Goal: Task Accomplishment & Management: Use online tool/utility

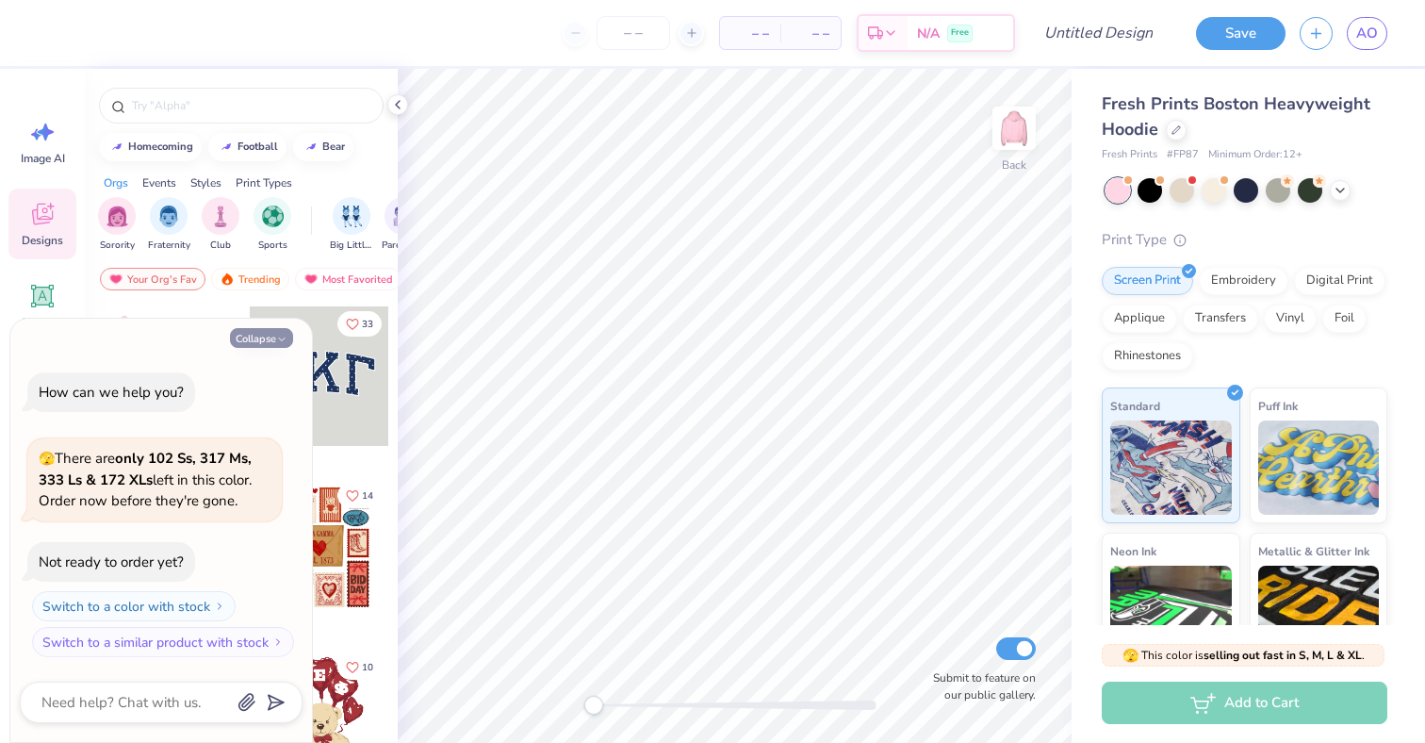
click at [265, 332] on button "Collapse" at bounding box center [261, 338] width 63 height 20
type textarea "x"
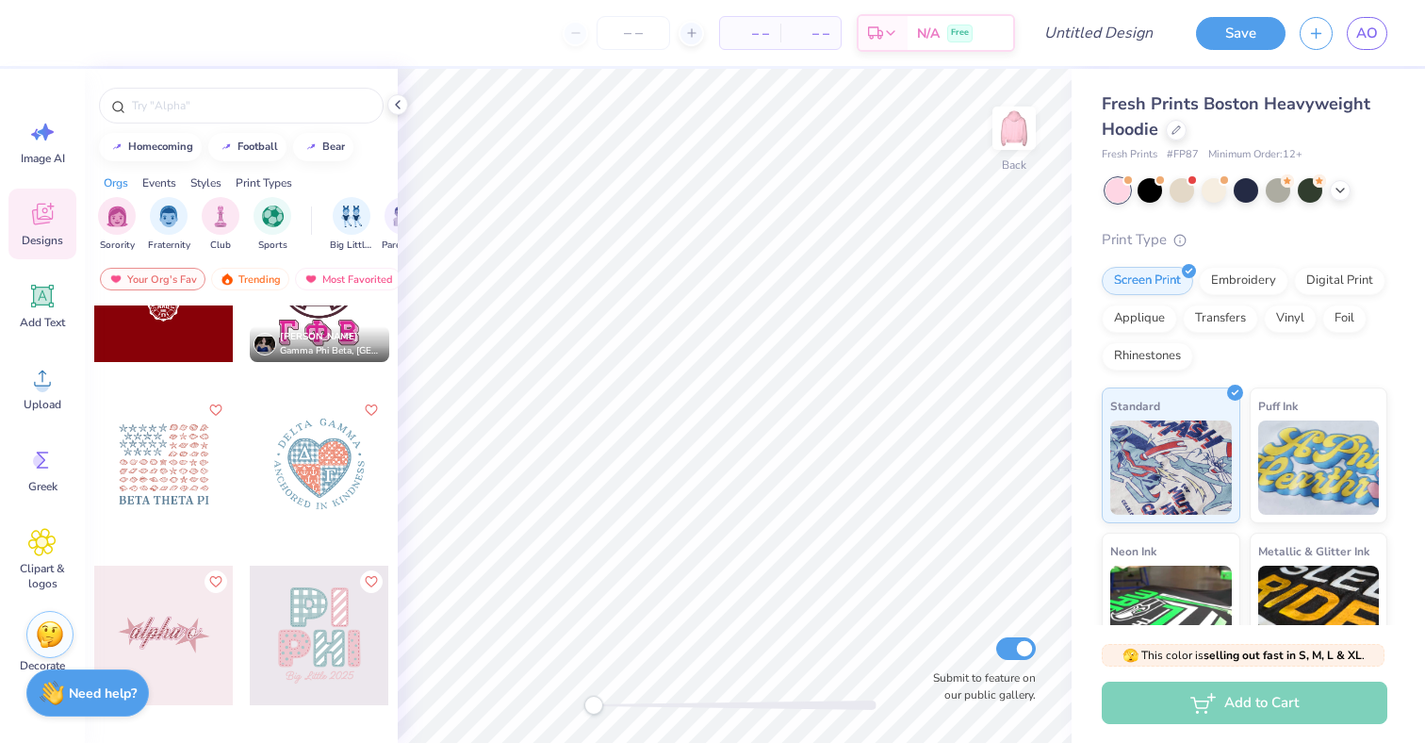
scroll to position [31330, 0]
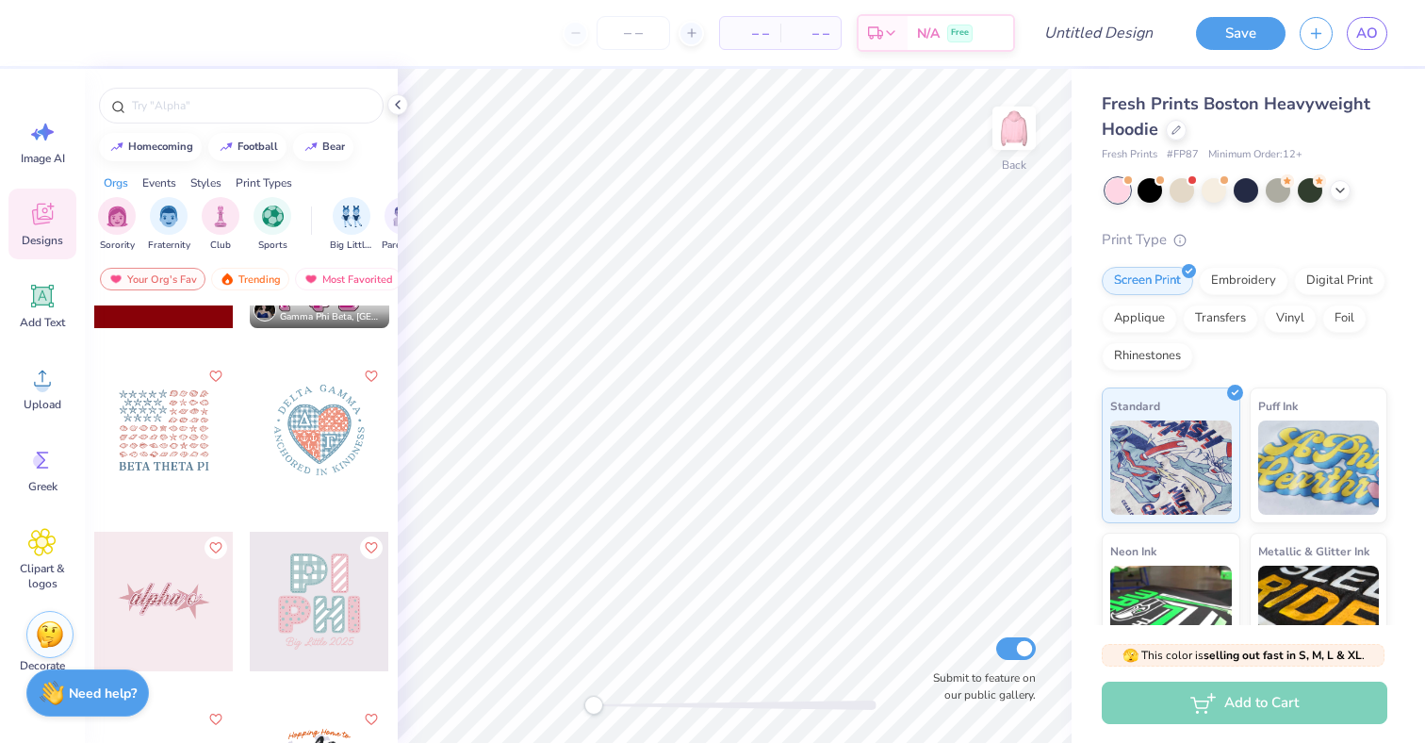
click at [161, 628] on div at bounding box center [163, 600] width 139 height 139
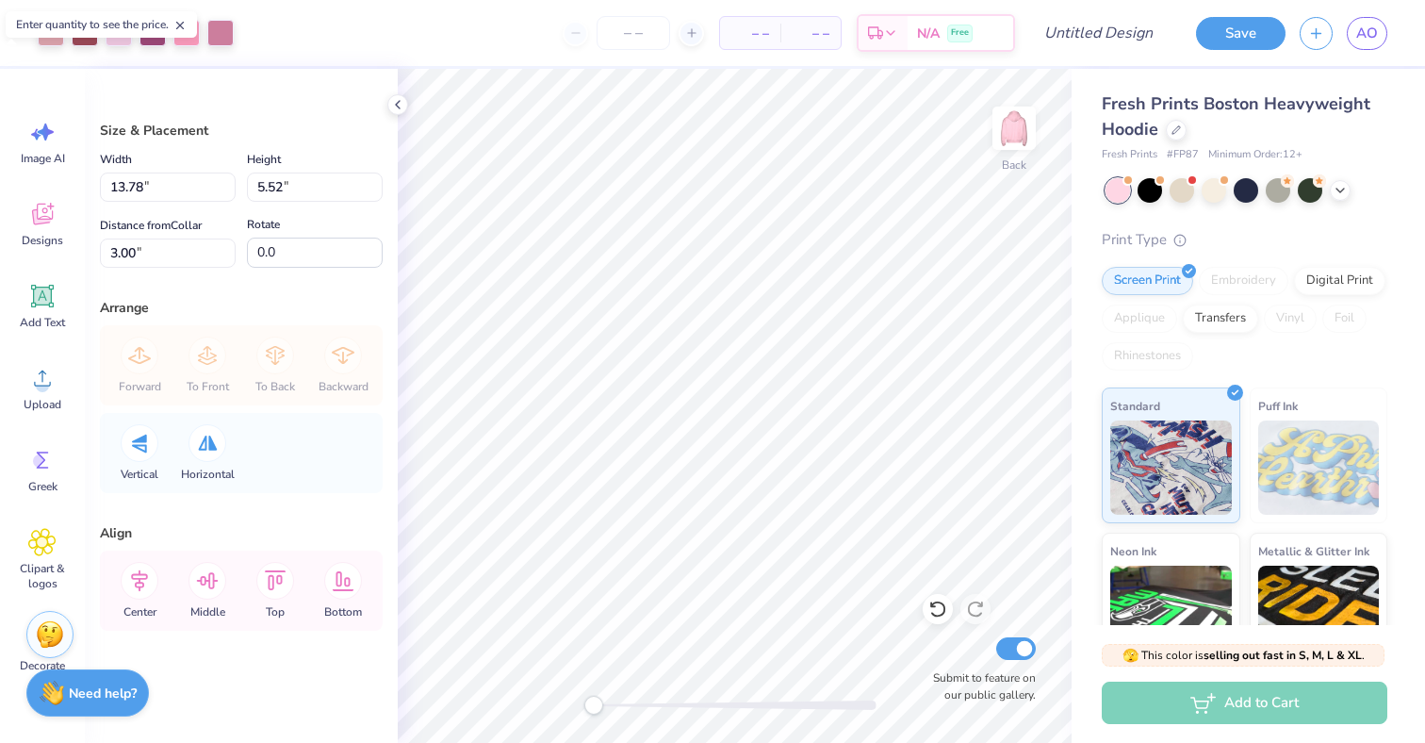
click at [762, 342] on div at bounding box center [712, 324] width 469 height 67
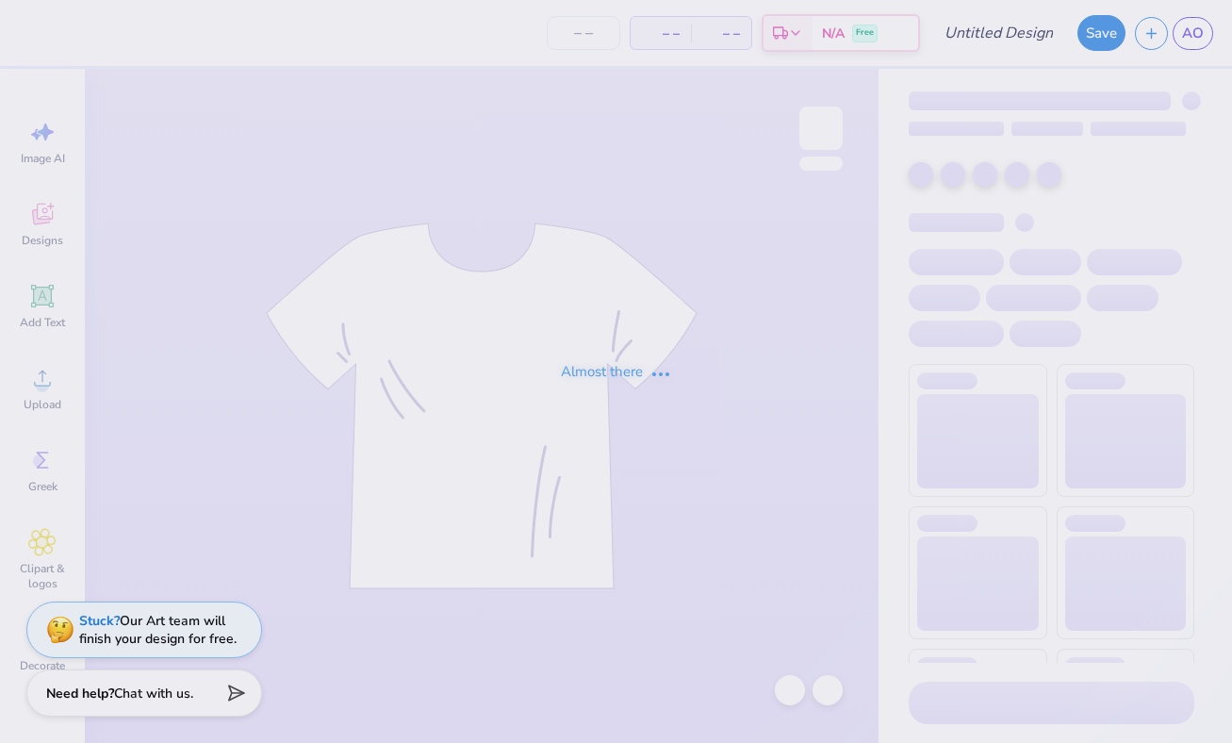
type input "dz hat"
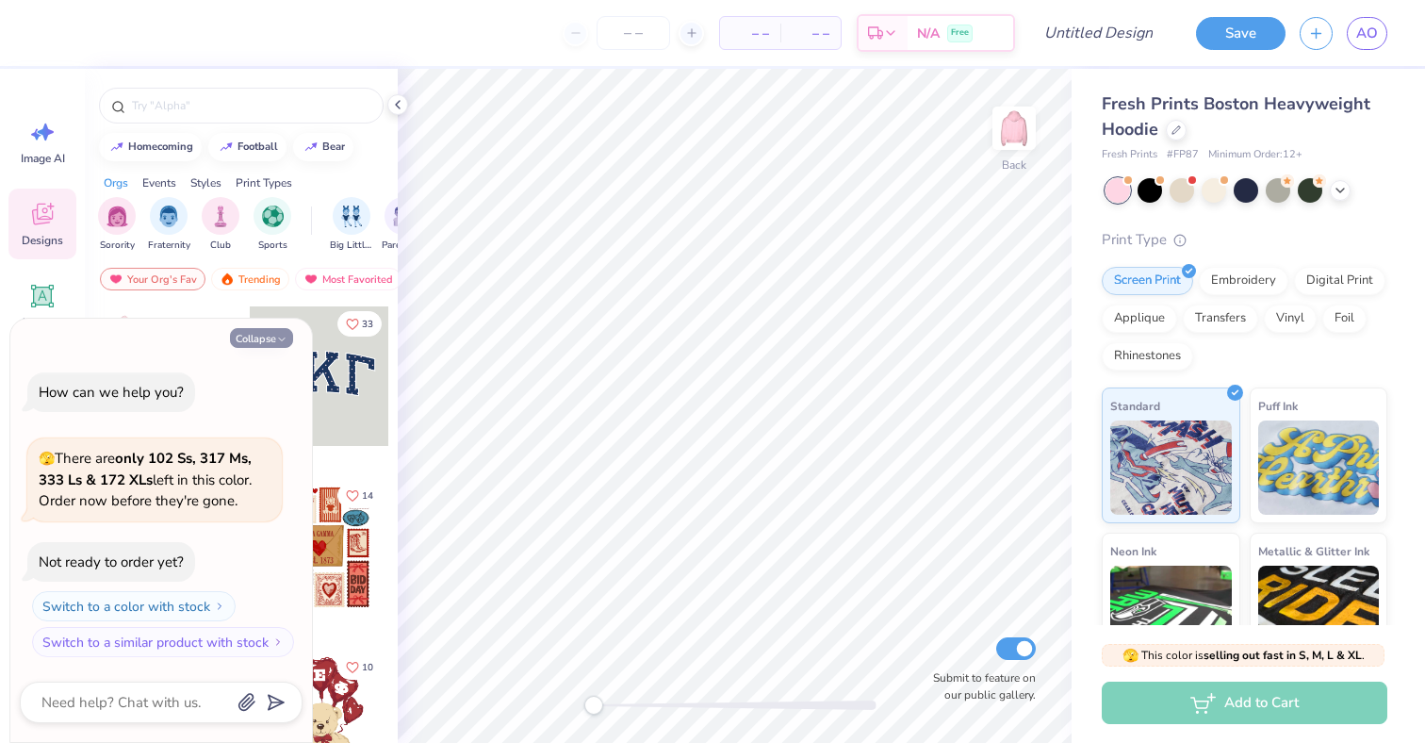
click at [274, 344] on button "Collapse" at bounding box center [261, 338] width 63 height 20
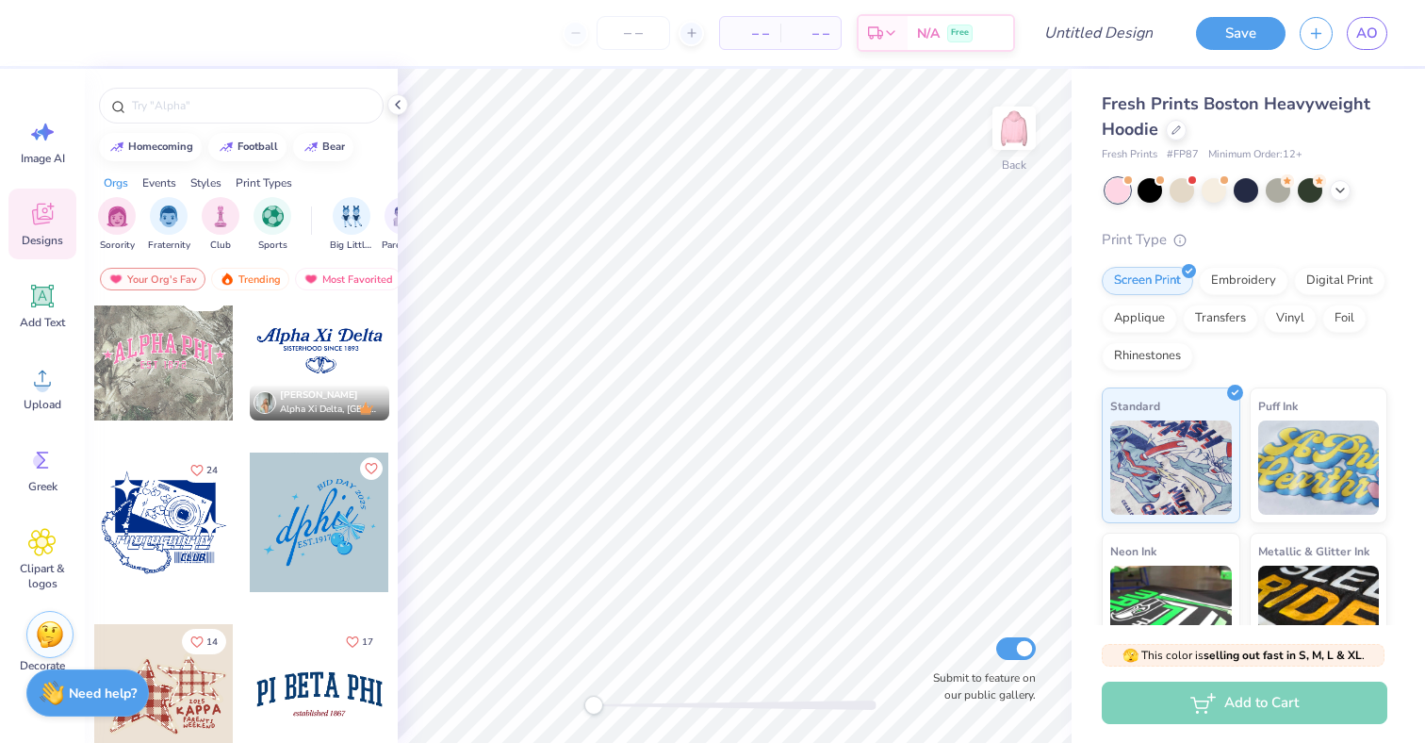
scroll to position [1748, 0]
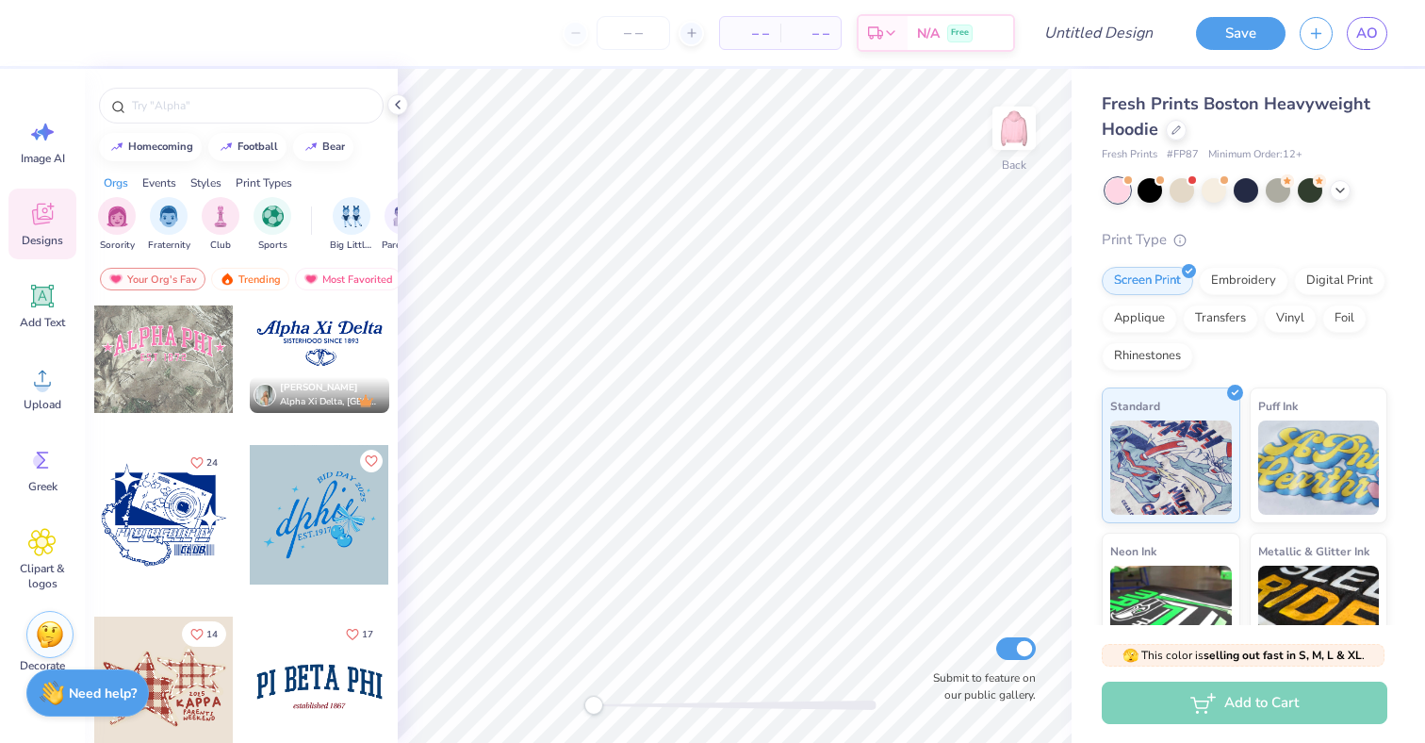
click at [302, 351] on div at bounding box center [319, 342] width 139 height 139
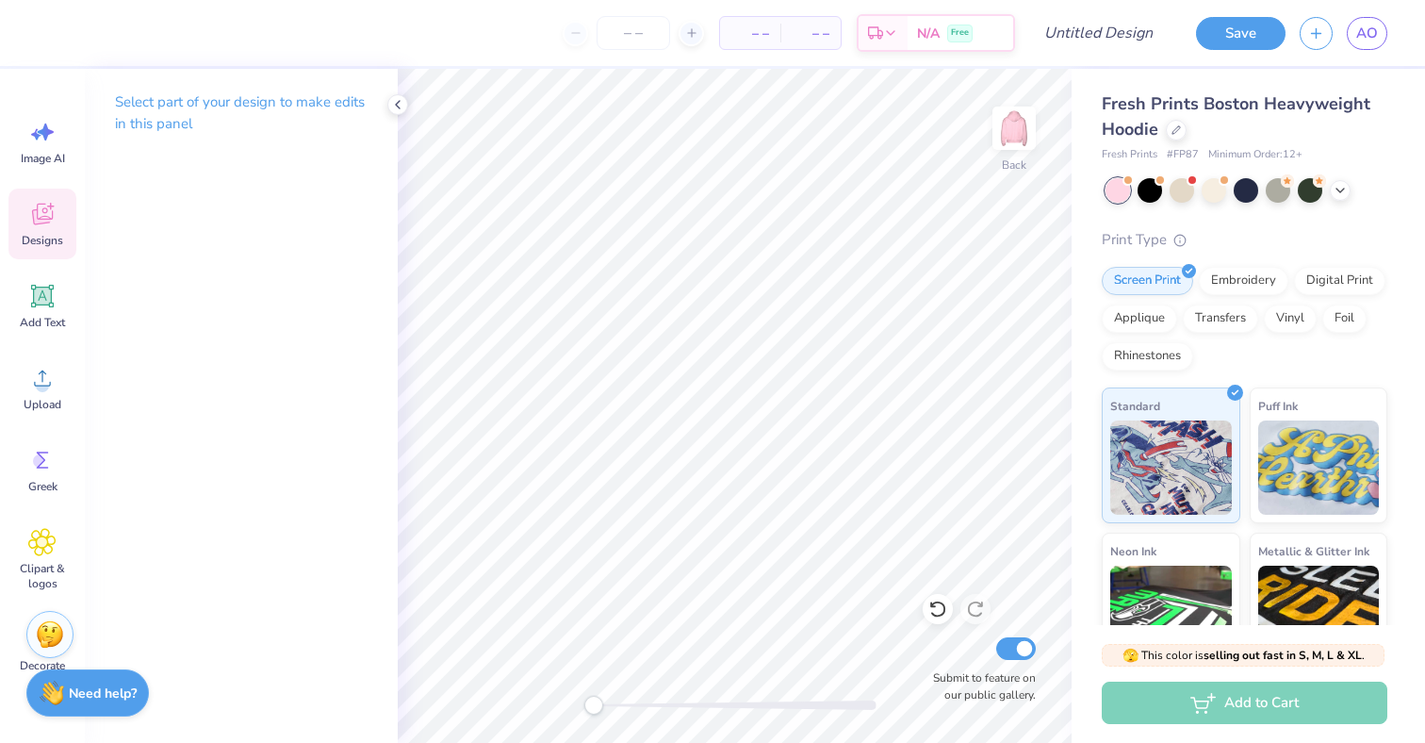
click at [45, 234] on span "Designs" at bounding box center [42, 240] width 41 height 15
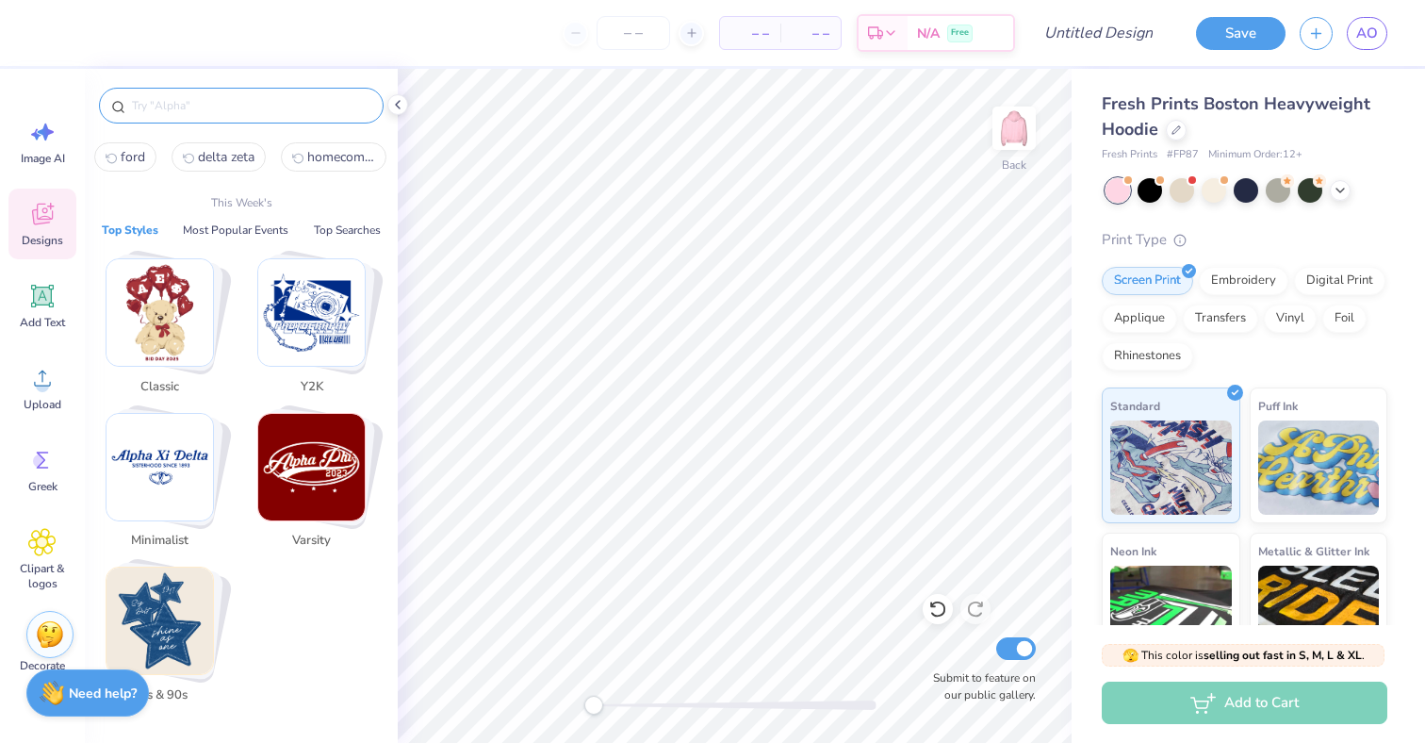
click at [267, 109] on input "text" at bounding box center [250, 105] width 241 height 19
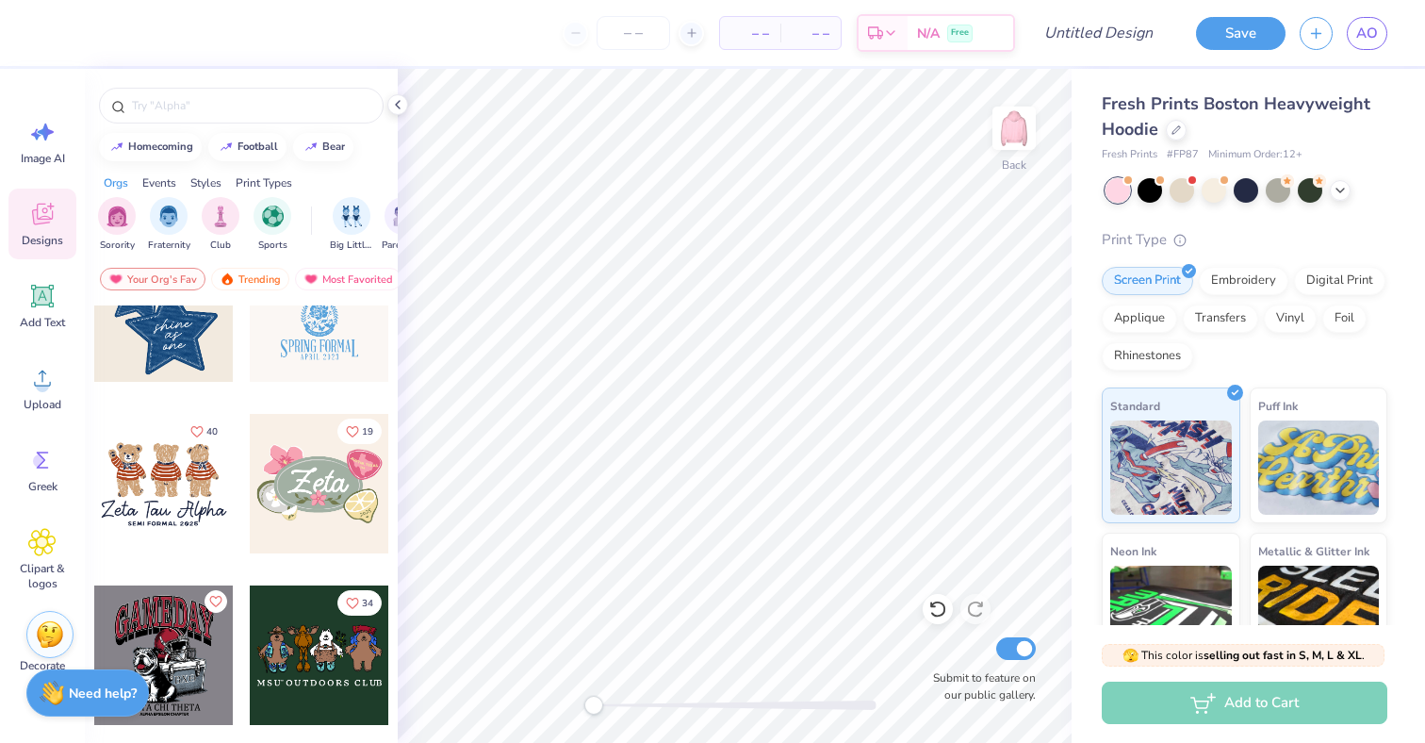
scroll to position [762, 0]
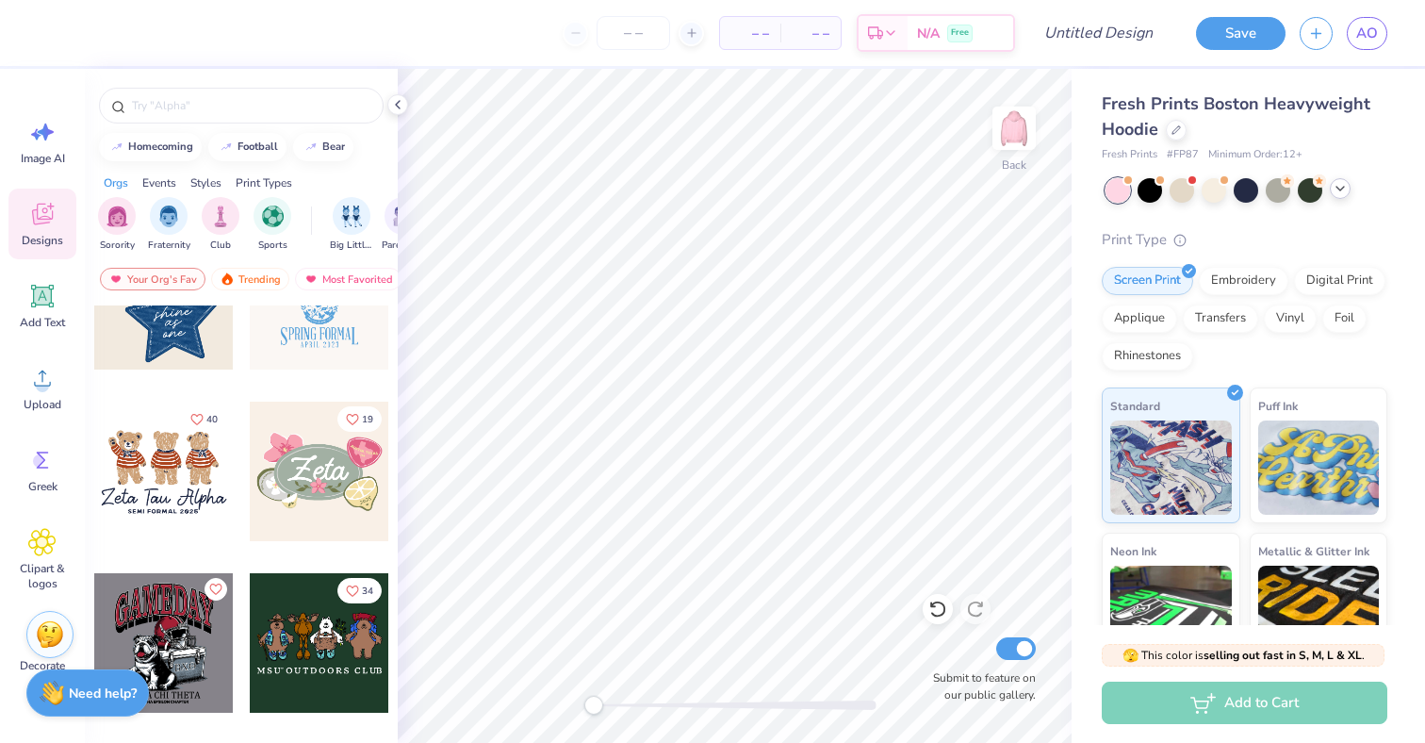
click at [1332, 188] on icon at bounding box center [1339, 188] width 15 height 15
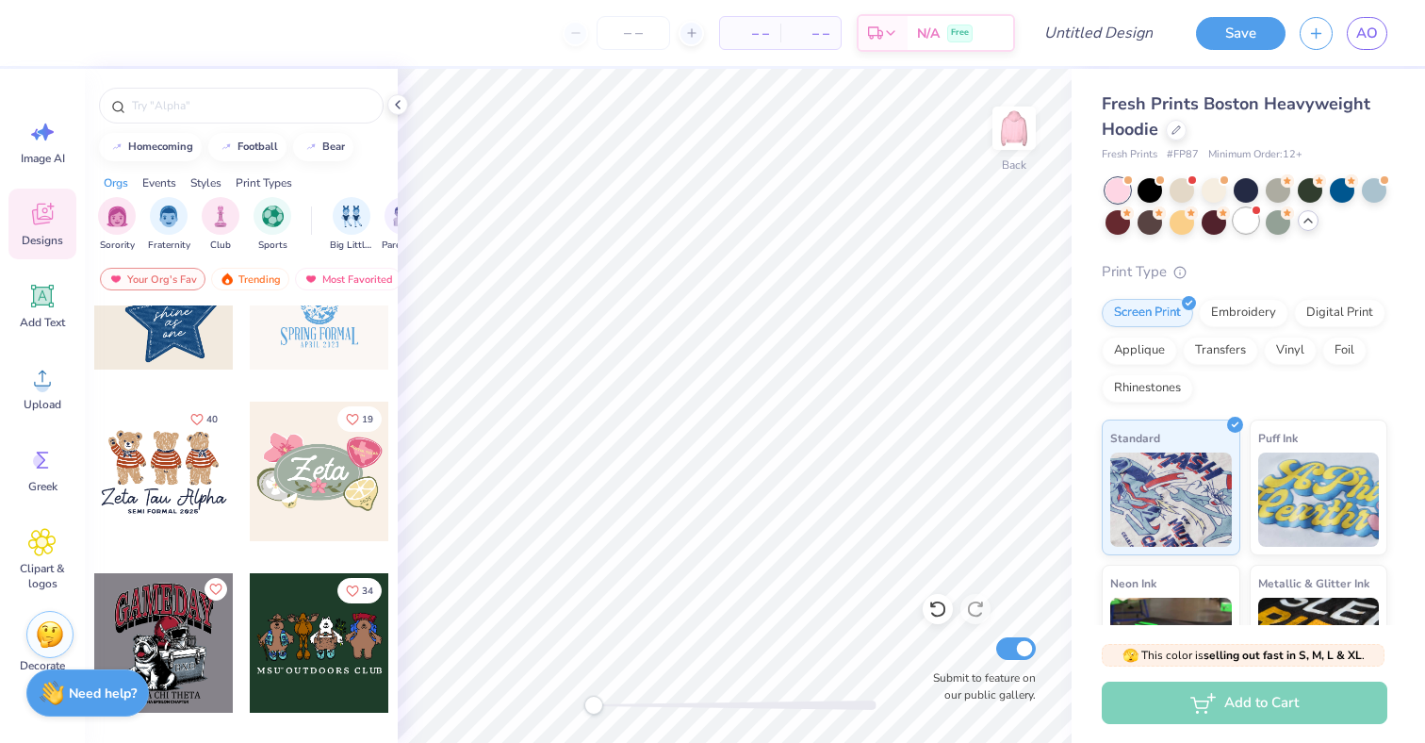
click at [1258, 222] on div at bounding box center [1245, 220] width 24 height 24
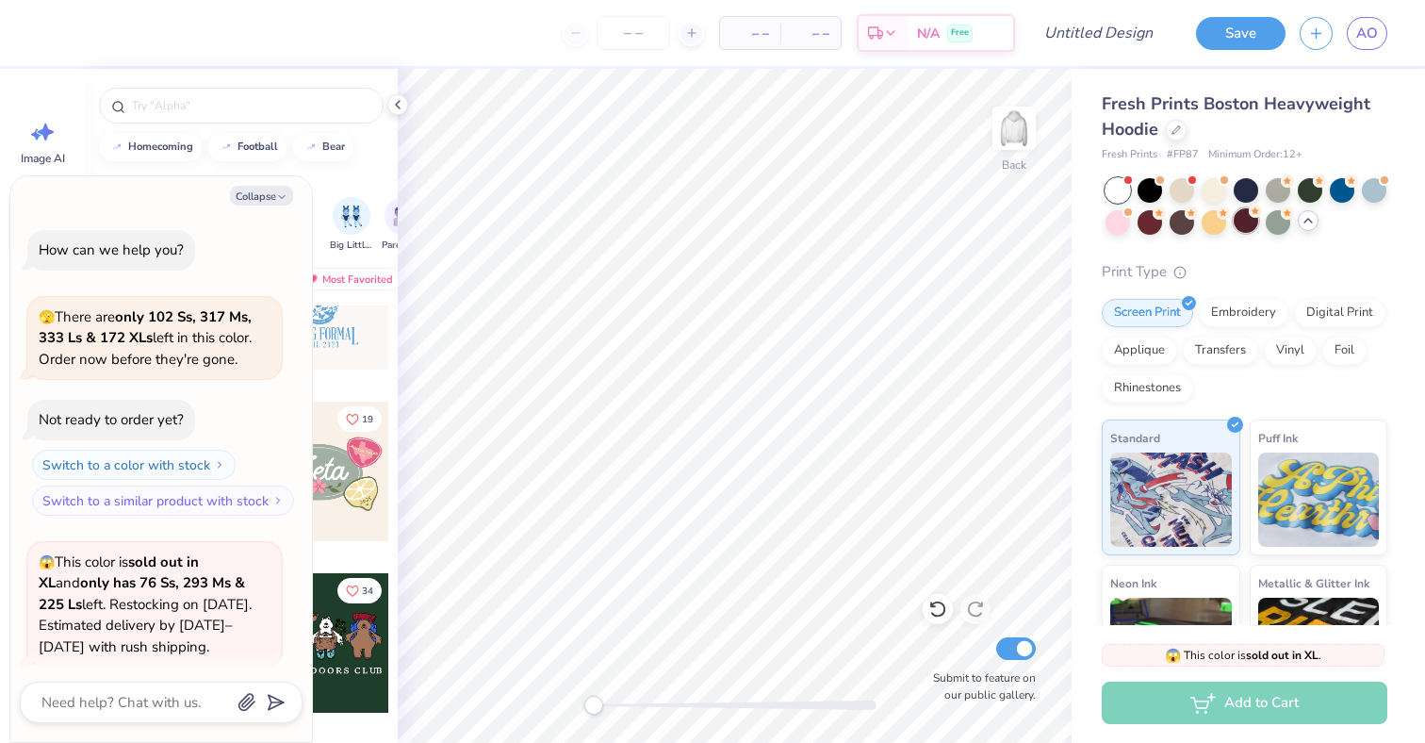
scroll to position [140, 0]
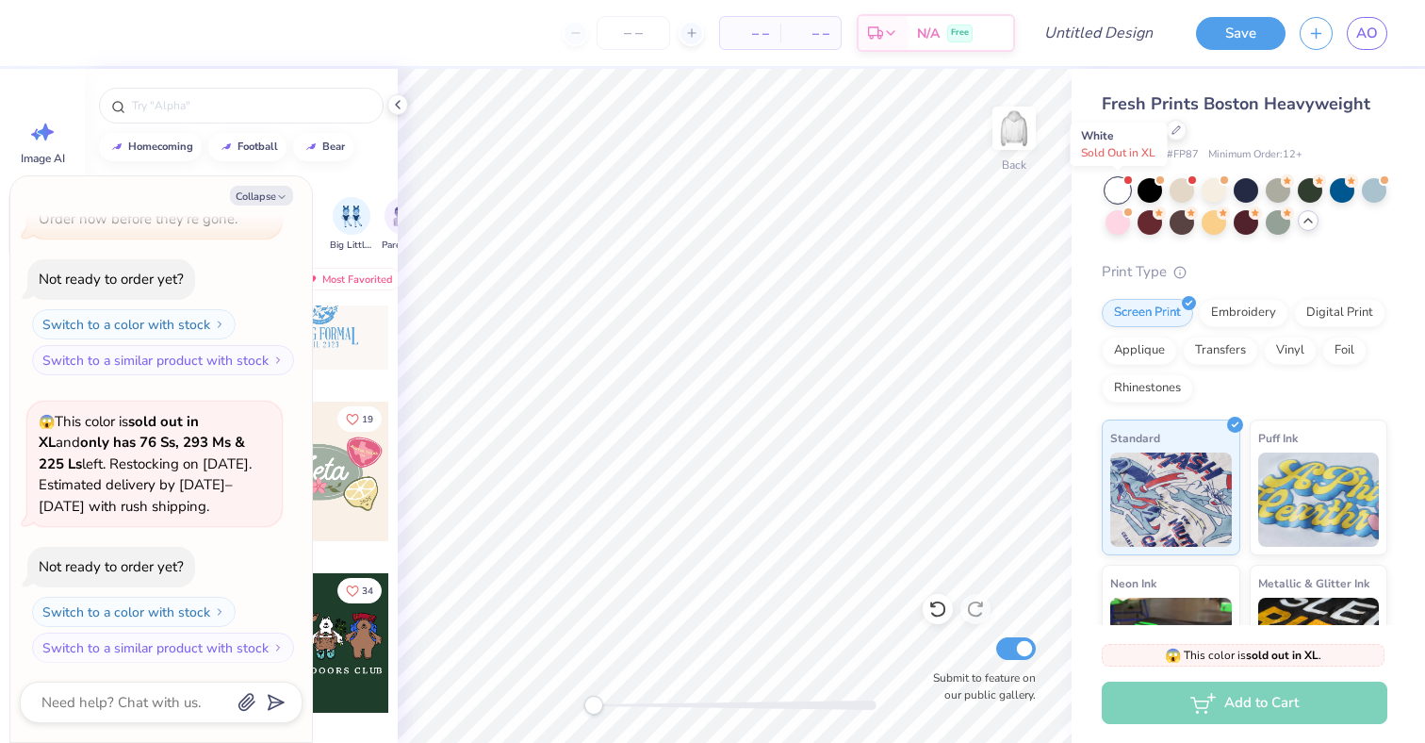
click at [1112, 188] on div at bounding box center [1117, 190] width 24 height 24
click at [278, 192] on icon "button" at bounding box center [281, 196] width 11 height 11
type textarea "x"
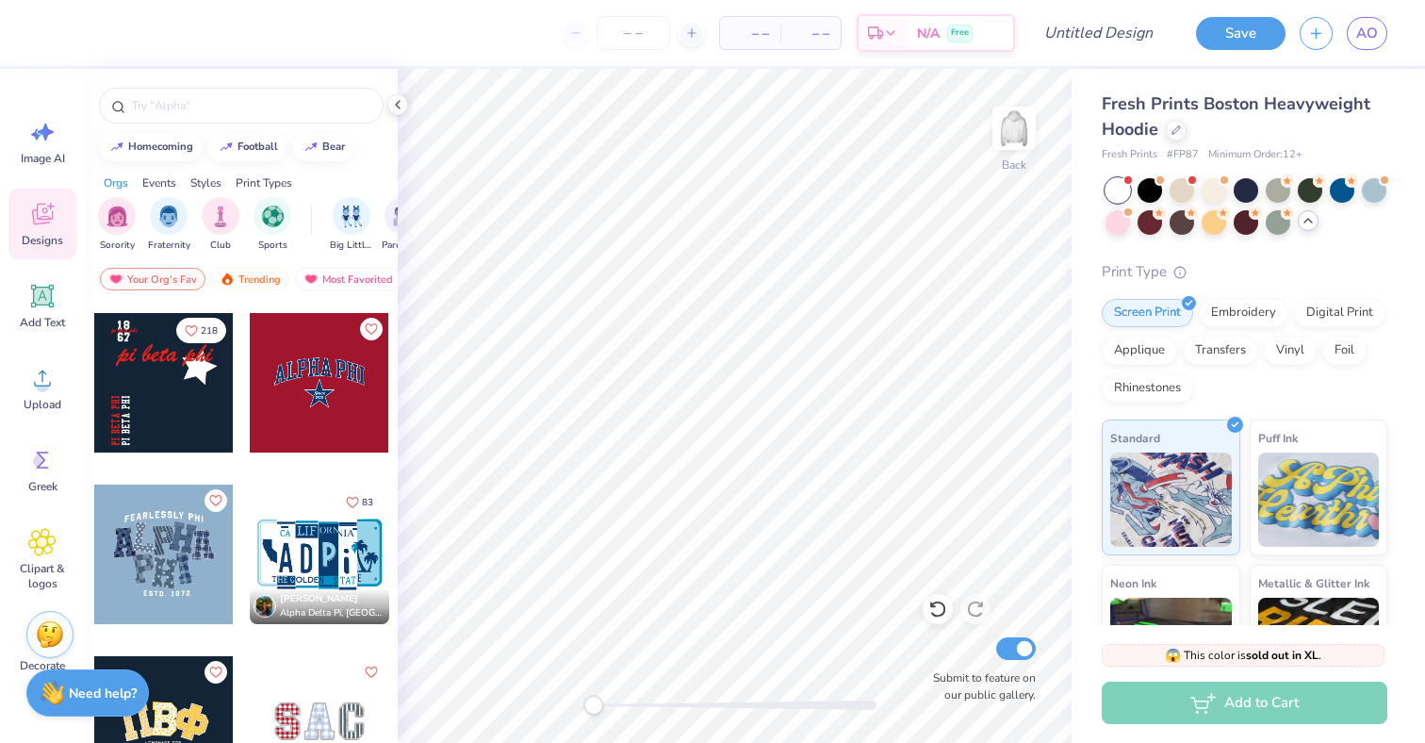
scroll to position [2918, 0]
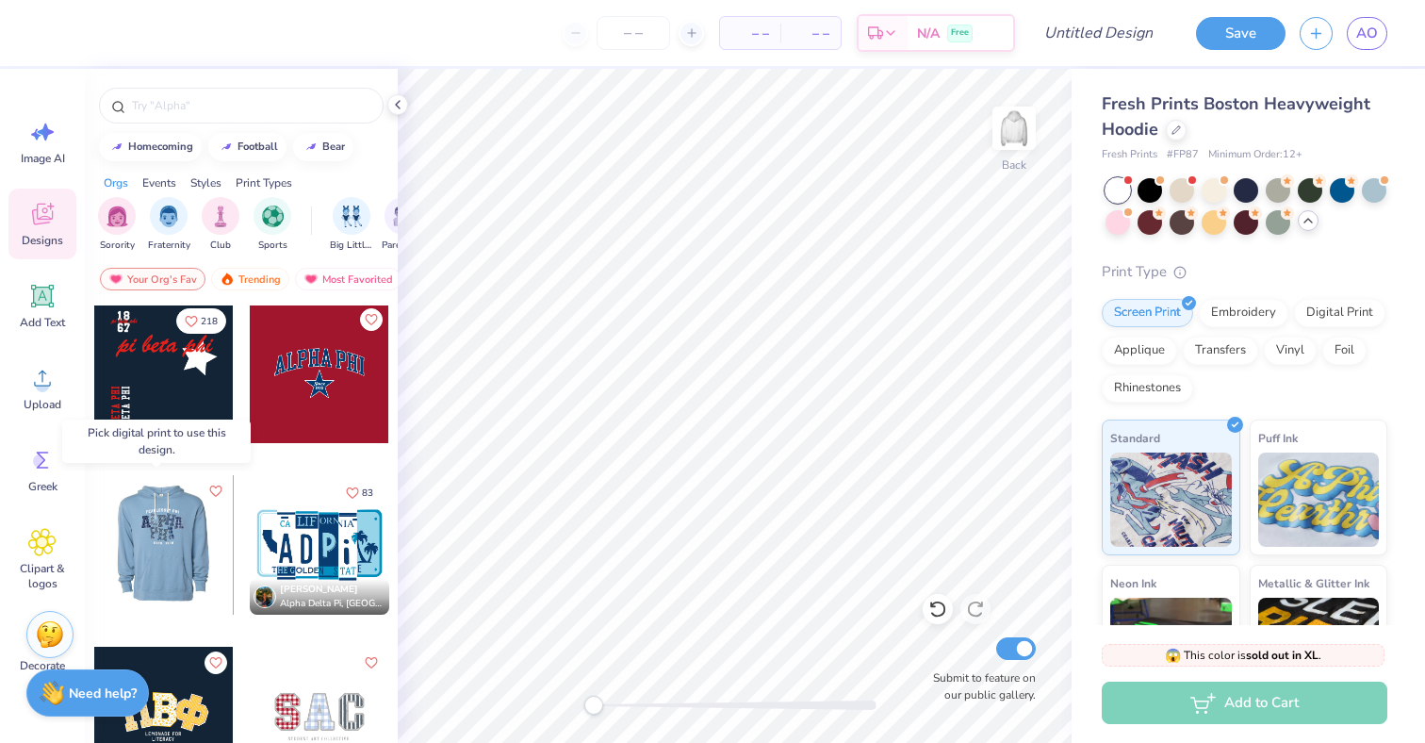
click at [169, 547] on div at bounding box center [162, 544] width 139 height 139
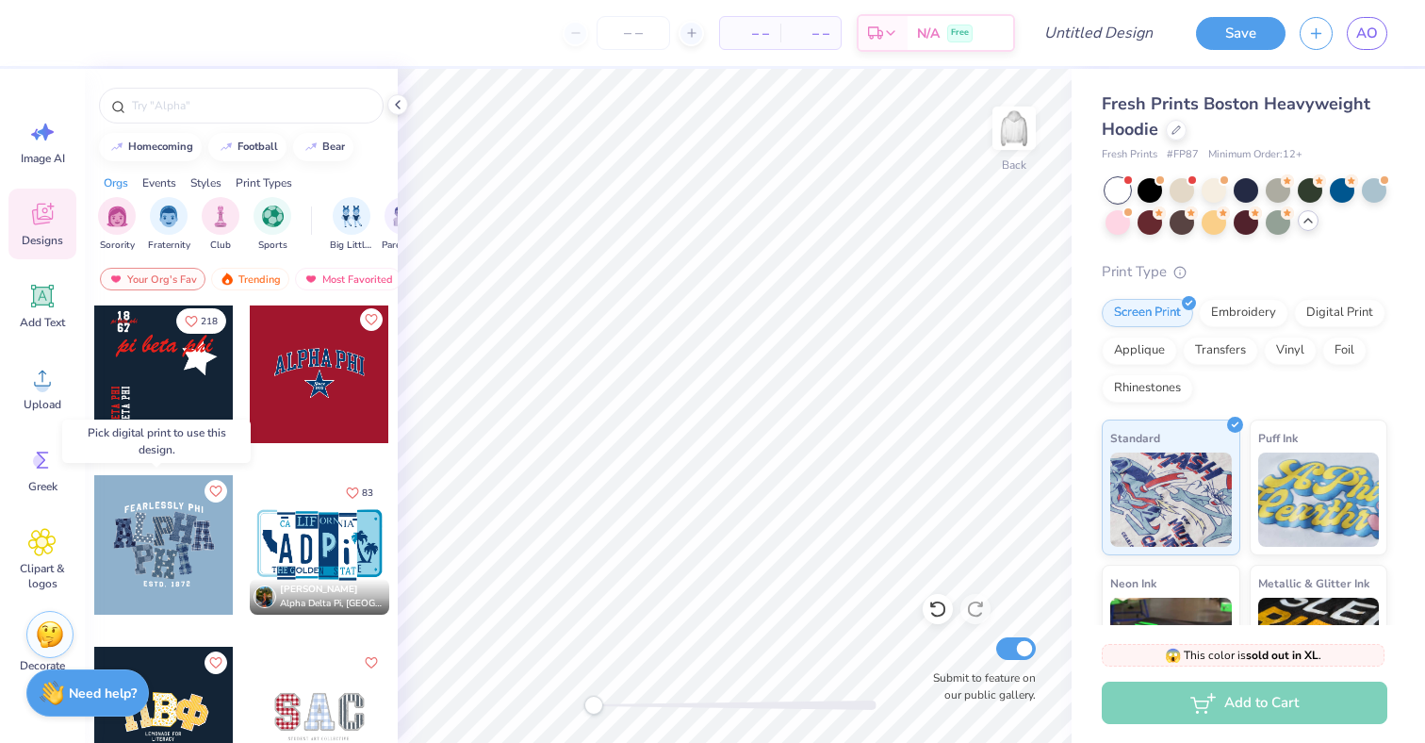
click at [155, 571] on div at bounding box center [163, 544] width 139 height 139
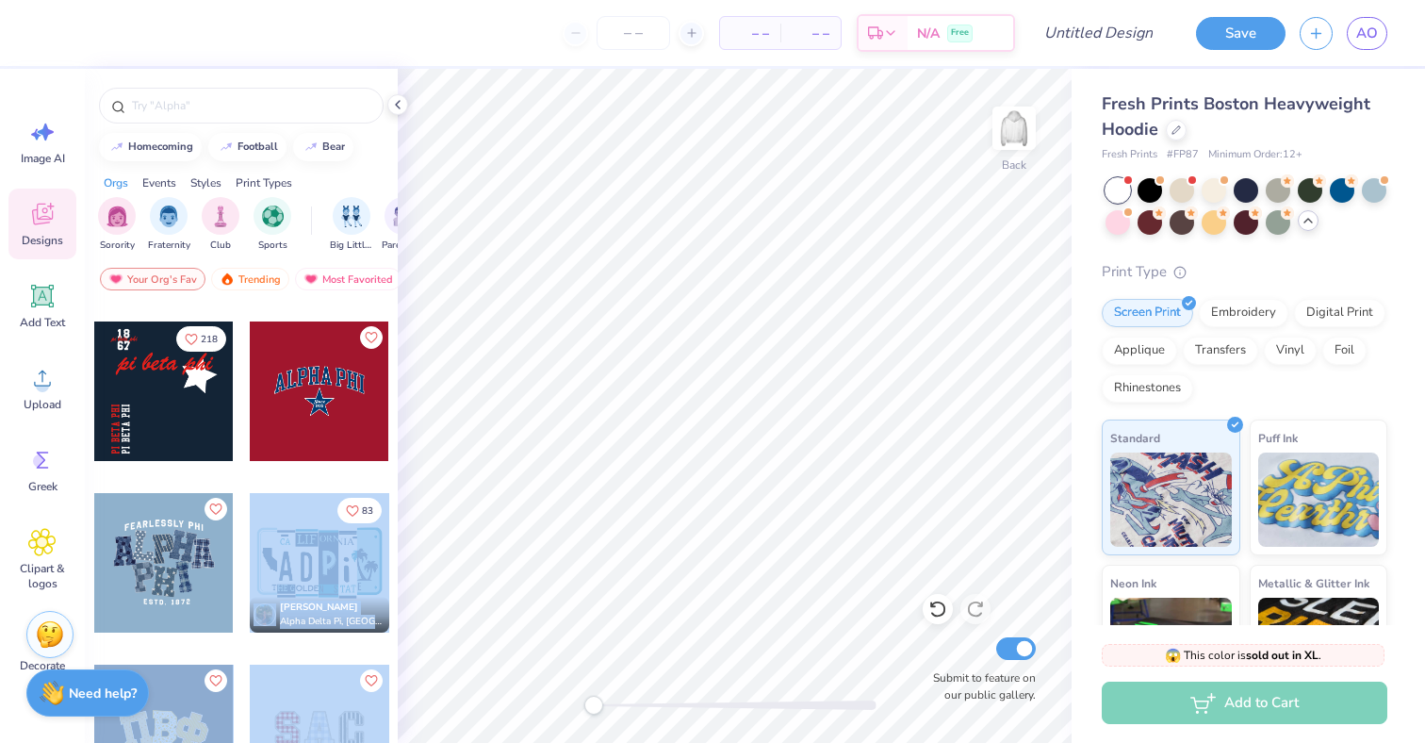
click at [668, 298] on div "– – Per Item – – Total Est. Delivery N/A Free Design Title Save AO Image AI Des…" at bounding box center [712, 371] width 1425 height 743
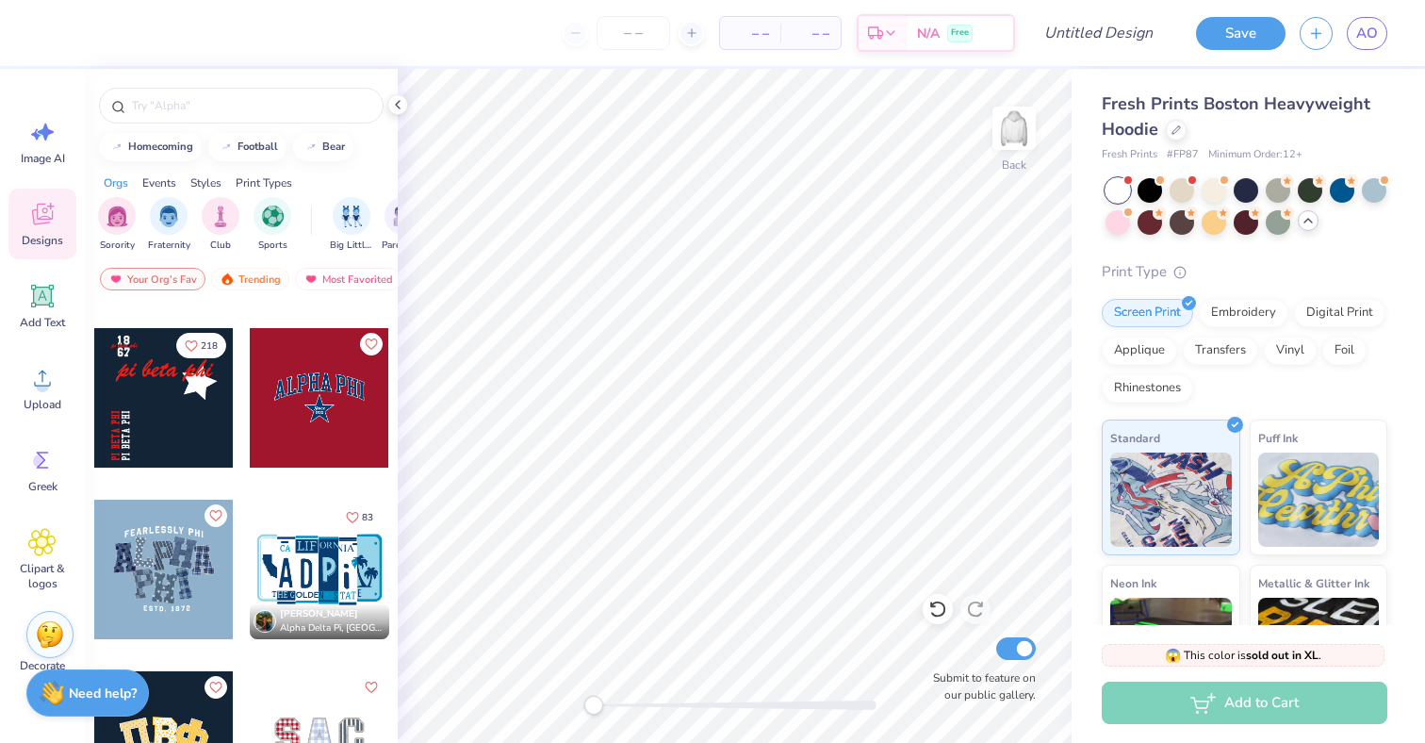
click at [323, 309] on div at bounding box center [319, 240] width 141 height 171
click at [188, 561] on div at bounding box center [163, 568] width 139 height 139
click at [1294, 324] on div "Digital Print" at bounding box center [1339, 310] width 91 height 28
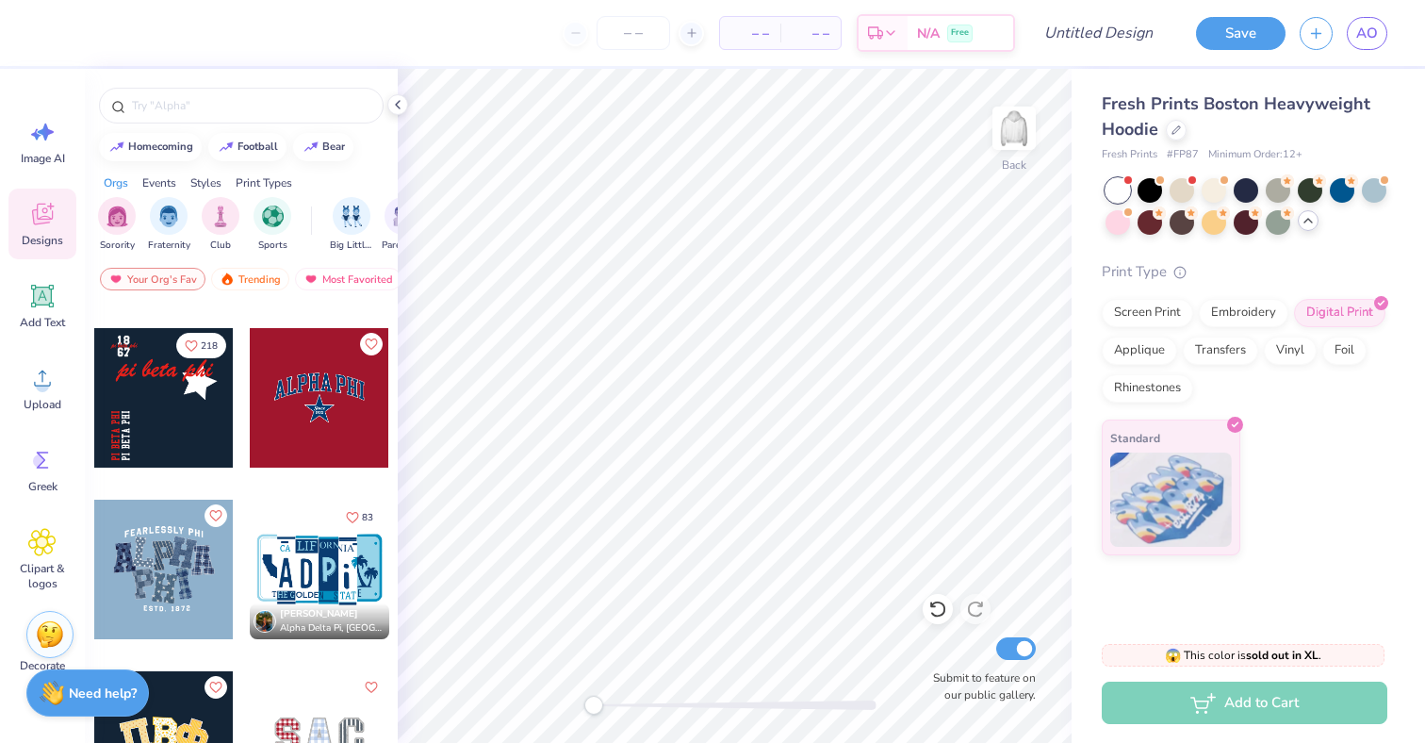
click at [125, 591] on div at bounding box center [163, 568] width 139 height 139
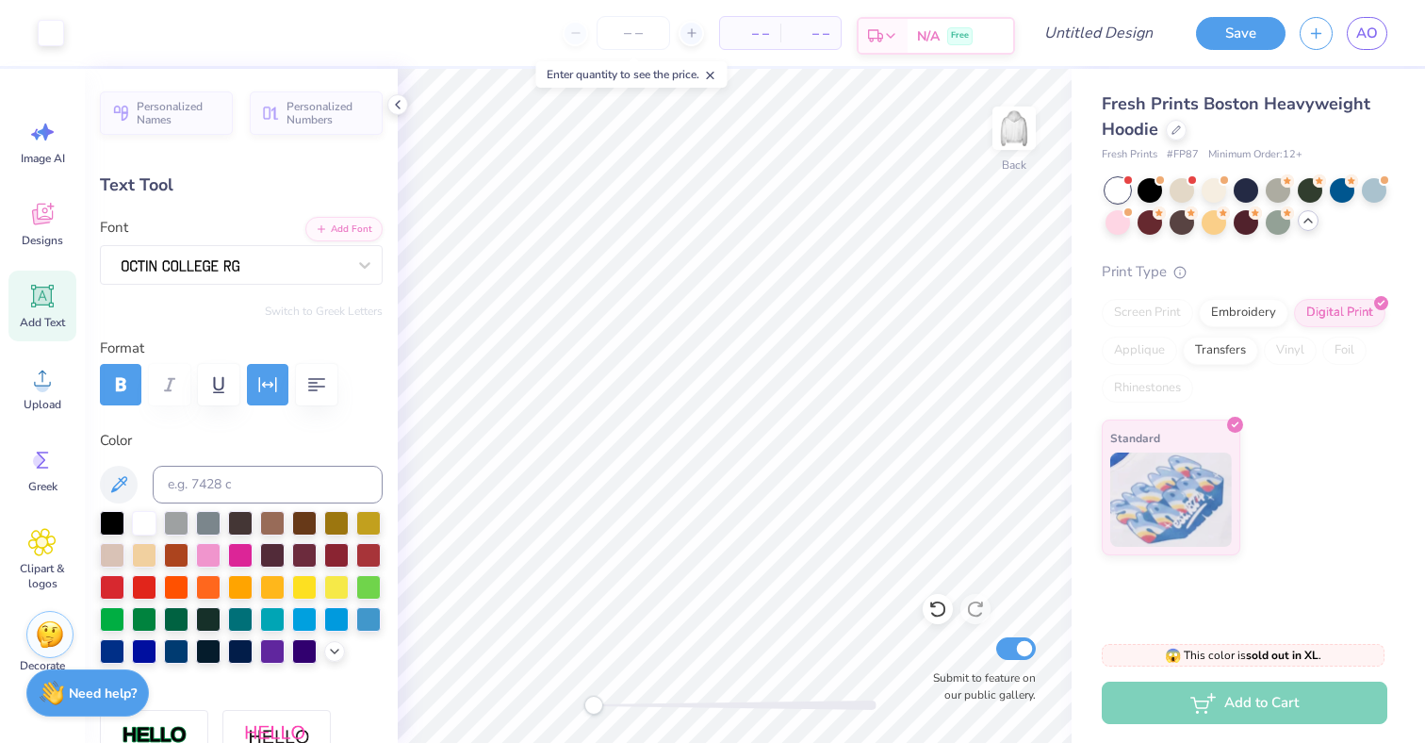
type input "8.97"
type input "1.30"
type input "3.00"
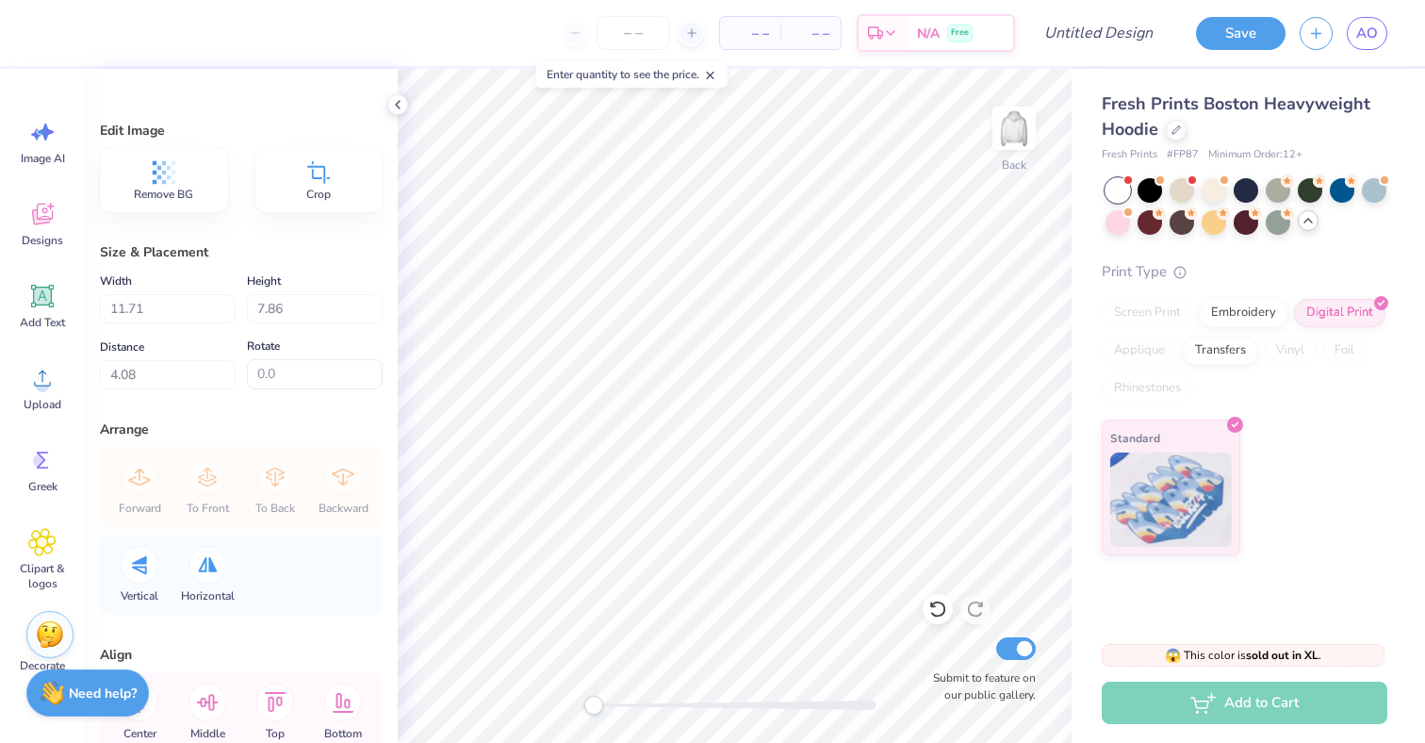
scroll to position [0, 0]
type input "3.00"
click at [54, 401] on span "Upload" at bounding box center [43, 404] width 38 height 15
click at [38, 218] on icon at bounding box center [42, 214] width 28 height 28
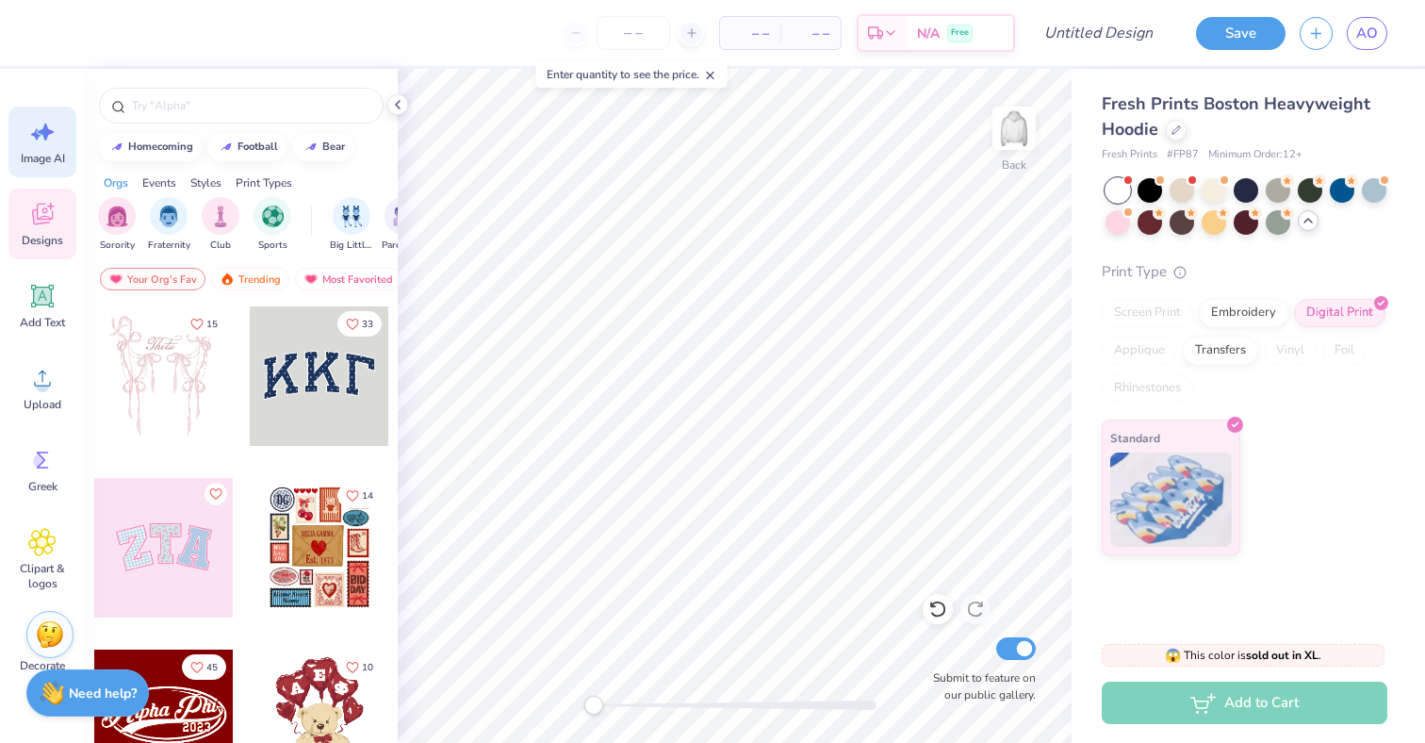
click at [41, 168] on div "Image AI" at bounding box center [42, 141] width 68 height 71
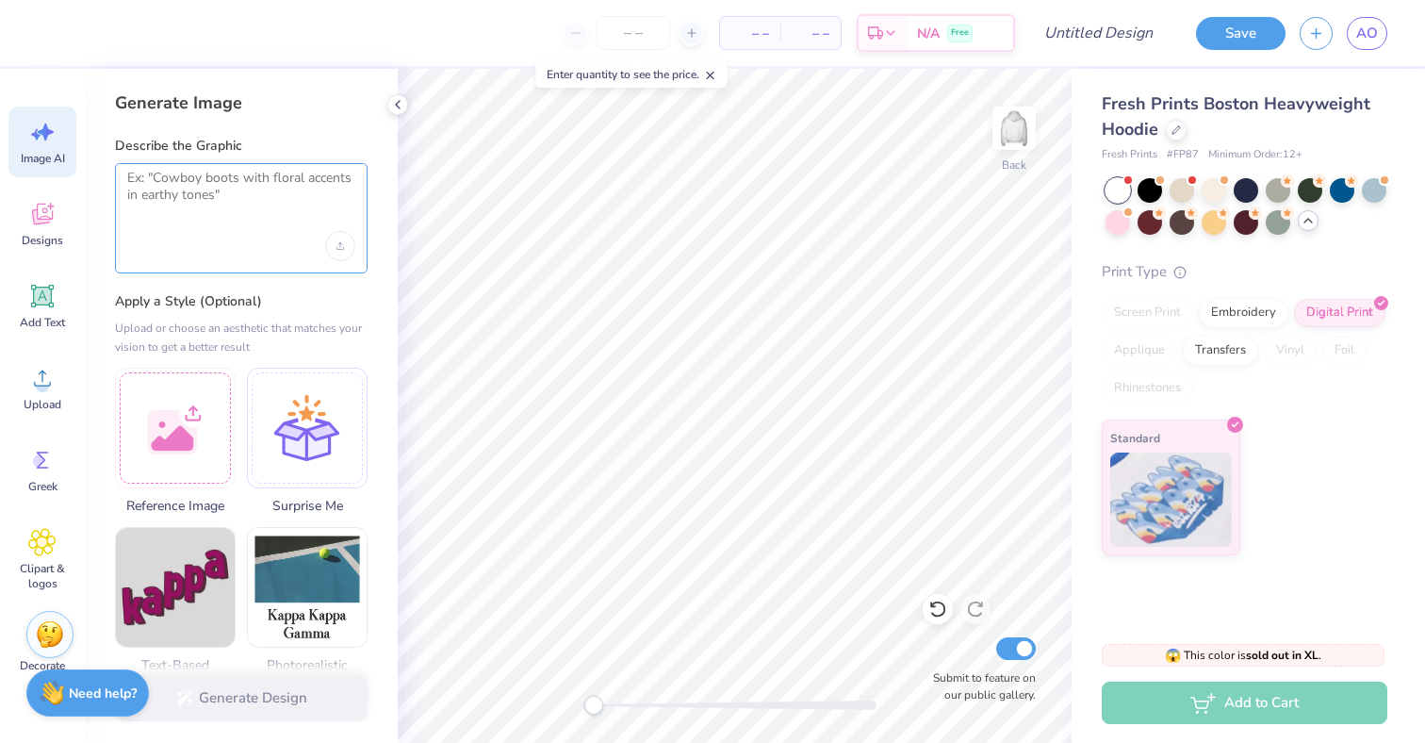
click at [203, 188] on textarea at bounding box center [241, 193] width 228 height 47
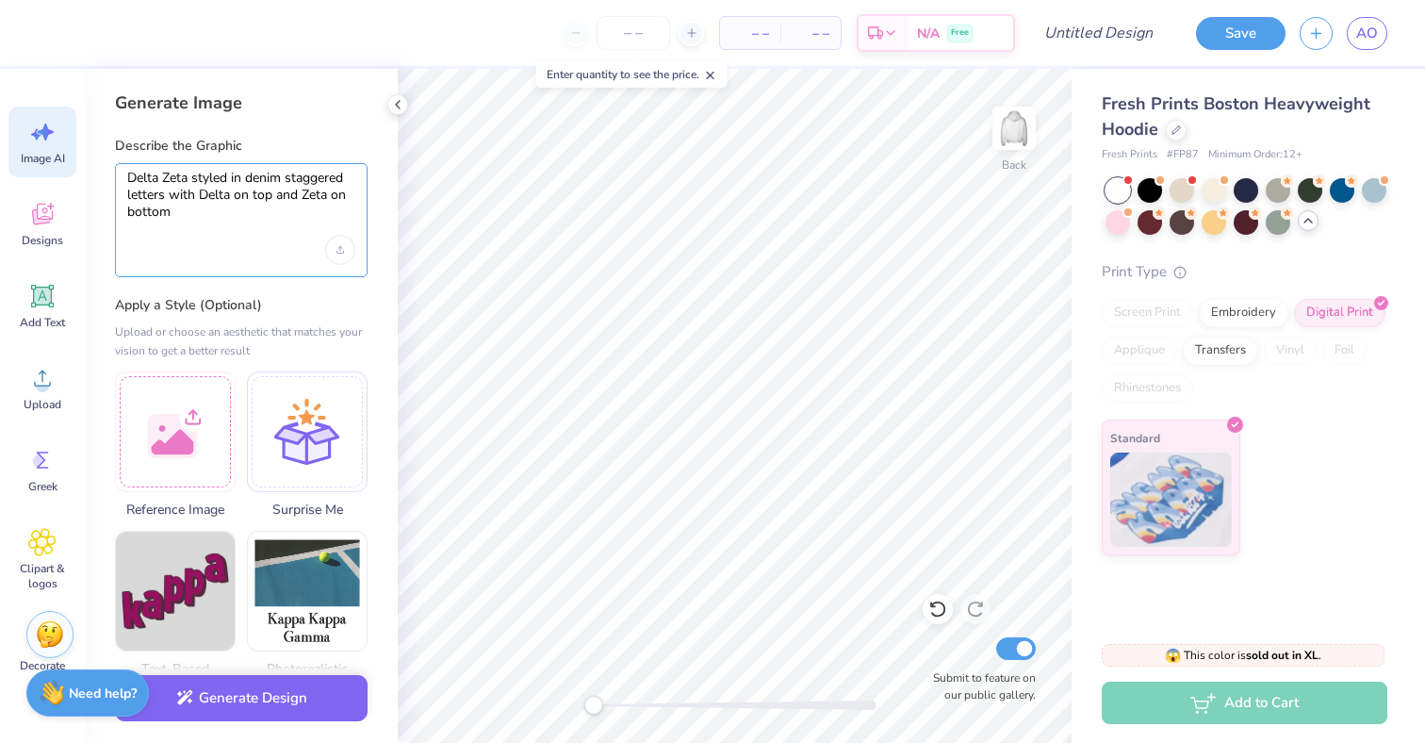
click at [286, 179] on textarea "Delta Zeta styled in denim staggered letters with Delta on top and Zeta on bott…" at bounding box center [241, 195] width 228 height 51
click at [168, 197] on textarea "Delta Zeta styled in denim staggered letters with Delta on top and Zeta on bott…" at bounding box center [241, 195] width 228 height 51
click at [180, 260] on div at bounding box center [241, 250] width 228 height 30
click at [350, 210] on textarea "Delta Zeta styled in denim staggered letters that have different patterns with …" at bounding box center [241, 195] width 228 height 51
click at [342, 246] on icon "Upload image" at bounding box center [340, 250] width 8 height 8
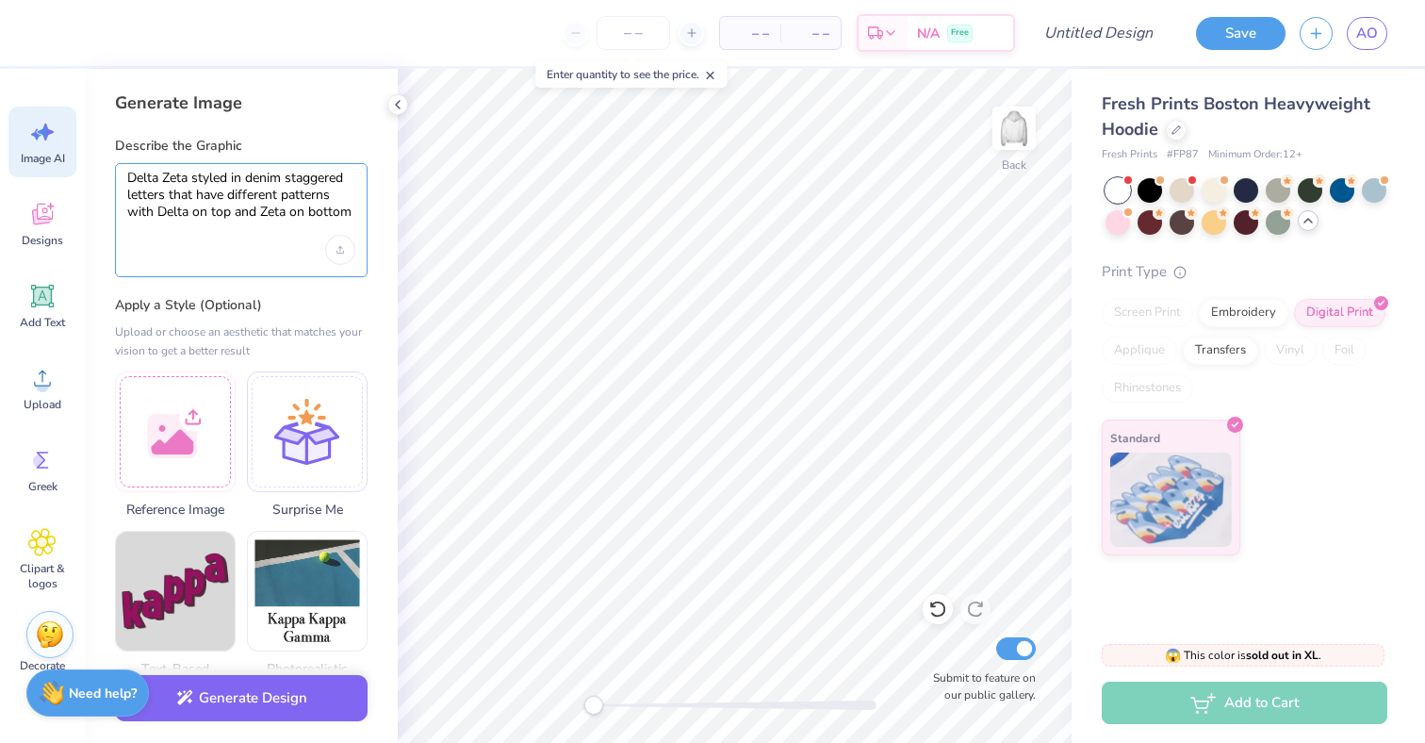
click at [351, 214] on textarea "Delta Zeta styled in denim staggered letters that have different patterns with …" at bounding box center [241, 195] width 228 height 51
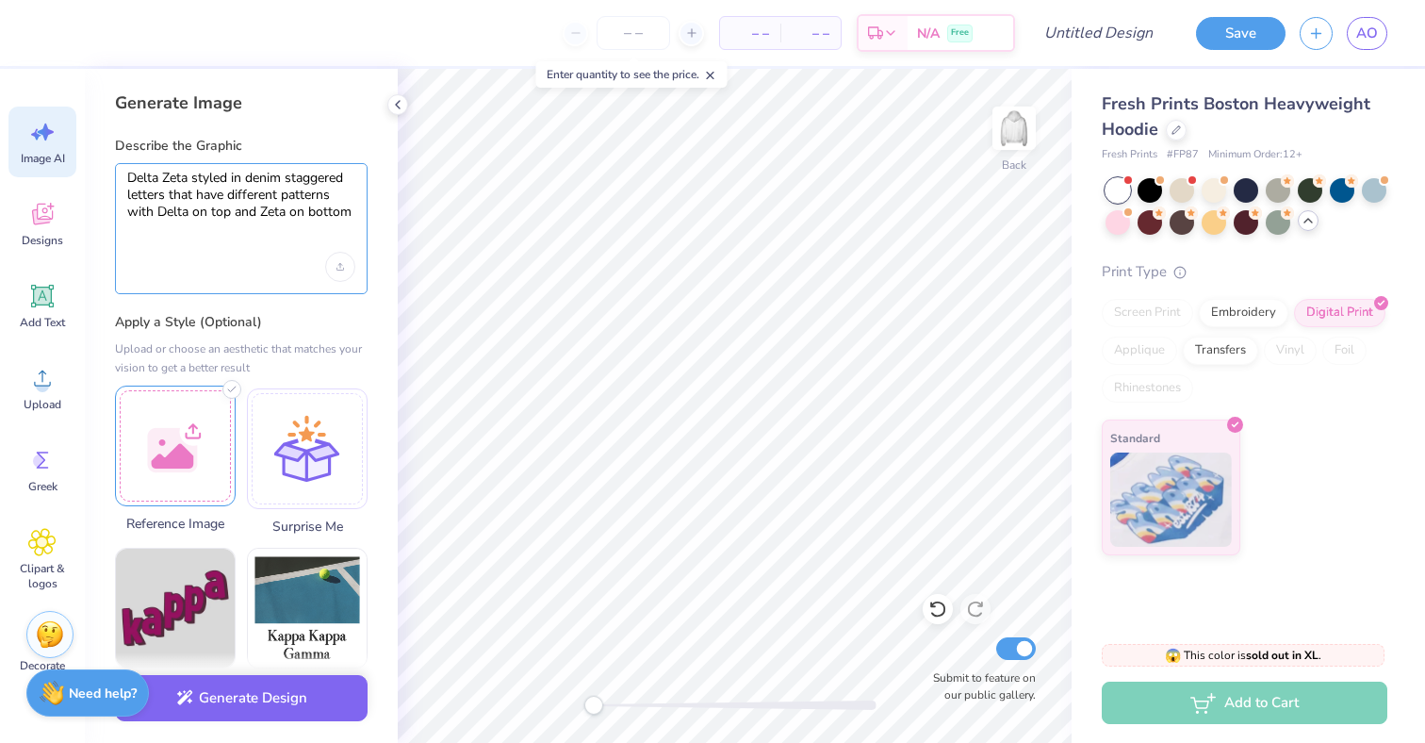
type textarea "Delta Zeta styled in denim staggered letters that have different patterns with …"
drag, startPoint x: 172, startPoint y: 477, endPoint x: 311, endPoint y: 355, distance: 184.3
click at [311, 355] on div "Upload or choose an aesthetic that matches your vision to get a better result" at bounding box center [241, 358] width 253 height 38
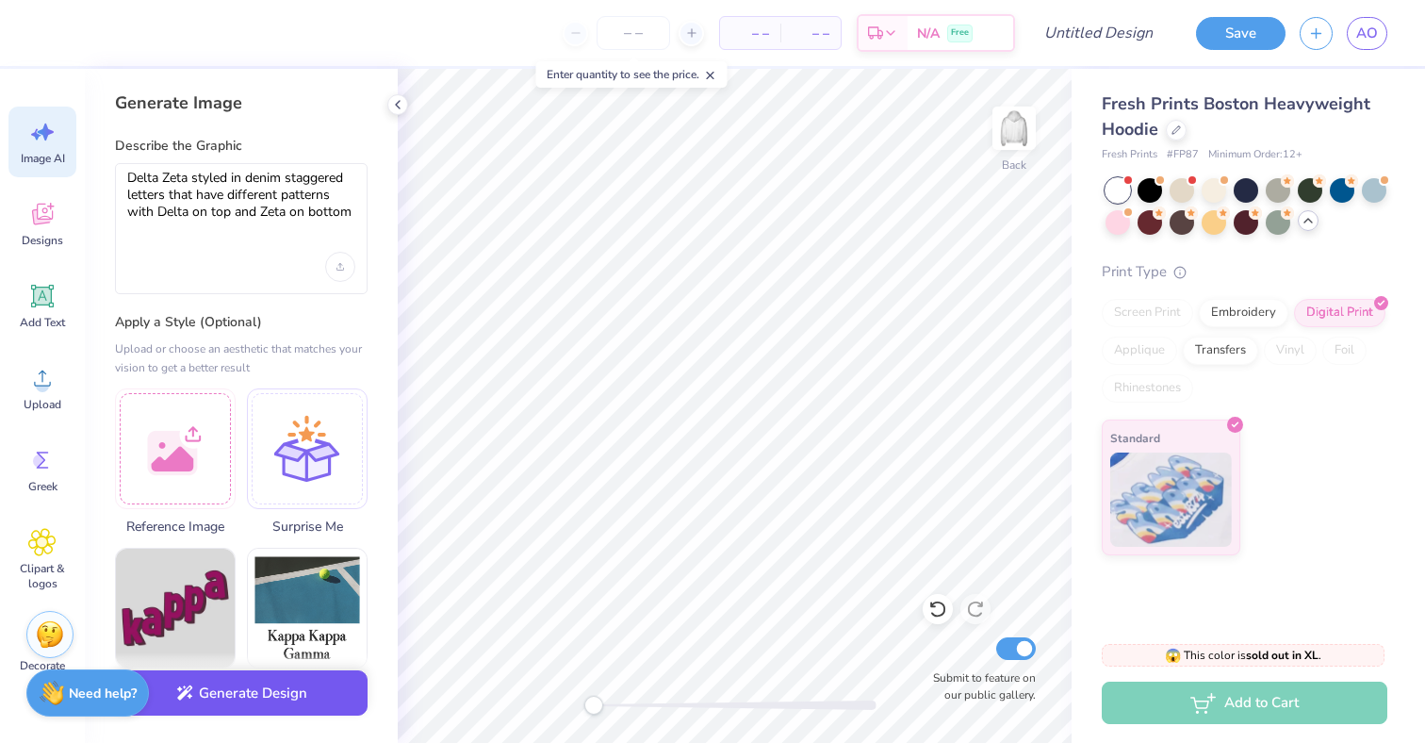
click at [233, 688] on button "Generate Design" at bounding box center [241, 693] width 253 height 46
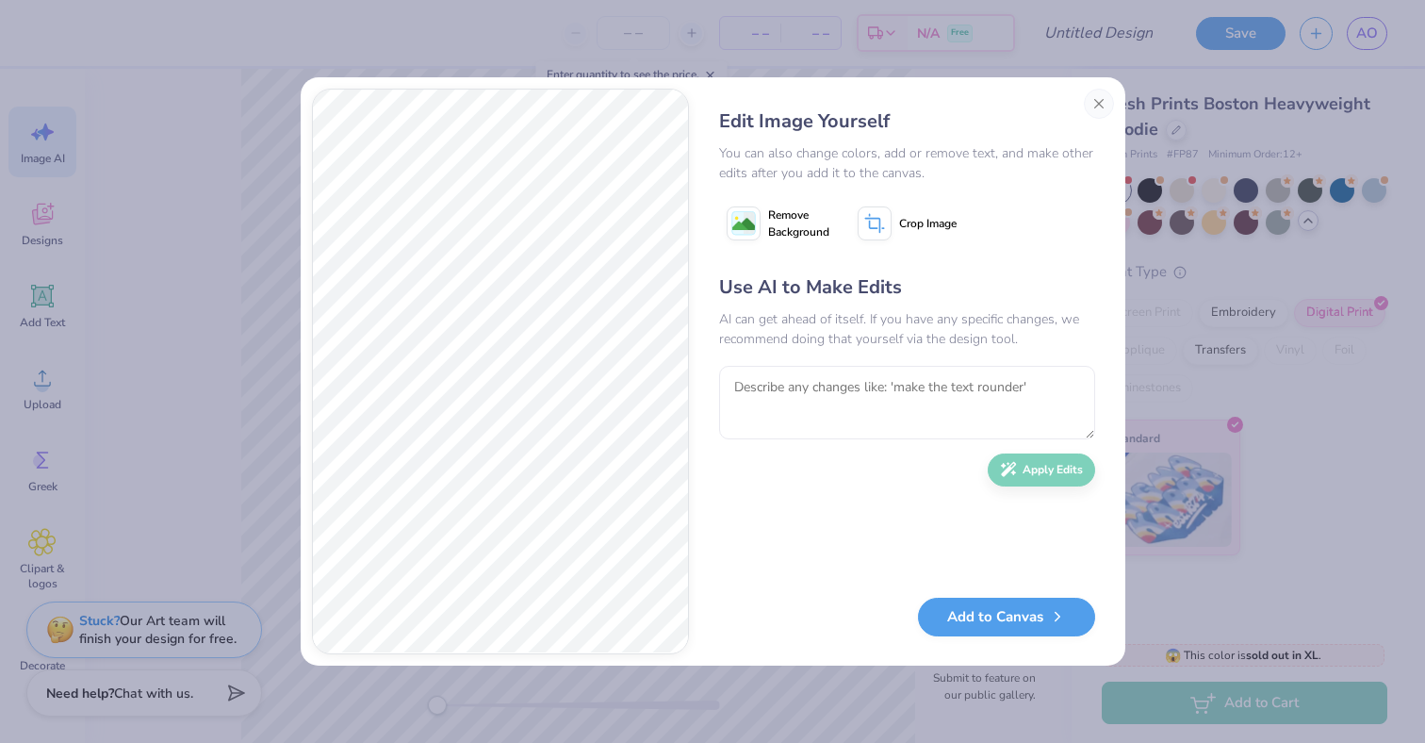
click at [745, 222] on image at bounding box center [743, 224] width 23 height 23
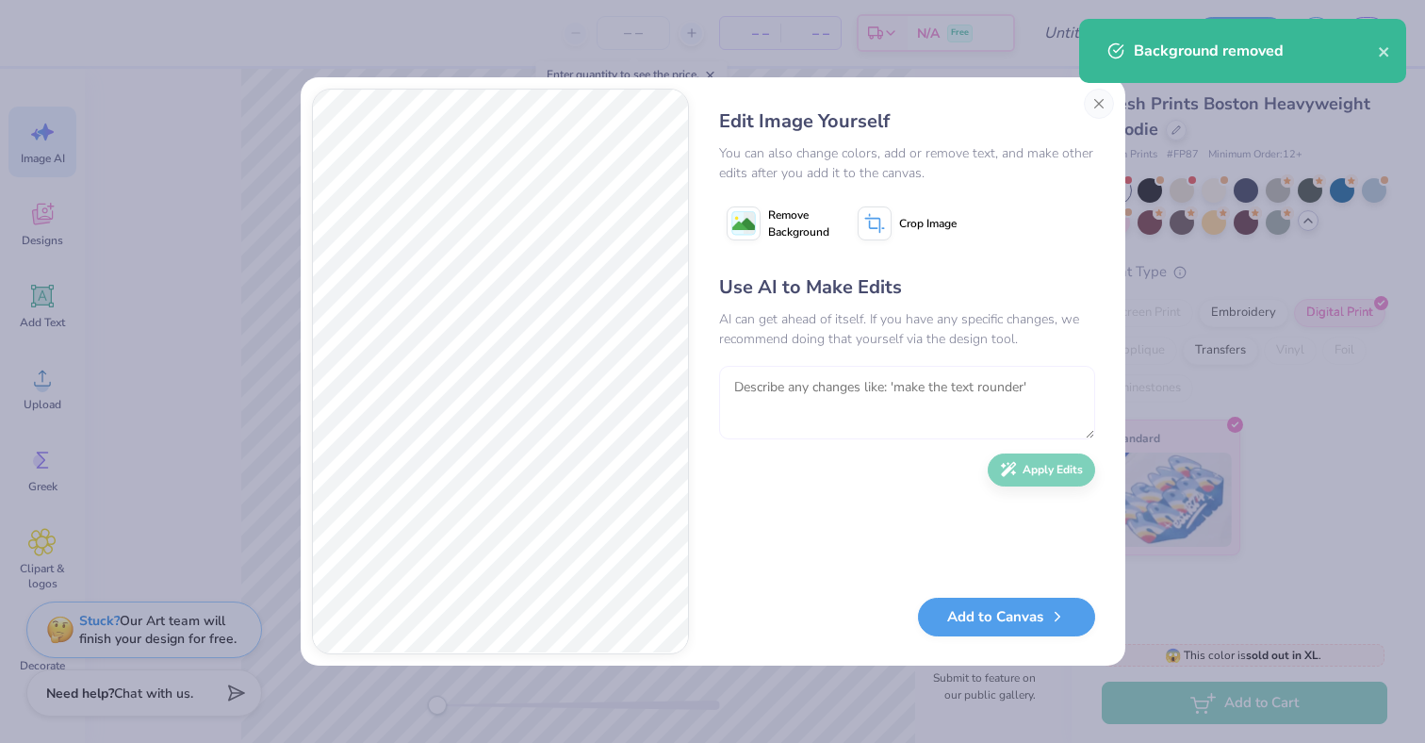
click at [753, 393] on textarea at bounding box center [907, 402] width 376 height 73
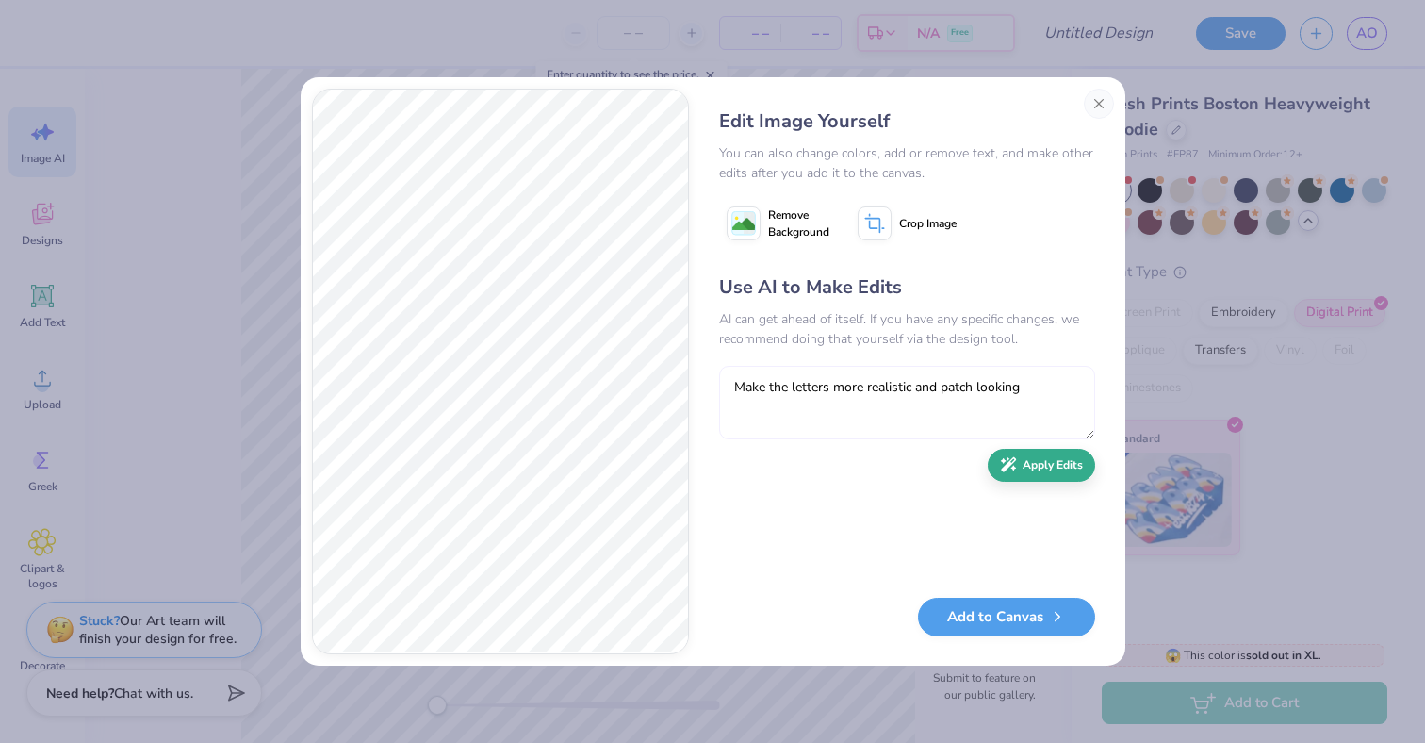
type textarea "Make the letters more realistic and patch looking"
click at [1025, 471] on button "Apply Edits" at bounding box center [1041, 465] width 107 height 33
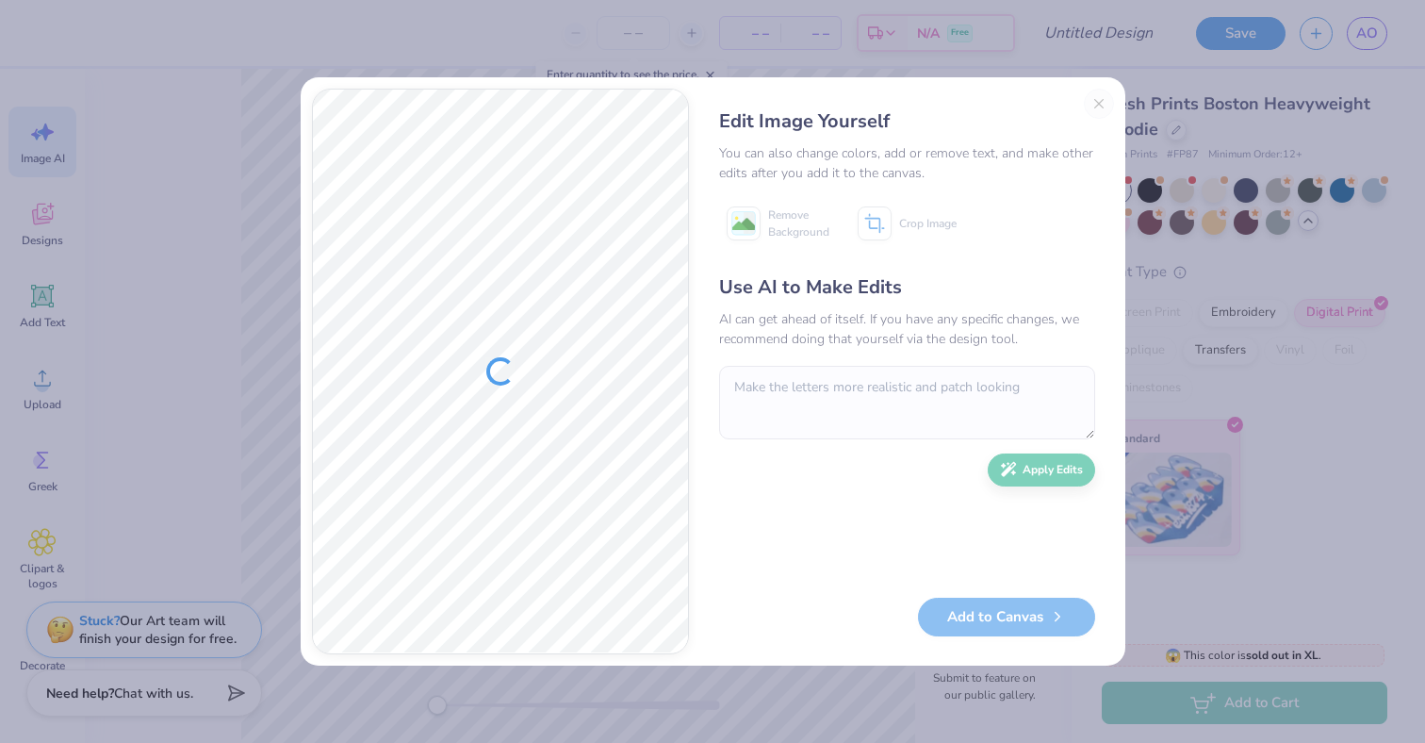
click at [1098, 103] on div "Edit Image Yourself You can also change colors, add or remove text, and make ot…" at bounding box center [907, 371] width 414 height 565
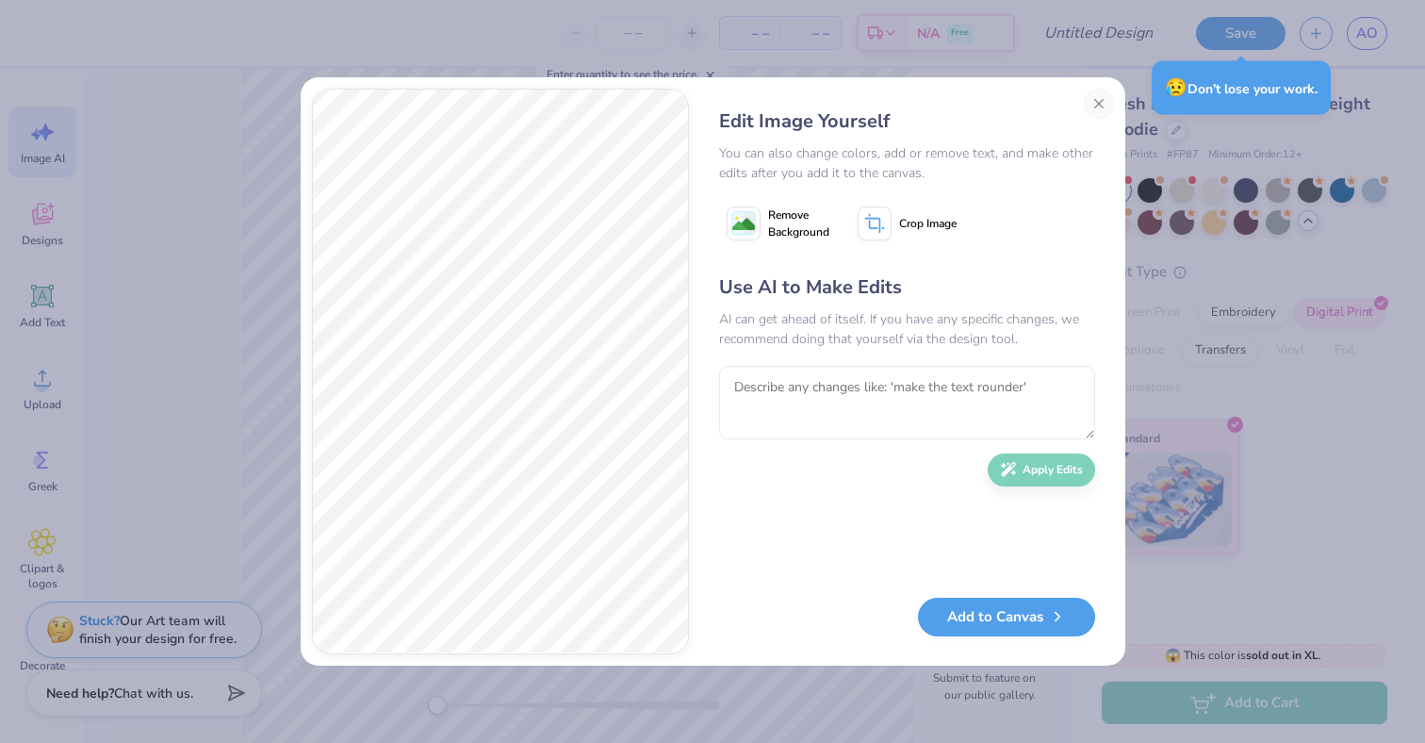
click at [1099, 102] on button "Close" at bounding box center [1099, 104] width 30 height 30
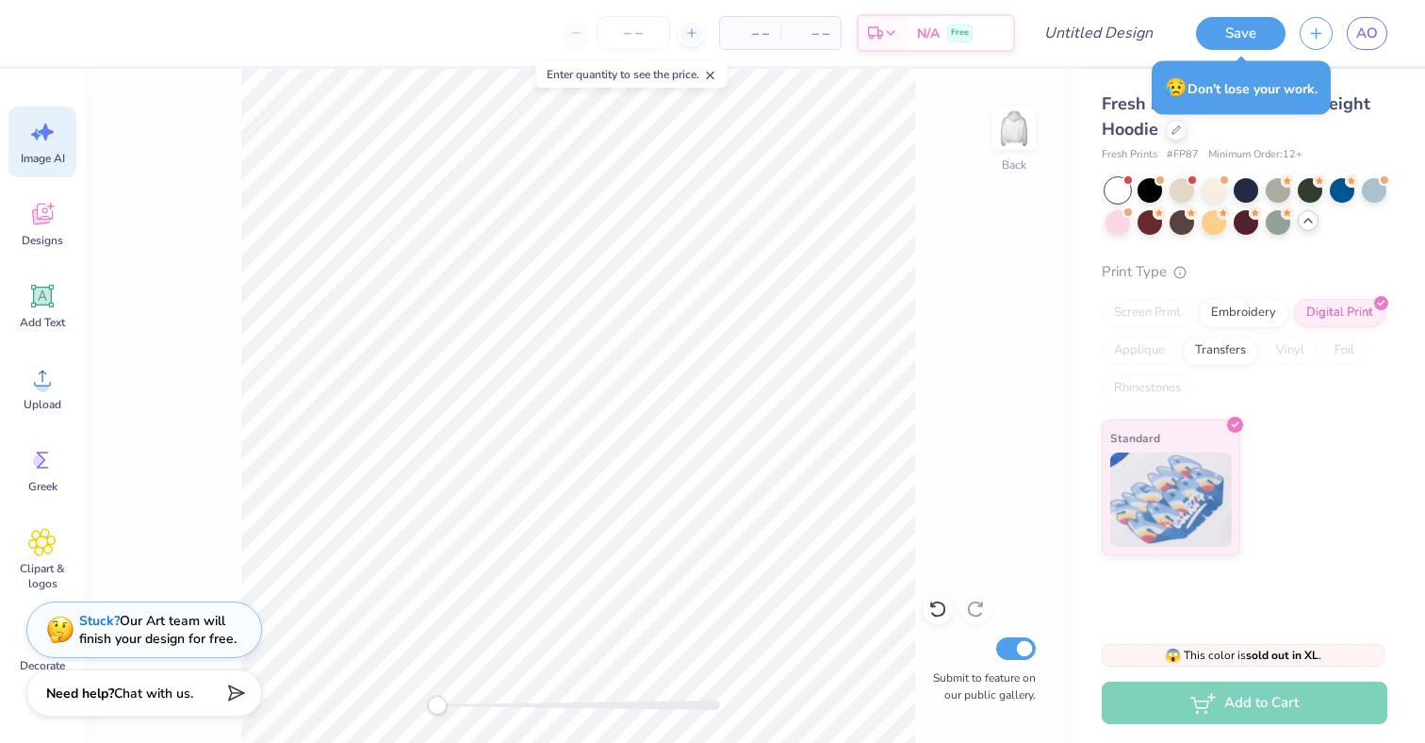
click at [49, 146] on div "Image AI" at bounding box center [42, 141] width 68 height 71
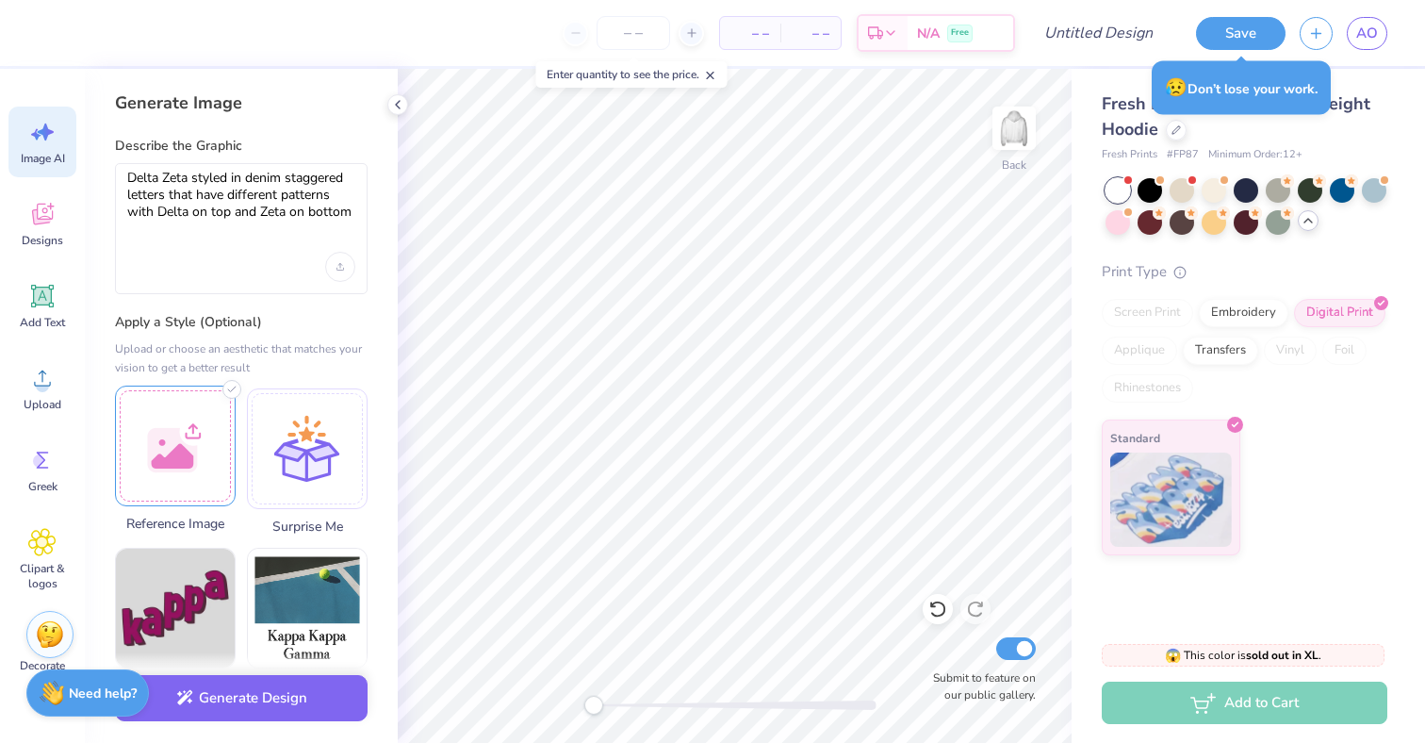
click at [194, 457] on div at bounding box center [175, 445] width 121 height 121
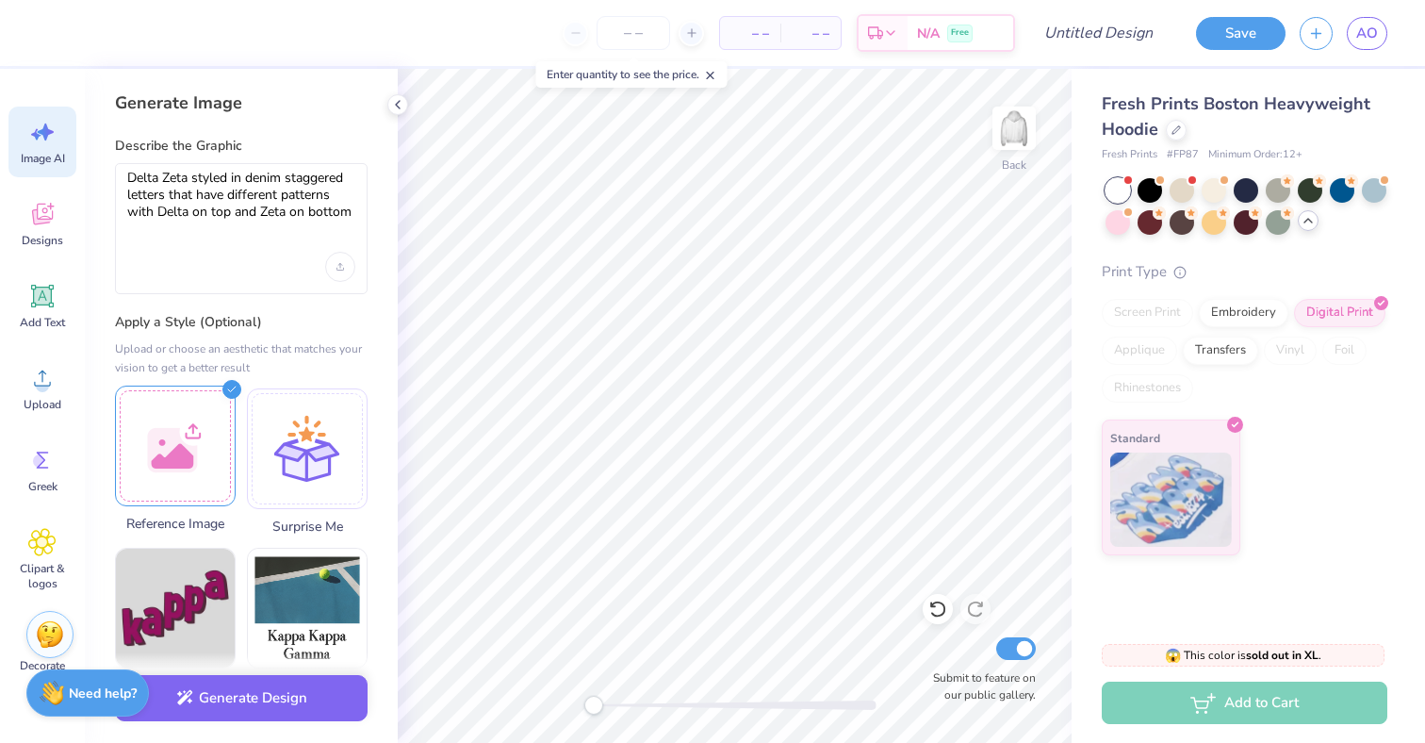
click at [212, 455] on div at bounding box center [175, 445] width 121 height 121
click at [195, 427] on div at bounding box center [175, 445] width 121 height 121
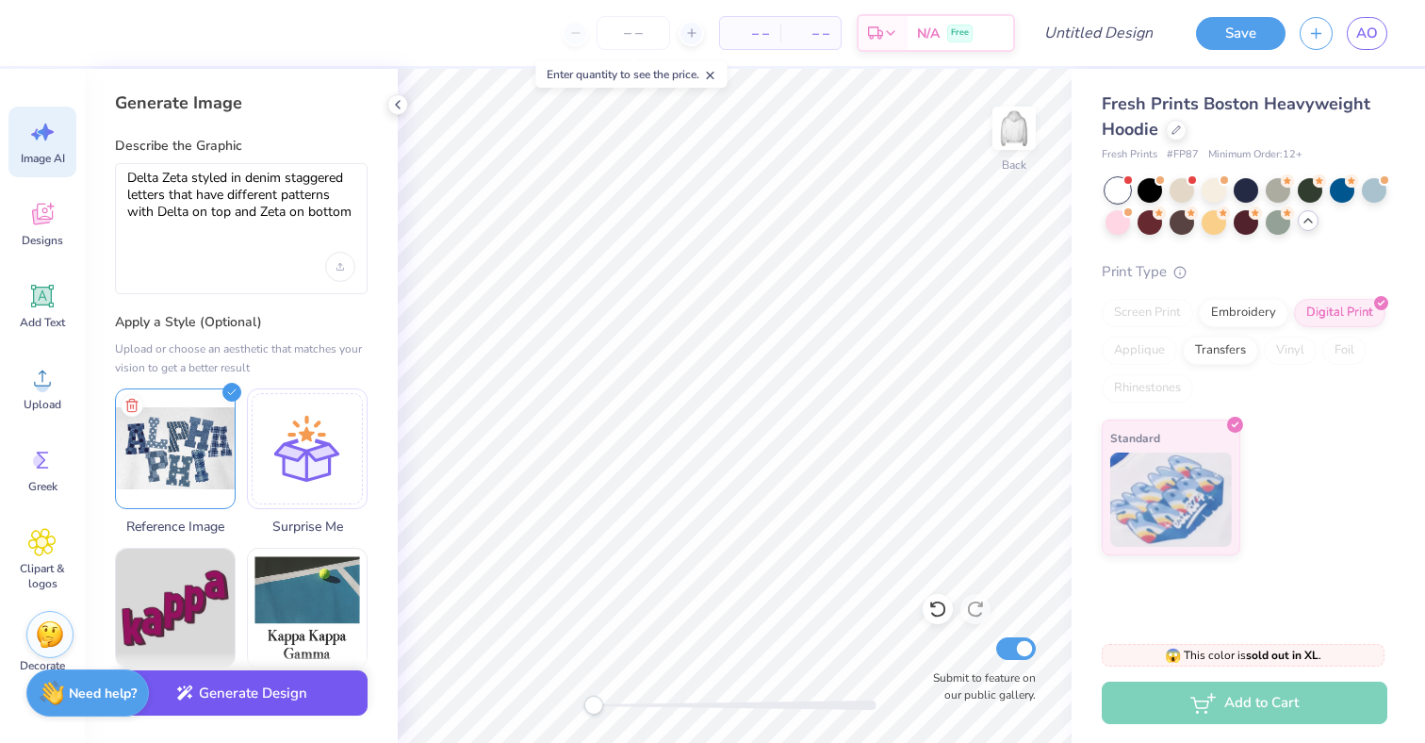
click at [251, 697] on button "Generate Design" at bounding box center [241, 693] width 253 height 46
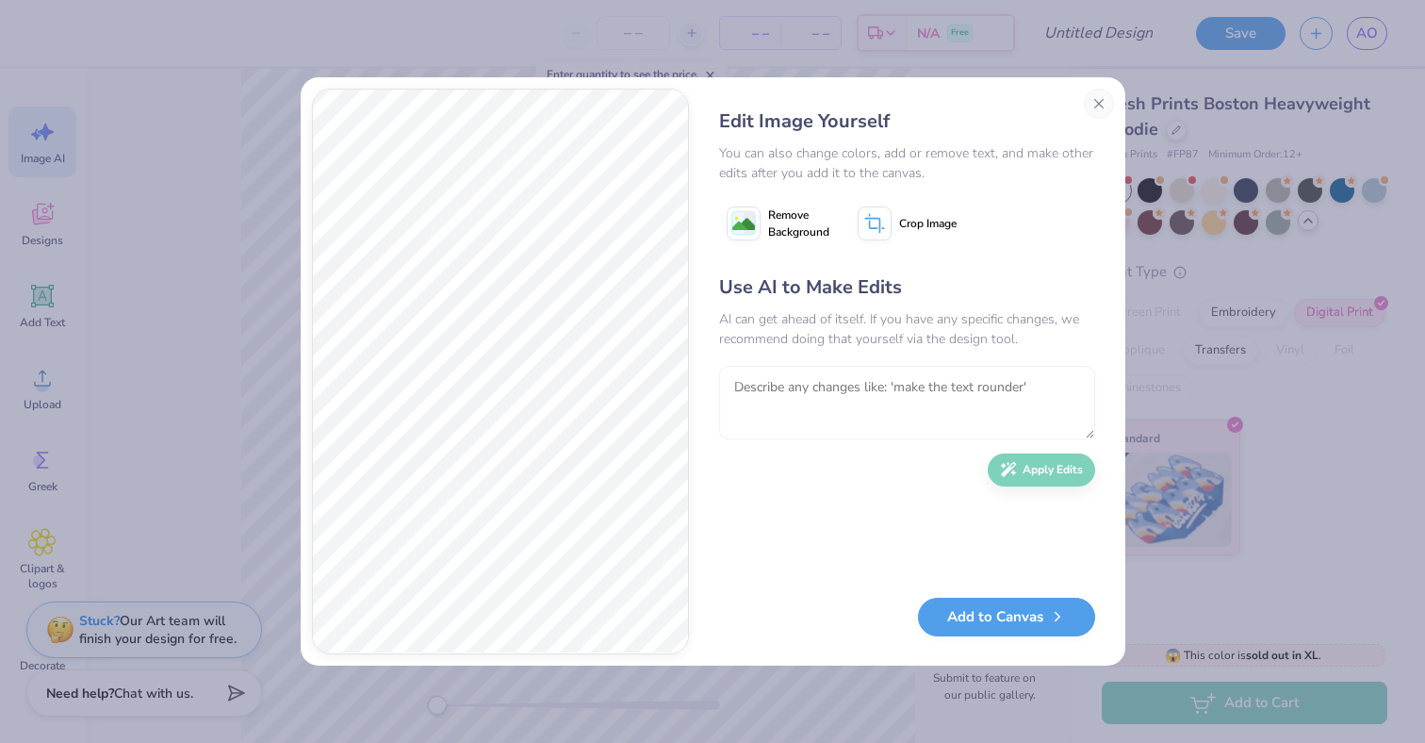
click at [752, 389] on textarea at bounding box center [907, 402] width 376 height 73
click at [786, 410] on textarea at bounding box center [907, 402] width 376 height 73
click at [894, 393] on textarea at bounding box center [907, 402] width 376 height 73
click at [782, 449] on div "Use AI to Make Edits AI can get ahead of itself. If you have any specific chang…" at bounding box center [907, 425] width 376 height 305
click at [815, 404] on textarea at bounding box center [907, 402] width 376 height 73
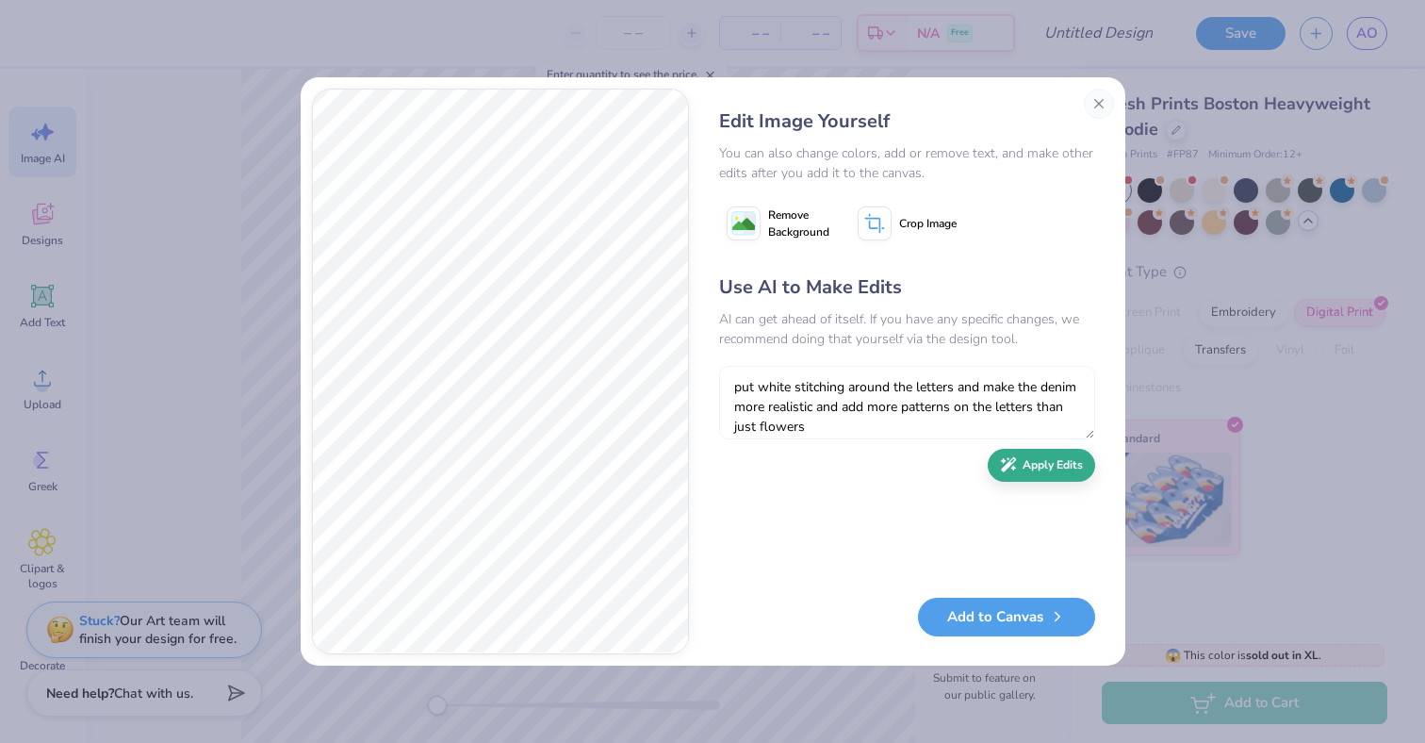
type textarea "put white stitching around the letters and make the denim more realistic and ad…"
click at [1014, 465] on icon "button" at bounding box center [1008, 464] width 17 height 17
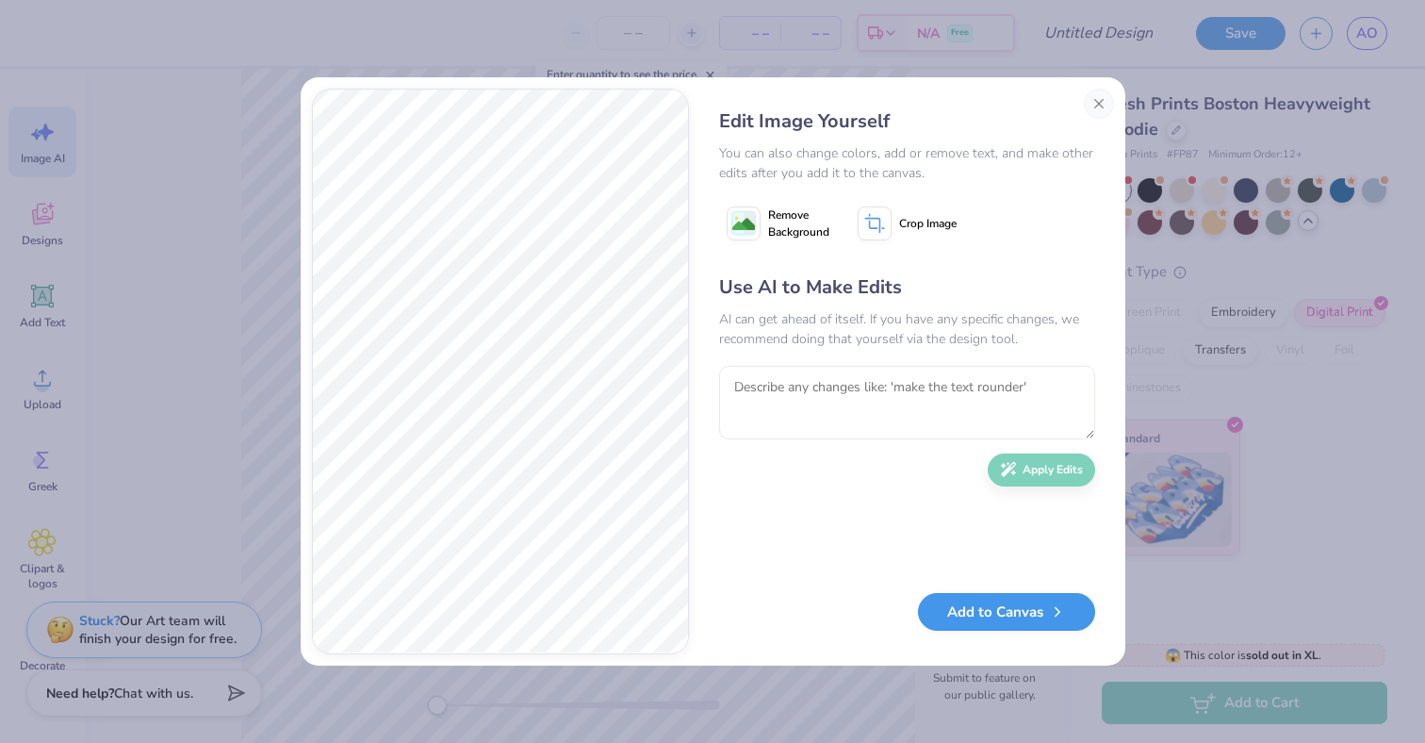
click at [991, 620] on button "Add to Canvas" at bounding box center [1006, 612] width 177 height 39
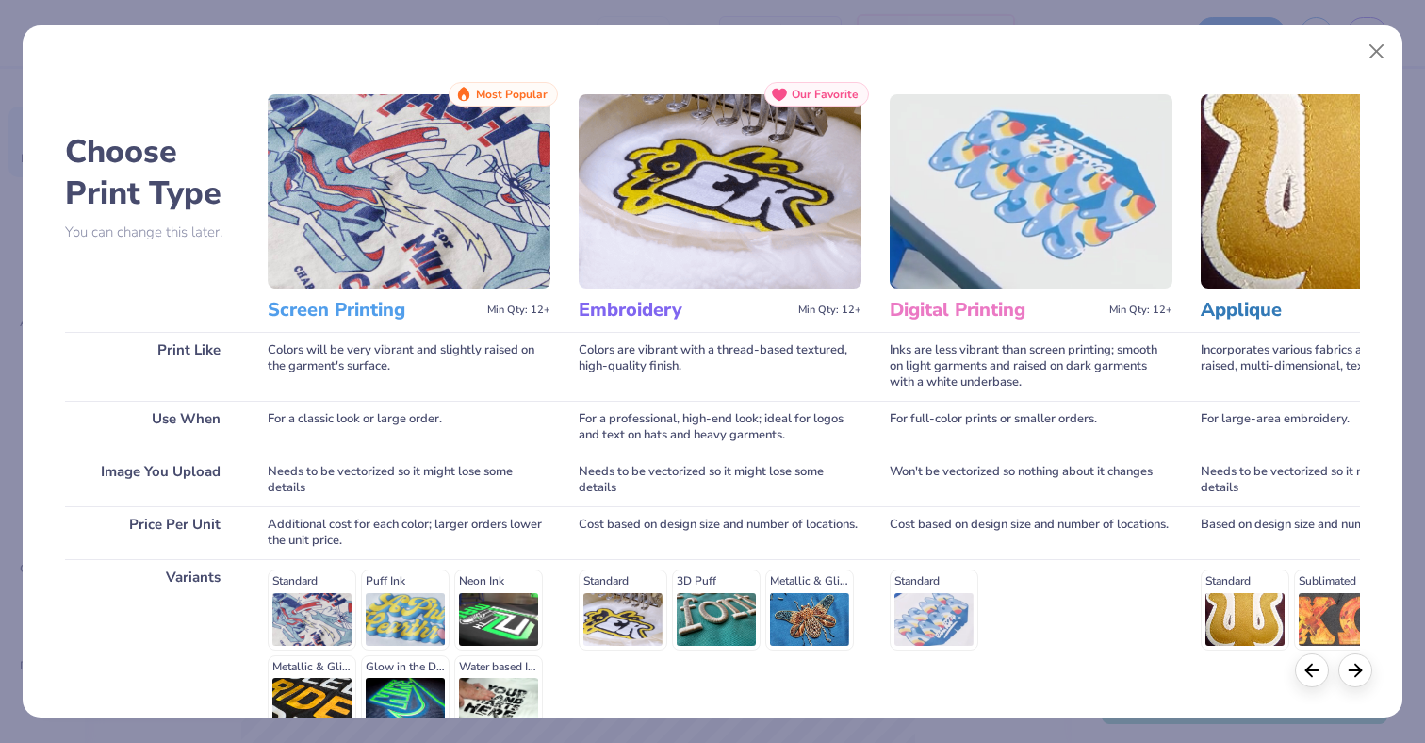
click at [746, 235] on img at bounding box center [720, 191] width 283 height 194
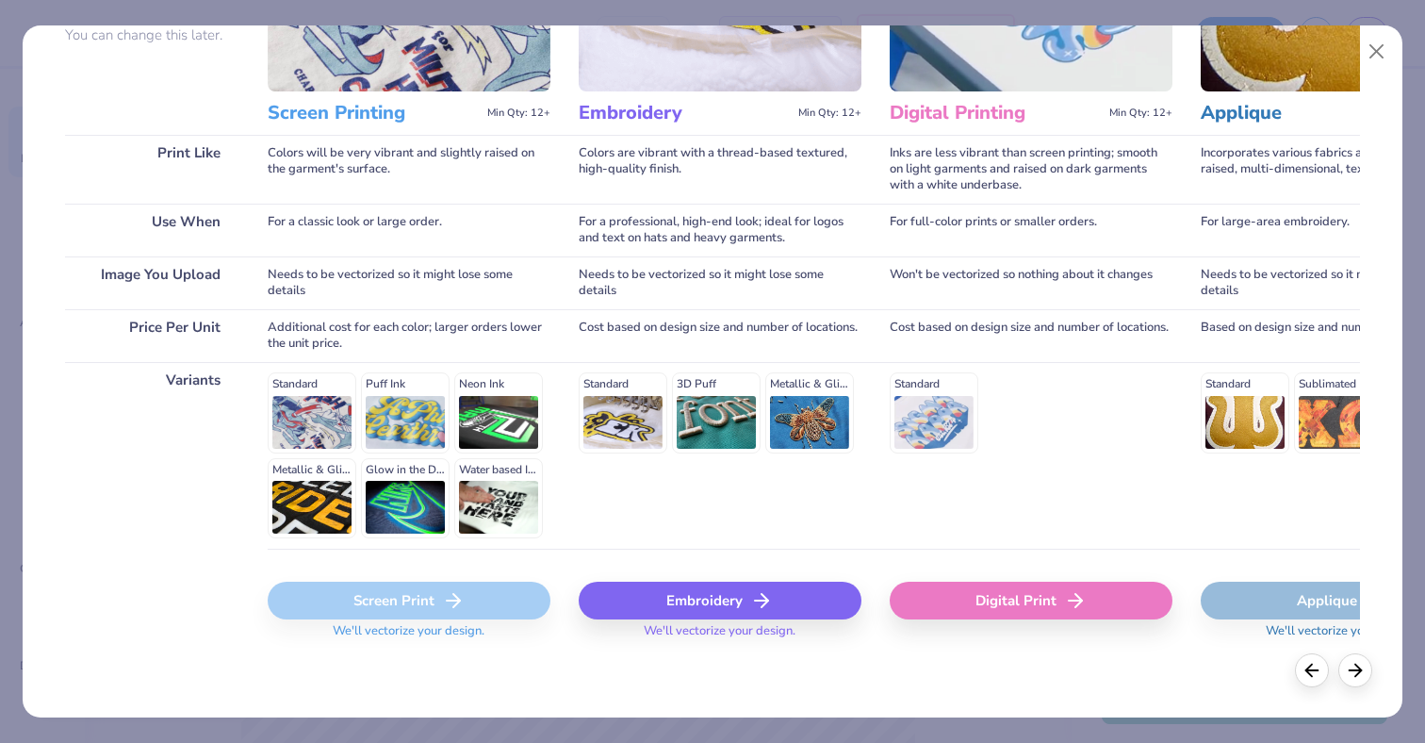
scroll to position [196, 0]
click at [701, 596] on div "Embroidery" at bounding box center [720, 601] width 283 height 38
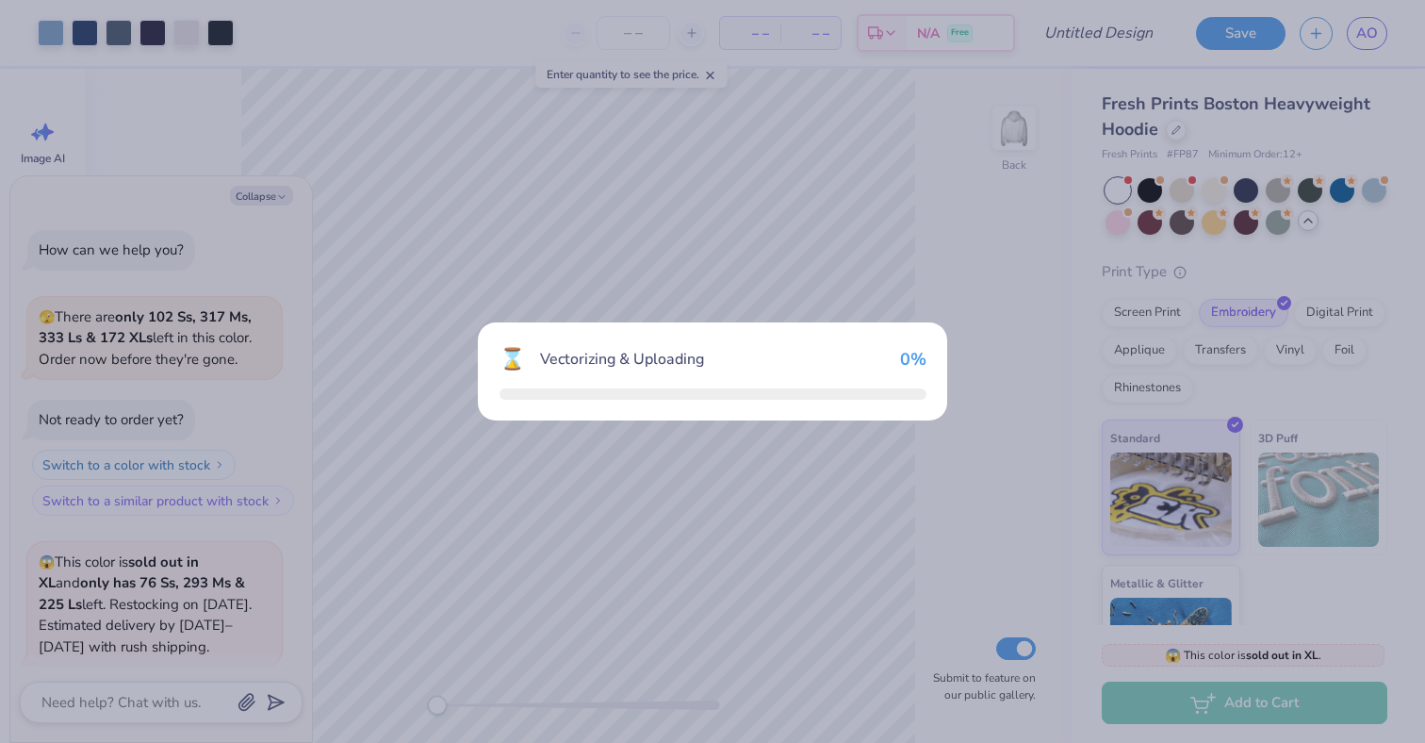
scroll to position [580, 0]
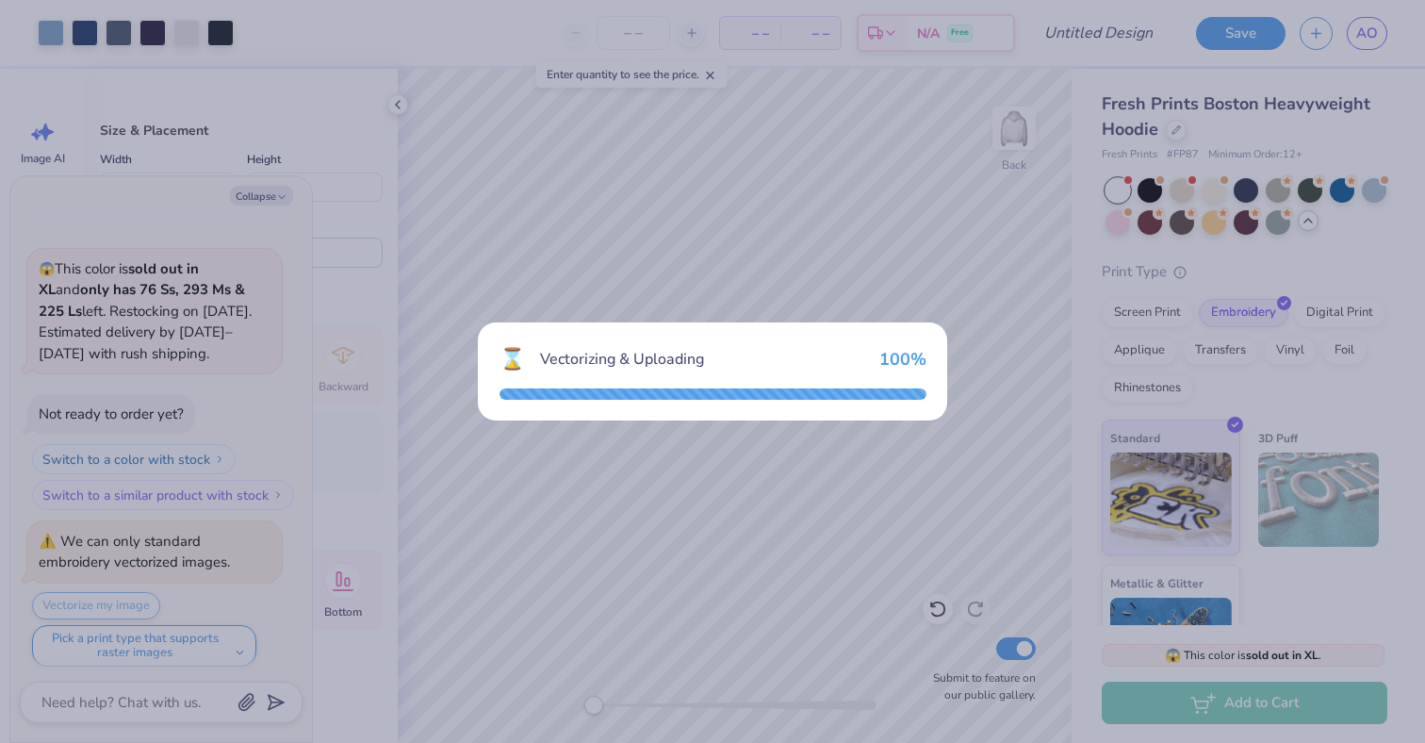
type textarea "x"
type input "12.00"
type input "10.46"
type input "1.52"
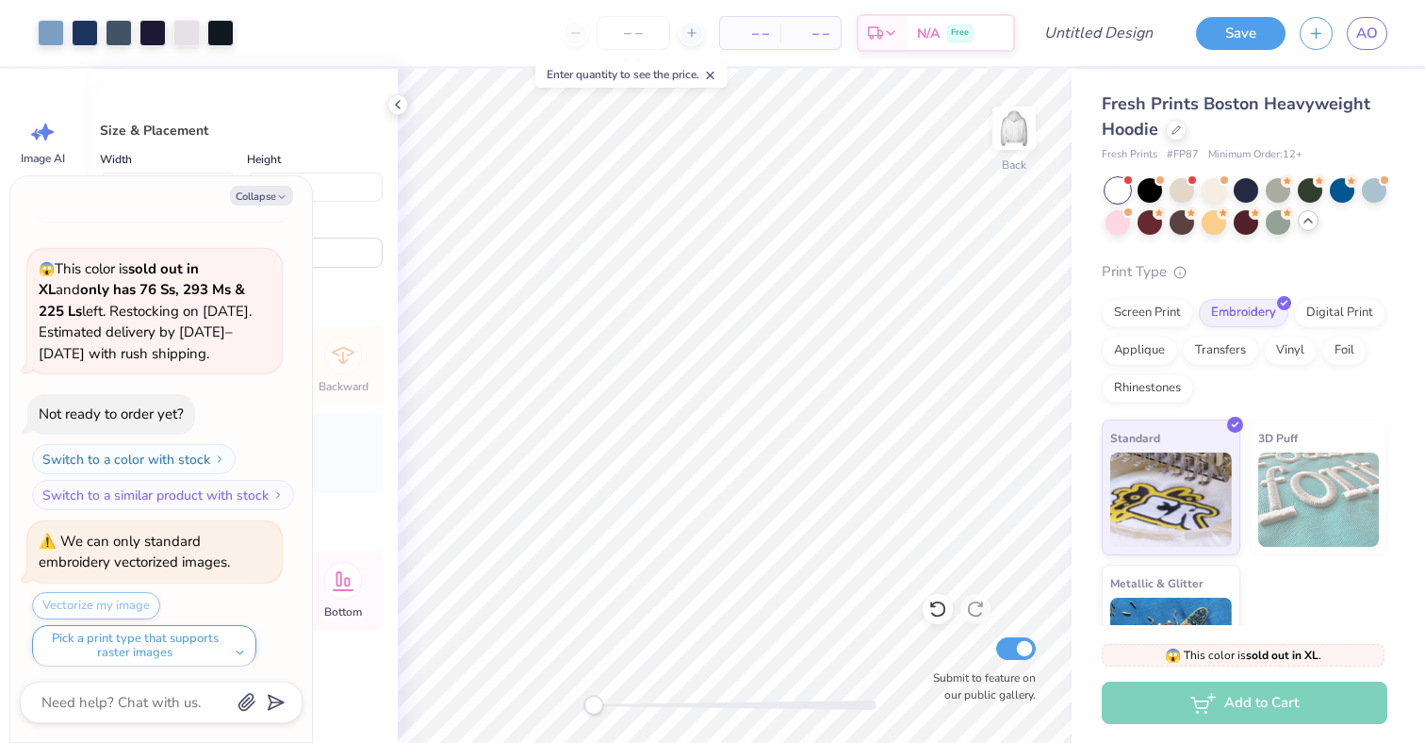
type textarea "x"
type input "4.46"
type input "2.99"
type input "5.43"
type textarea "x"
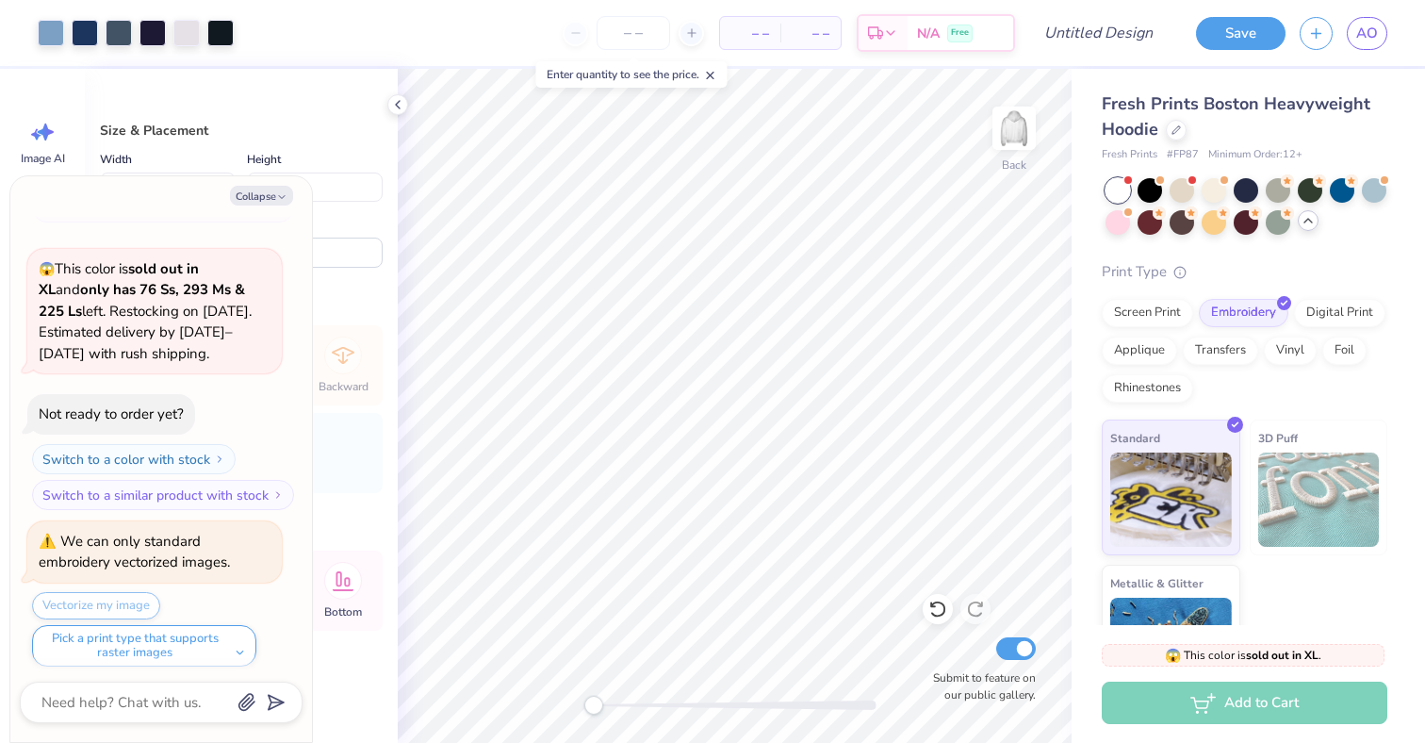
type input "6.08"
type input "5.31"
type input "6.67"
type textarea "x"
type input "4.46"
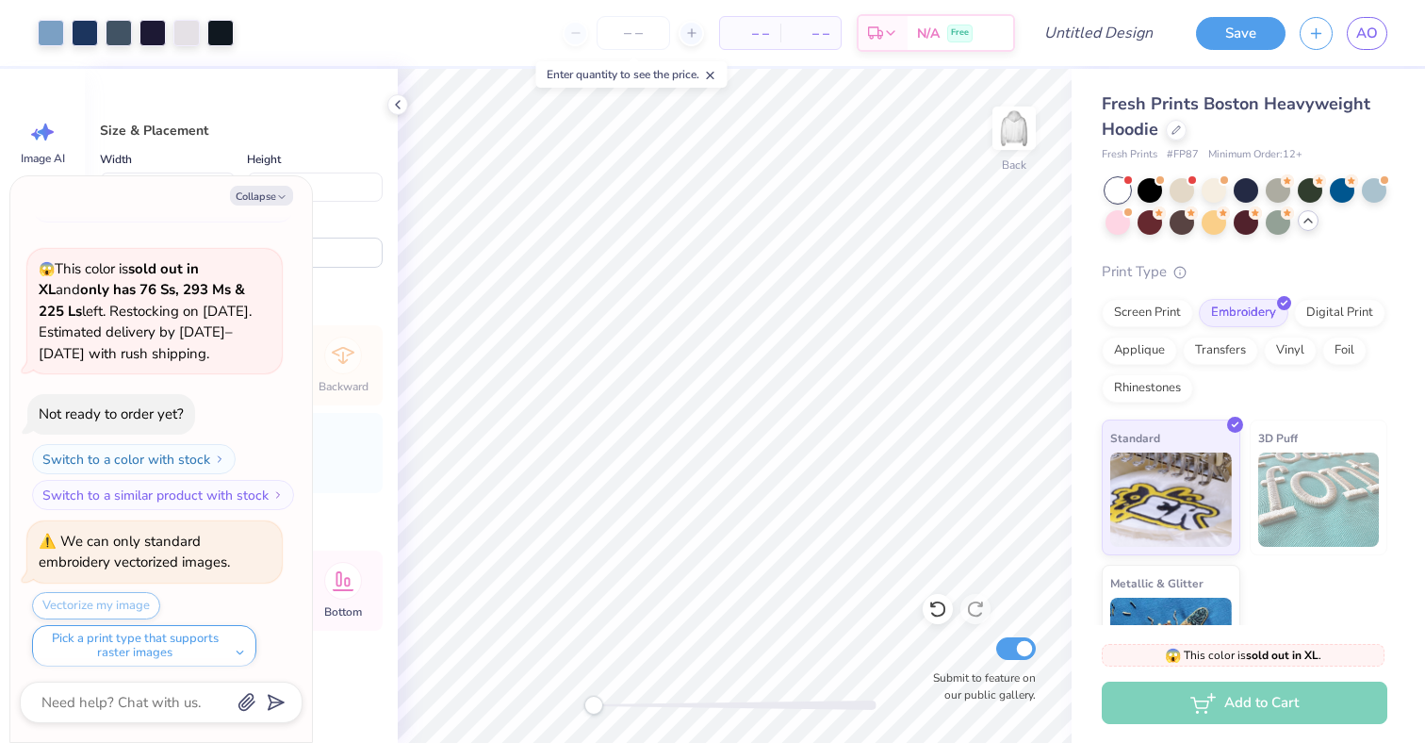
type input "2.99"
type input "5.43"
type textarea "x"
type input "9.36"
type input "8.17"
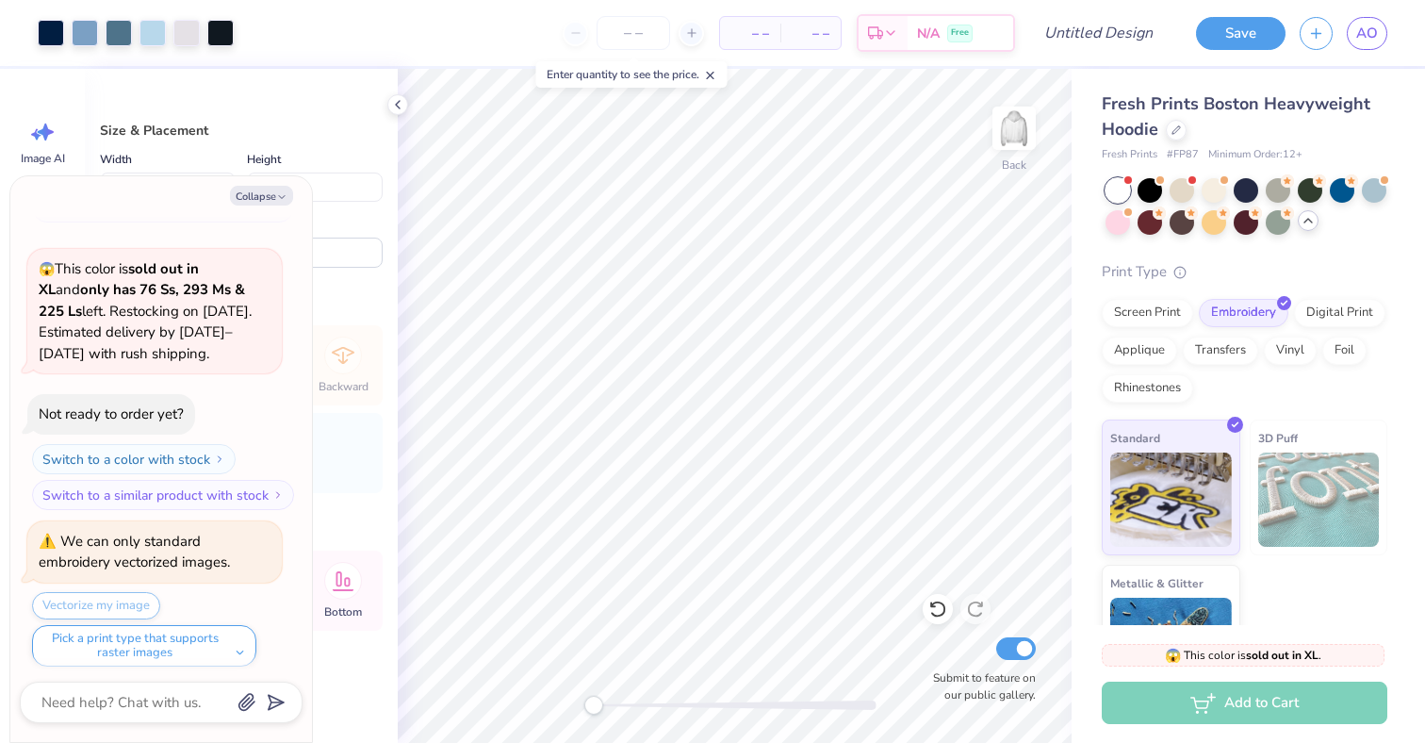
type input "3.00"
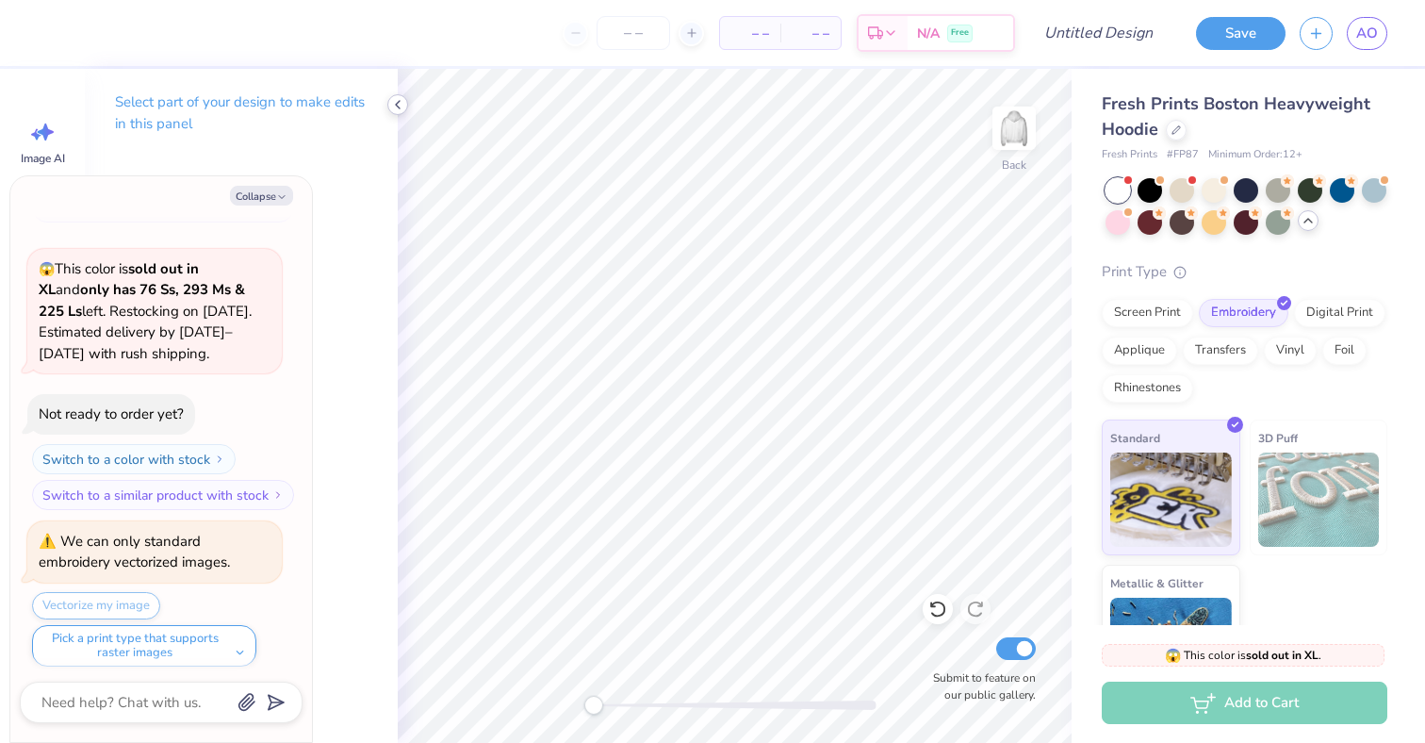
click at [397, 106] on icon at bounding box center [397, 104] width 15 height 15
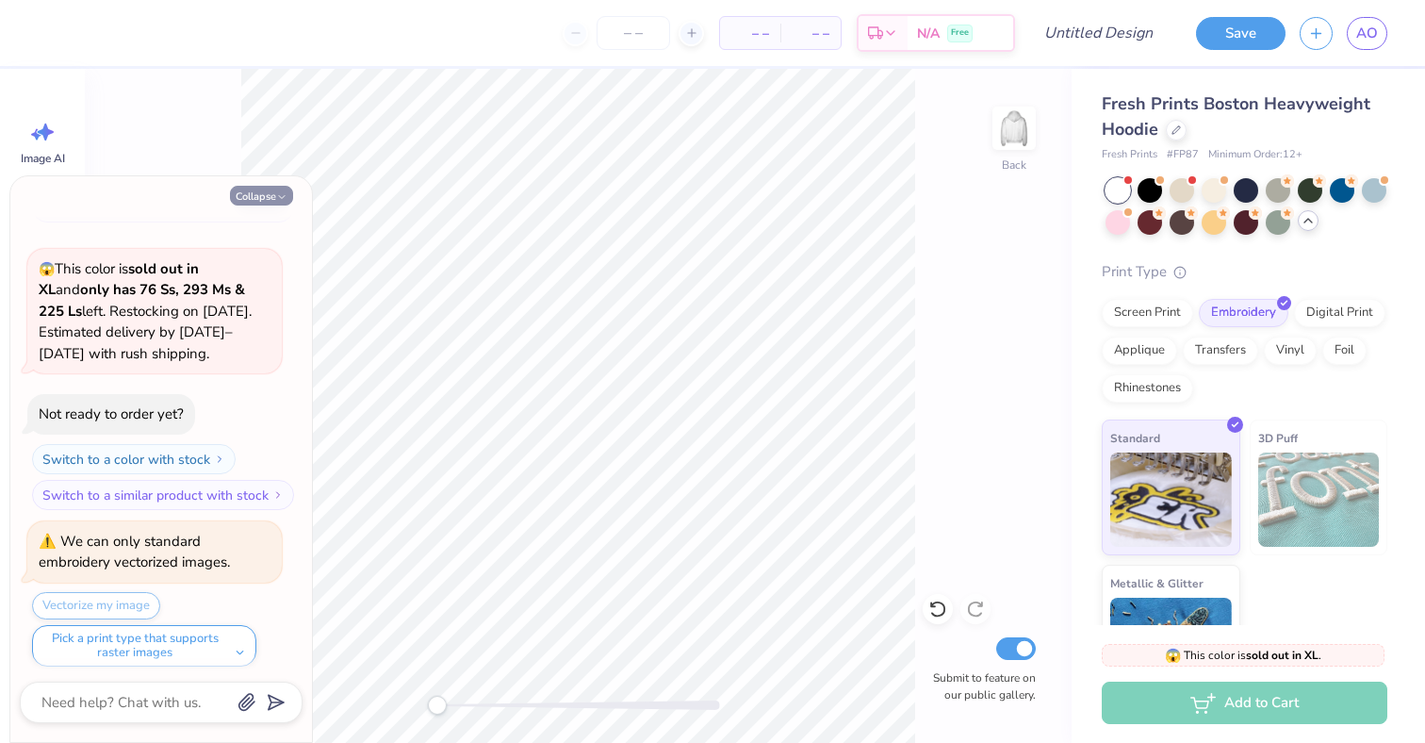
click at [276, 194] on icon "button" at bounding box center [281, 196] width 11 height 11
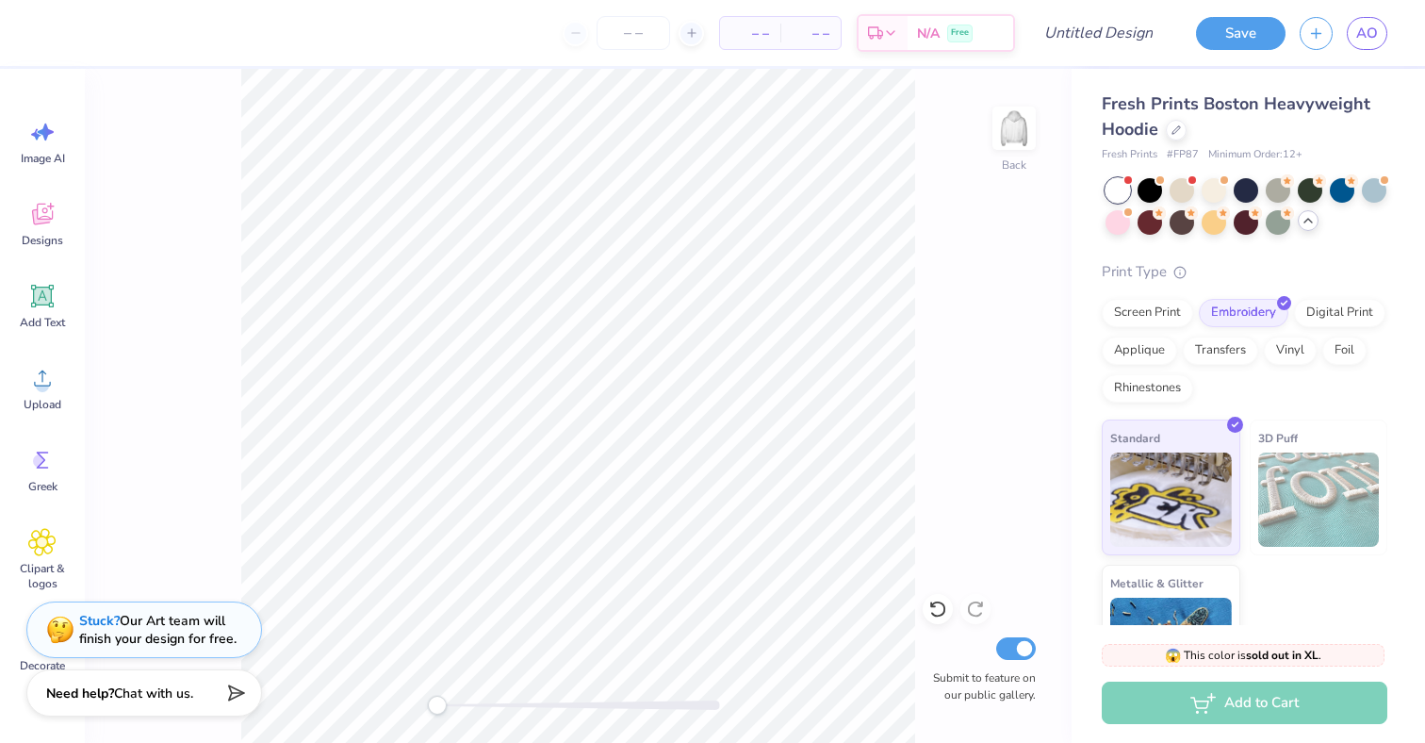
type textarea "x"
click at [47, 237] on span "Designs" at bounding box center [42, 240] width 41 height 15
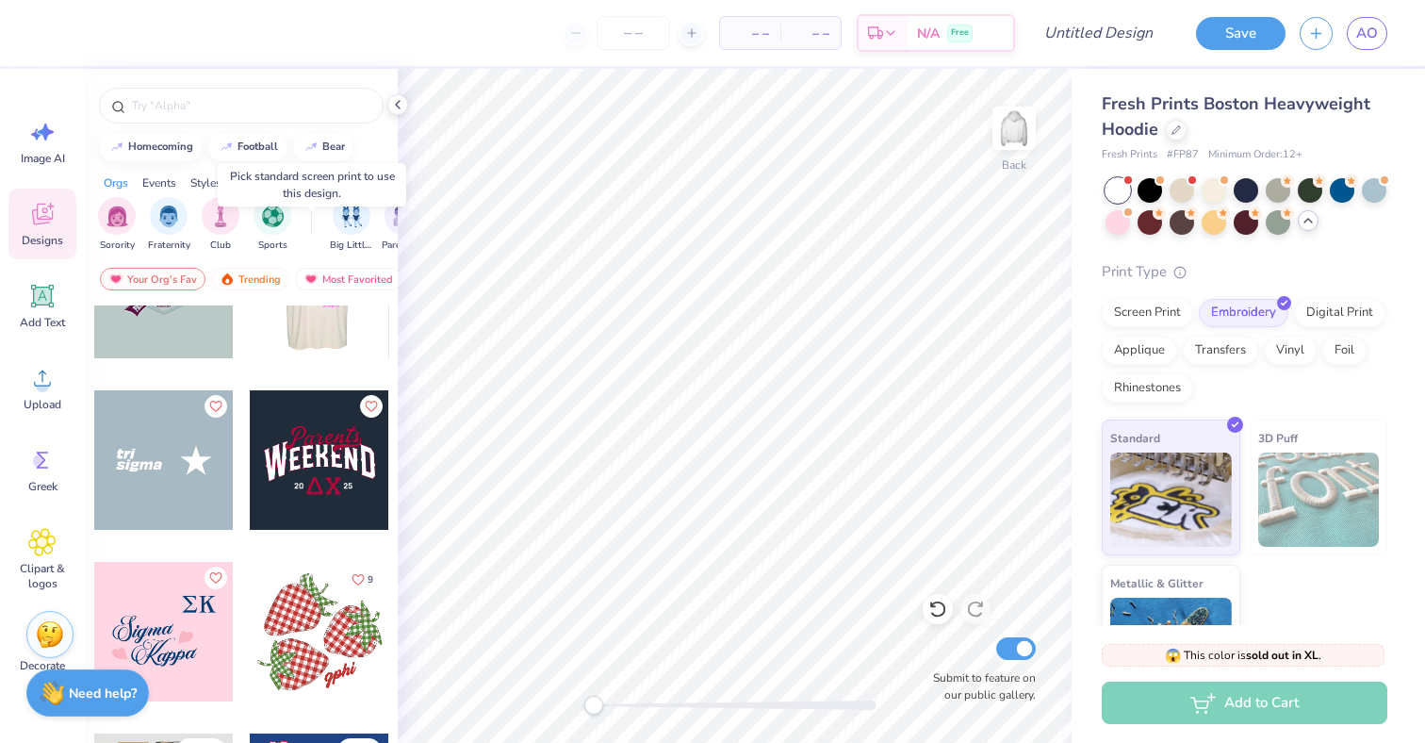
scroll to position [7804, 0]
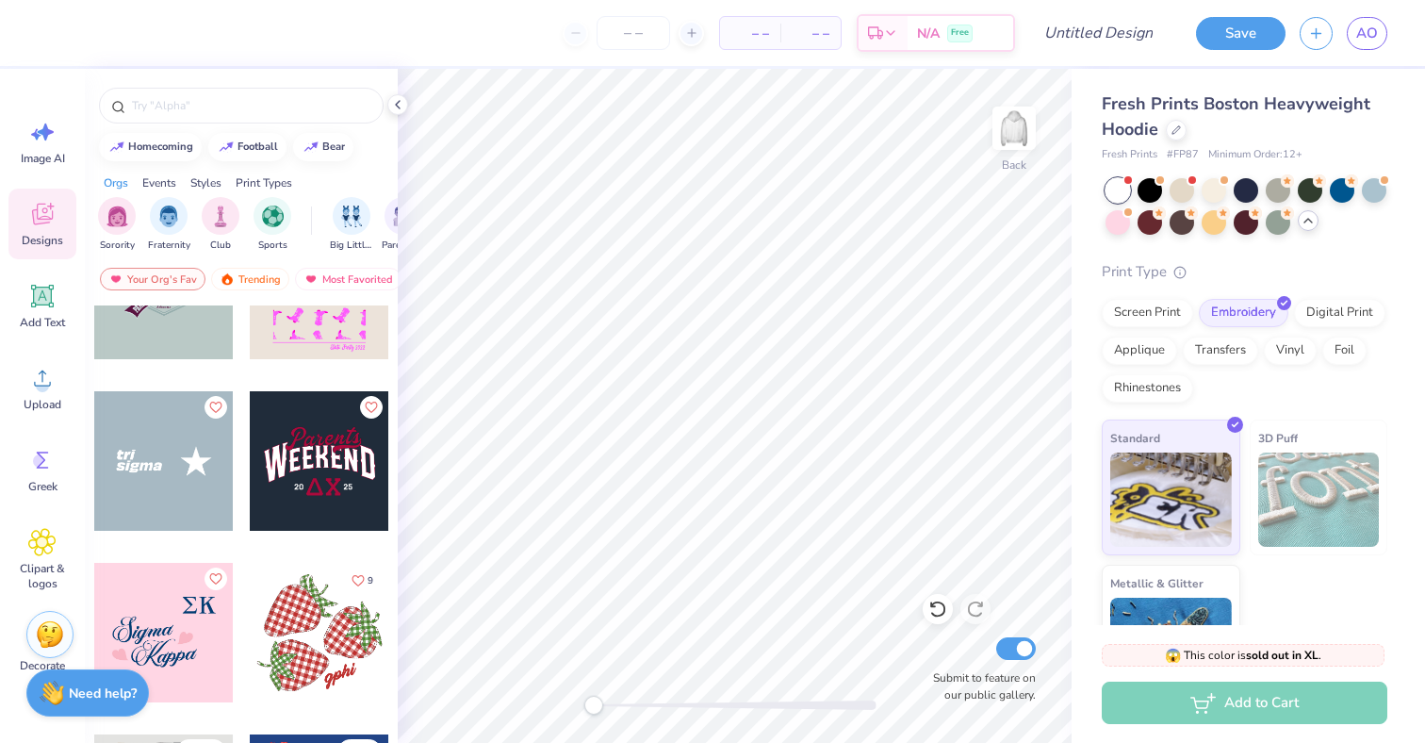
click at [153, 471] on div at bounding box center [163, 460] width 139 height 139
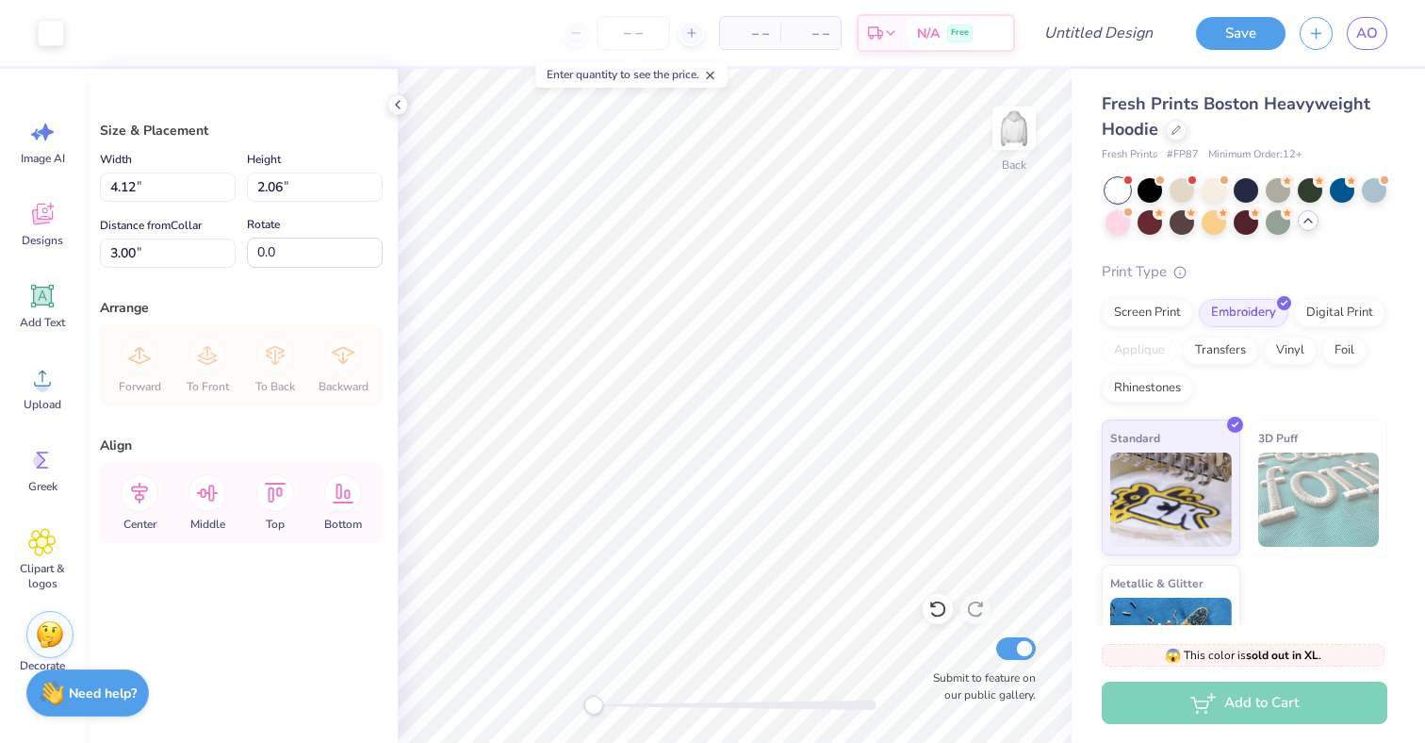
click at [557, 708] on div "Back Submit to feature on our public gallery." at bounding box center [735, 406] width 674 height 674
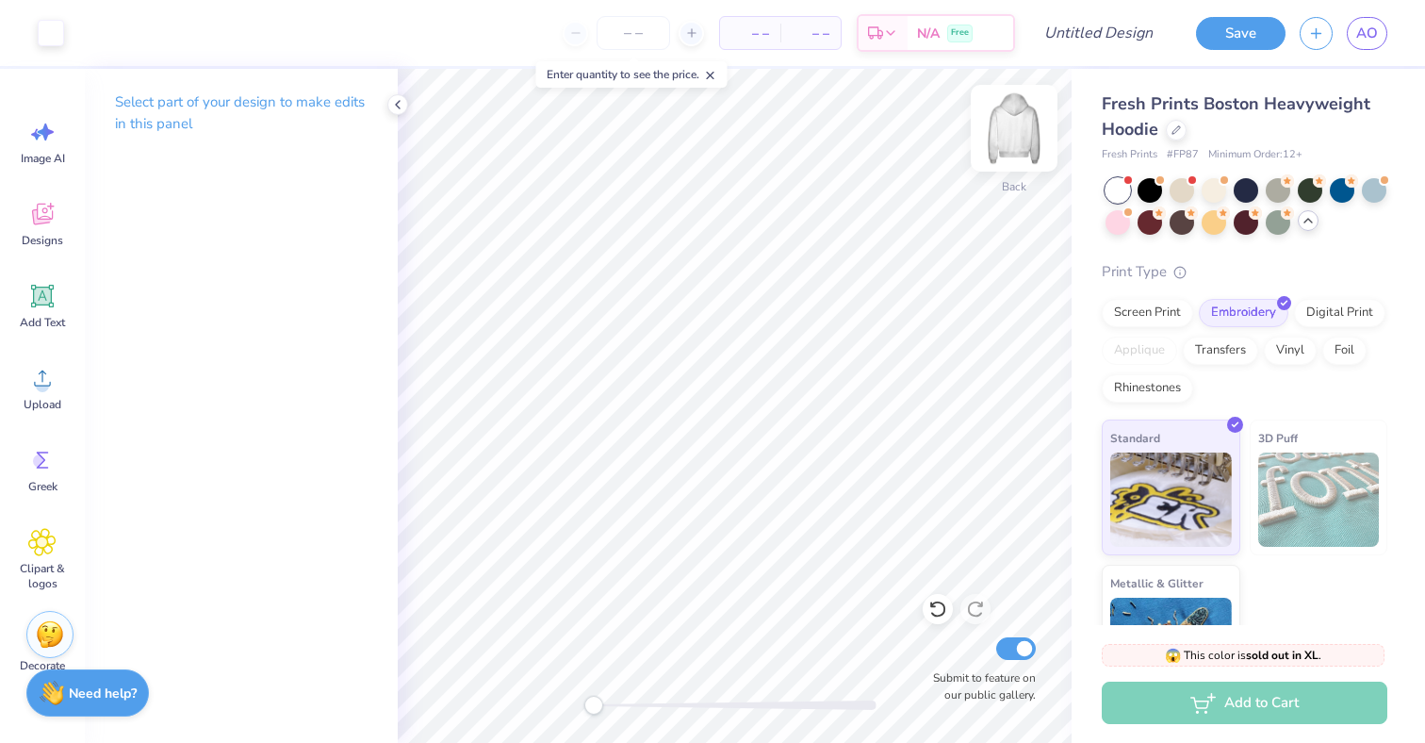
click at [1014, 146] on img at bounding box center [1013, 127] width 75 height 75
click at [1018, 150] on img at bounding box center [1013, 127] width 75 height 75
click at [42, 242] on span "Designs" at bounding box center [42, 240] width 41 height 15
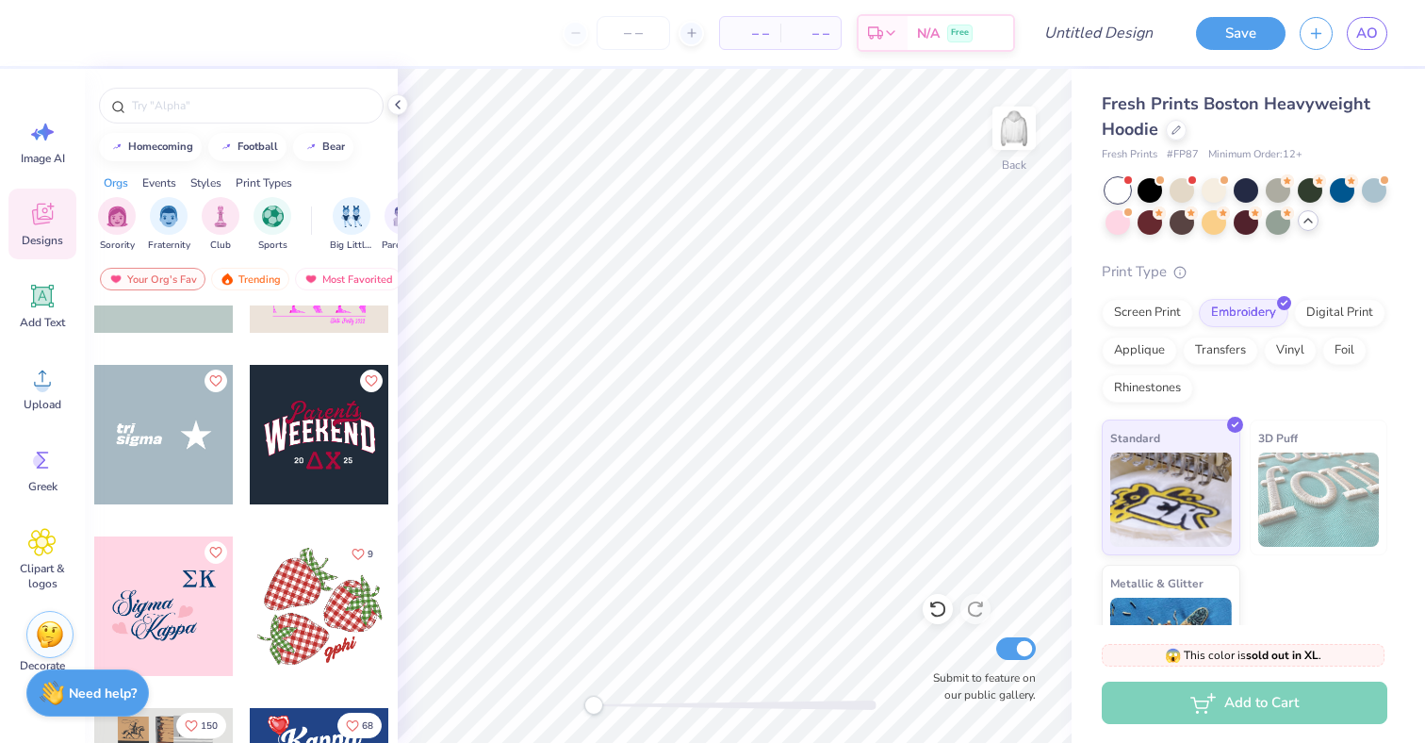
scroll to position [7852, 0]
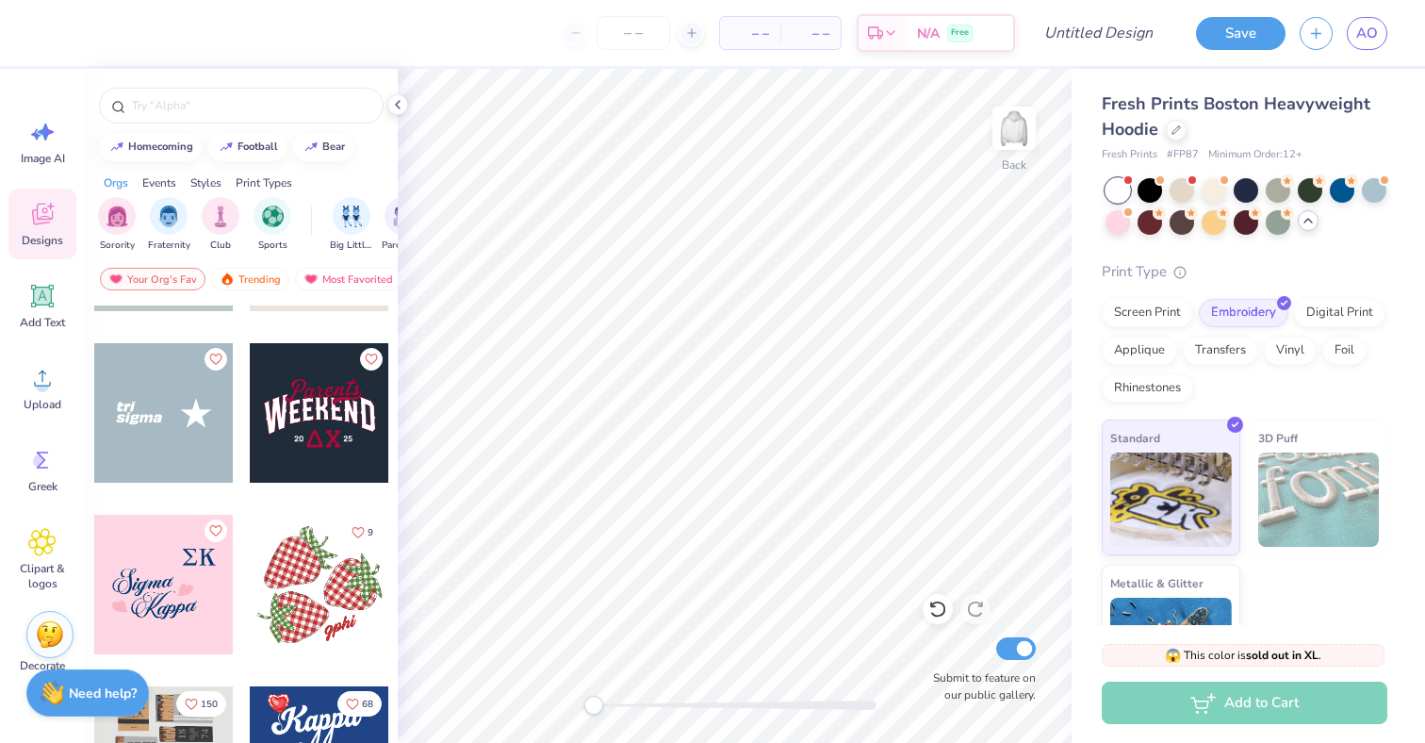
click at [170, 589] on div at bounding box center [163, 583] width 139 height 139
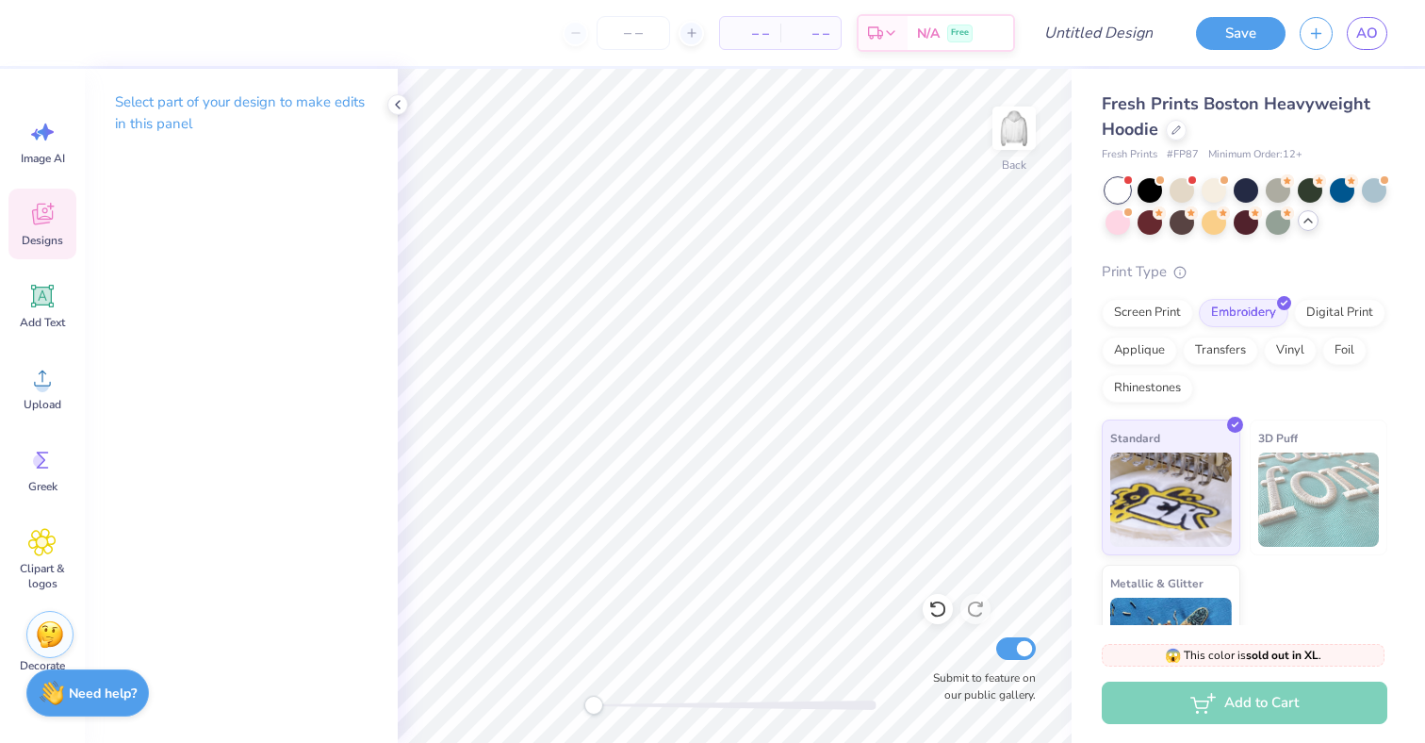
click at [42, 238] on span "Designs" at bounding box center [42, 240] width 41 height 15
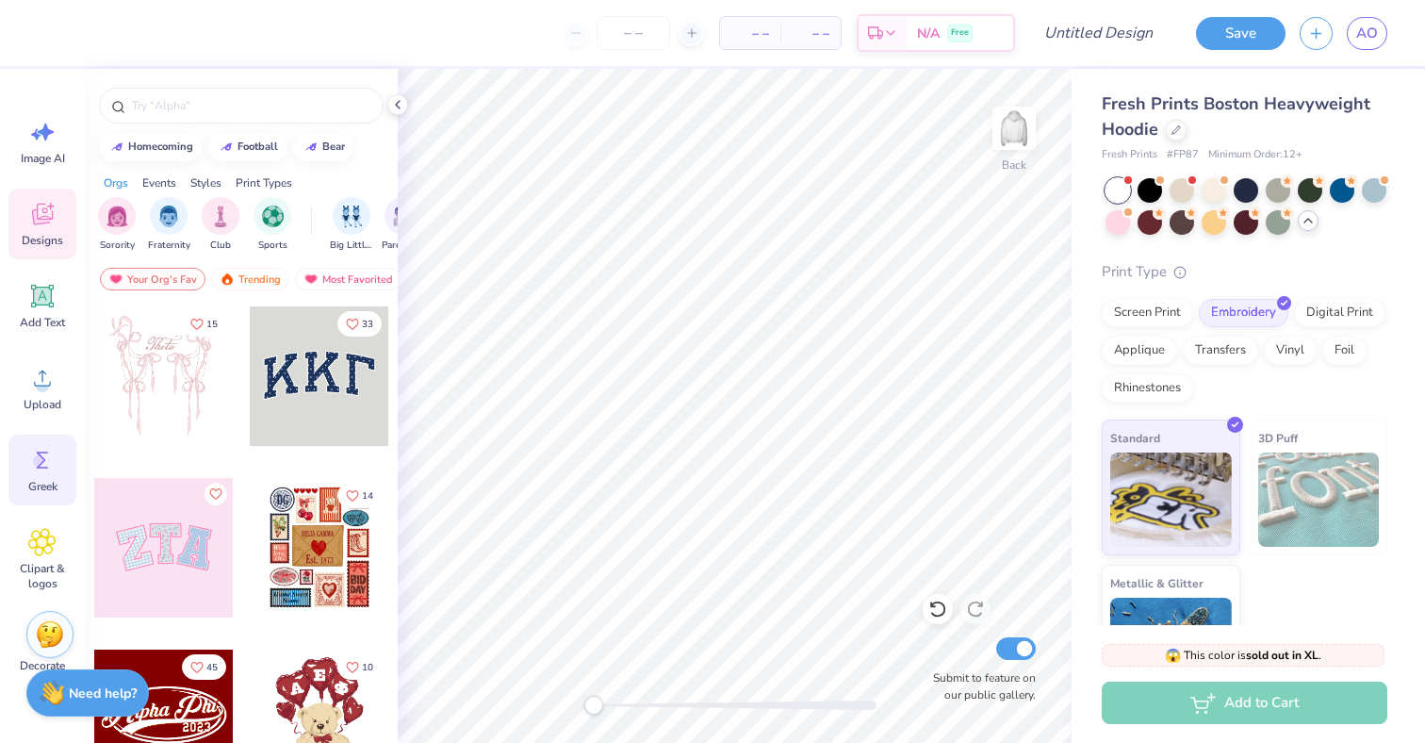
click at [37, 462] on circle at bounding box center [39, 460] width 13 height 13
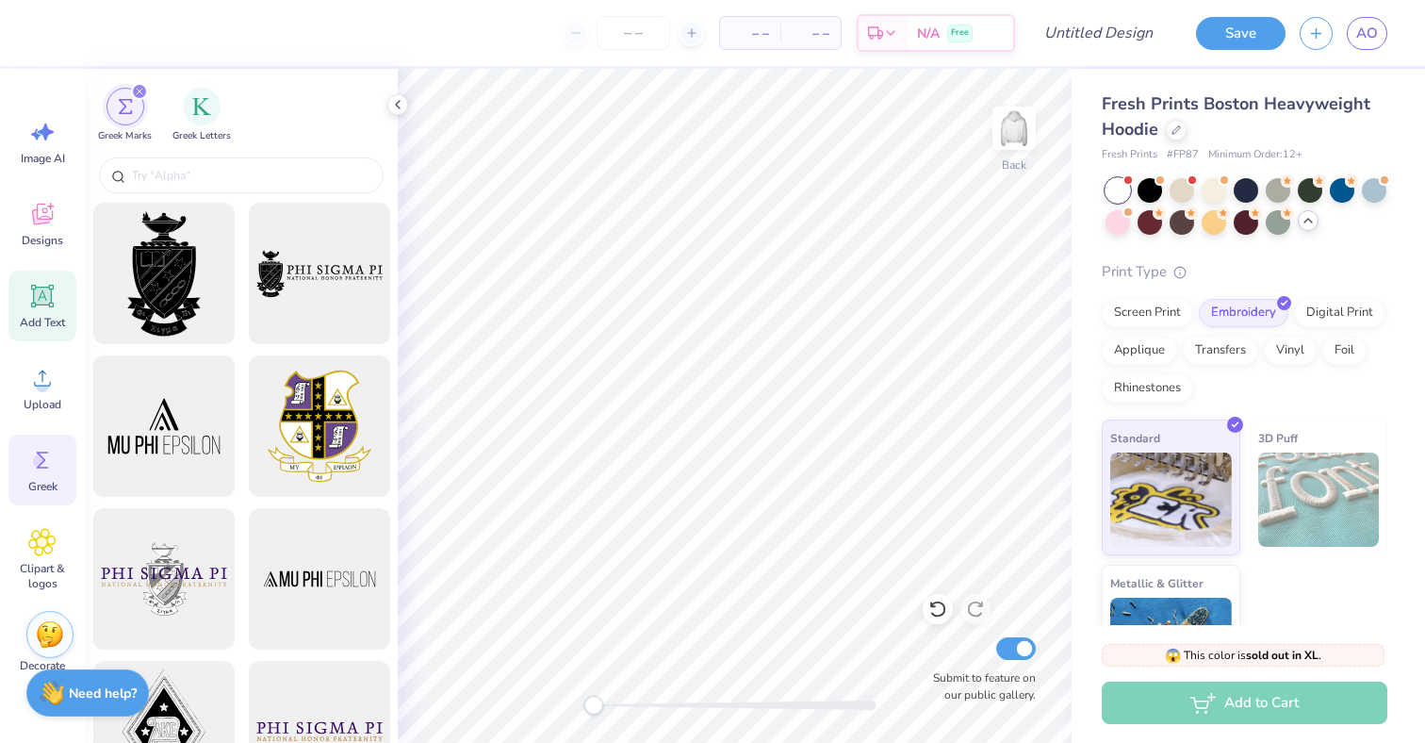
click at [41, 290] on icon at bounding box center [43, 296] width 18 height 18
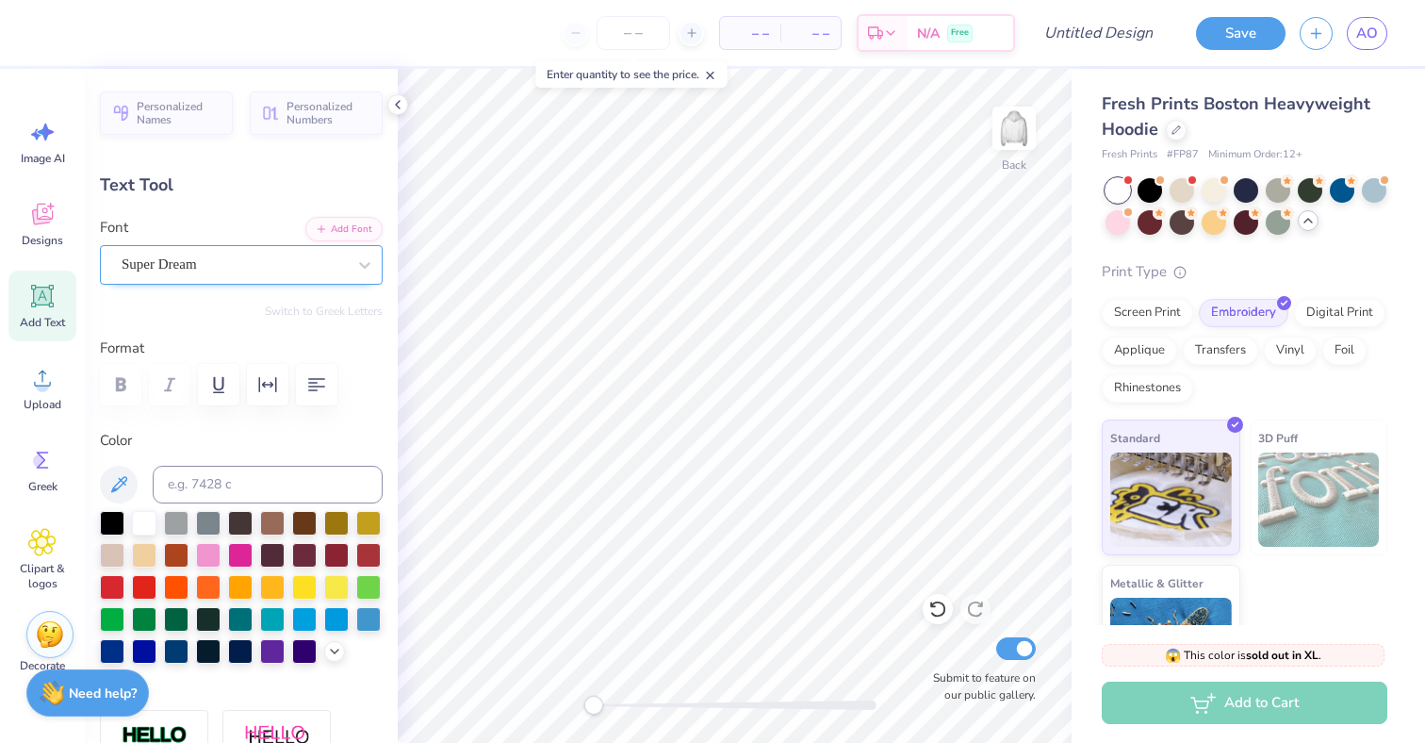
click at [197, 261] on span "Super Dream" at bounding box center [159, 264] width 75 height 22
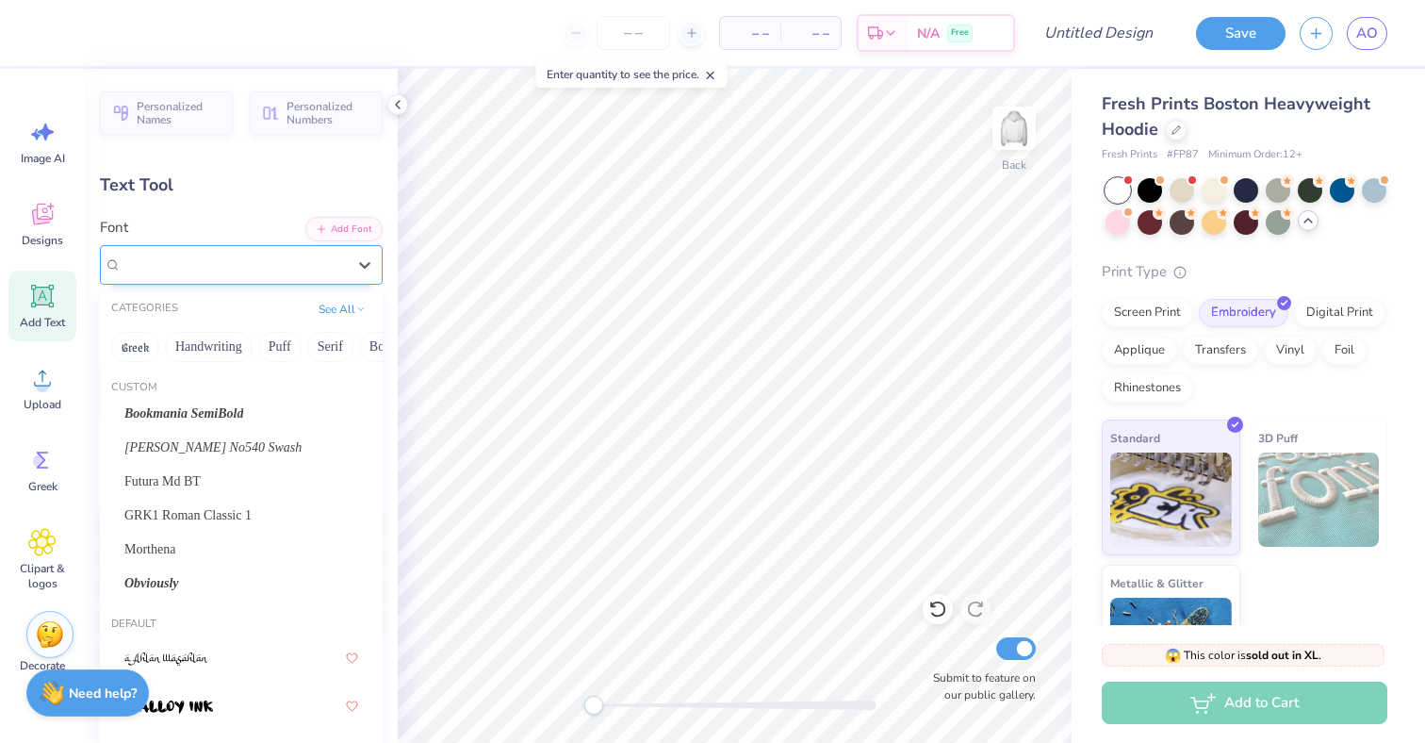
click at [304, 274] on div "Super Dream" at bounding box center [234, 264] width 228 height 29
click at [332, 269] on div "Super Dream" at bounding box center [234, 264] width 228 height 29
click at [132, 347] on button "Greek" at bounding box center [135, 347] width 48 height 30
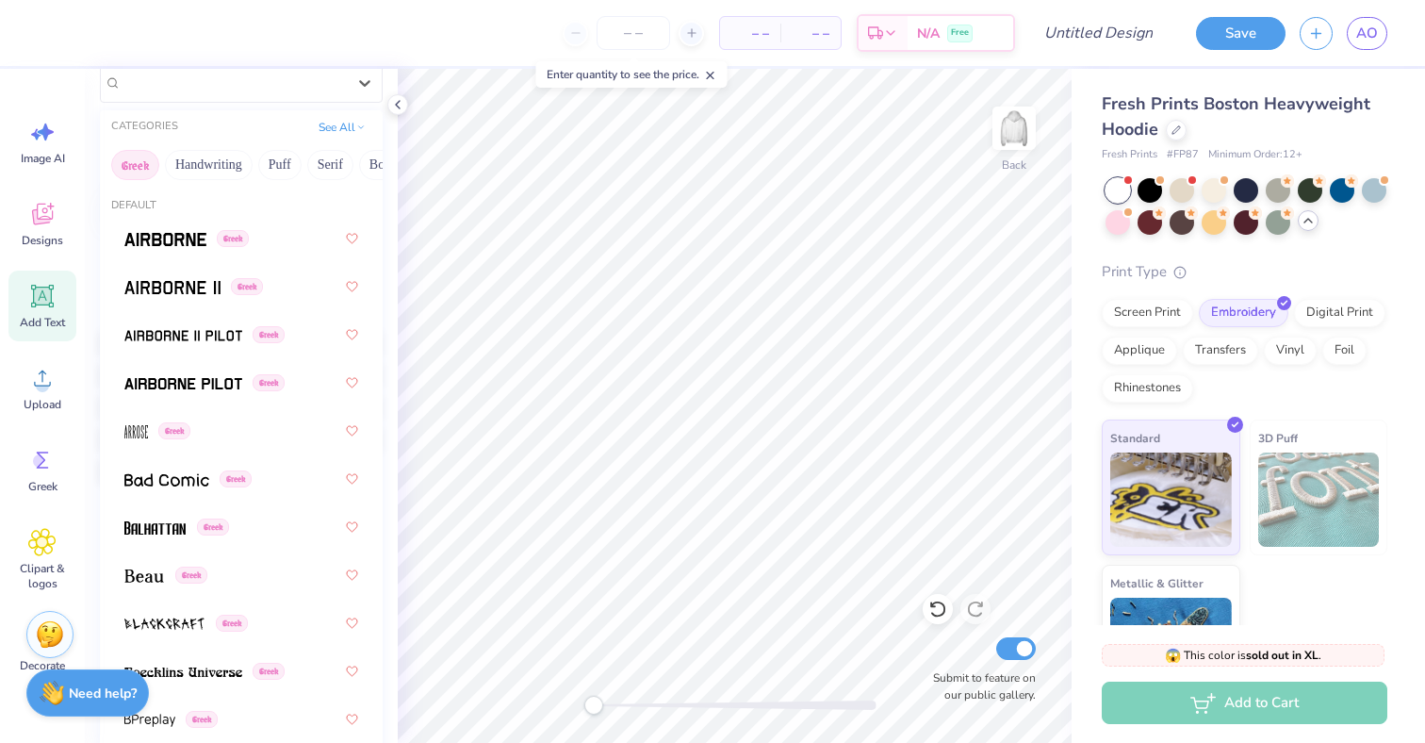
scroll to position [0, 0]
click at [189, 252] on div "Greek" at bounding box center [241, 238] width 234 height 34
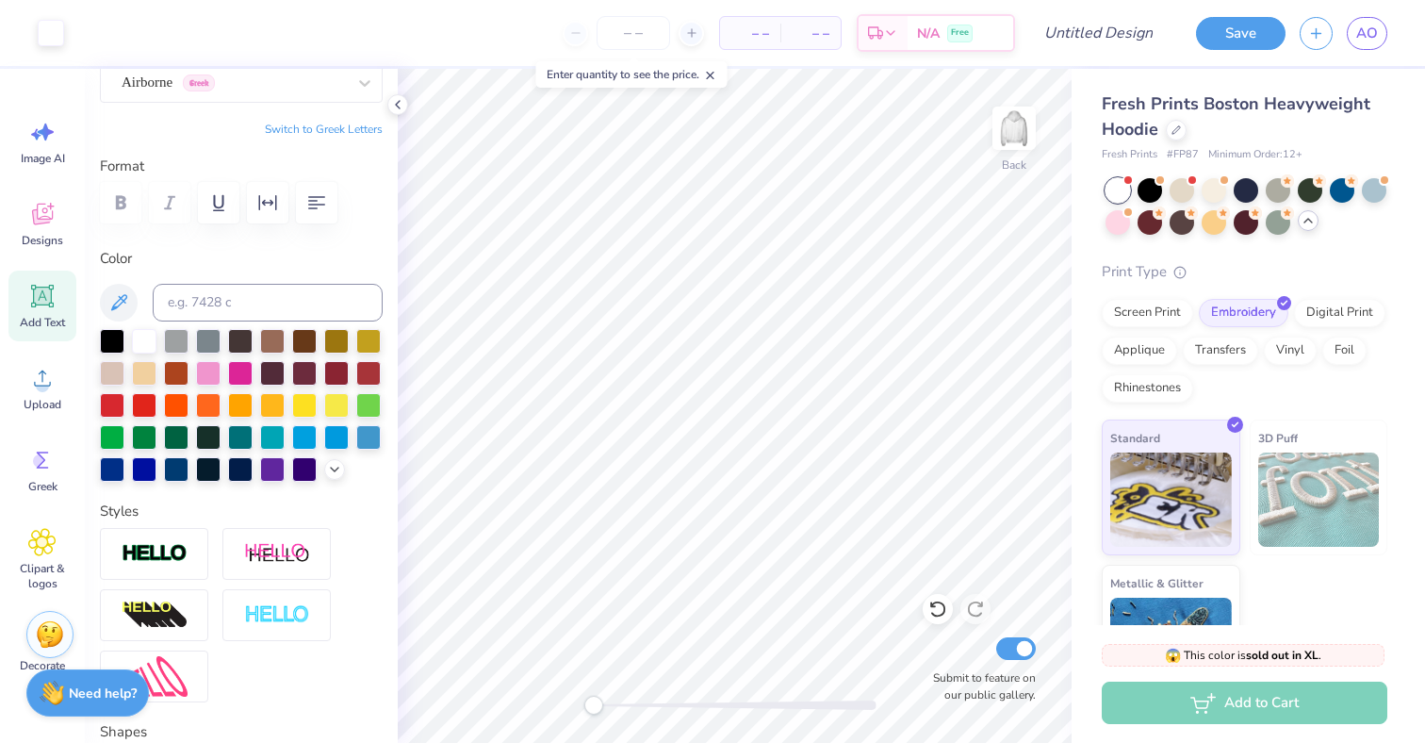
type input "6.75"
type input "2.13"
type input "5.68"
type textarea "D"
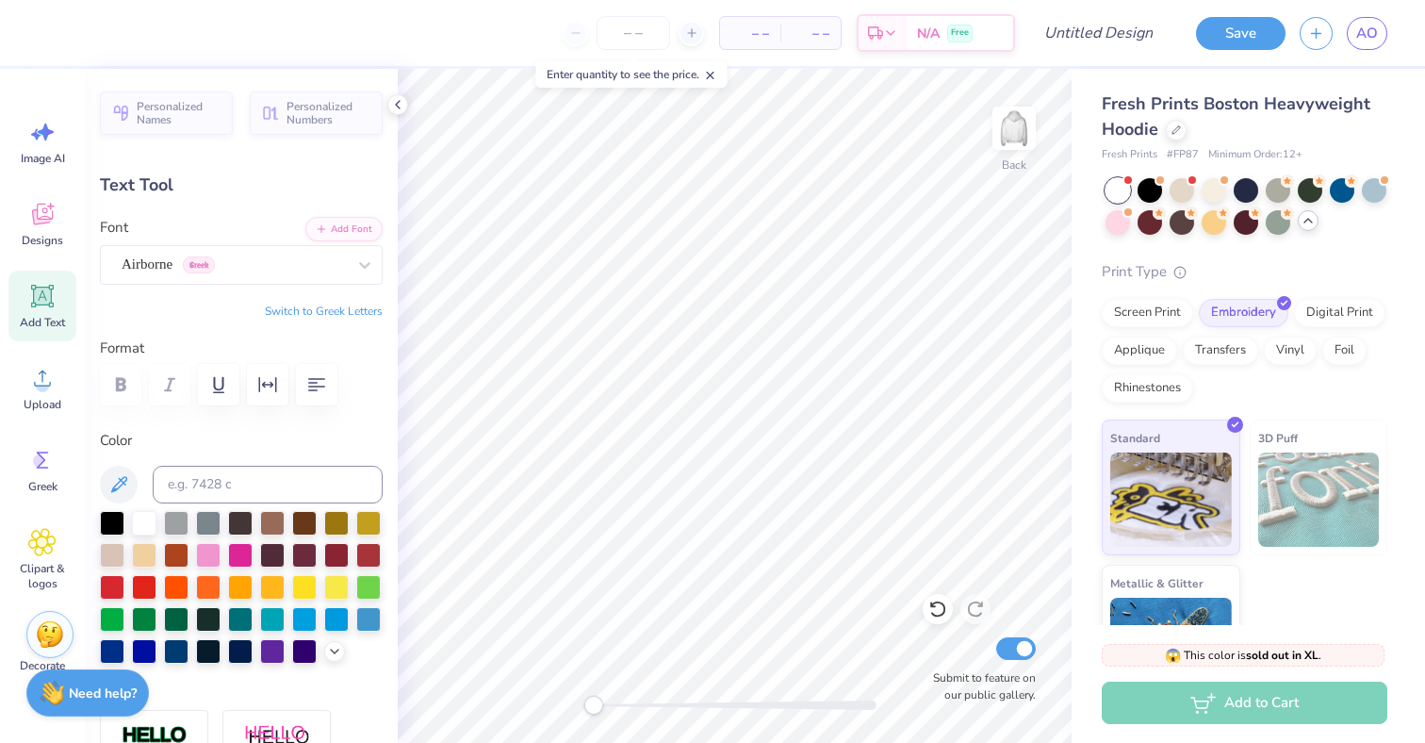
scroll to position [0, 0]
click at [303, 307] on button "Switch to Greek Letters" at bounding box center [324, 310] width 118 height 15
click at [353, 308] on button "Switch to Normal Letters" at bounding box center [319, 310] width 126 height 15
type textarea "DELTA ZETA"
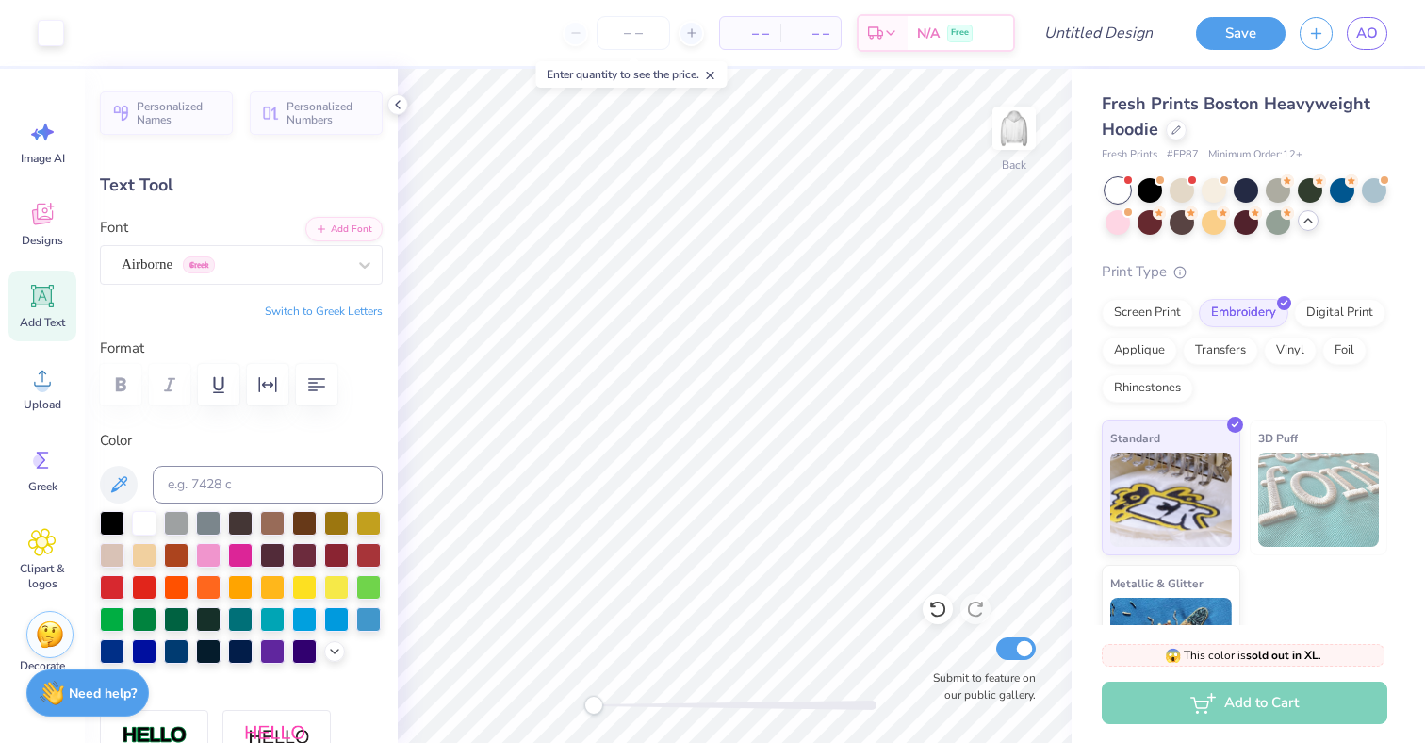
type input "7.84"
type input "5.63"
type input "3.93"
click at [348, 254] on div at bounding box center [365, 265] width 34 height 34
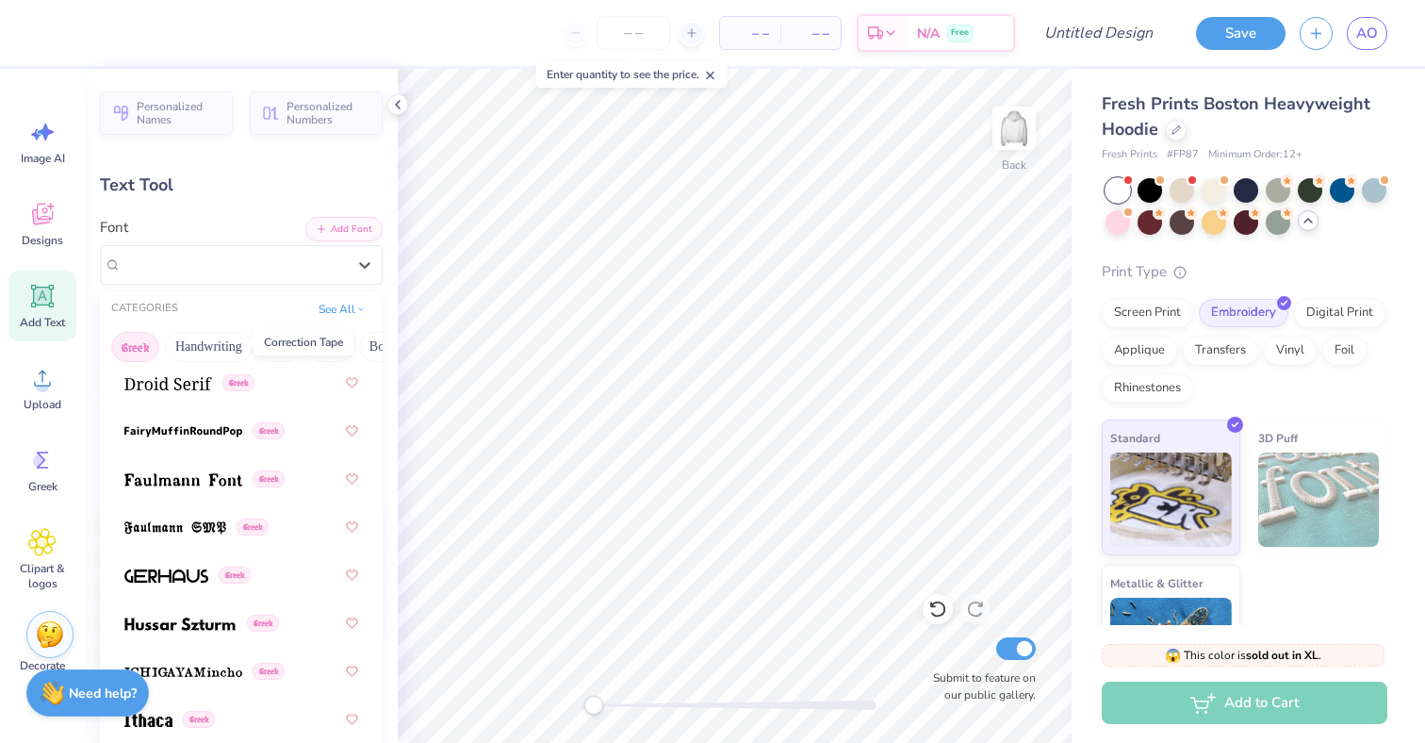
scroll to position [821, 0]
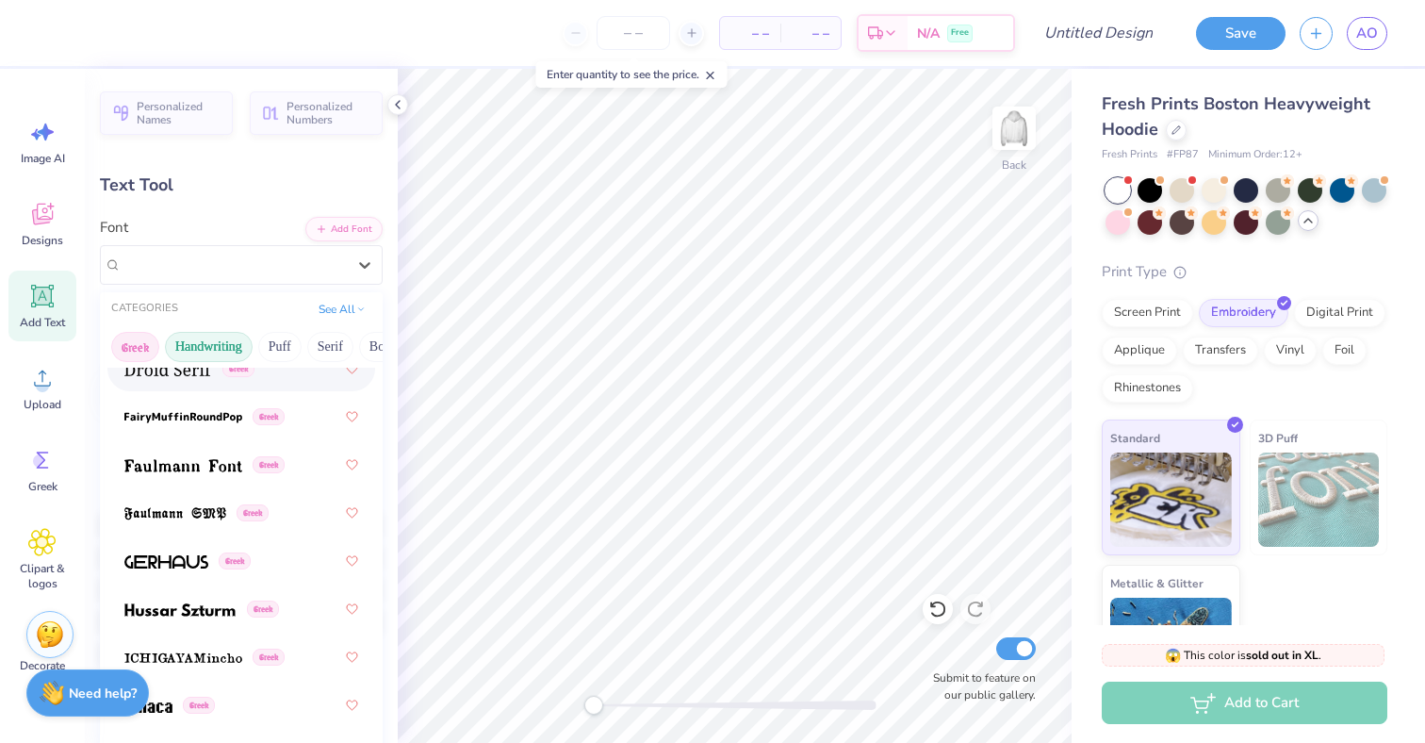
click at [214, 348] on button "Handwriting" at bounding box center [209, 347] width 88 height 30
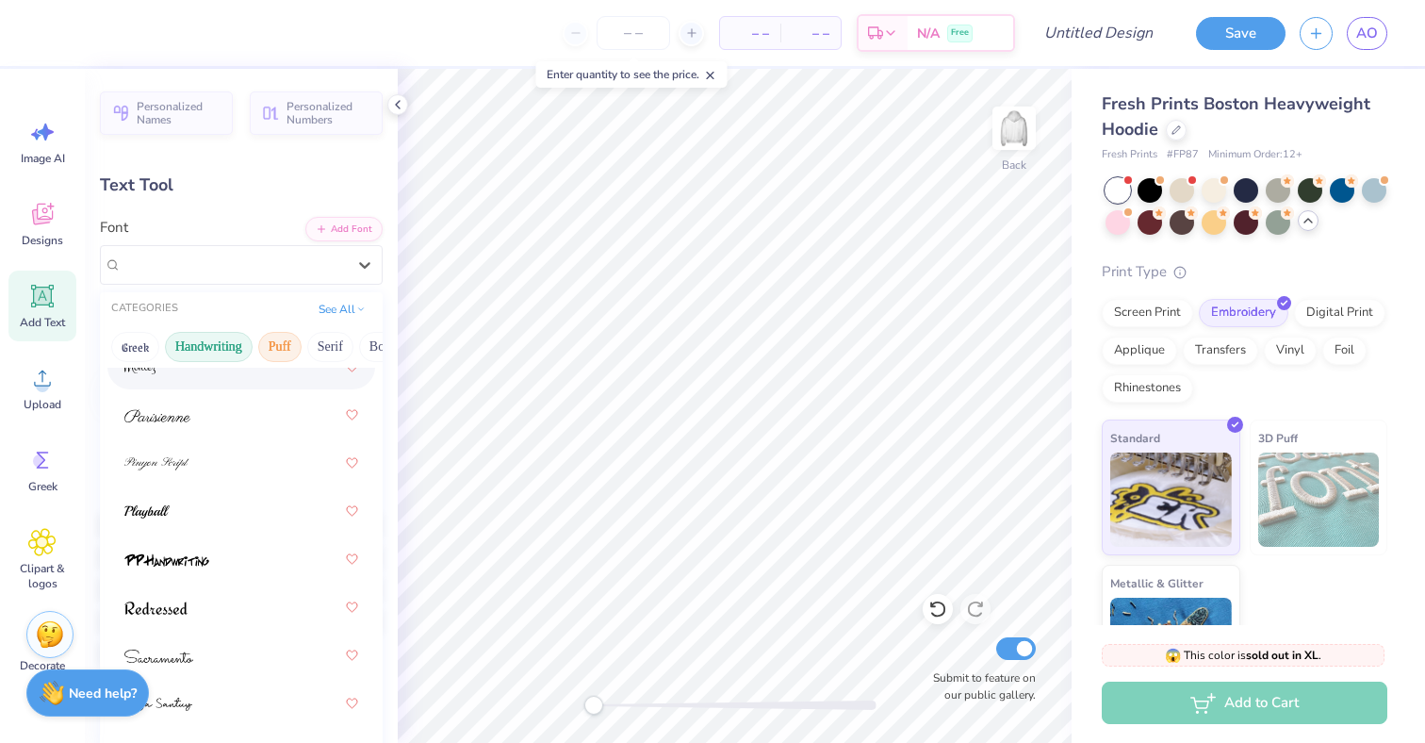
click at [286, 335] on button "Puff" at bounding box center [279, 347] width 43 height 30
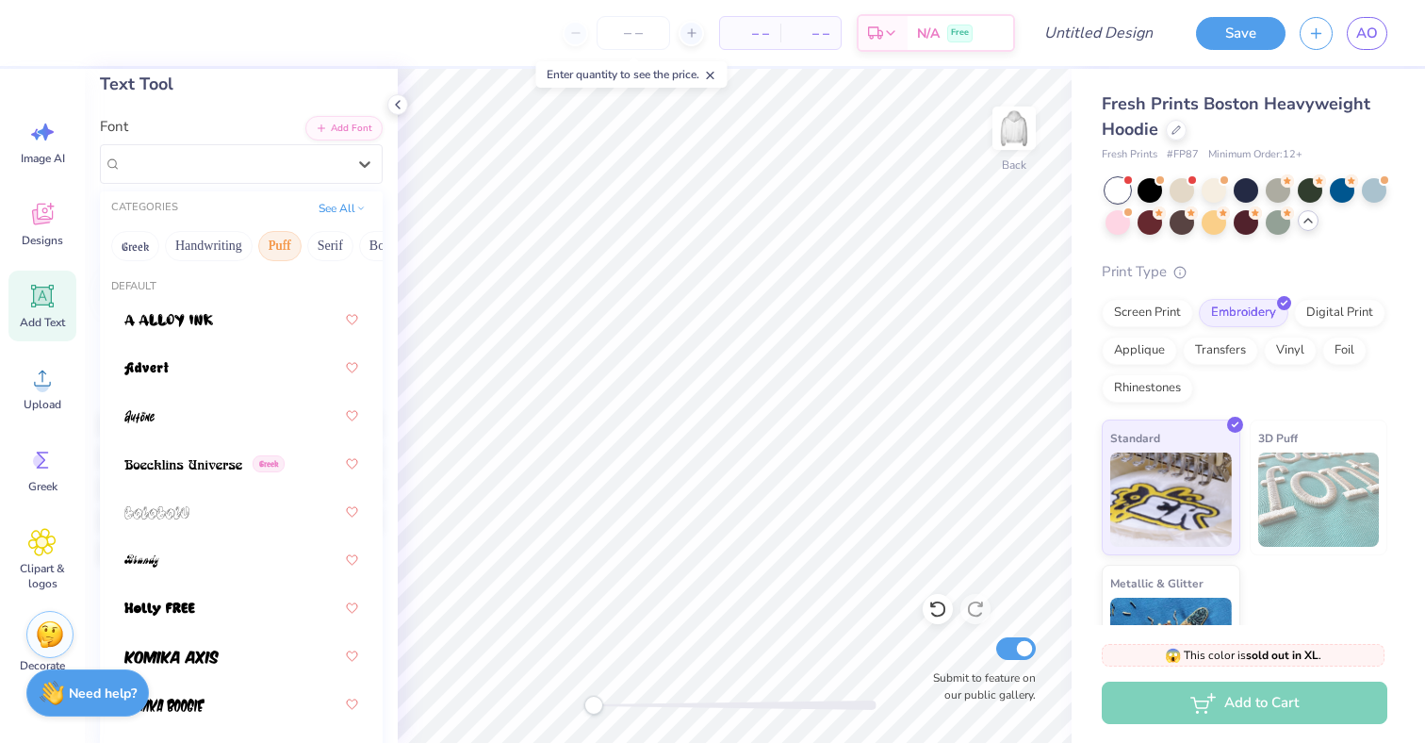
scroll to position [92, 0]
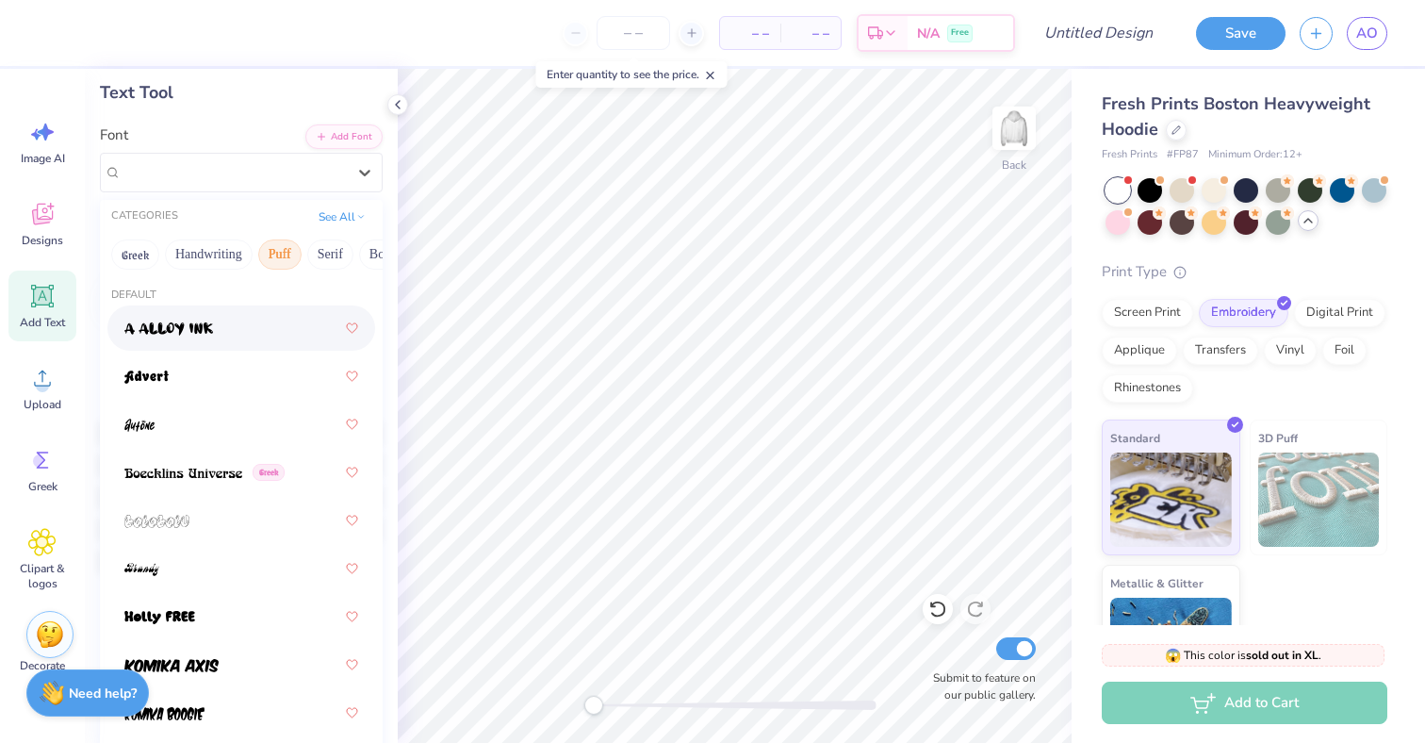
drag, startPoint x: 343, startPoint y: 252, endPoint x: 270, endPoint y: 249, distance: 72.6
click at [270, 249] on div "Greek Handwriting Puff Serif Bold Calligraphy Retro Sans Serif Minimal Fantasy …" at bounding box center [241, 254] width 283 height 41
click at [325, 246] on button "Serif" at bounding box center [330, 254] width 46 height 30
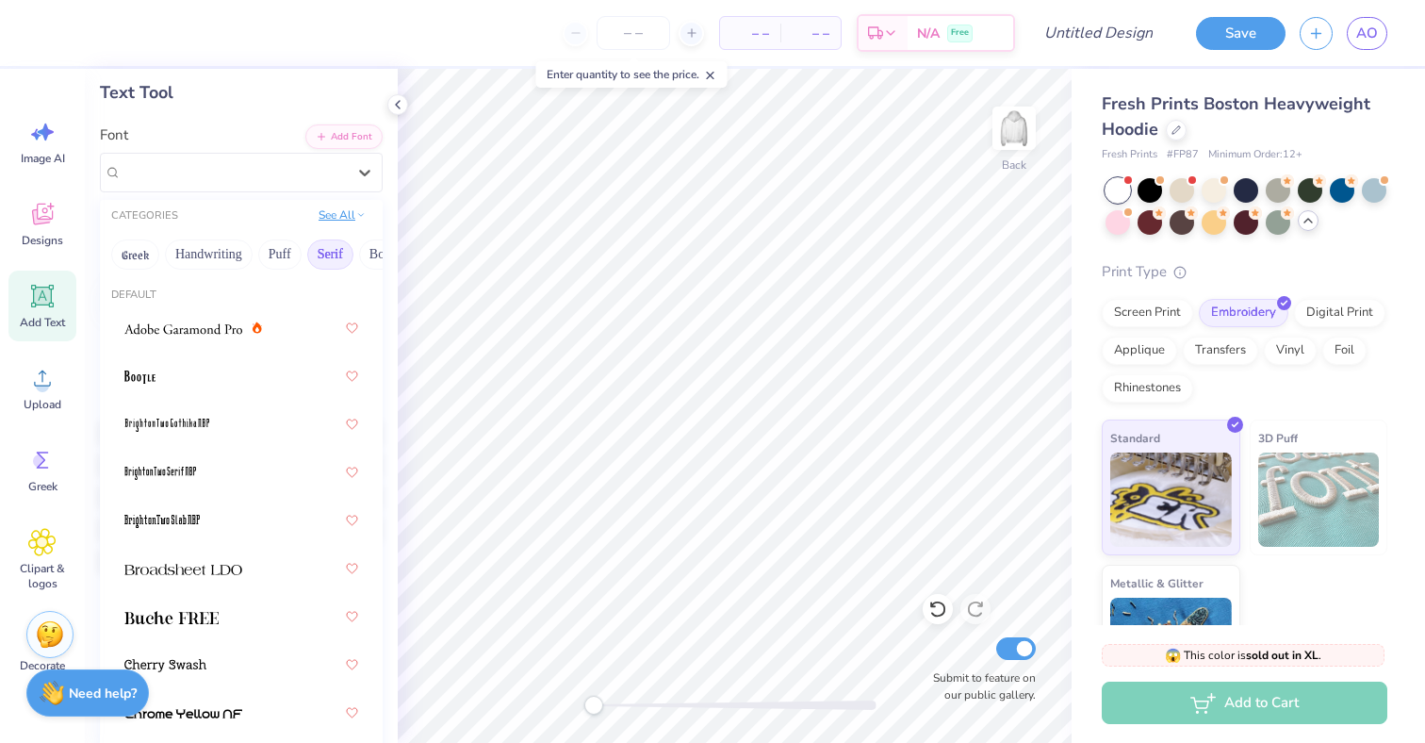
click at [338, 211] on button "See All" at bounding box center [342, 214] width 58 height 19
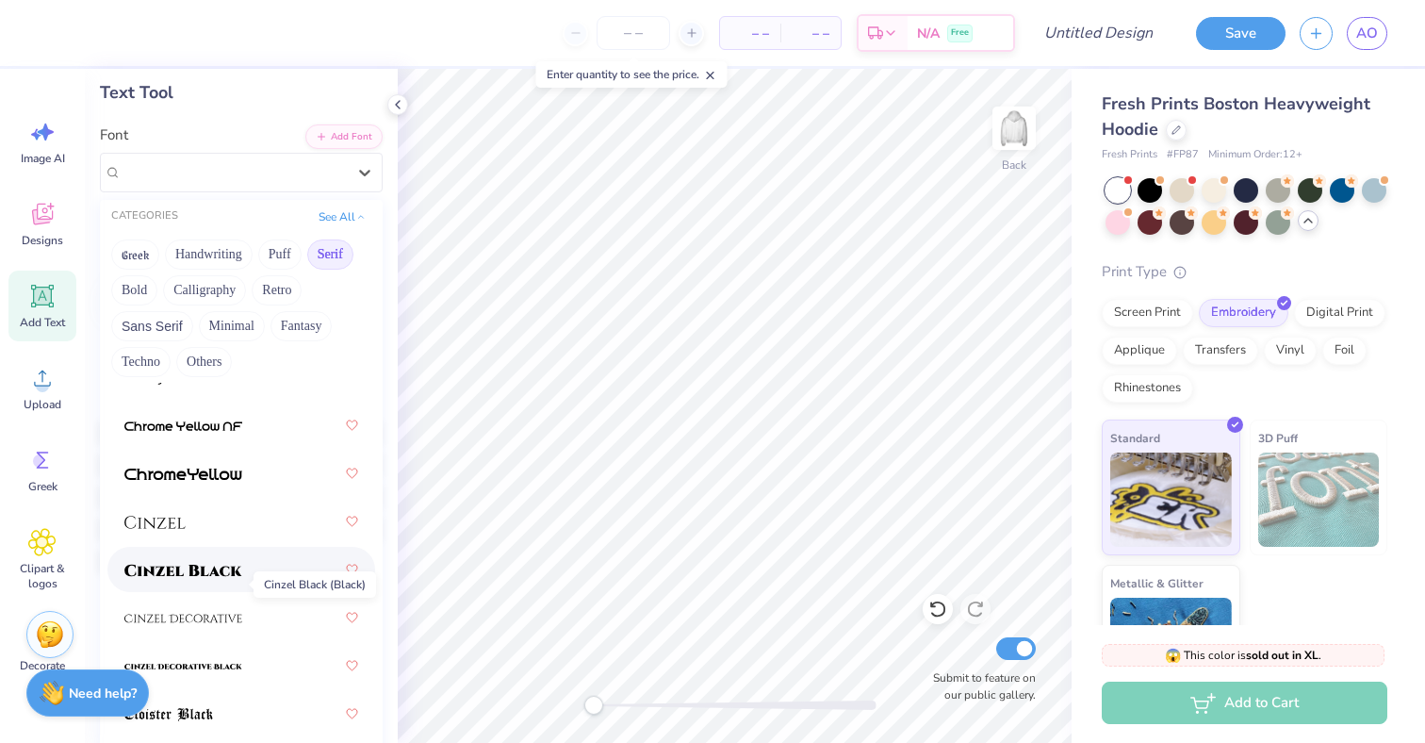
scroll to position [380, 0]
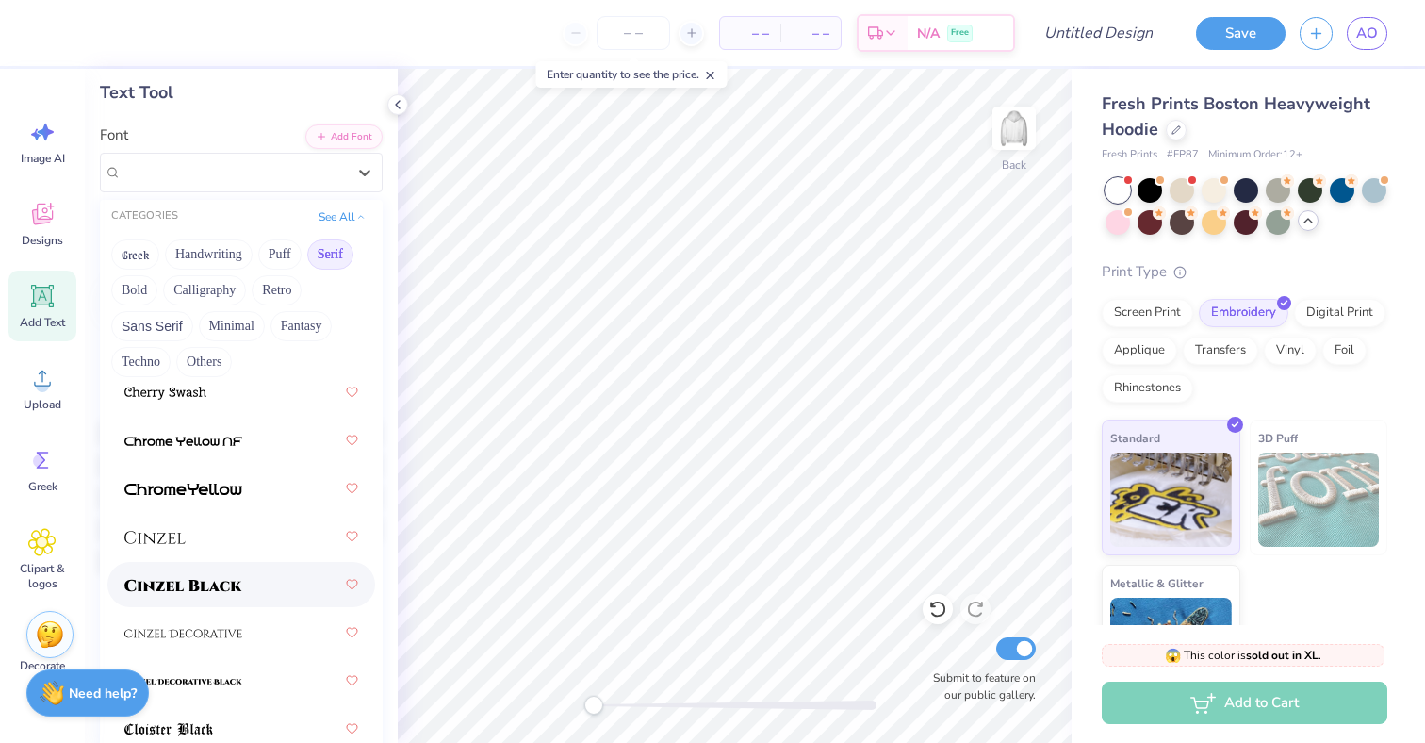
click at [173, 591] on img at bounding box center [183, 585] width 118 height 13
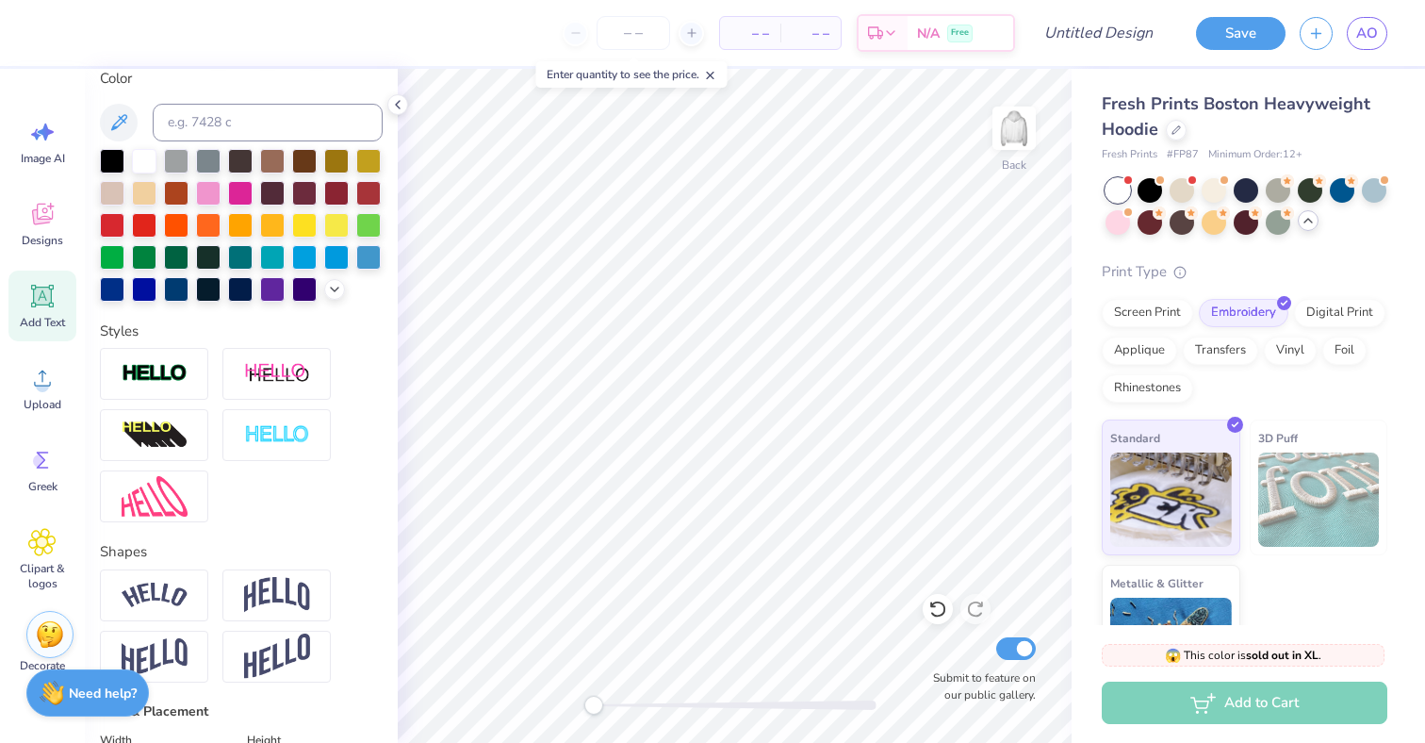
scroll to position [360, 0]
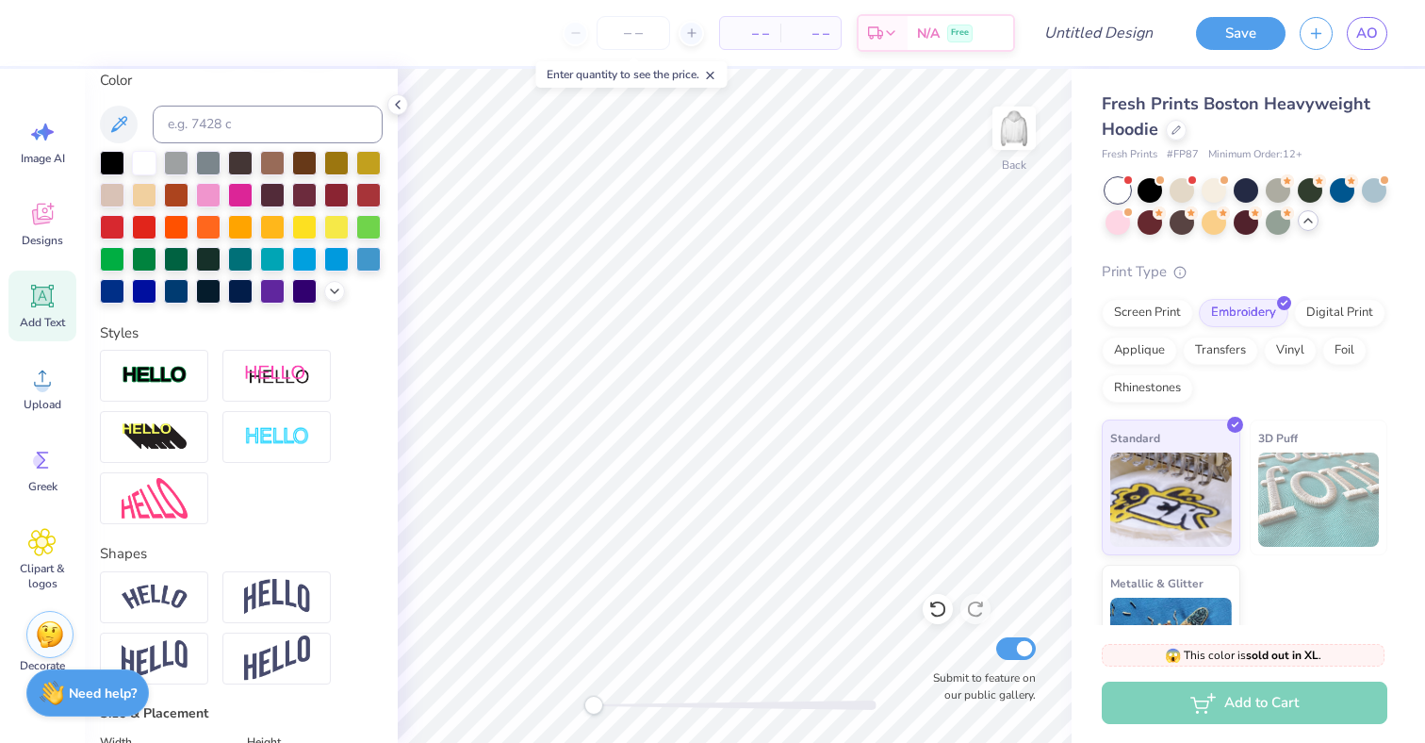
type textarea "DELTA ETA"
type input "9.88"
type input "5.61"
type input "3.95"
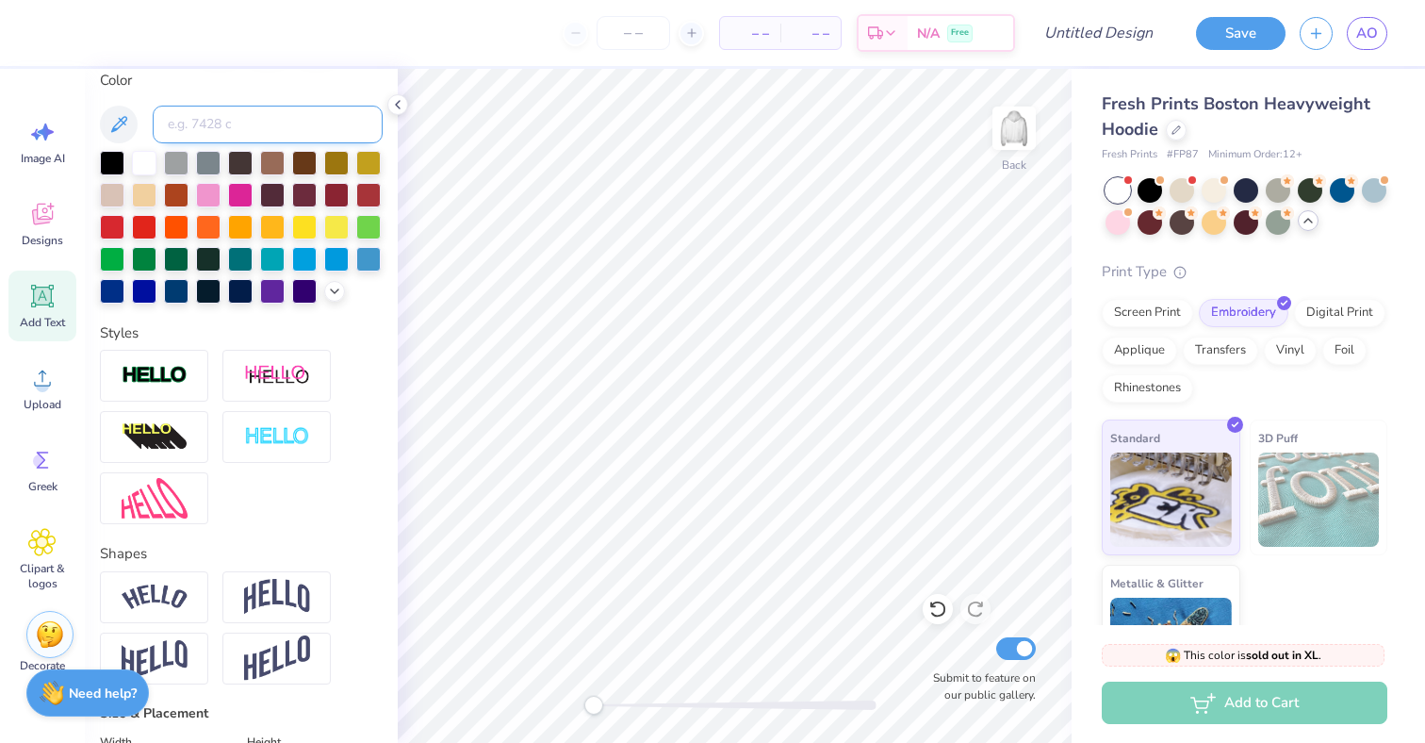
click at [246, 124] on input at bounding box center [268, 125] width 230 height 38
click at [62, 220] on div "Designs" at bounding box center [42, 223] width 68 height 71
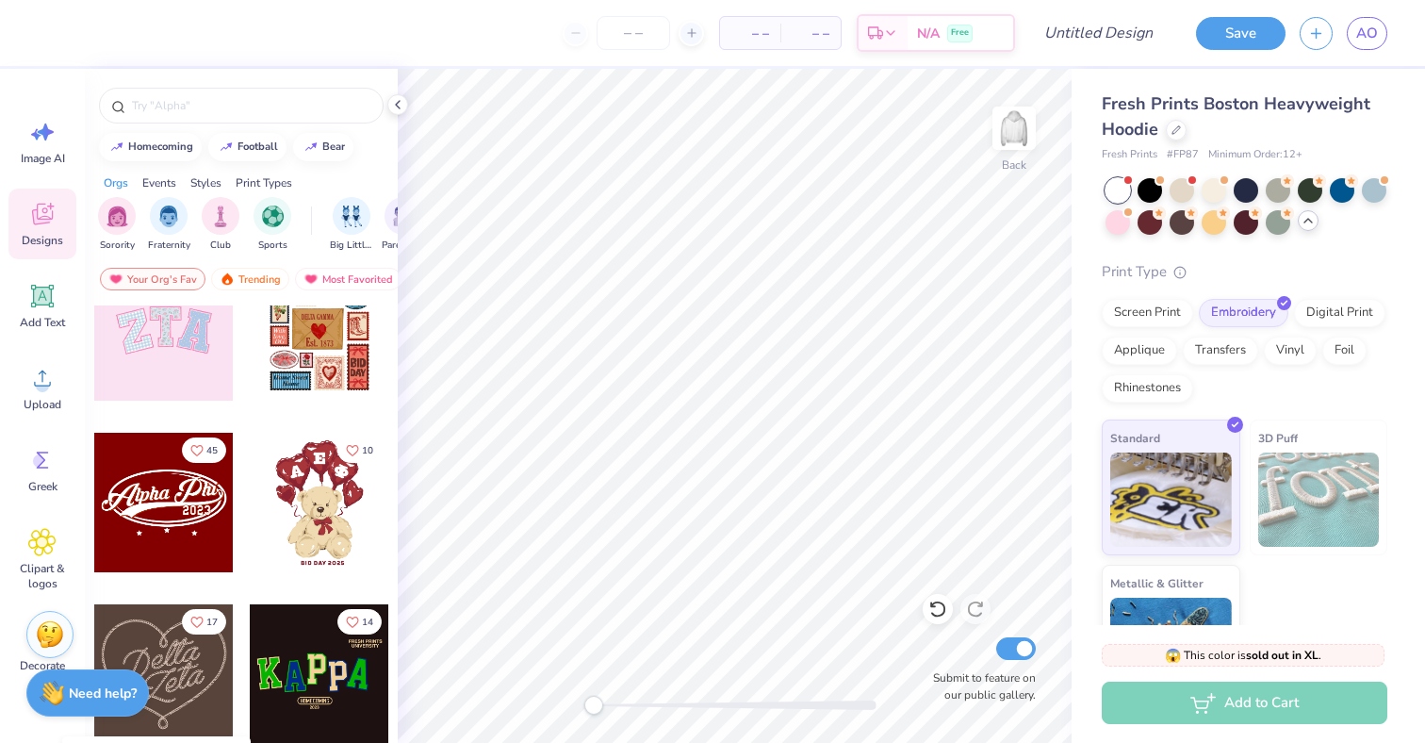
scroll to position [199, 0]
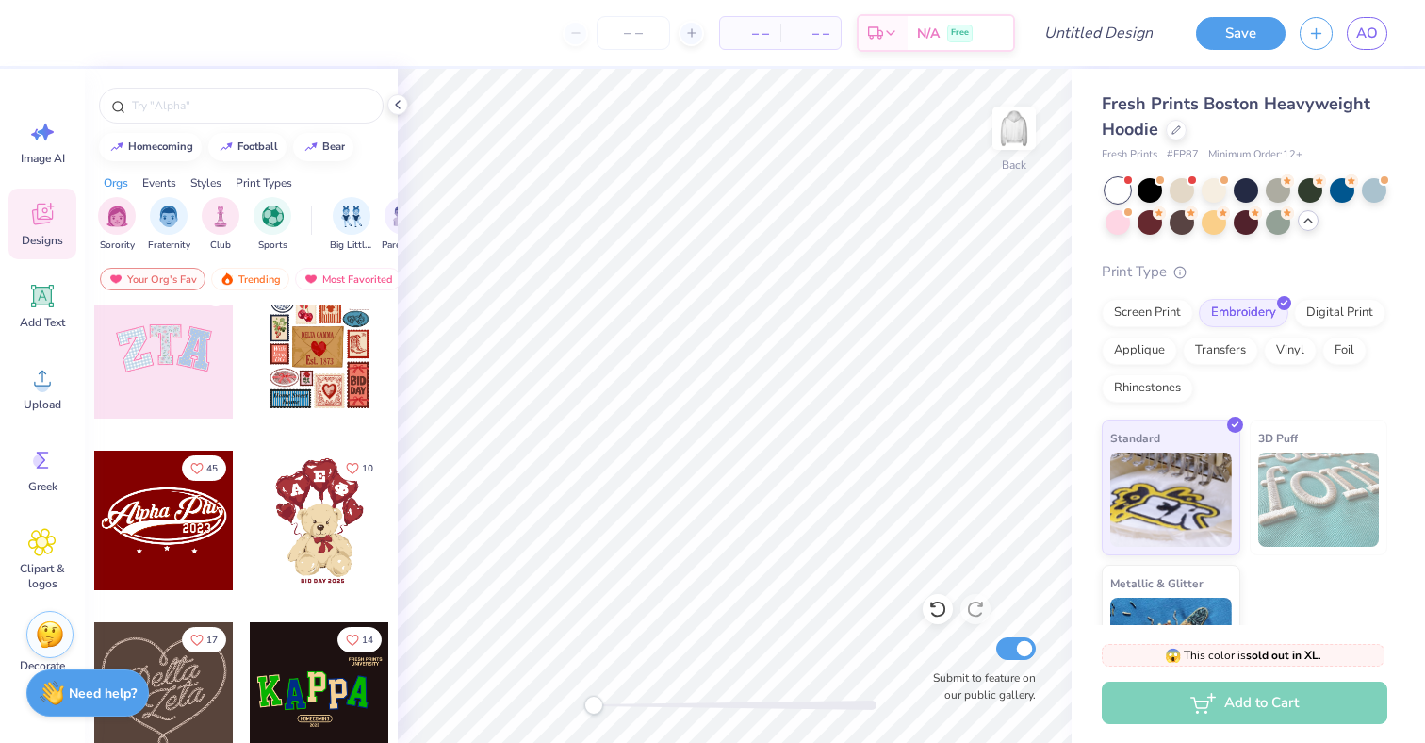
click at [165, 384] on div at bounding box center [163, 348] width 139 height 139
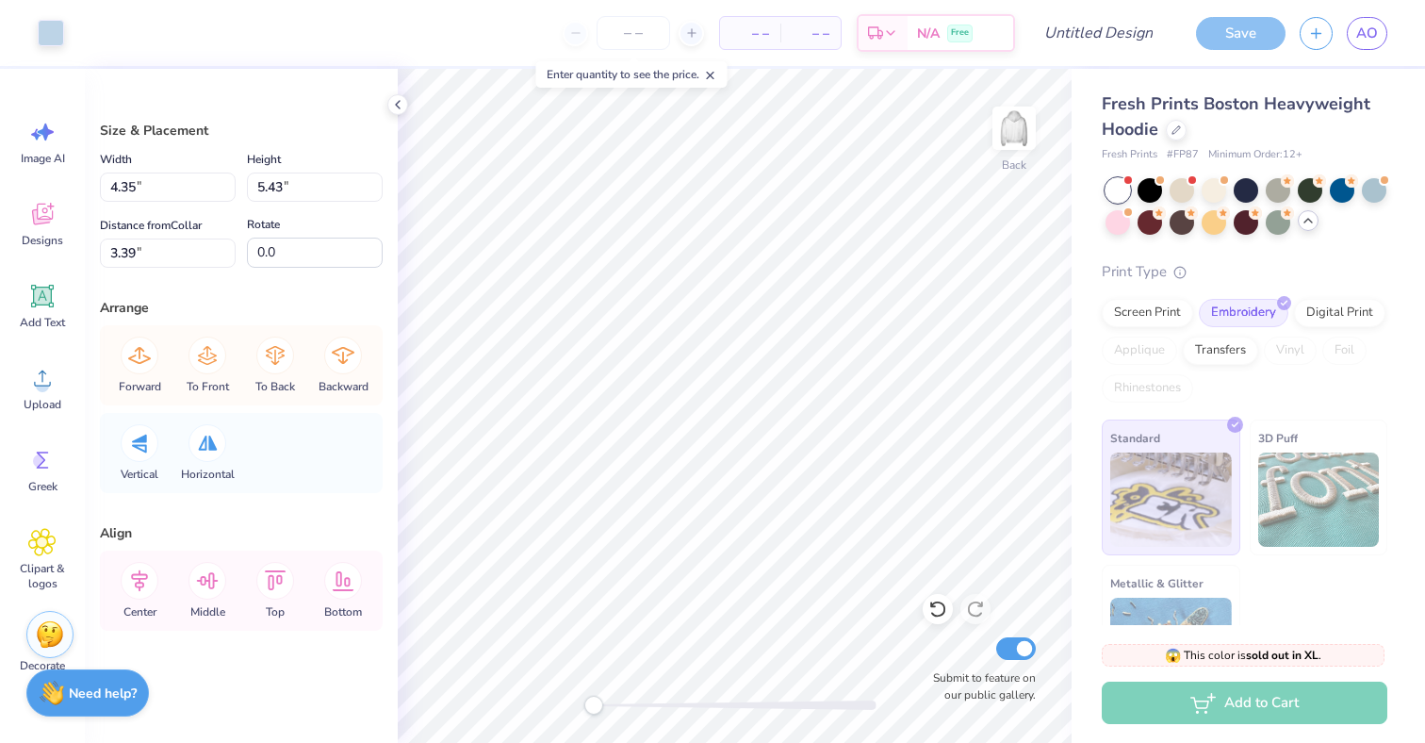
type input "3.47"
type input "11.79"
type input "5.81"
type input "3.09"
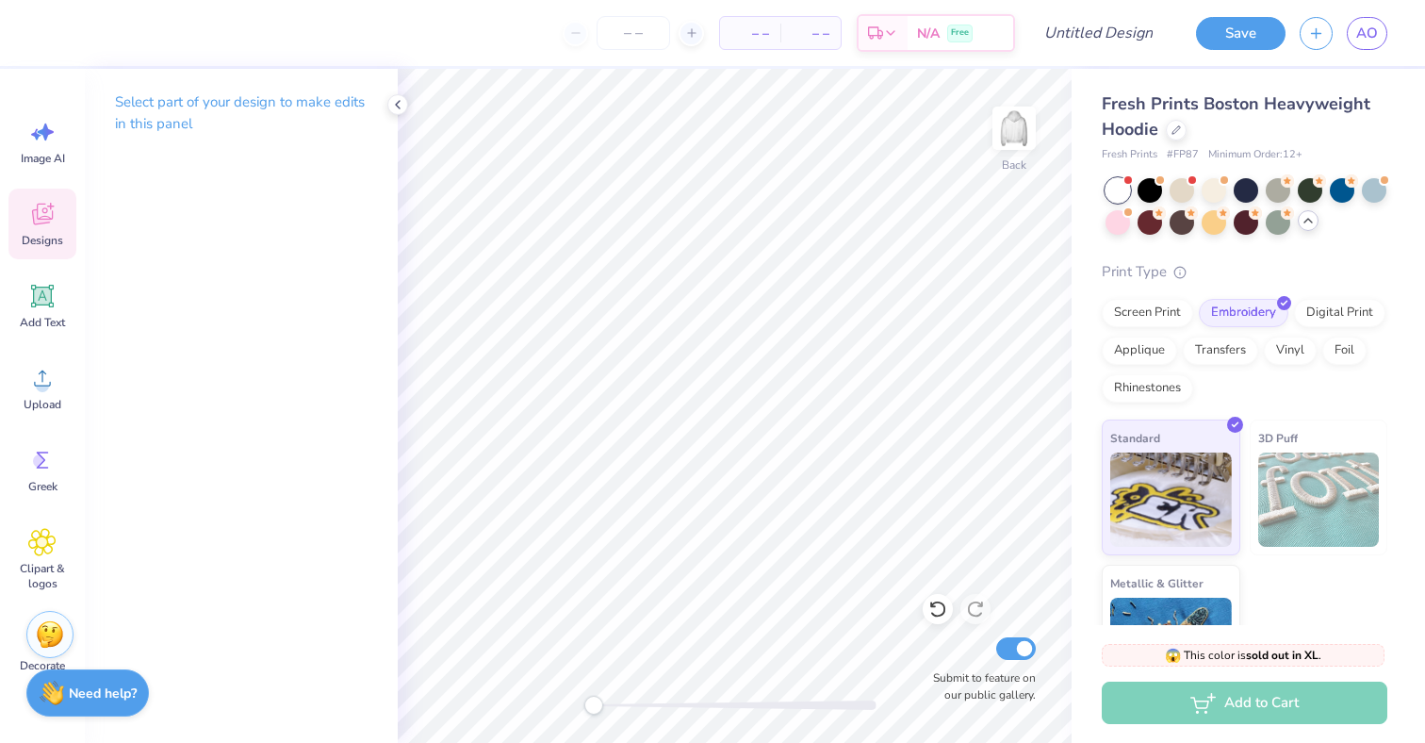
click at [46, 216] on icon at bounding box center [42, 215] width 21 height 22
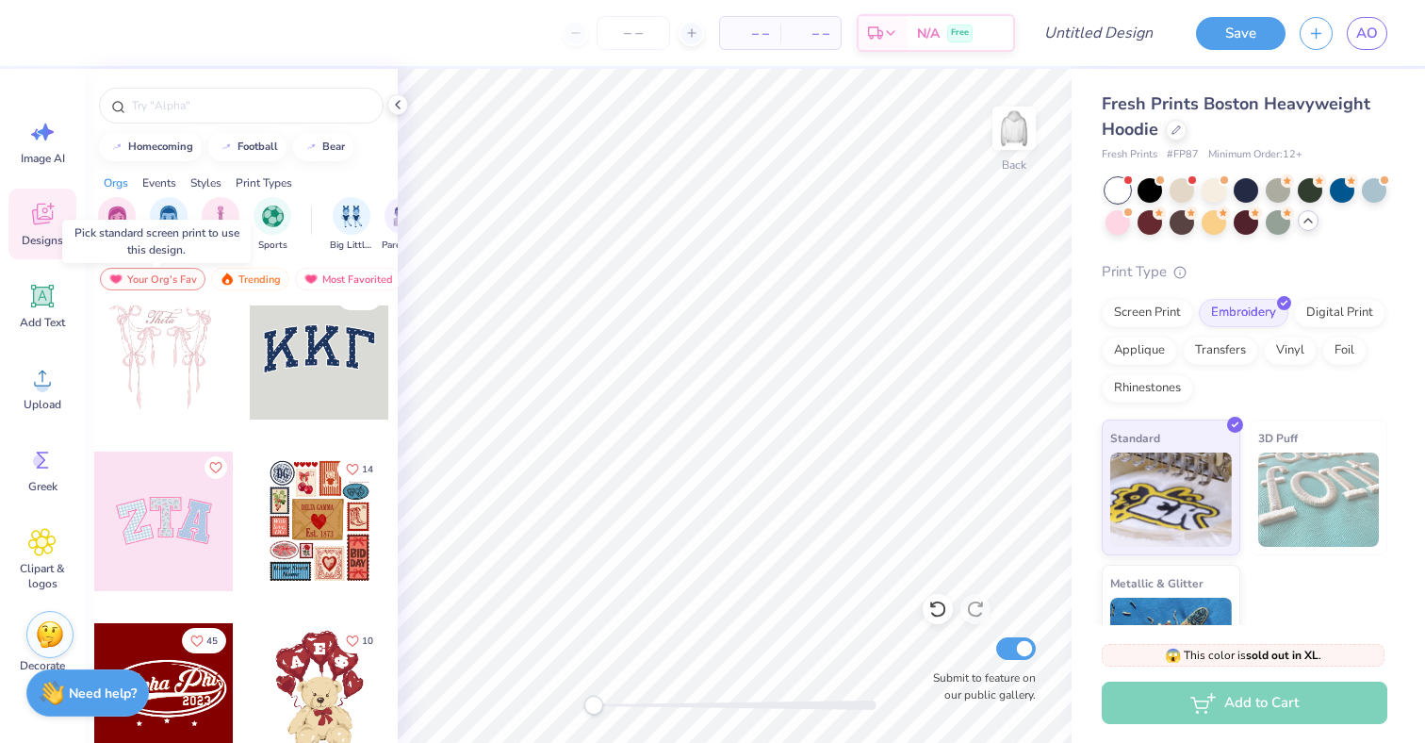
scroll to position [31, 0]
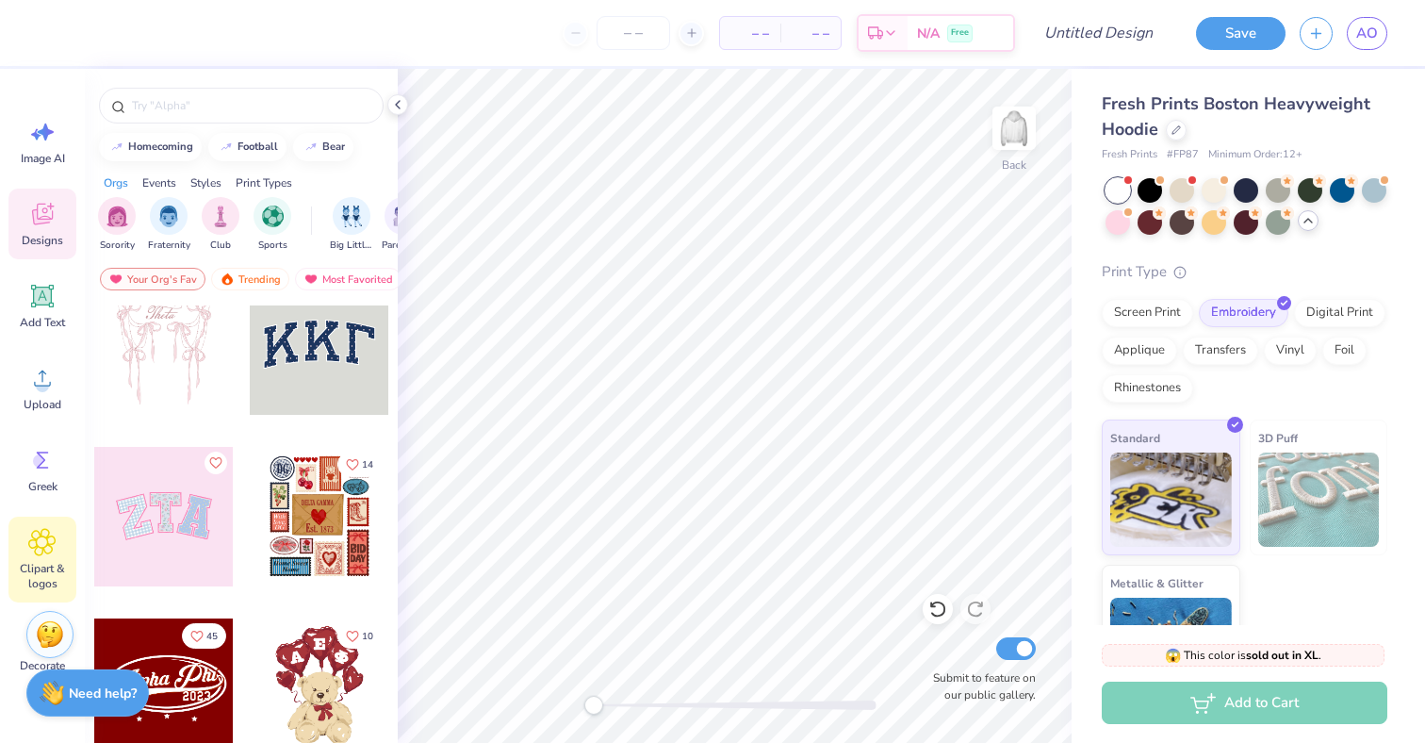
click at [49, 541] on icon at bounding box center [41, 542] width 27 height 28
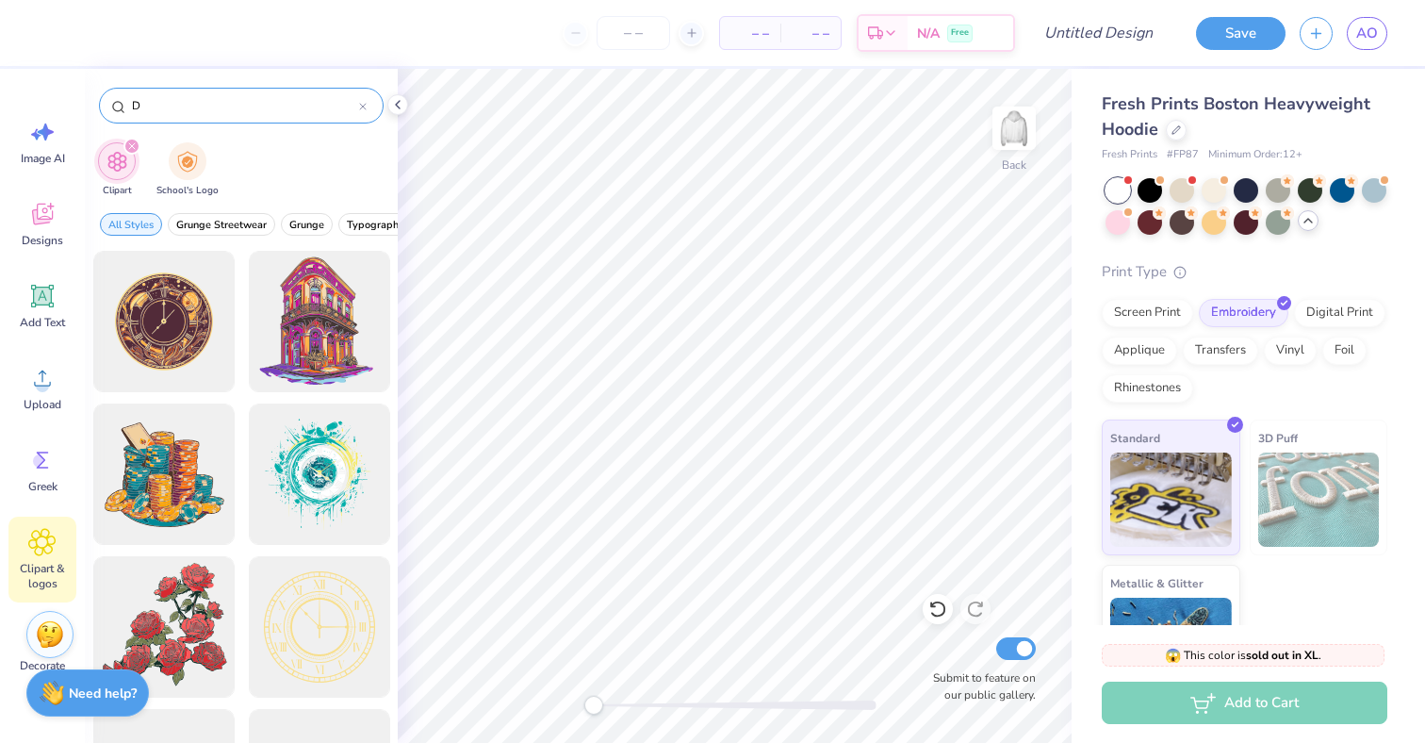
type input "D"
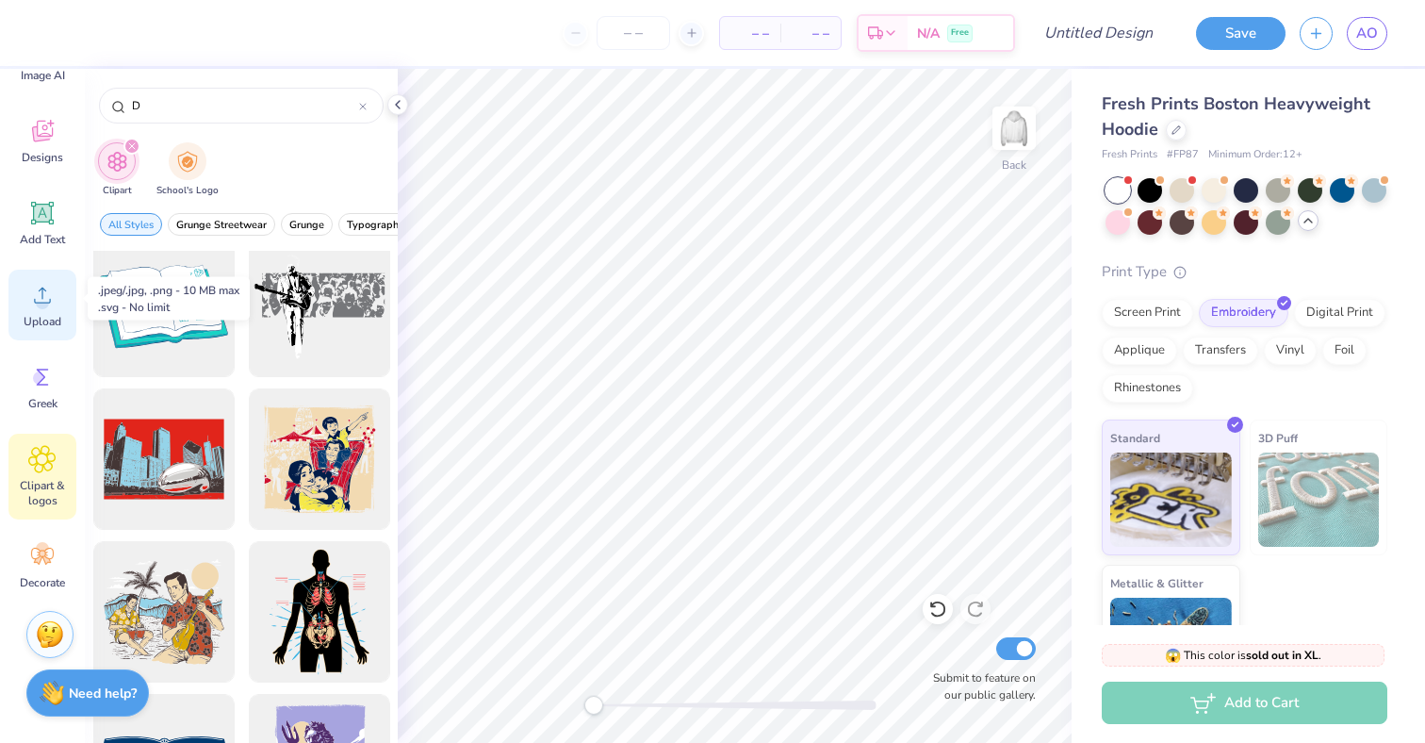
scroll to position [83, 0]
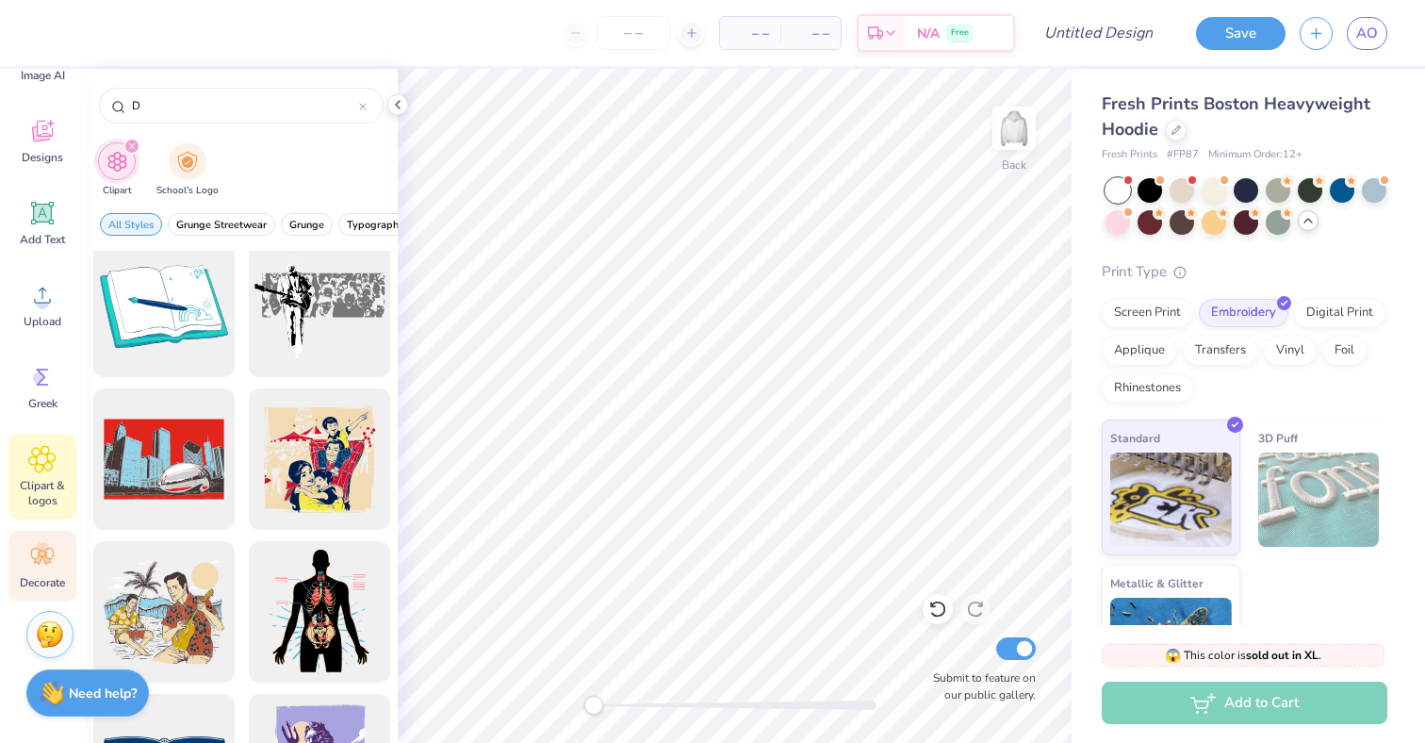
click at [41, 557] on icon at bounding box center [42, 555] width 23 height 17
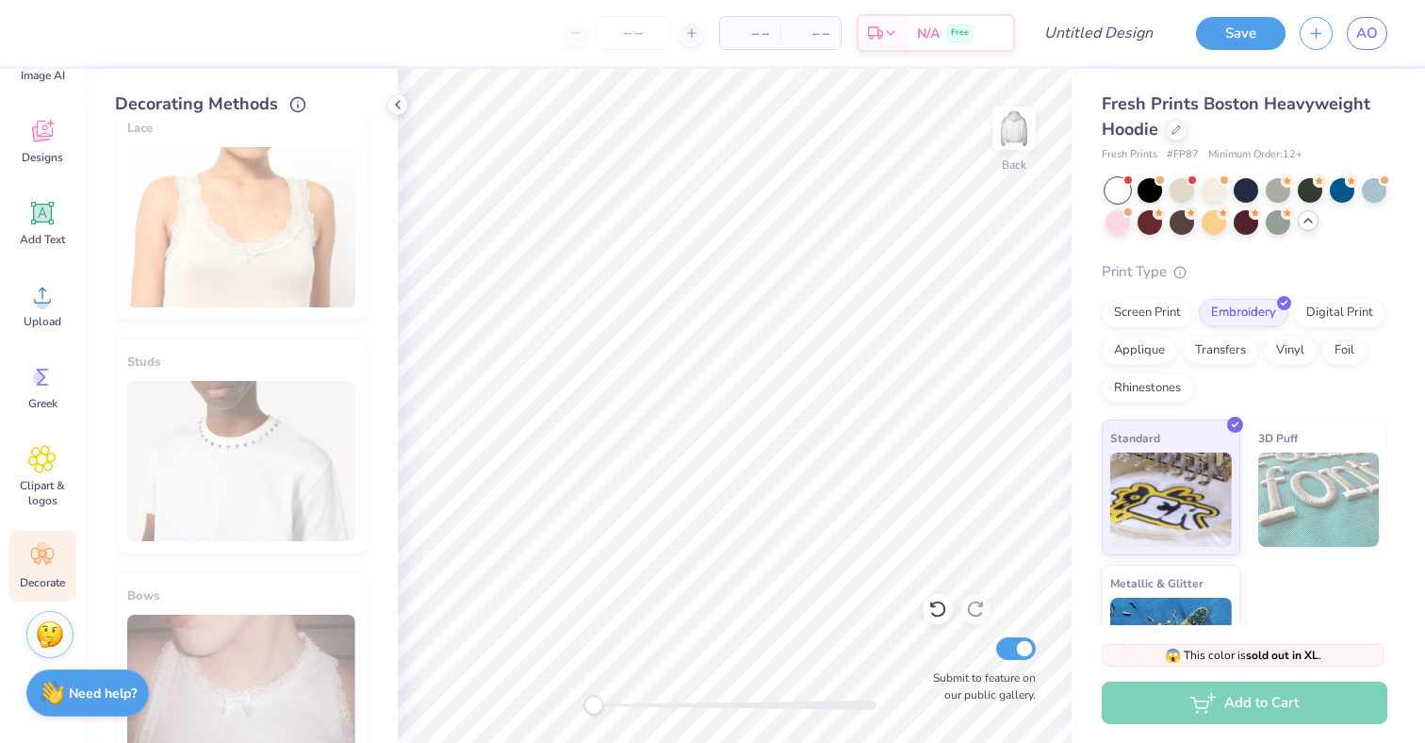
scroll to position [743, 0]
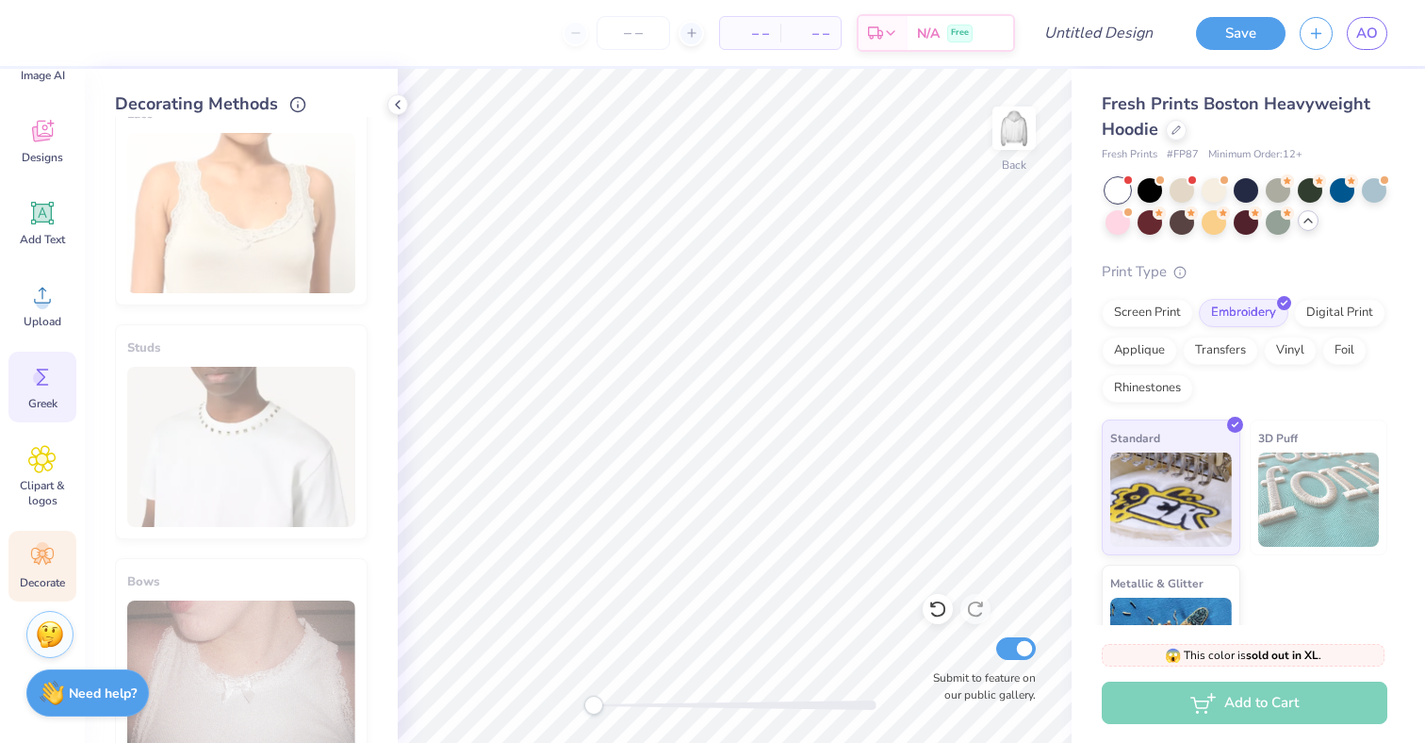
click at [40, 384] on icon at bounding box center [43, 376] width 12 height 17
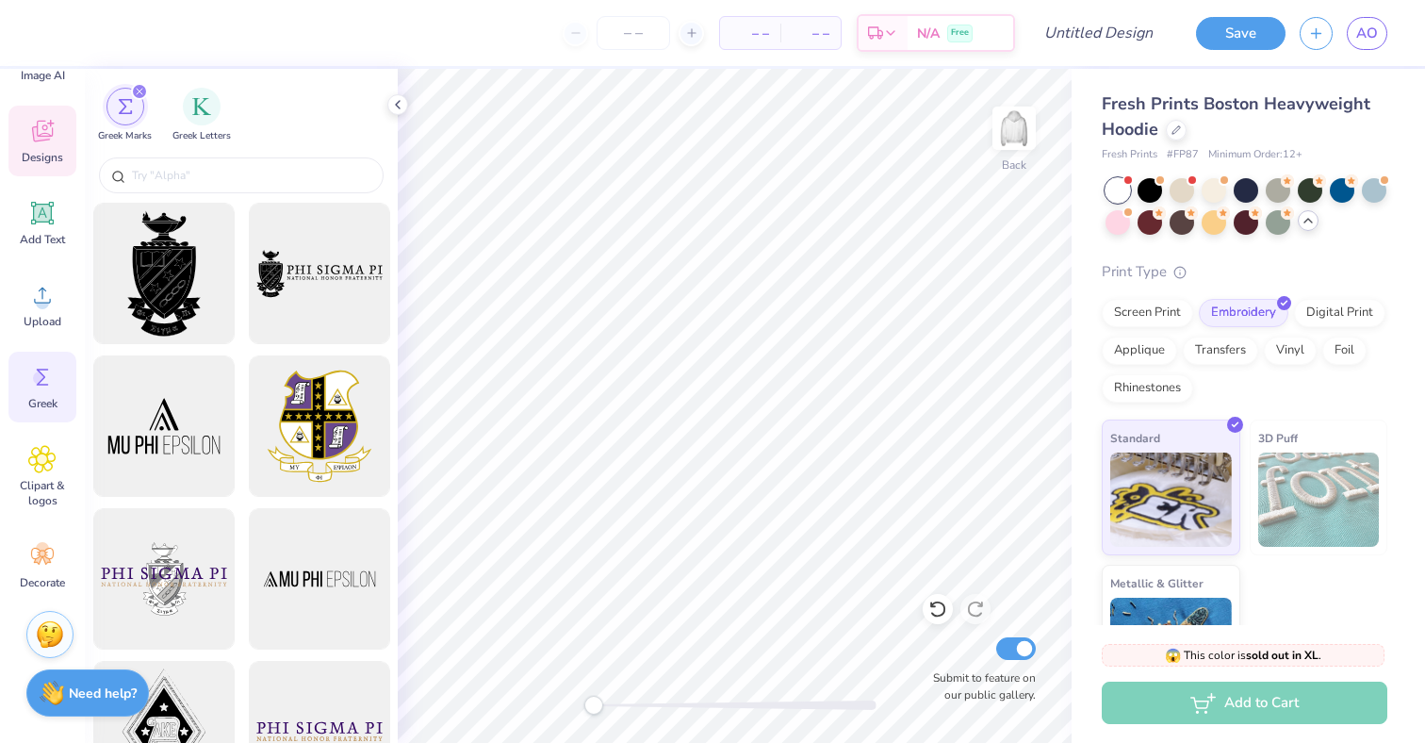
click at [33, 141] on icon at bounding box center [42, 131] width 28 height 28
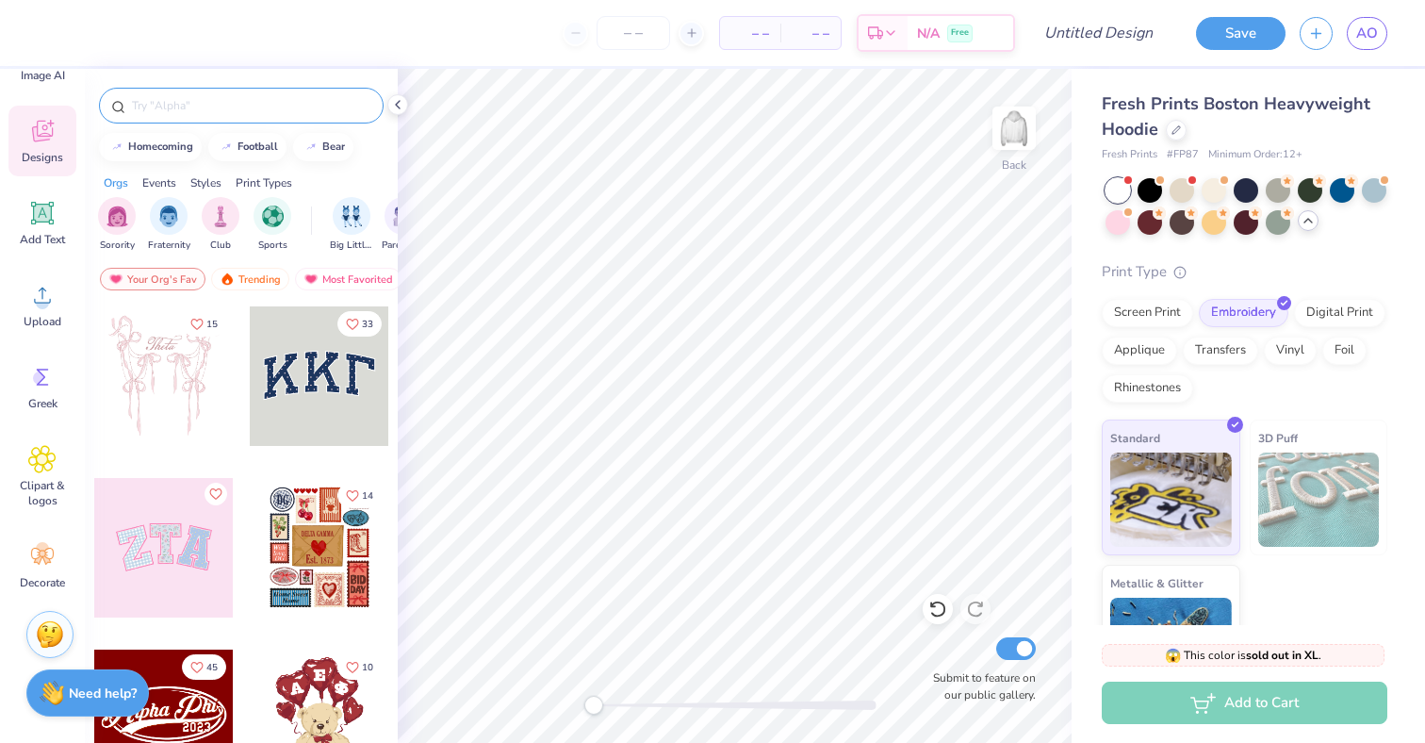
click at [195, 102] on input "text" at bounding box center [250, 105] width 241 height 19
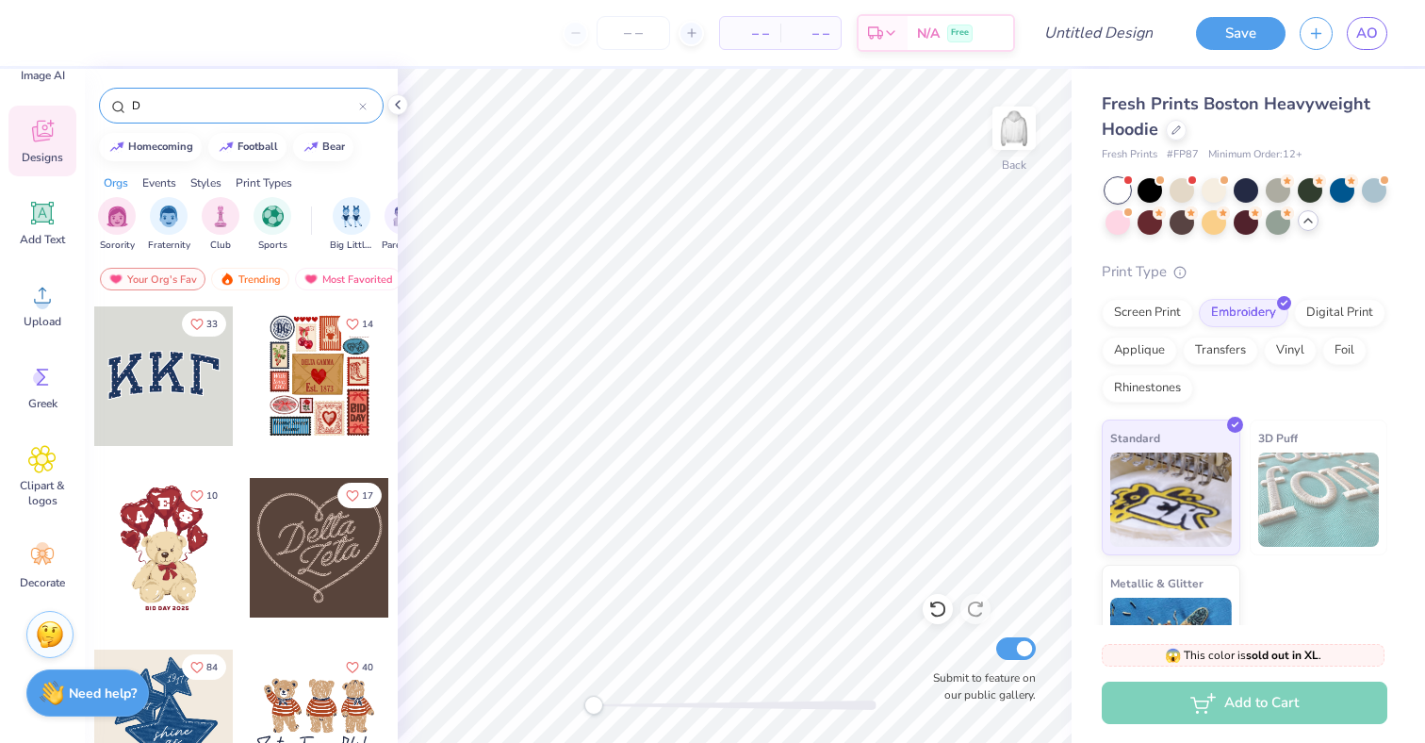
type input "D"
click at [204, 184] on div "Styles" at bounding box center [205, 182] width 31 height 17
click at [271, 220] on img "filter for Varsity" at bounding box center [273, 215] width 22 height 22
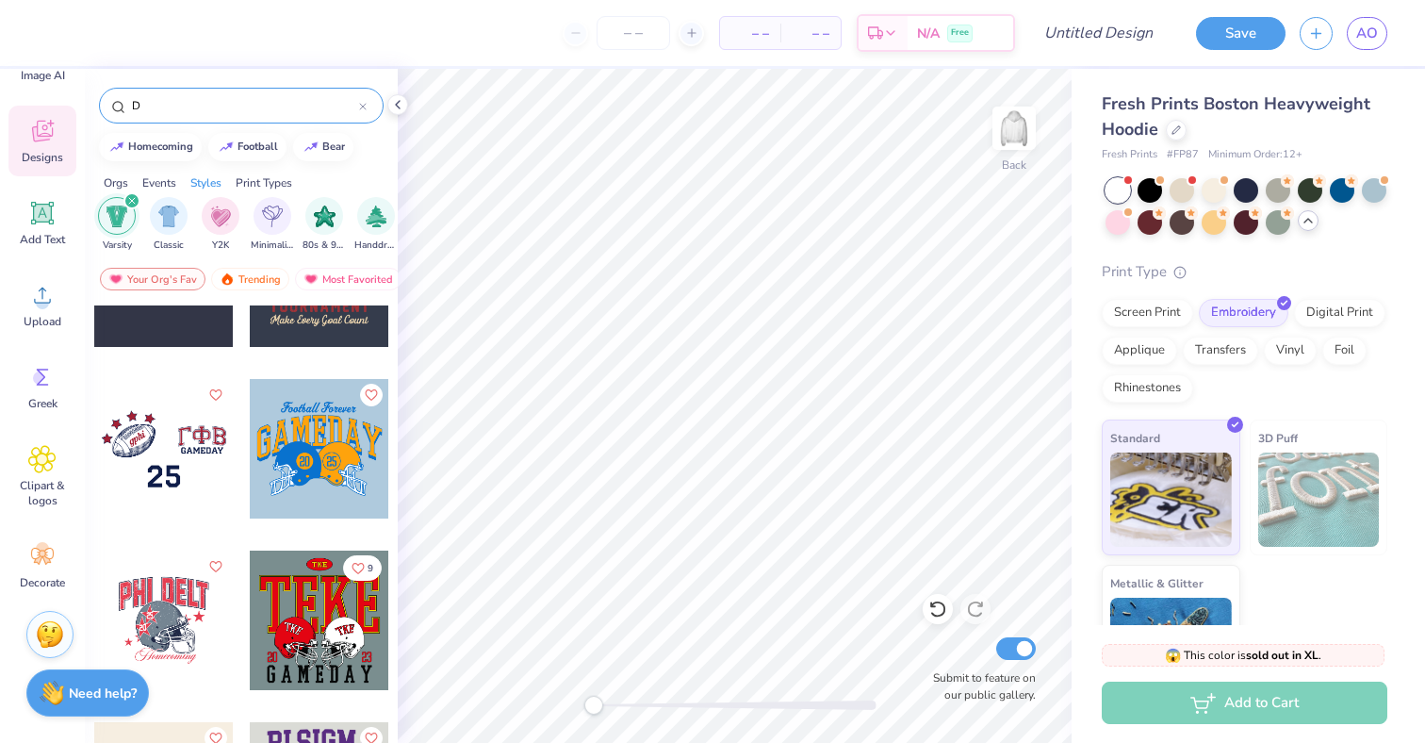
scroll to position [785, 0]
click at [45, 481] on span "Clipart & logos" at bounding box center [42, 493] width 62 height 30
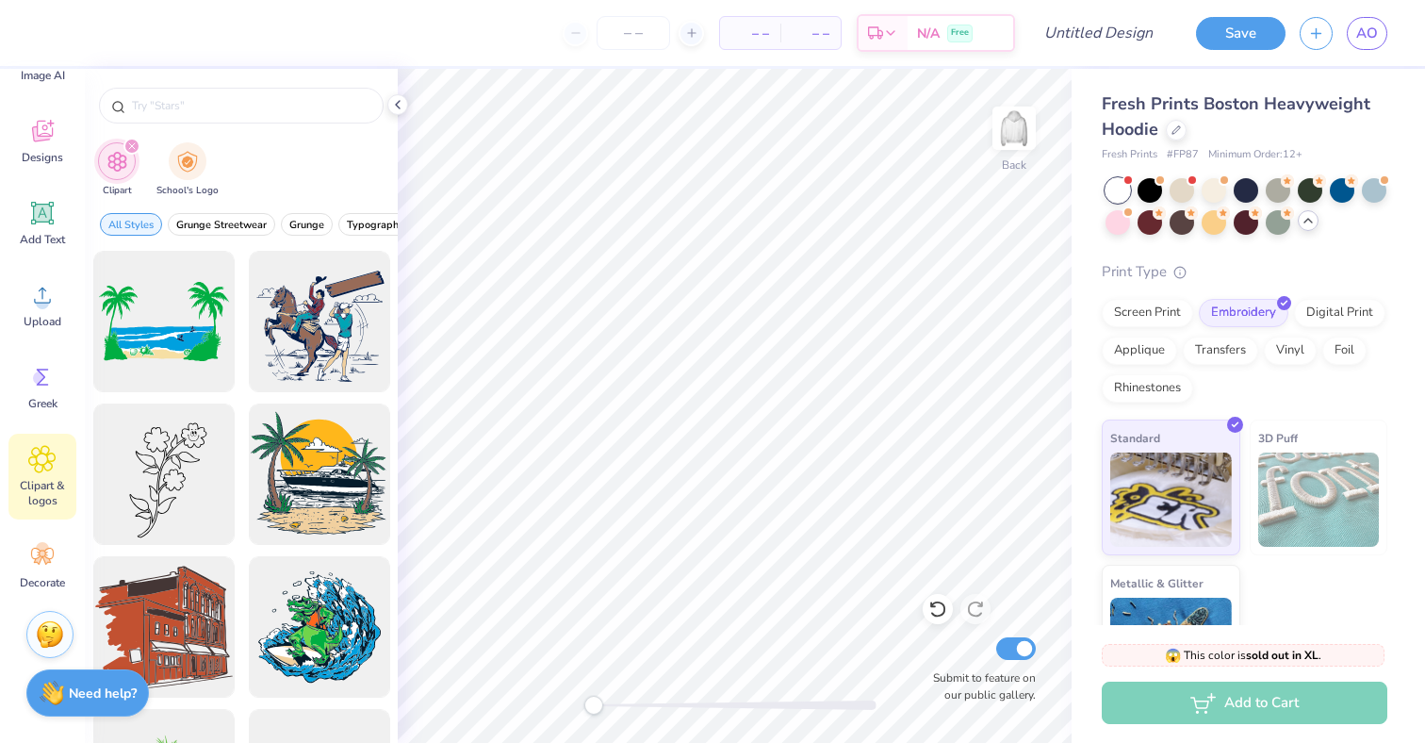
type input "D"
click at [134, 148] on icon "filter for Clipart" at bounding box center [132, 146] width 8 height 8
click at [211, 108] on input "D" at bounding box center [244, 105] width 229 height 19
type input "LETTER D"
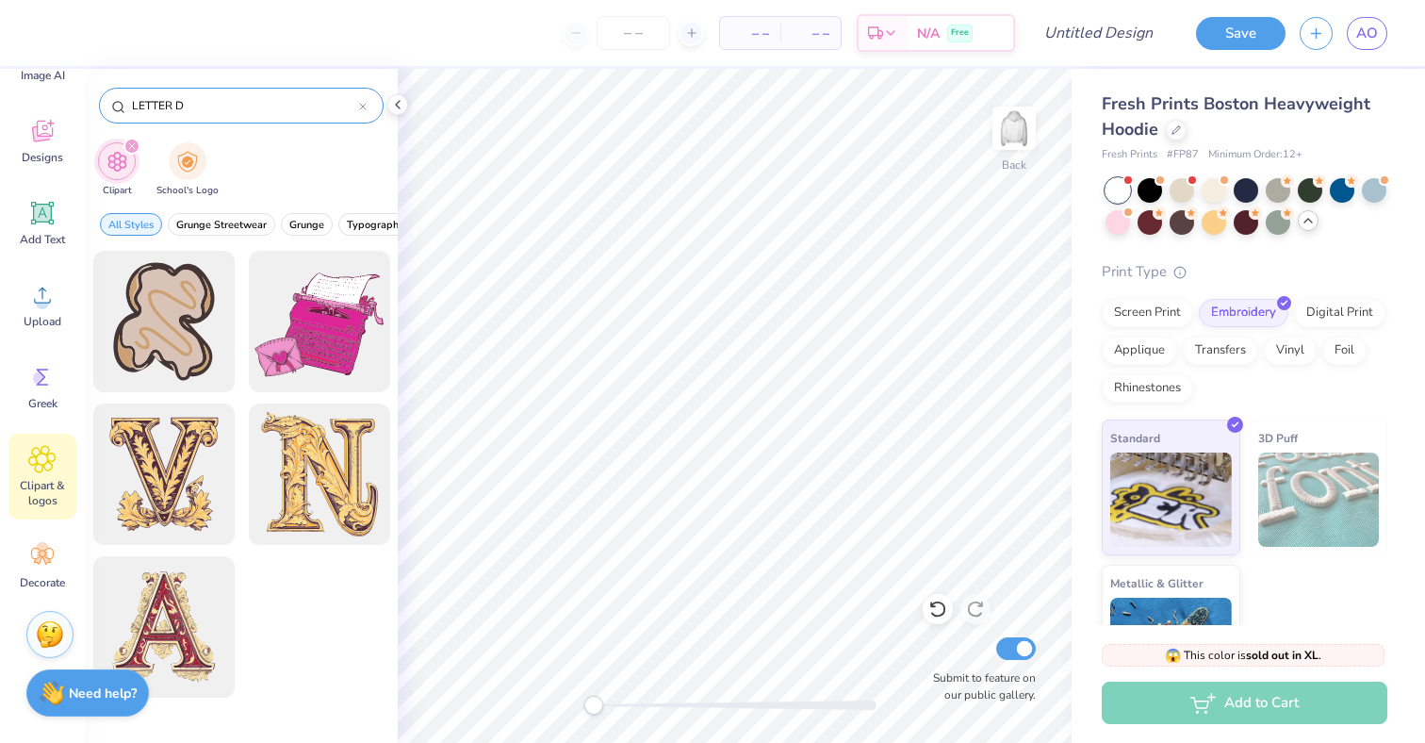
click at [364, 108] on icon at bounding box center [363, 107] width 8 height 8
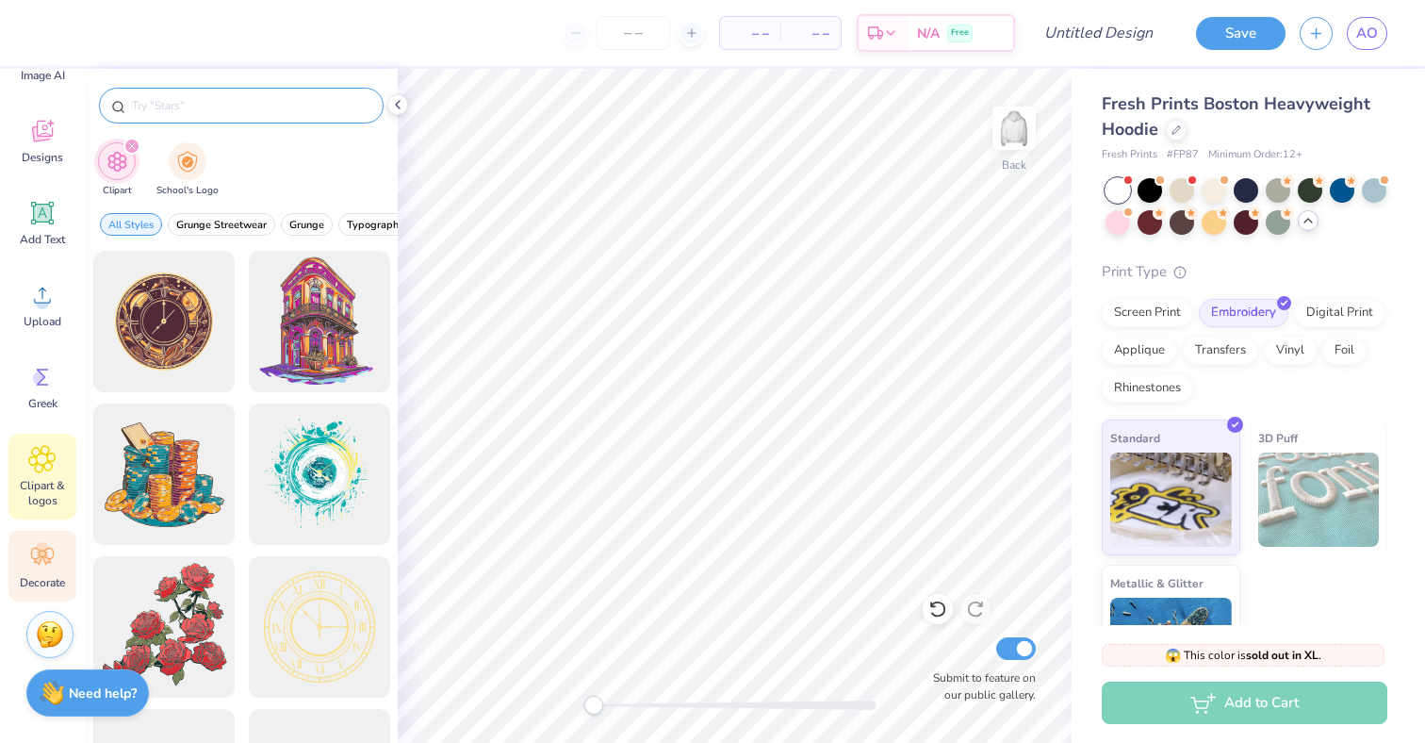
click at [30, 561] on icon at bounding box center [42, 556] width 28 height 28
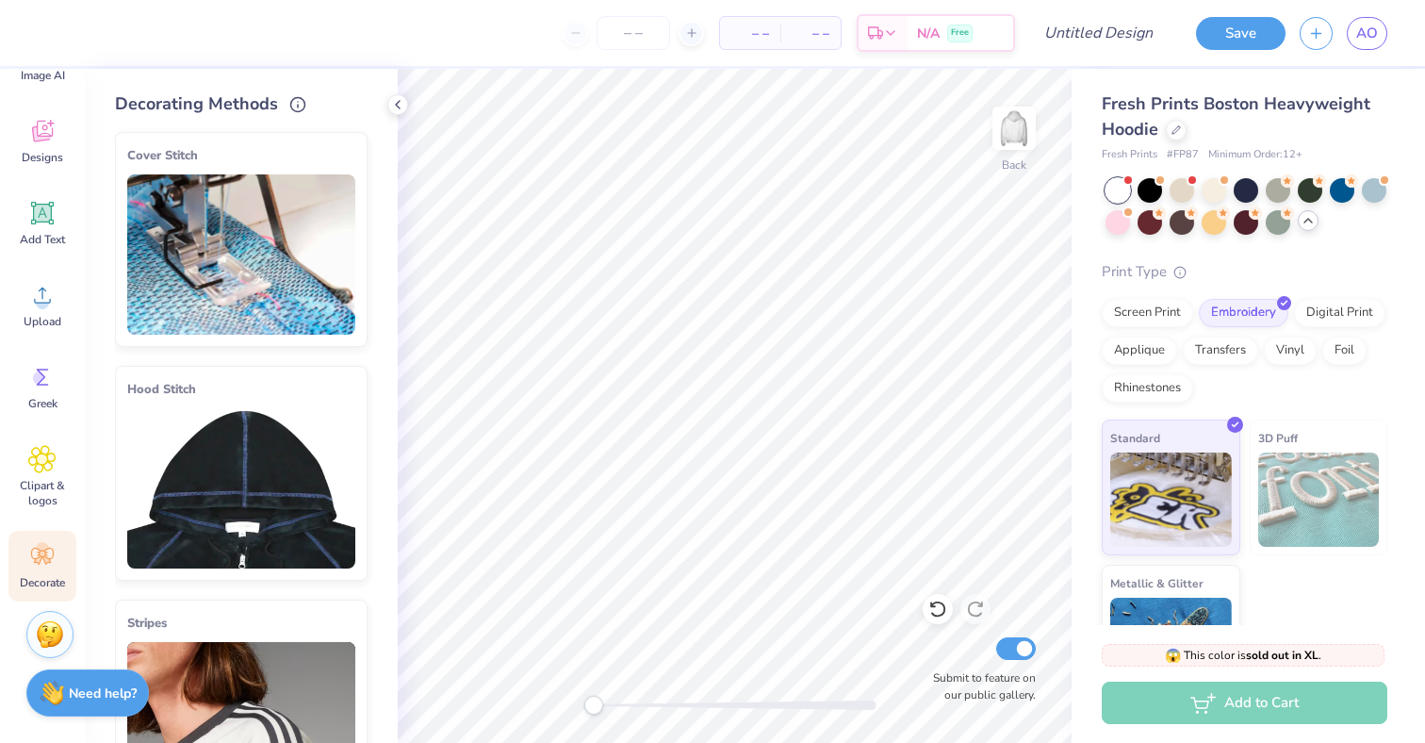
click at [49, 347] on div "Image AI Designs Add Text Upload Greek Clipart & logos Decorate" at bounding box center [42, 313] width 68 height 578
click at [47, 384] on icon at bounding box center [42, 377] width 28 height 28
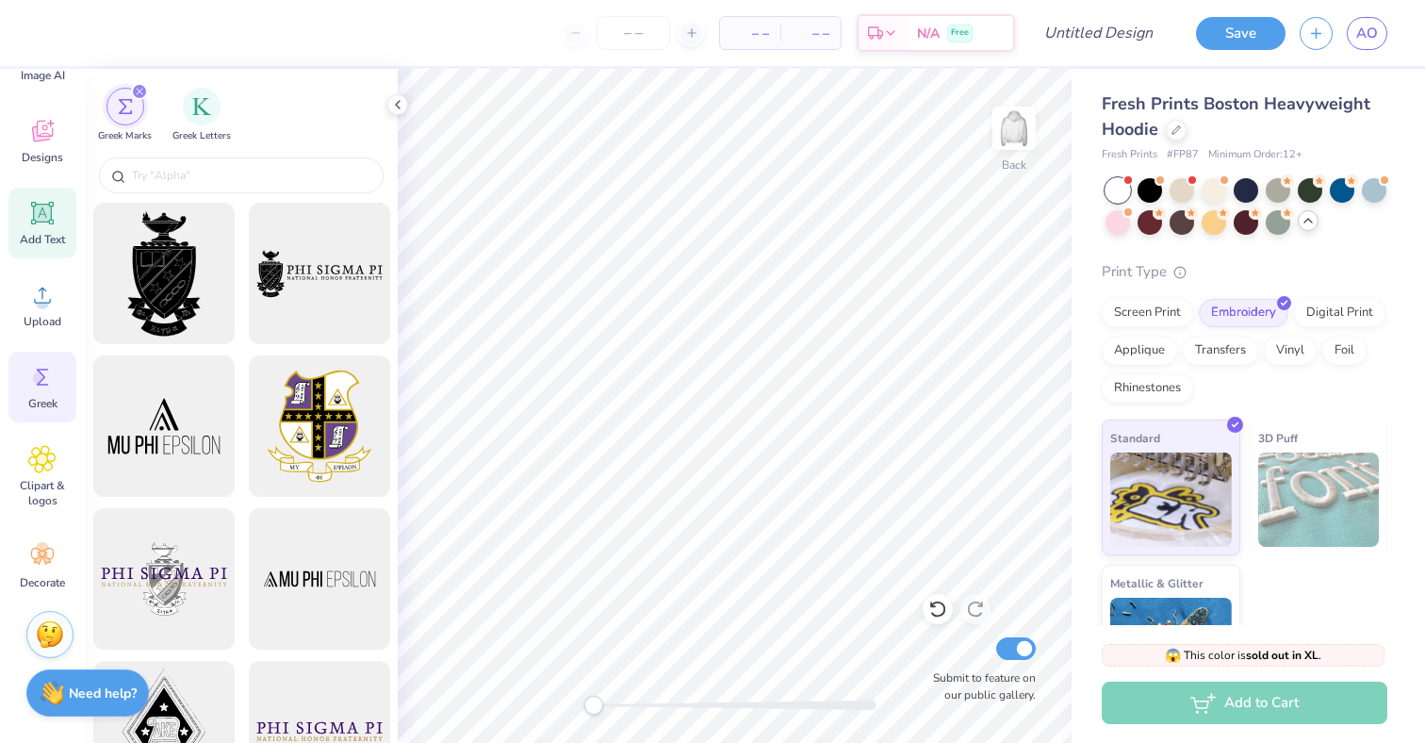
click at [45, 229] on div "Add Text" at bounding box center [42, 223] width 68 height 71
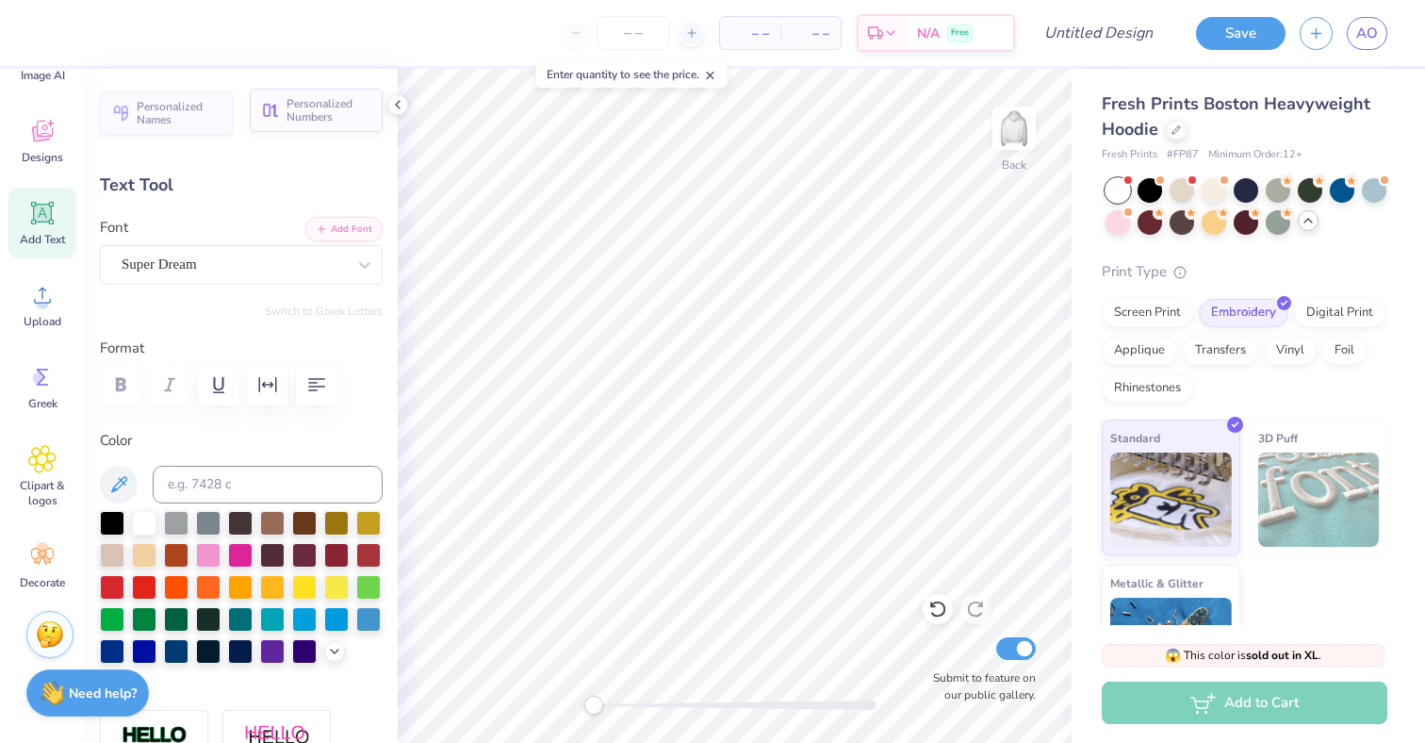
click at [273, 108] on button "Personalized Numbers" at bounding box center [316, 110] width 133 height 43
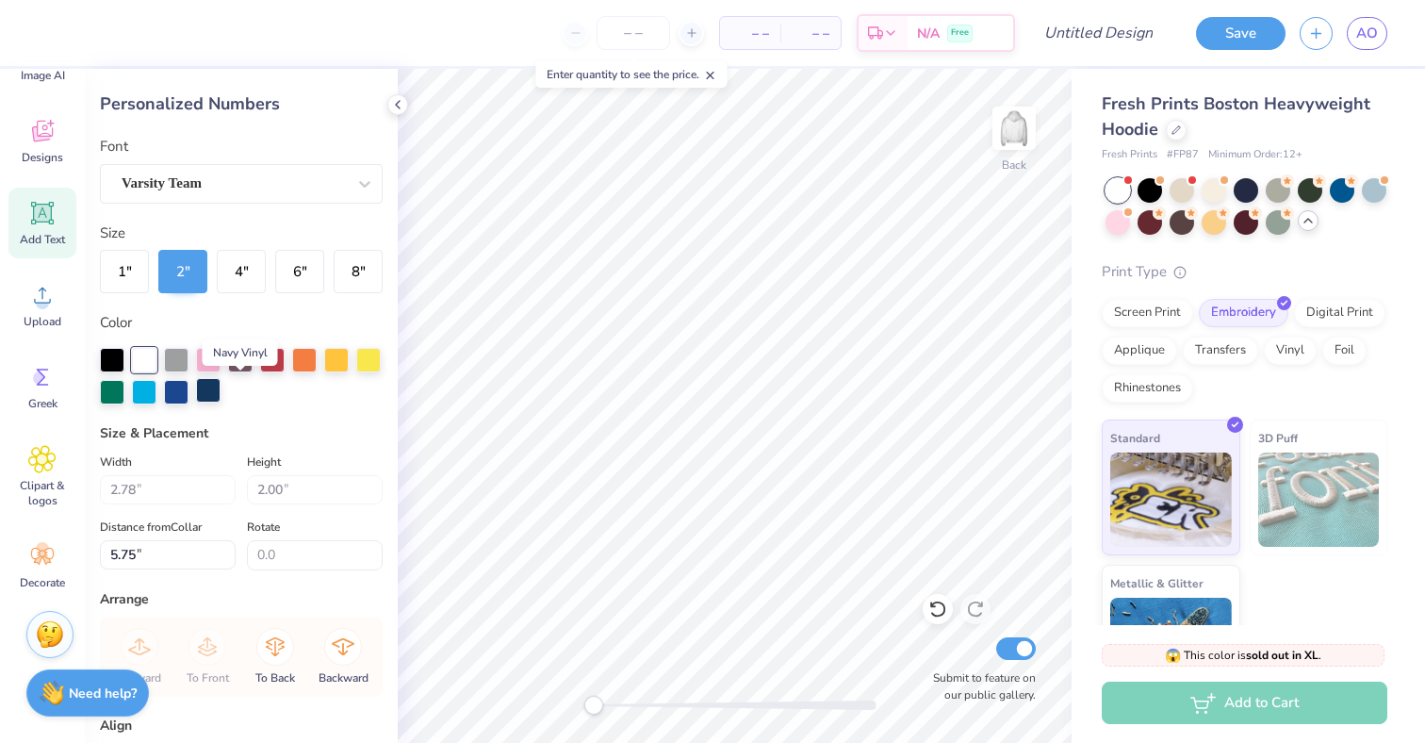
scroll to position [0, 0]
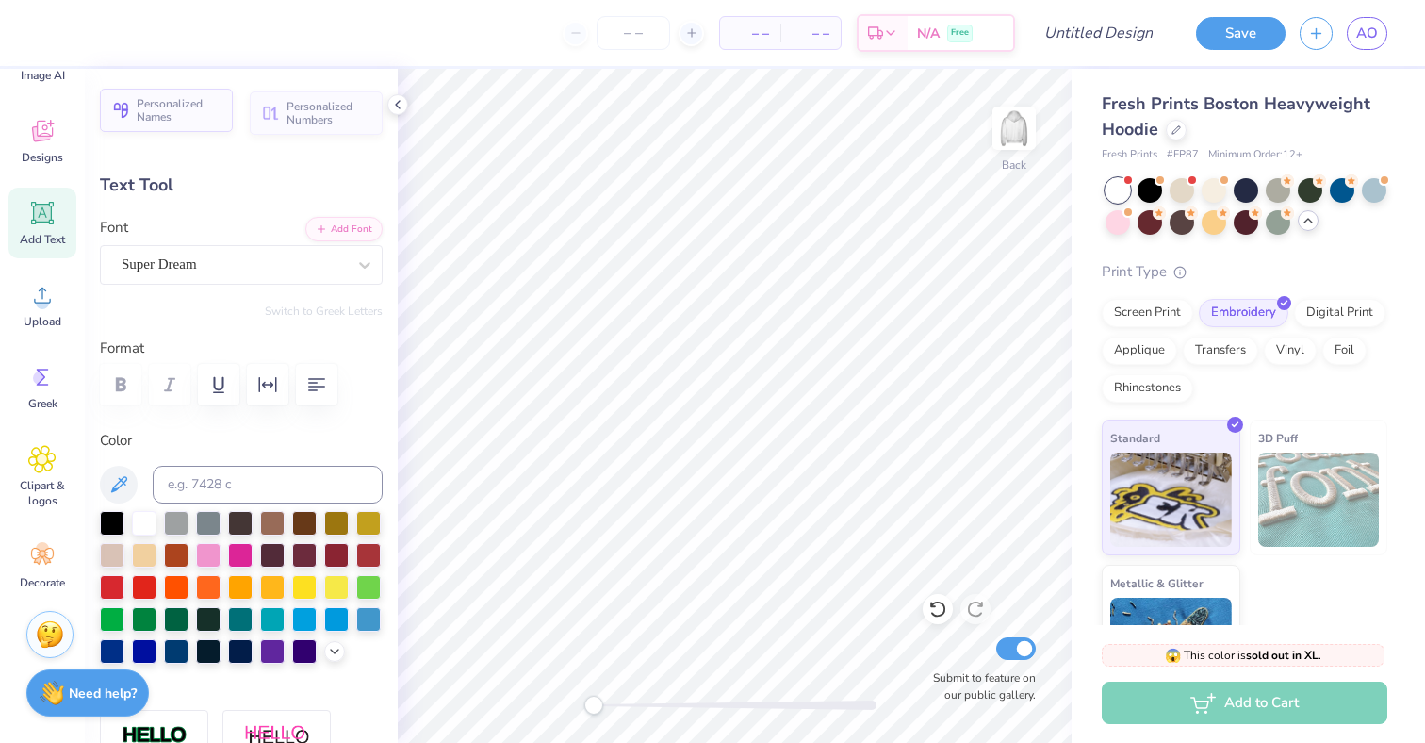
click at [184, 106] on span "Personalized Names" at bounding box center [179, 110] width 85 height 26
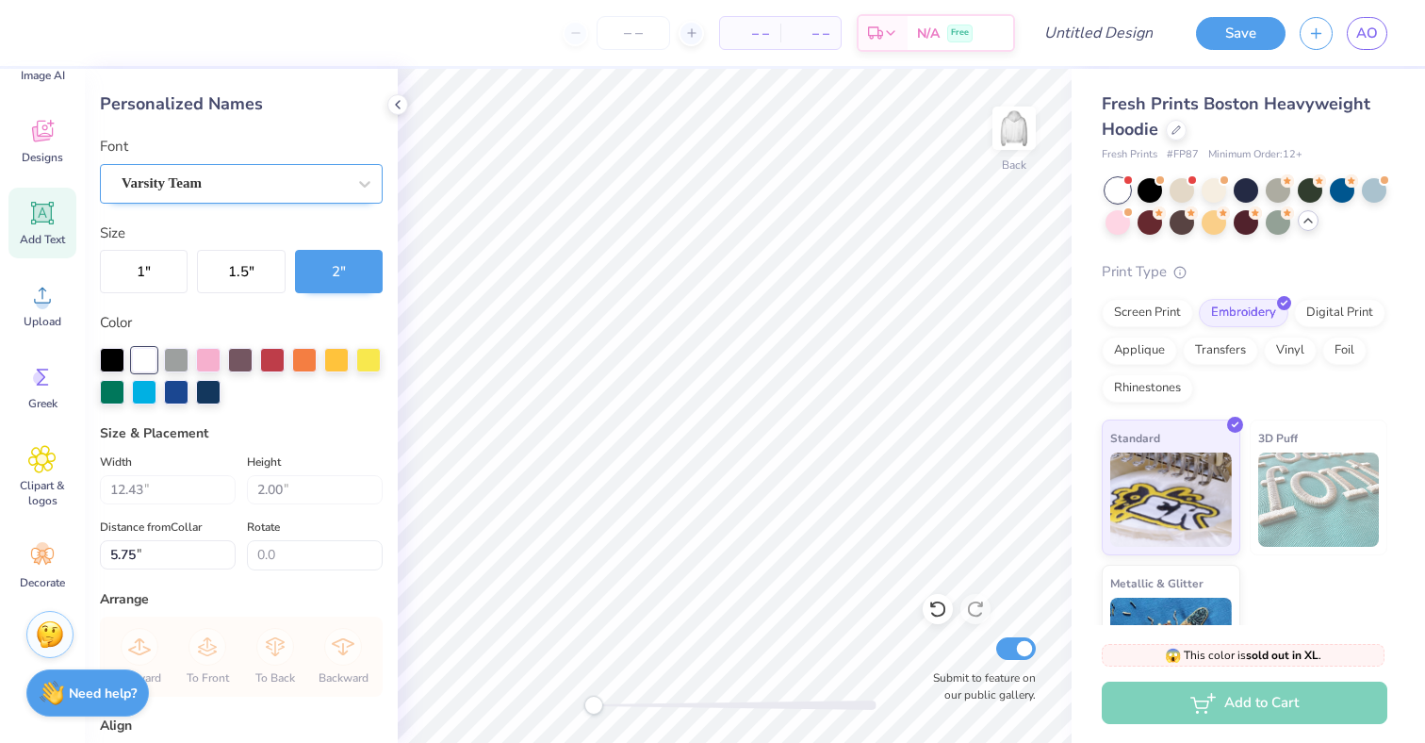
click at [302, 191] on div "Varsity Team" at bounding box center [234, 183] width 228 height 29
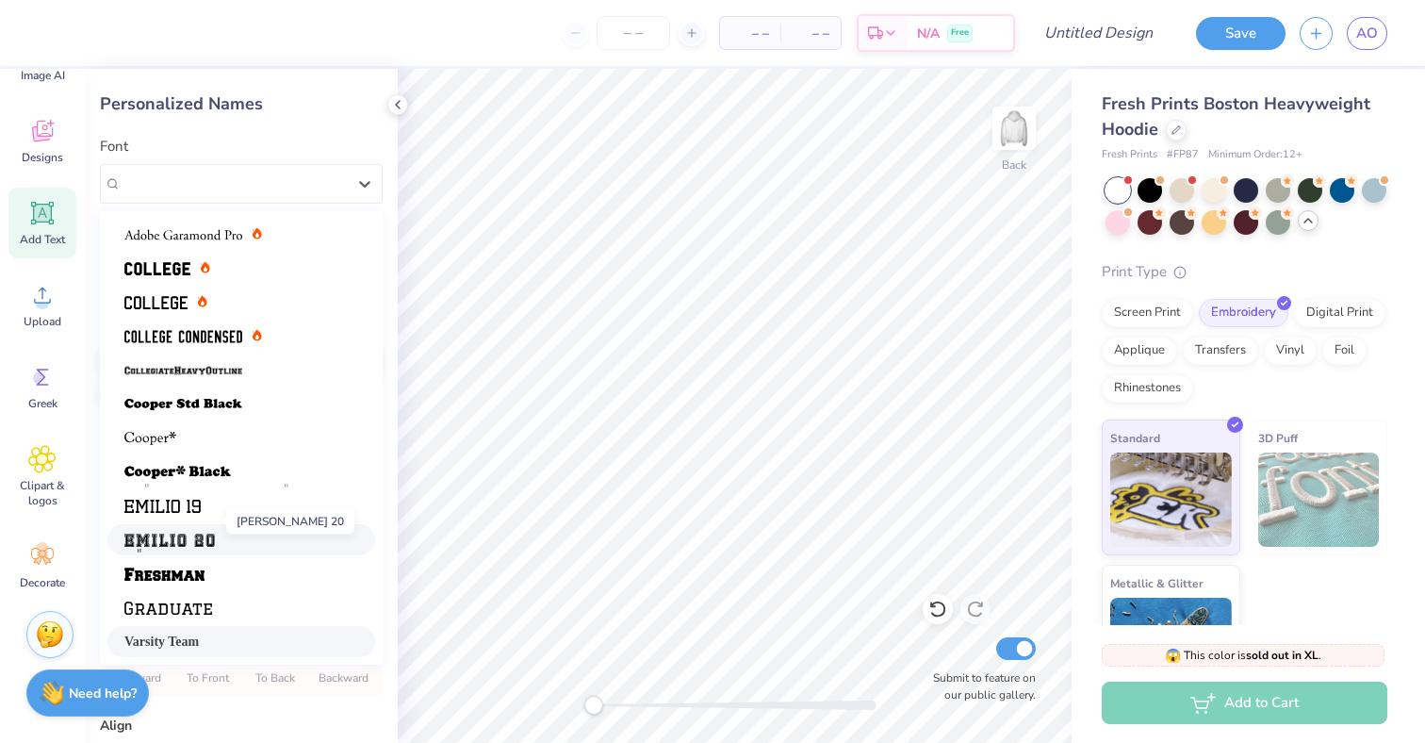
scroll to position [89, 0]
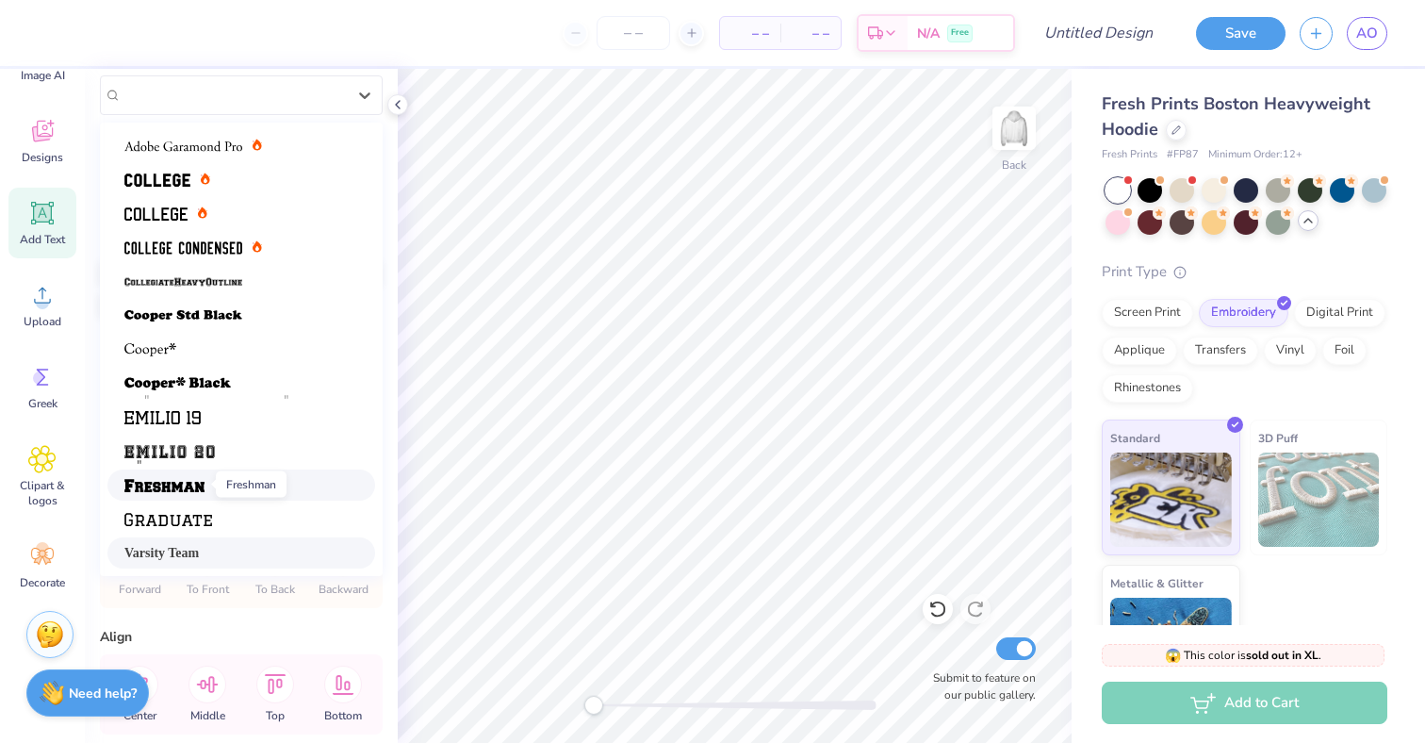
click at [185, 485] on img at bounding box center [164, 485] width 80 height 13
click at [277, 101] on div "Freshman" at bounding box center [234, 94] width 228 height 29
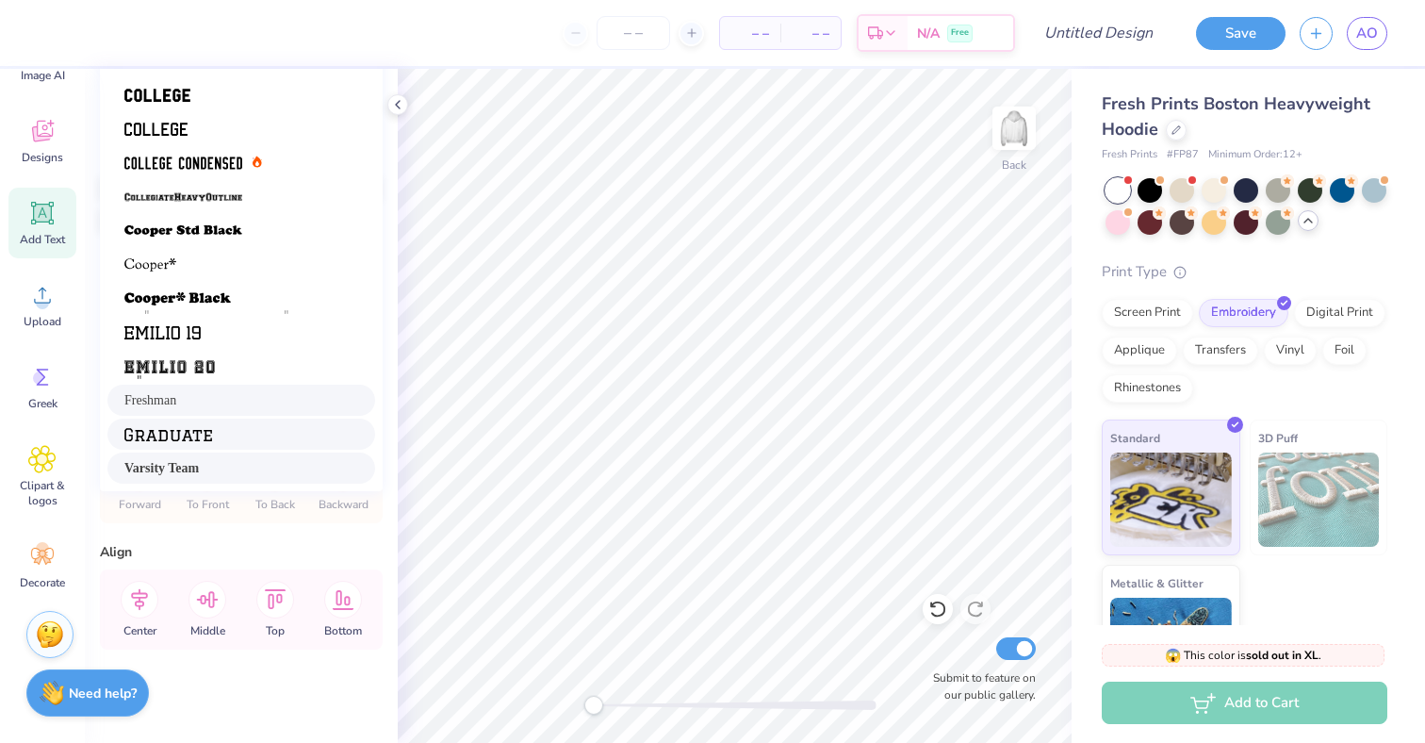
scroll to position [172, 0]
click at [225, 432] on div at bounding box center [241, 435] width 234 height 20
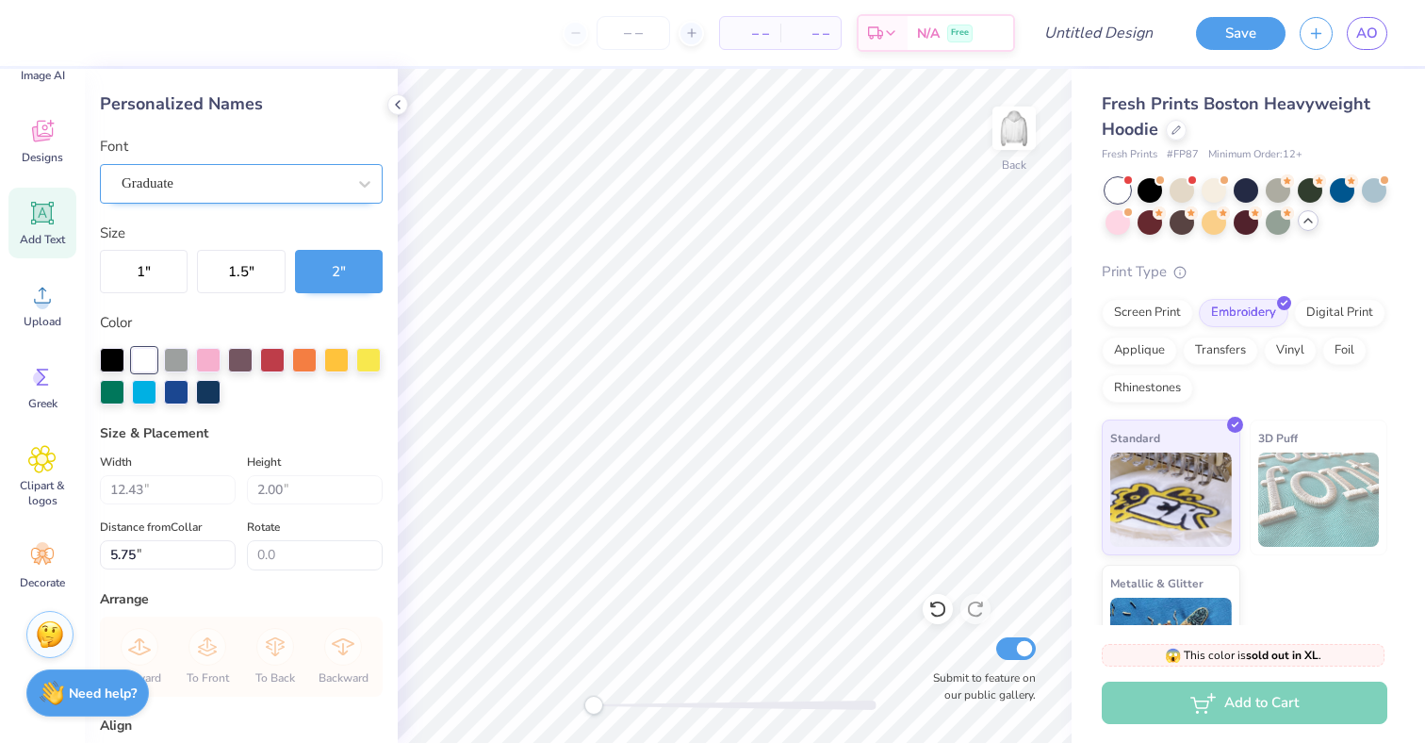
scroll to position [-2, 0]
click at [286, 193] on div at bounding box center [234, 183] width 224 height 25
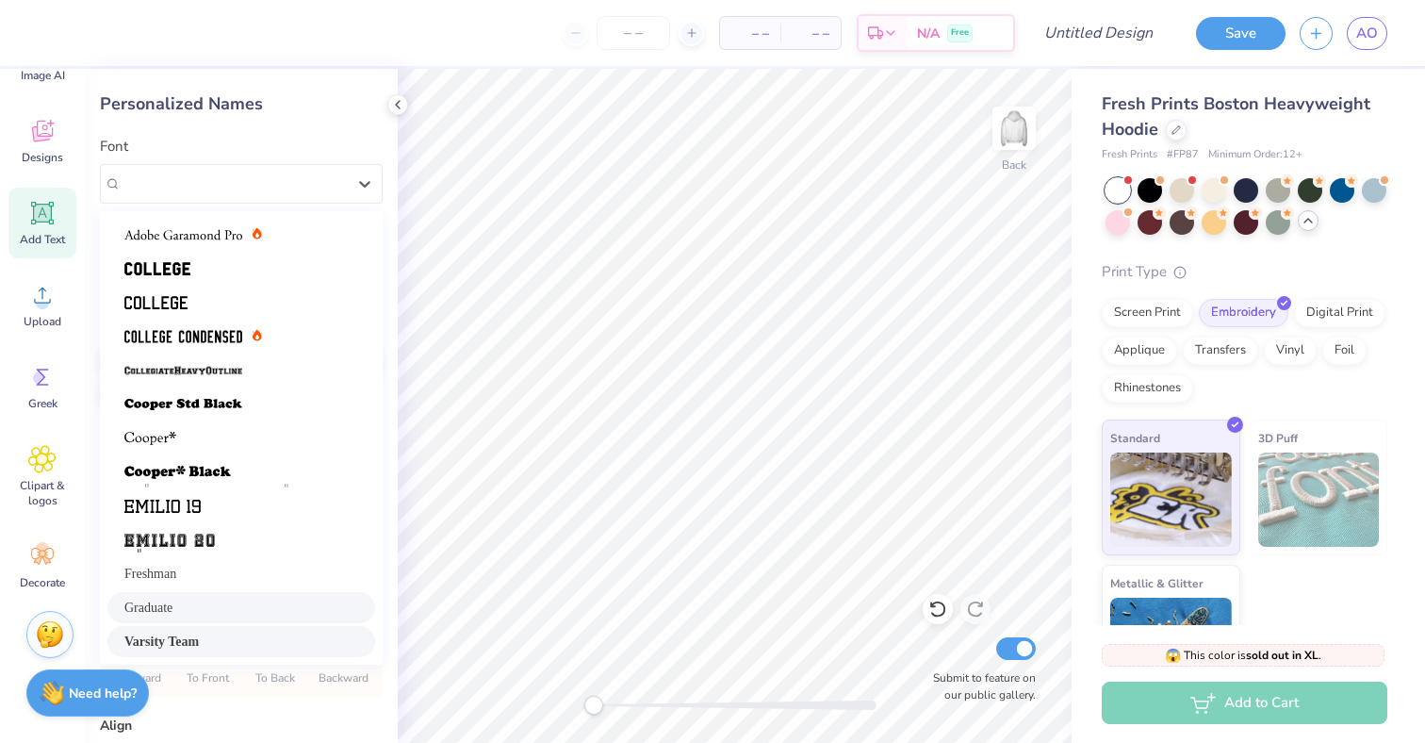
click at [220, 643] on div "Varsity Team" at bounding box center [241, 641] width 234 height 20
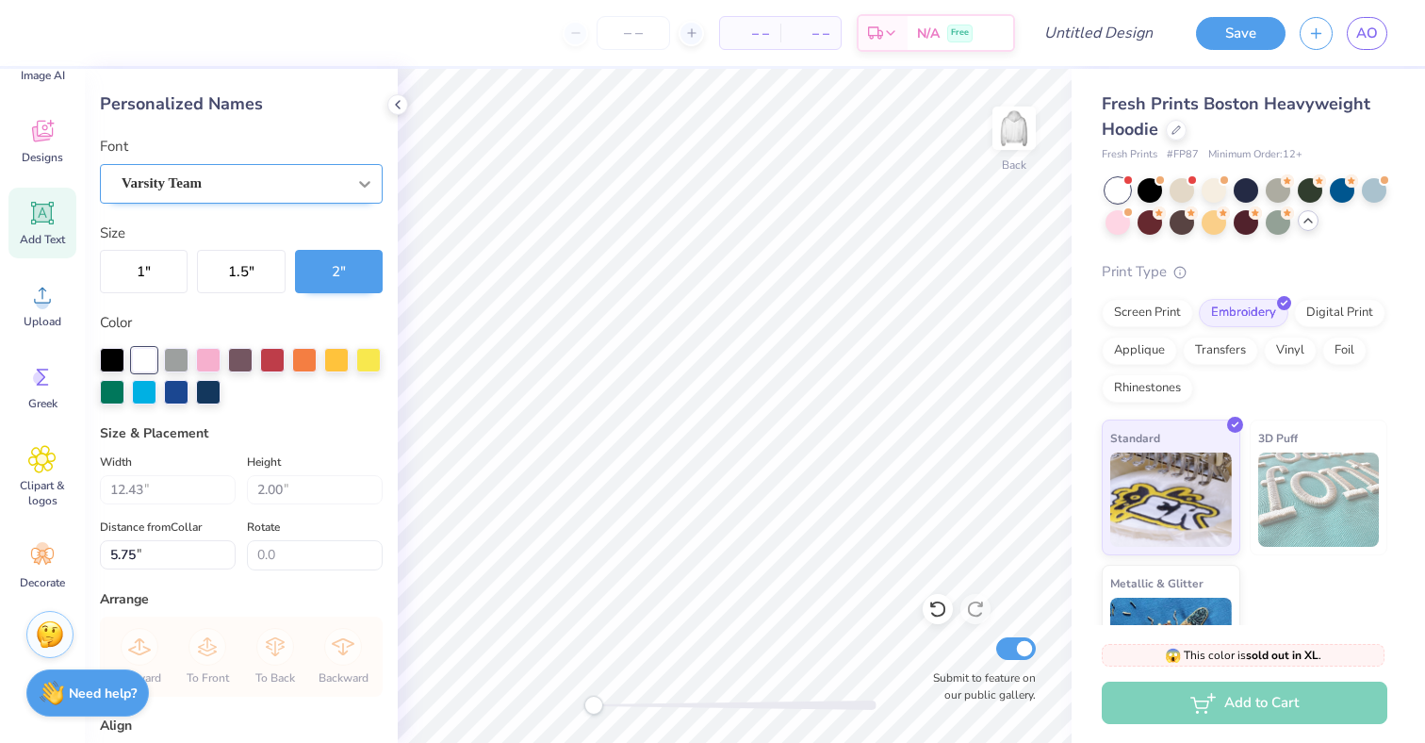
click at [348, 168] on div at bounding box center [365, 184] width 34 height 34
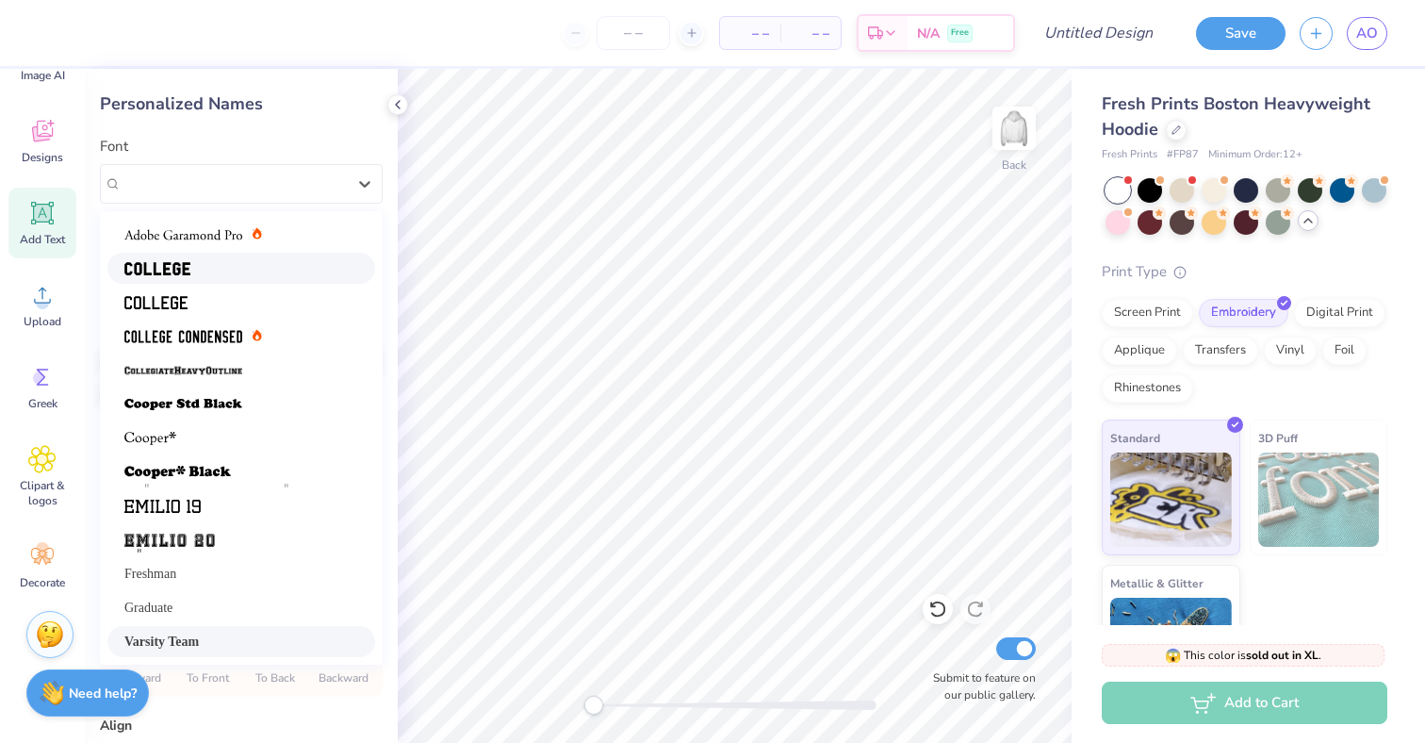
click at [251, 269] on div at bounding box center [241, 268] width 234 height 20
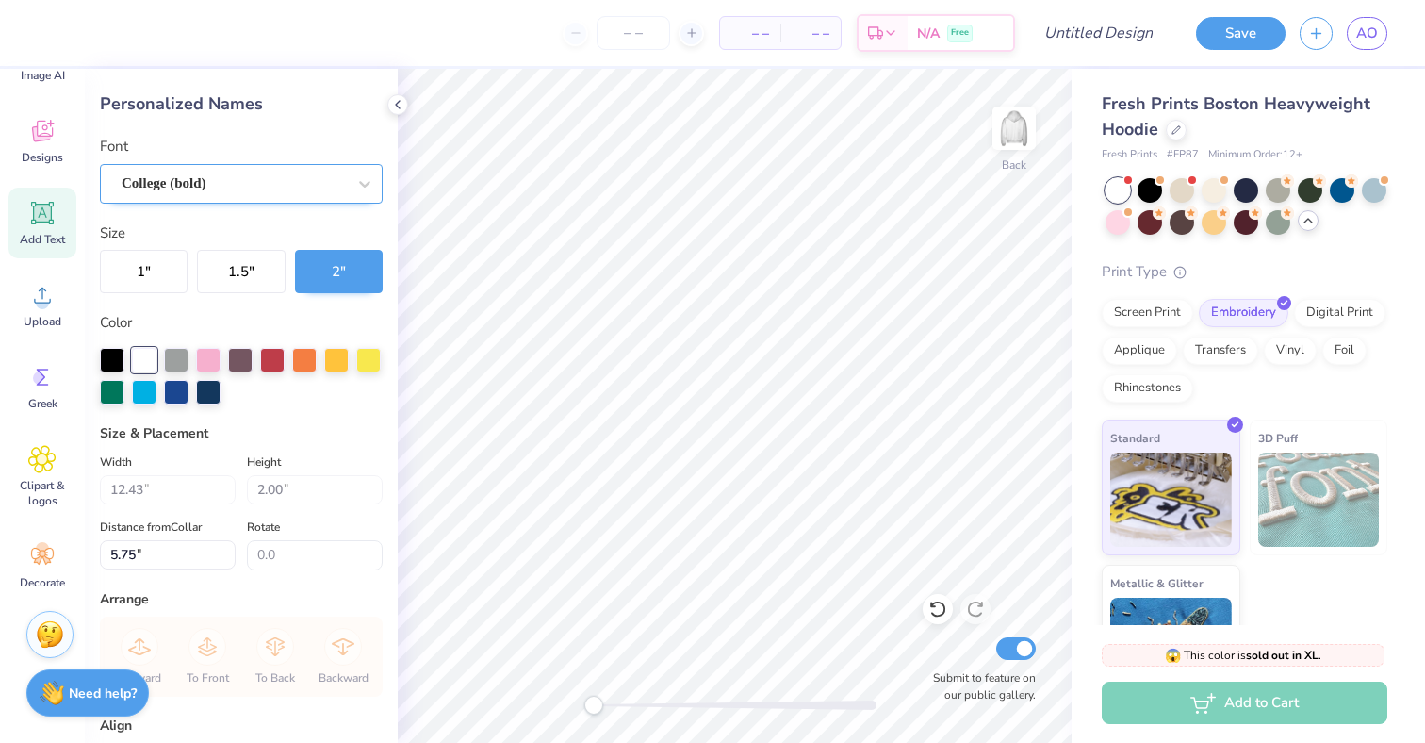
click at [279, 182] on div "College (bold)" at bounding box center [234, 183] width 228 height 29
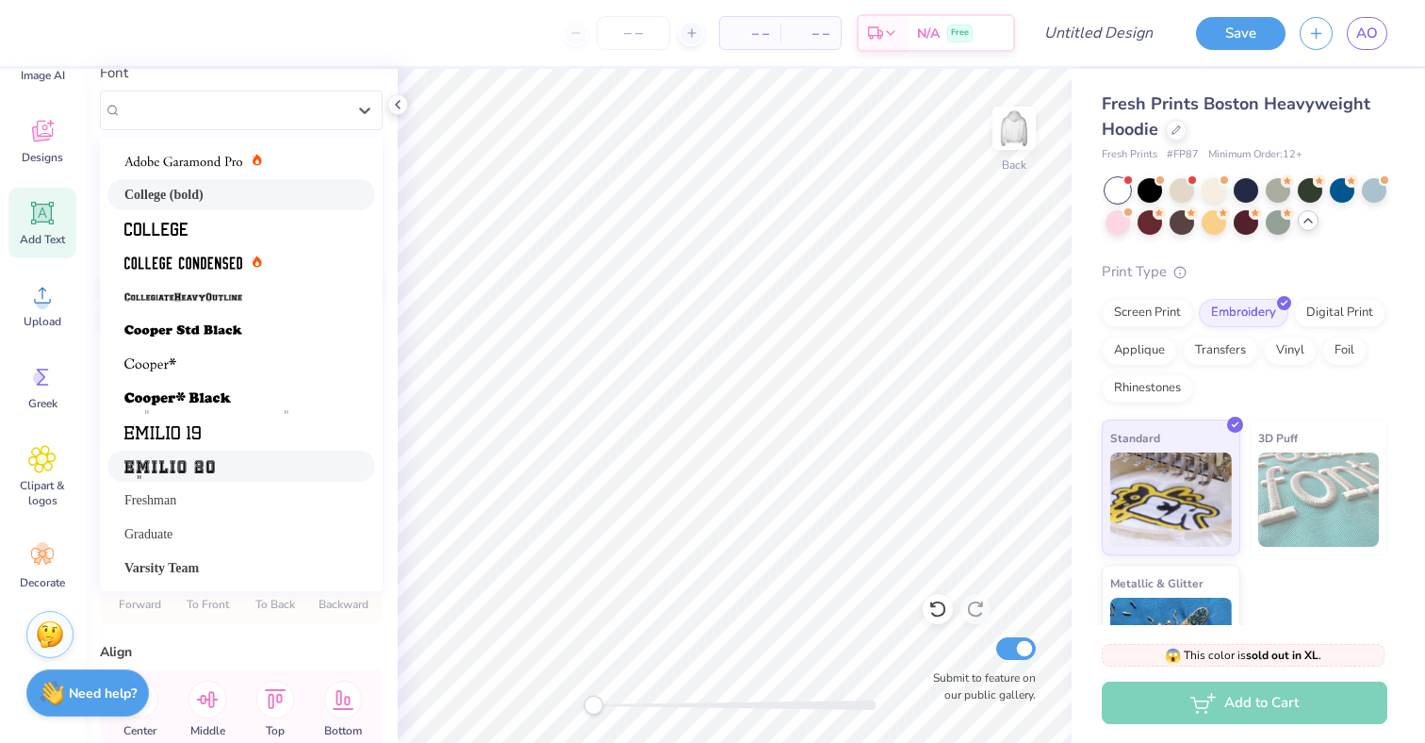
scroll to position [96, 0]
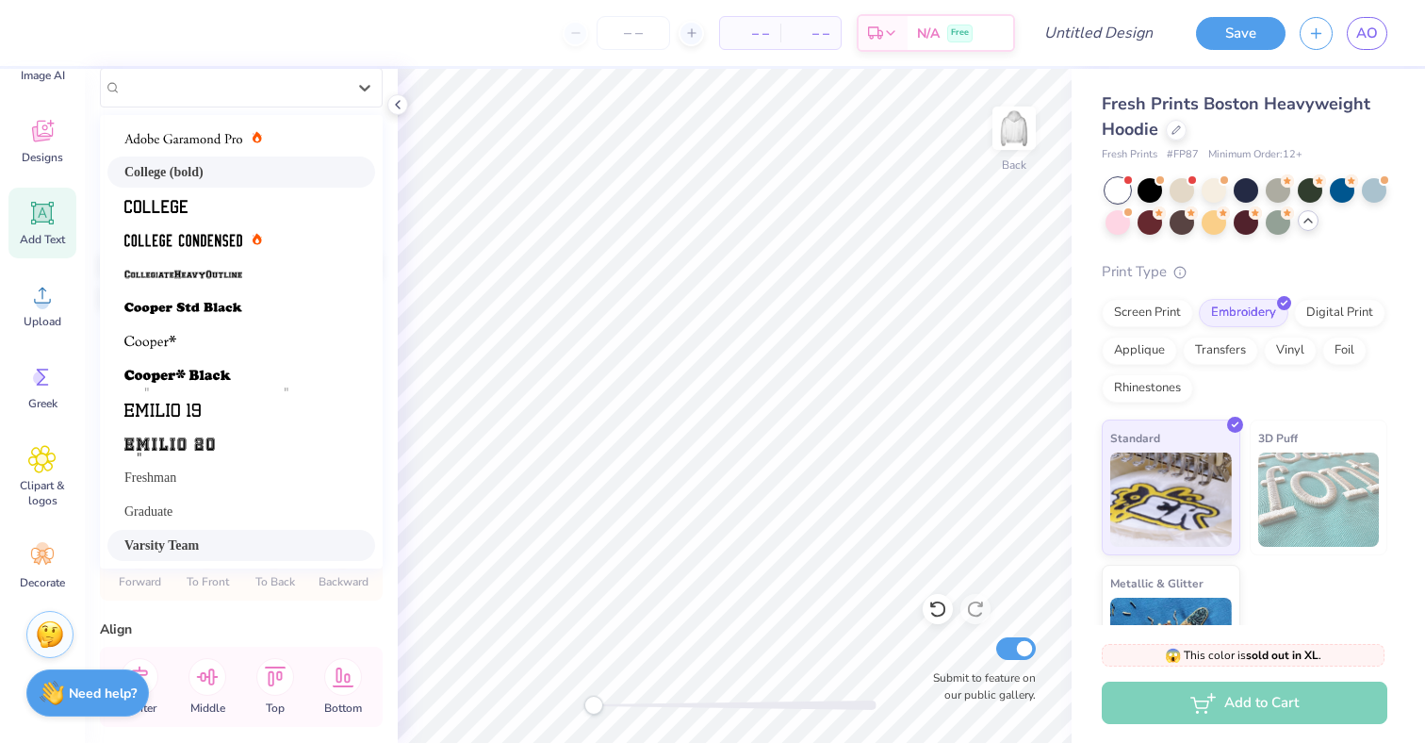
click at [228, 538] on div "Varsity Team" at bounding box center [241, 545] width 234 height 20
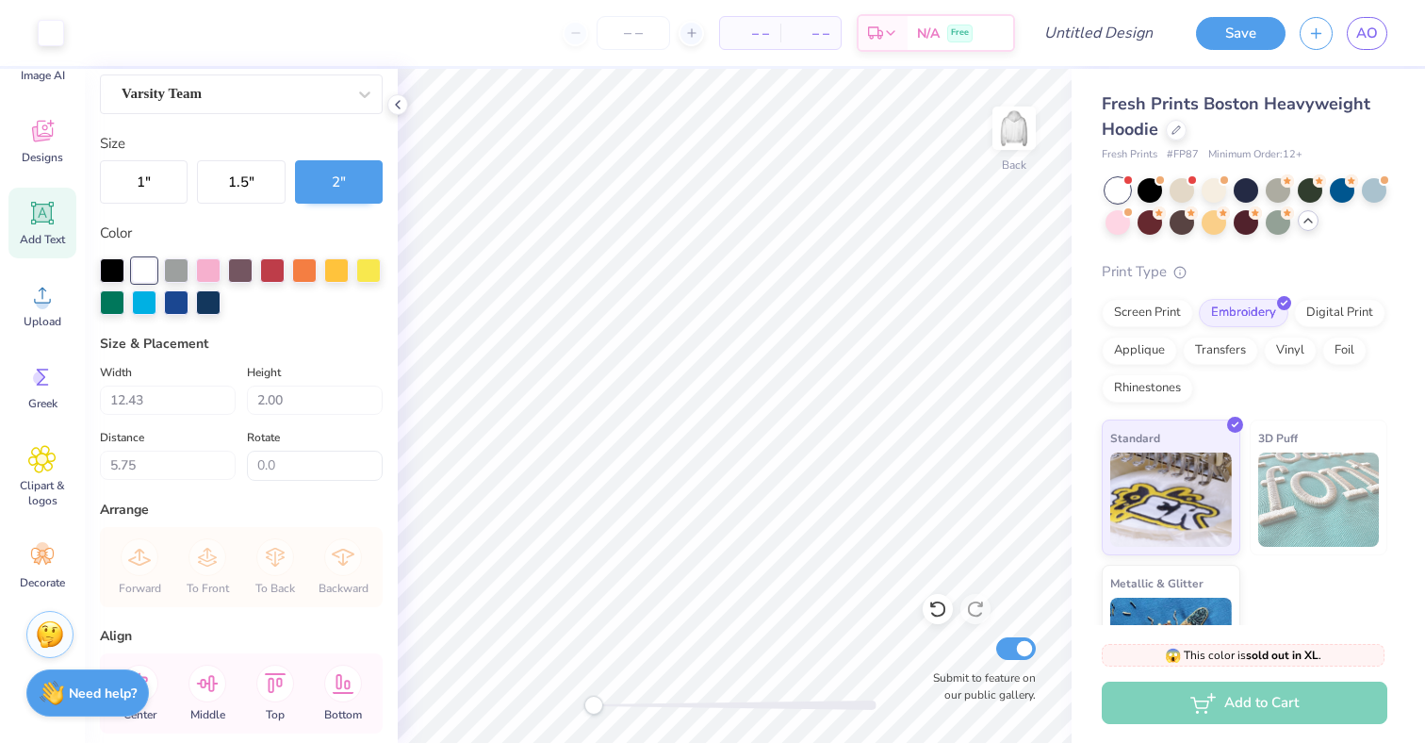
scroll to position [76, 0]
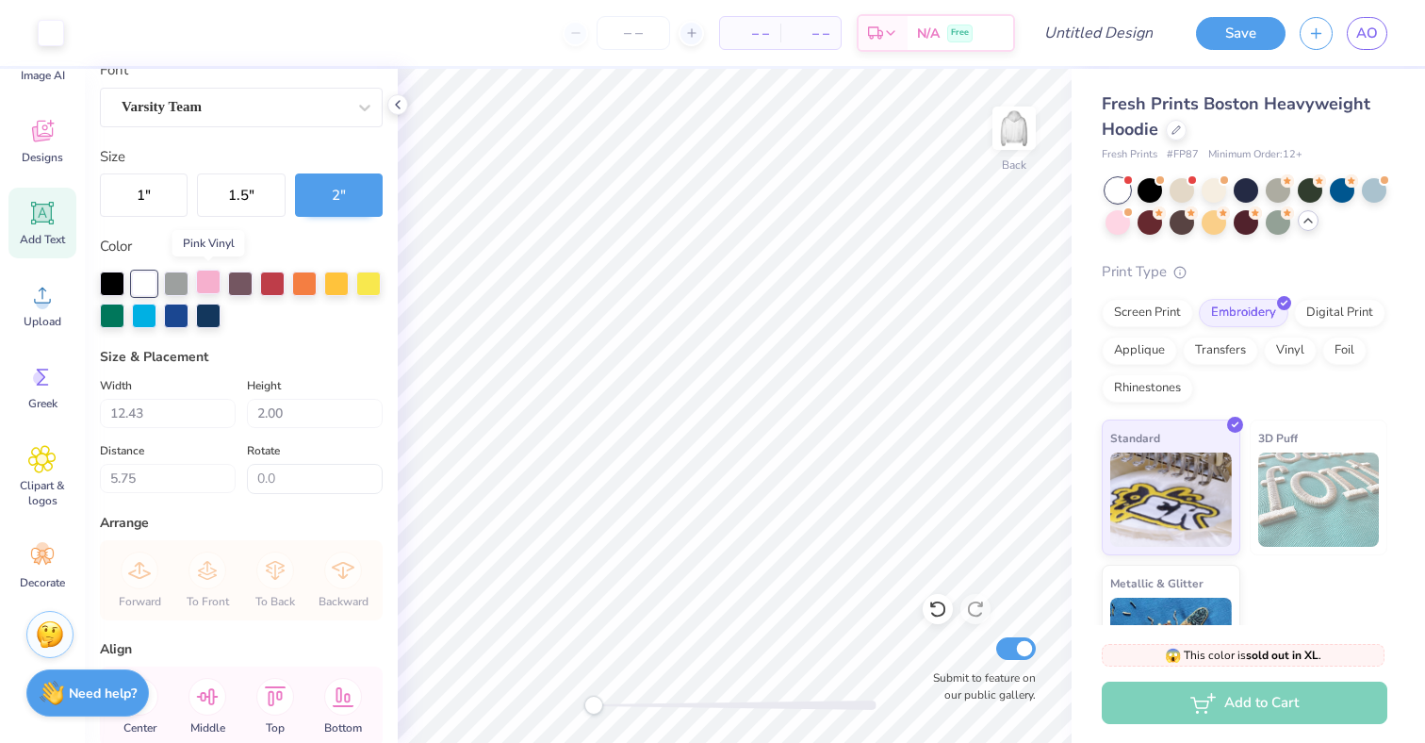
click at [208, 283] on div at bounding box center [208, 281] width 24 height 24
click at [238, 280] on div at bounding box center [240, 281] width 24 height 24
click at [150, 281] on div at bounding box center [144, 281] width 24 height 24
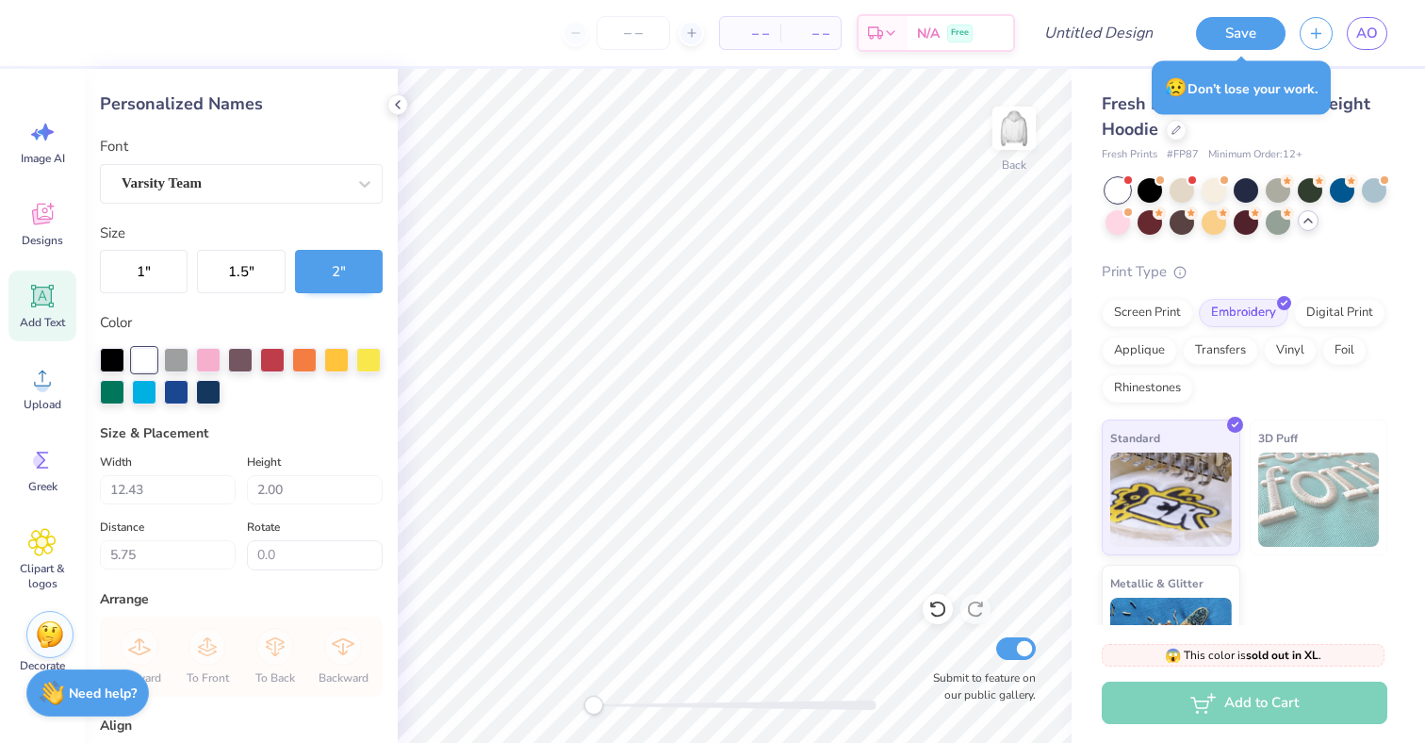
scroll to position [0, 0]
click at [171, 352] on div at bounding box center [176, 358] width 24 height 24
click at [147, 355] on div at bounding box center [144, 358] width 24 height 24
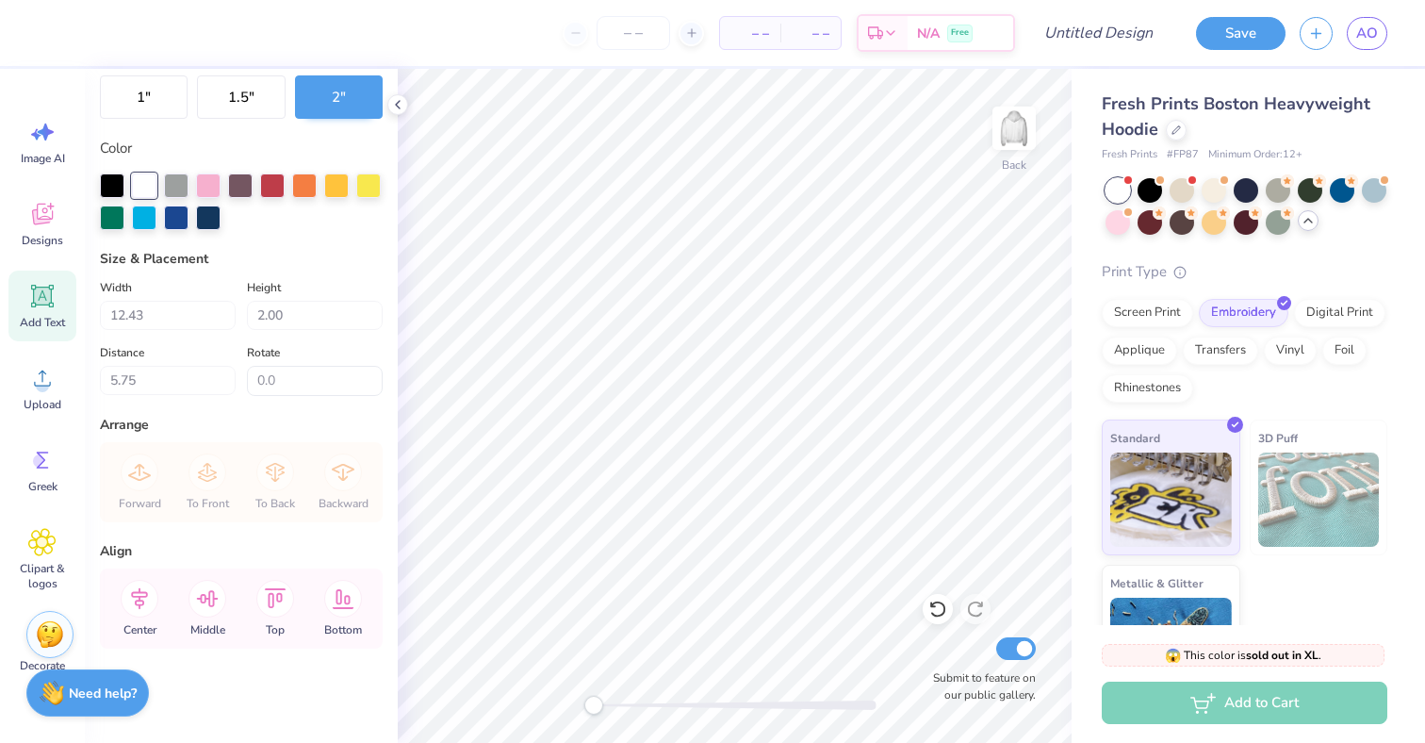
scroll to position [172, 0]
click at [183, 462] on div "Forward To Front To Back Backward" at bounding box center [241, 484] width 271 height 80
click at [139, 596] on icon at bounding box center [139, 600] width 17 height 22
click at [43, 336] on div "Add Text" at bounding box center [42, 305] width 68 height 71
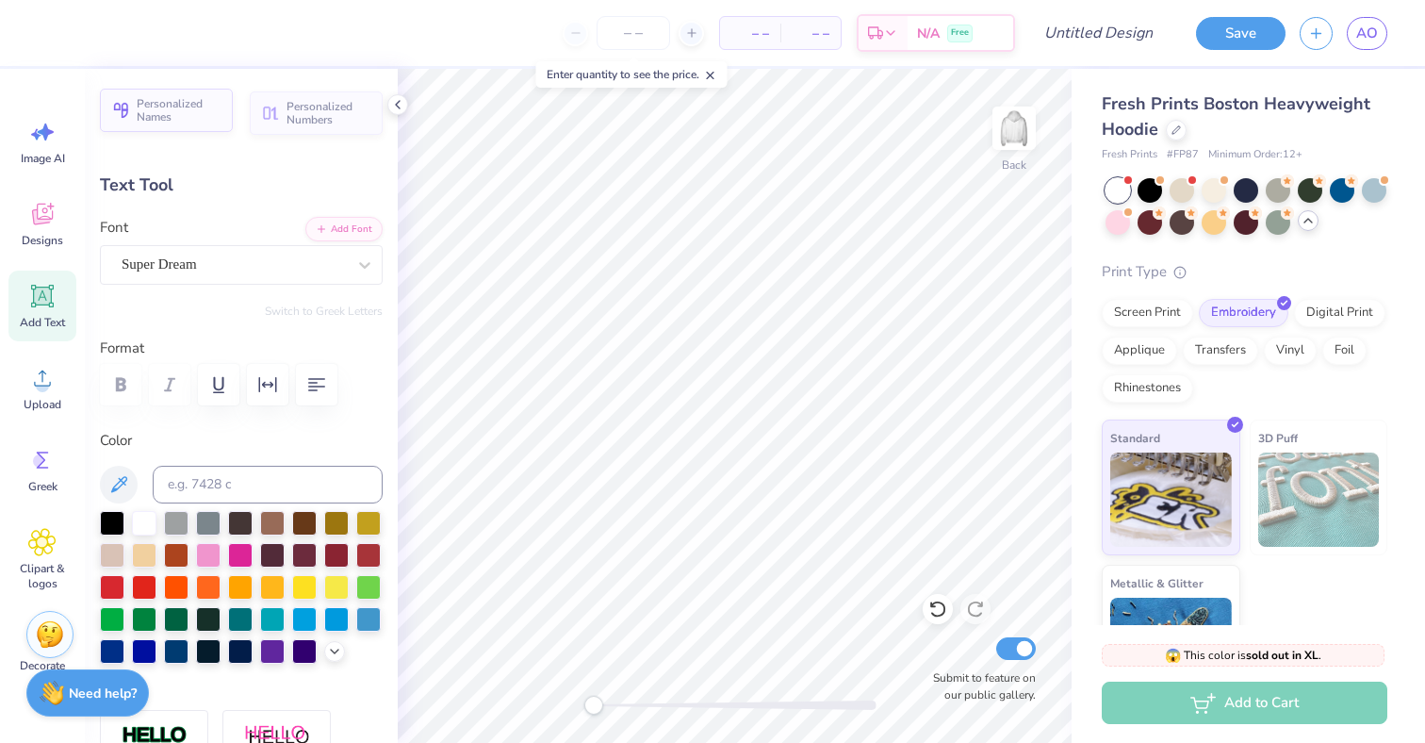
click at [179, 122] on span "Personalized Names" at bounding box center [179, 110] width 85 height 26
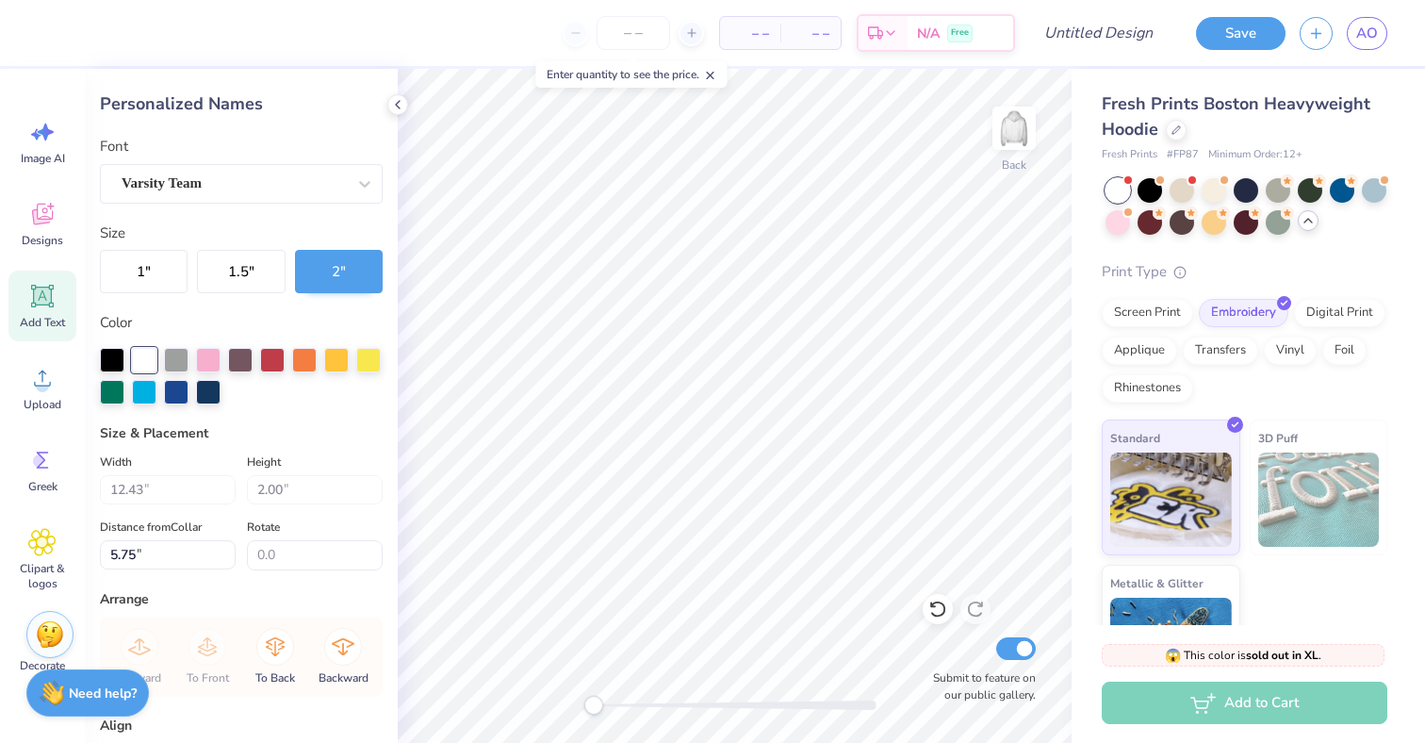
scroll to position [0, 0]
click at [394, 103] on icon at bounding box center [397, 104] width 15 height 15
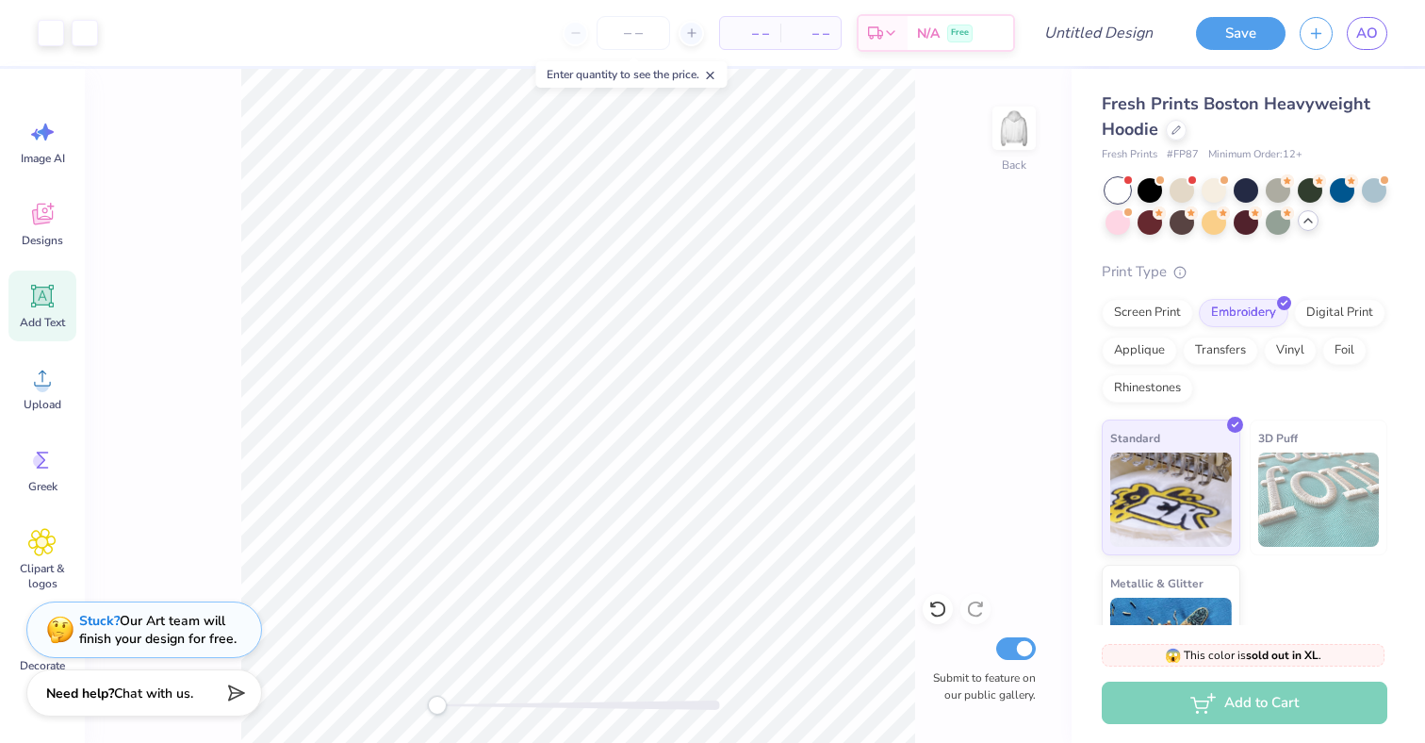
type input "3.00"
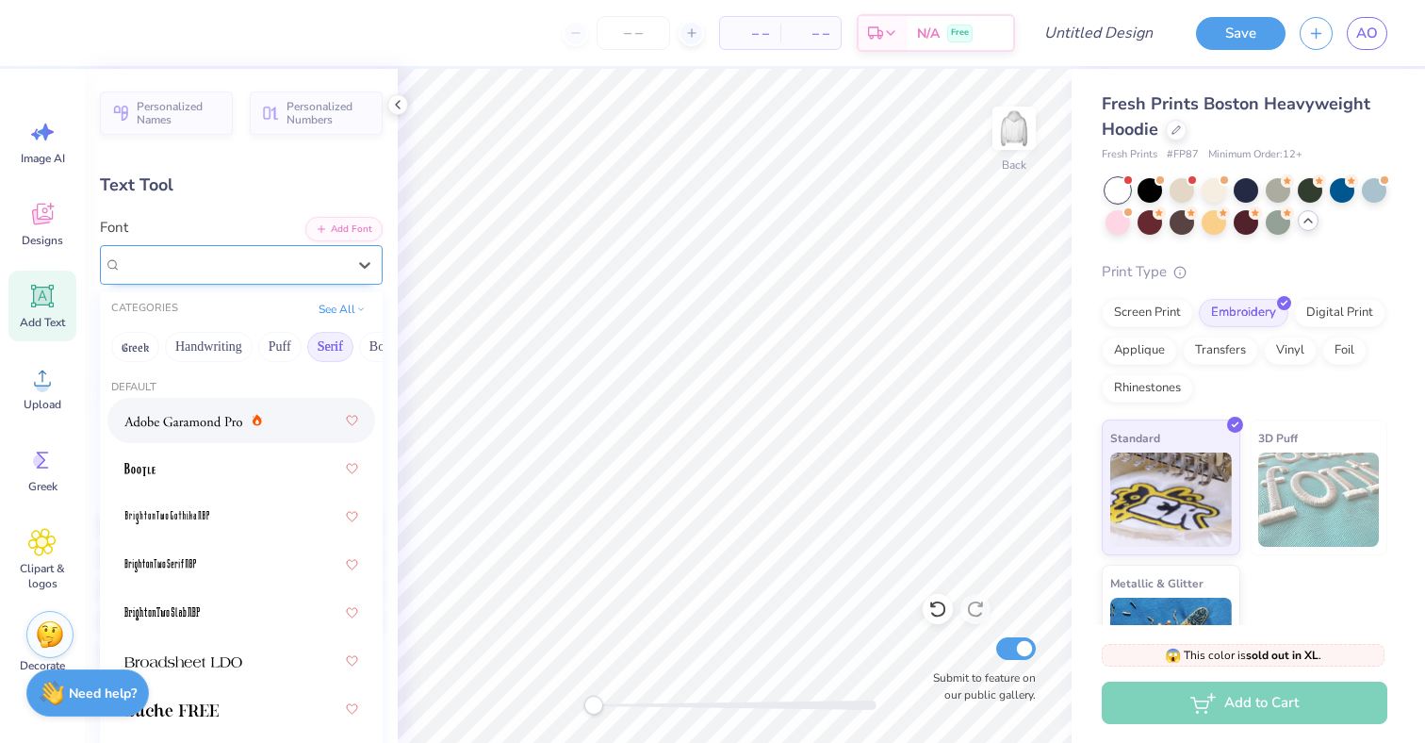
click at [245, 262] on div "Super Dream" at bounding box center [234, 264] width 228 height 29
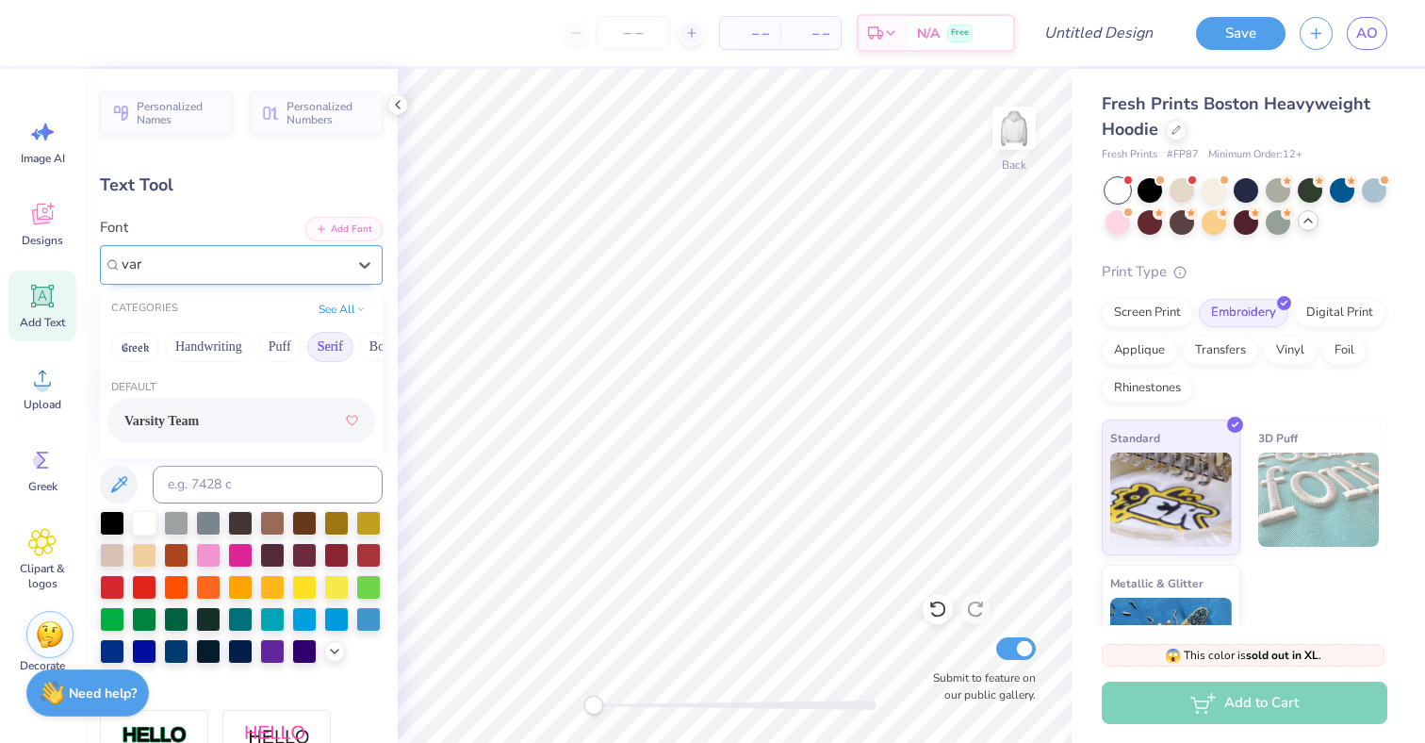
click at [223, 421] on div "Varsity Team" at bounding box center [241, 420] width 234 height 34
type input "var"
click at [152, 527] on div at bounding box center [144, 521] width 24 height 24
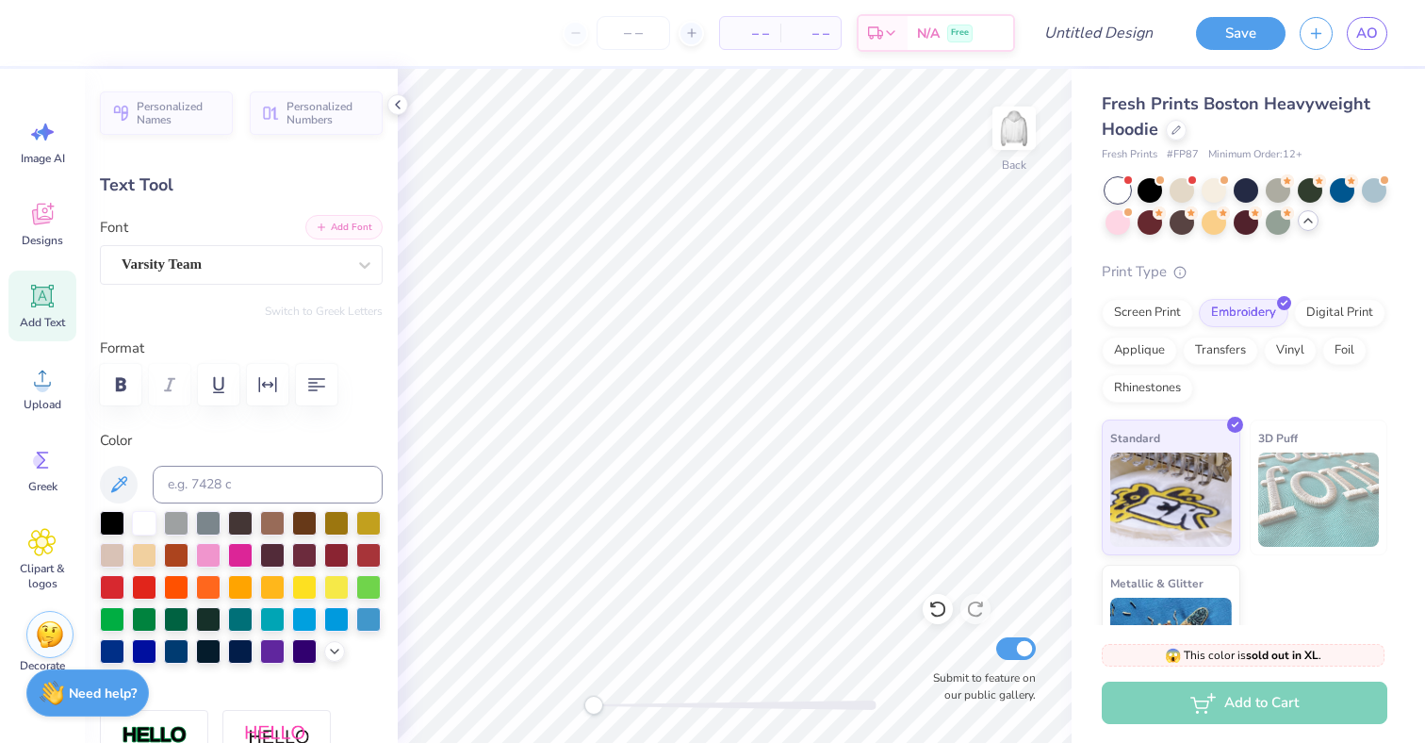
click at [330, 226] on button "Add Font" at bounding box center [343, 227] width 77 height 24
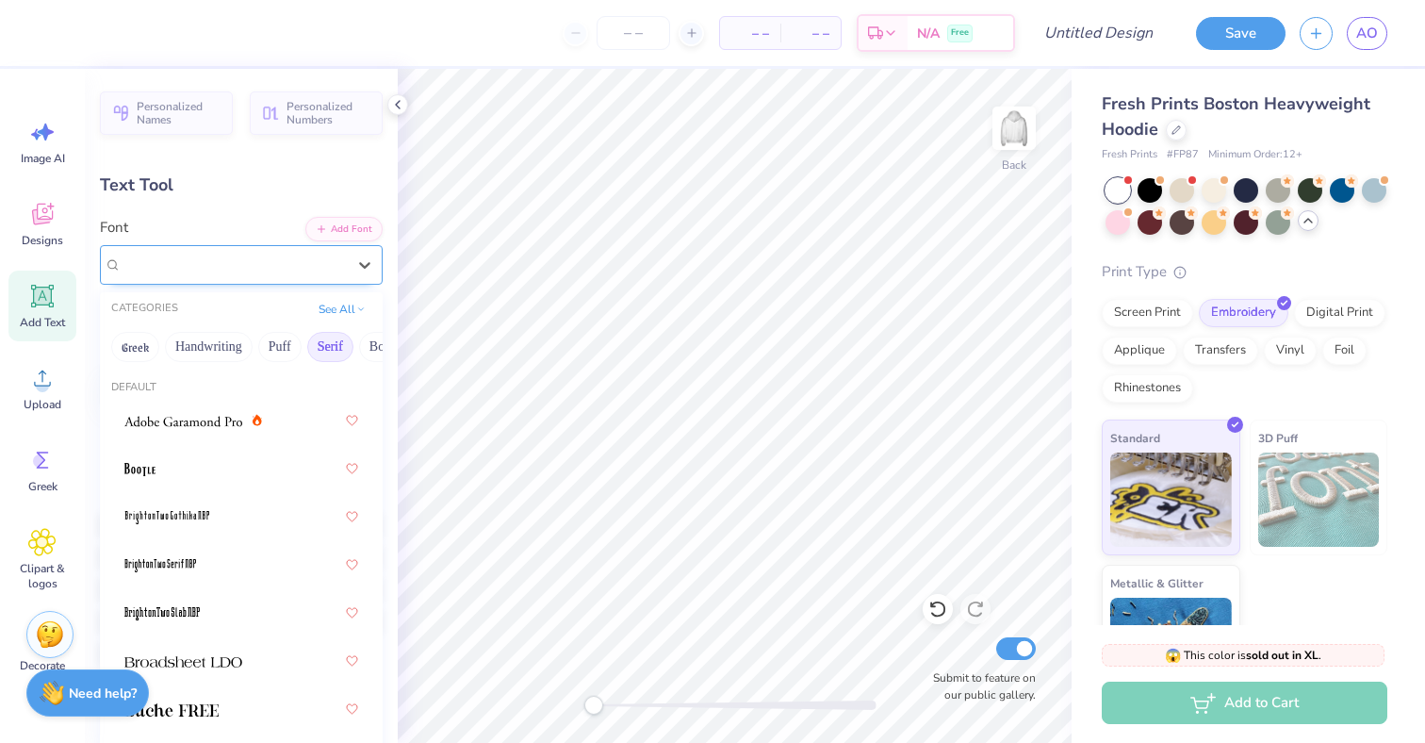
click at [305, 271] on div "Varsity Team" at bounding box center [234, 264] width 228 height 29
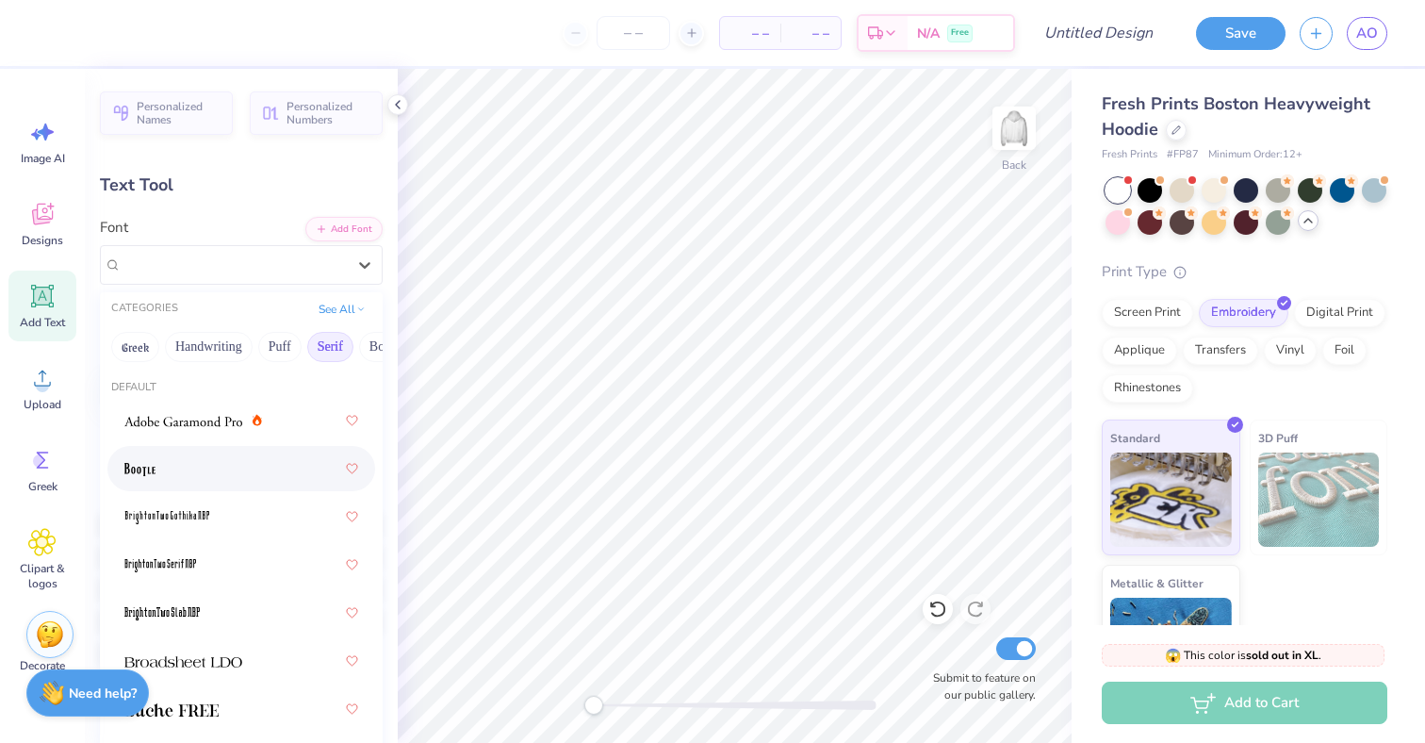
click at [198, 479] on div at bounding box center [241, 468] width 234 height 34
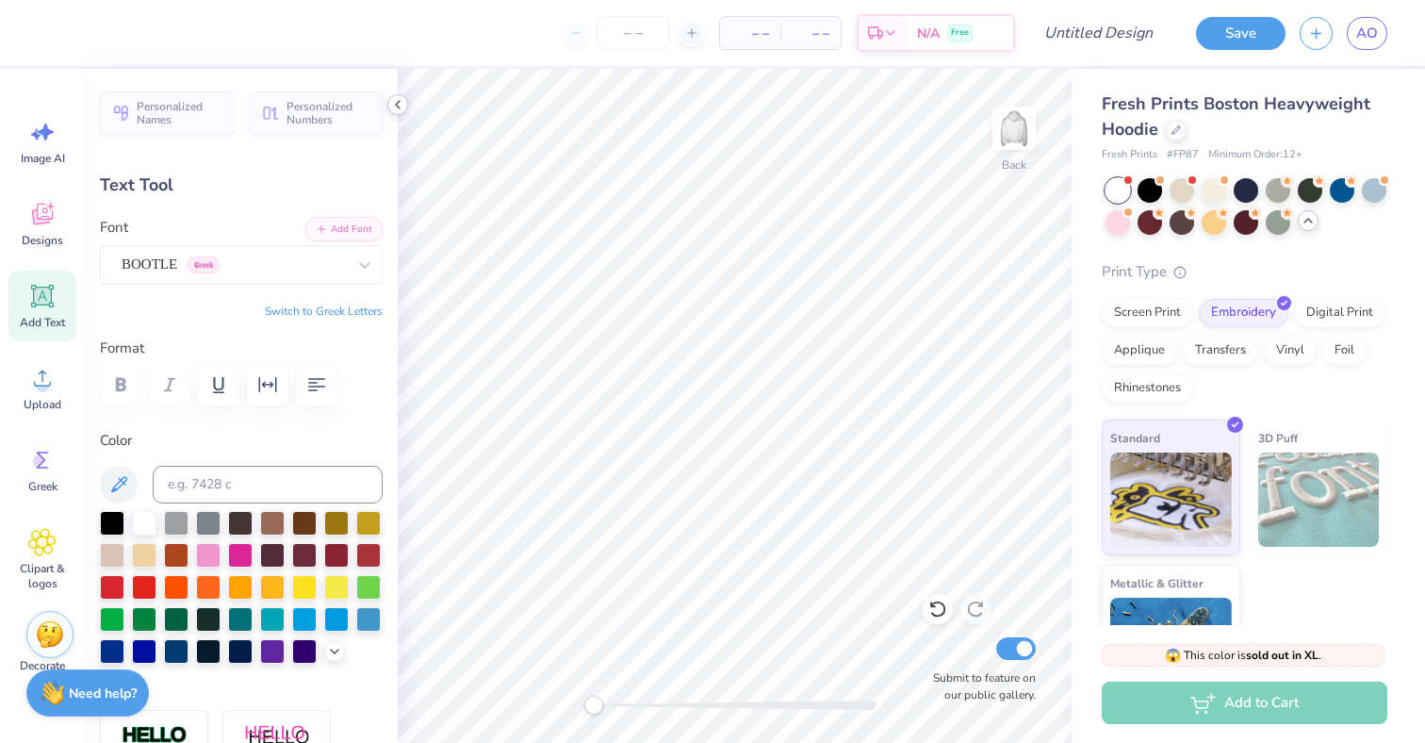
click at [396, 101] on icon at bounding box center [397, 104] width 15 height 15
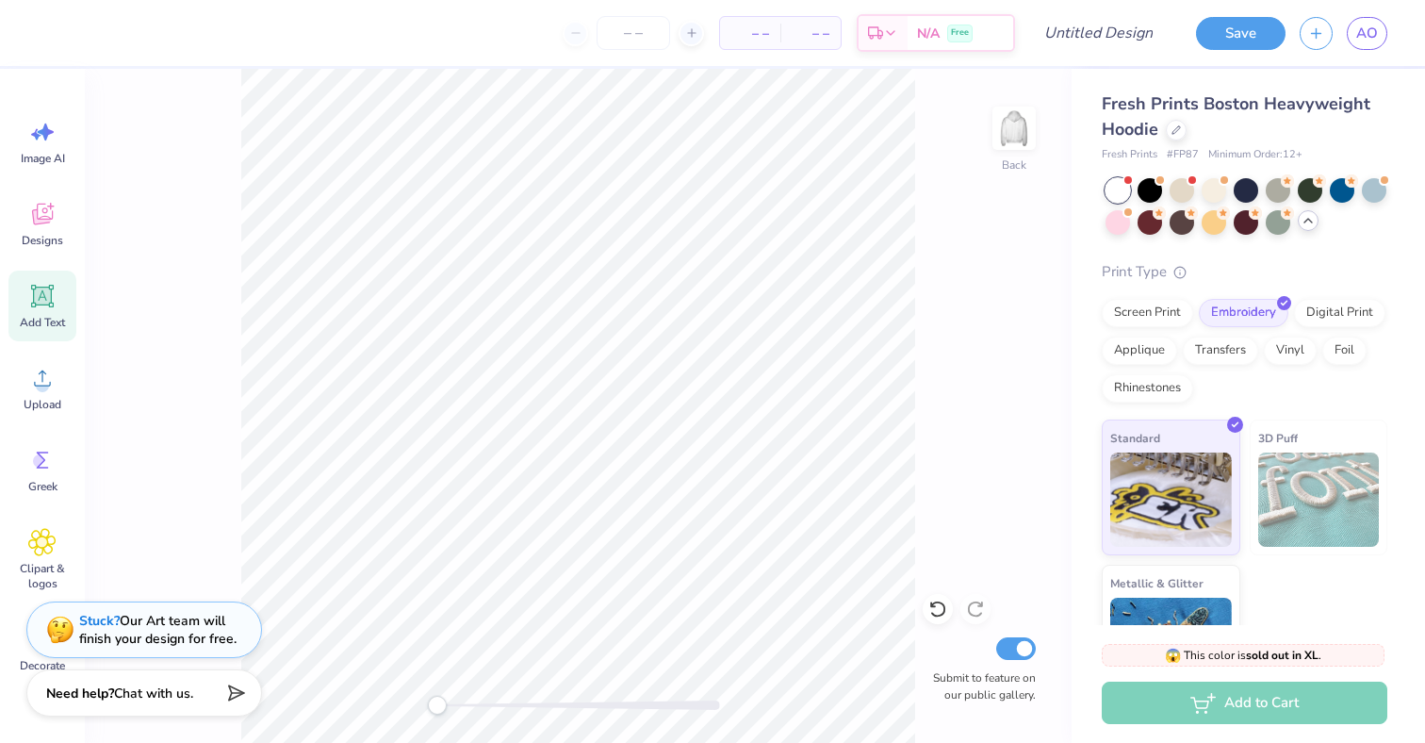
click at [32, 320] on span "Add Text" at bounding box center [42, 322] width 45 height 15
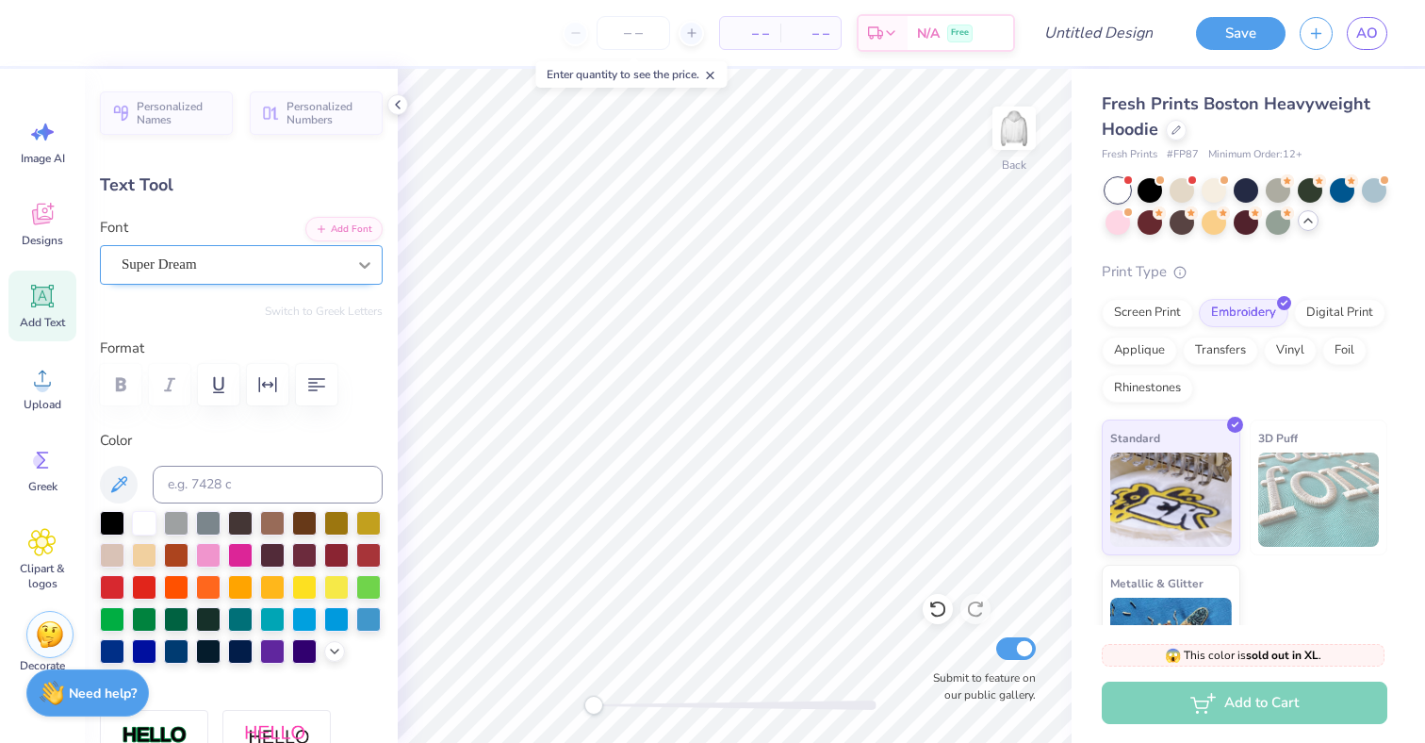
click at [348, 248] on div at bounding box center [365, 265] width 34 height 34
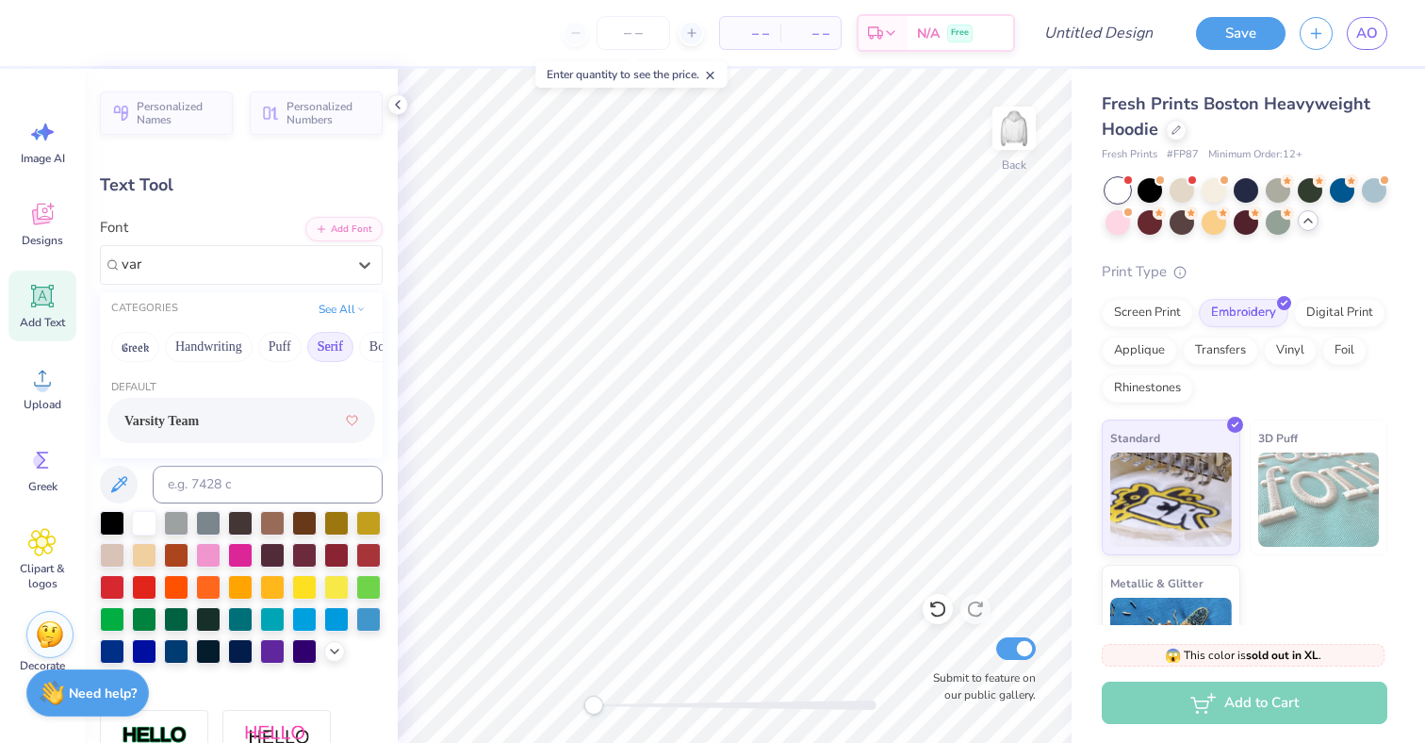
click at [240, 420] on div "Varsity Team" at bounding box center [241, 420] width 234 height 34
type input "var"
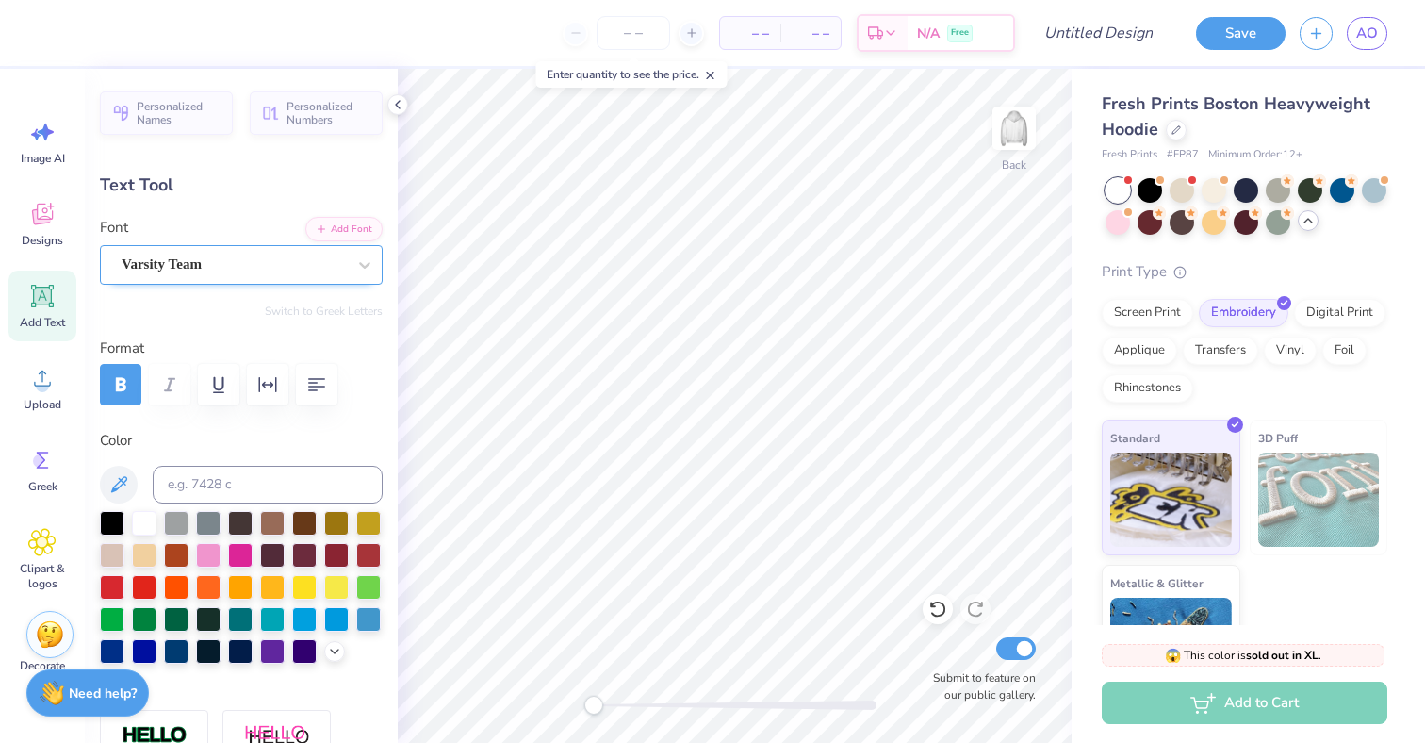
click at [274, 266] on div "Varsity Team" at bounding box center [234, 264] width 228 height 29
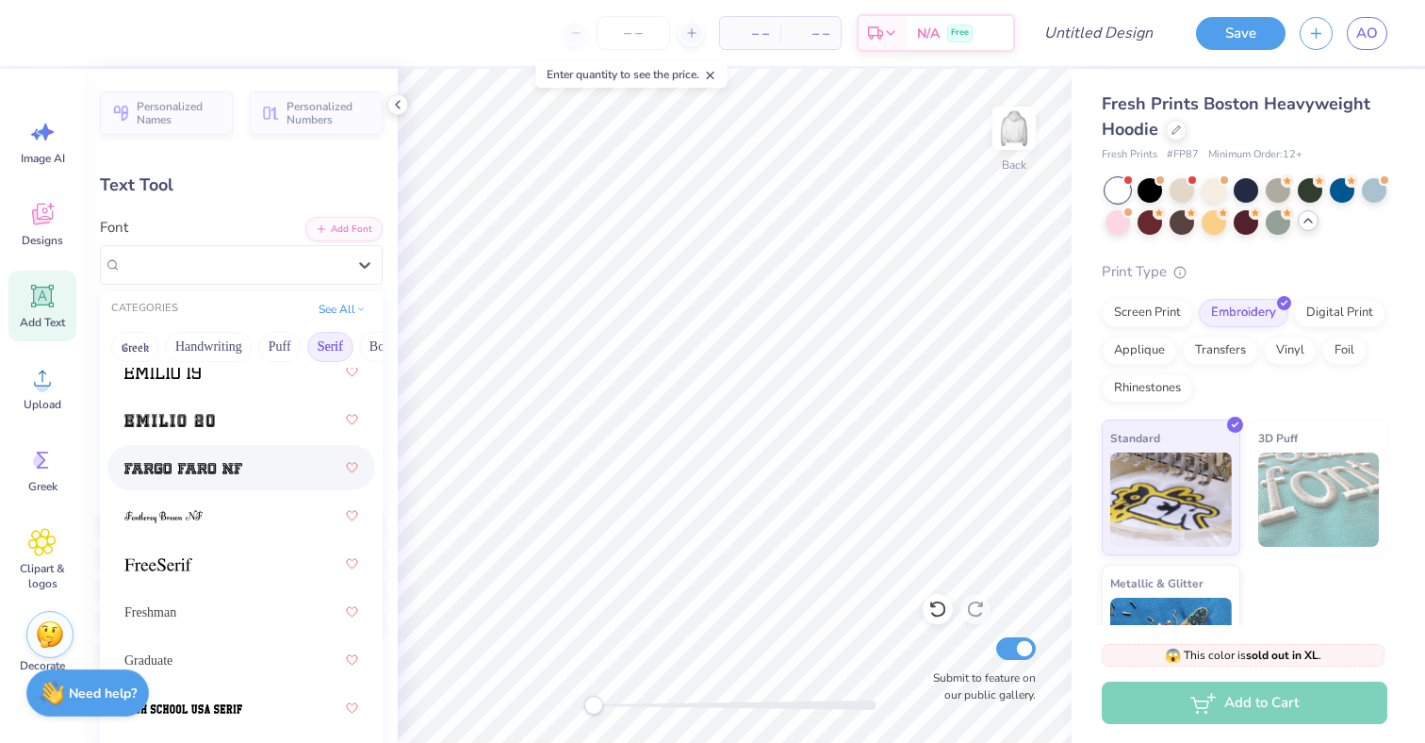
scroll to position [2027, 0]
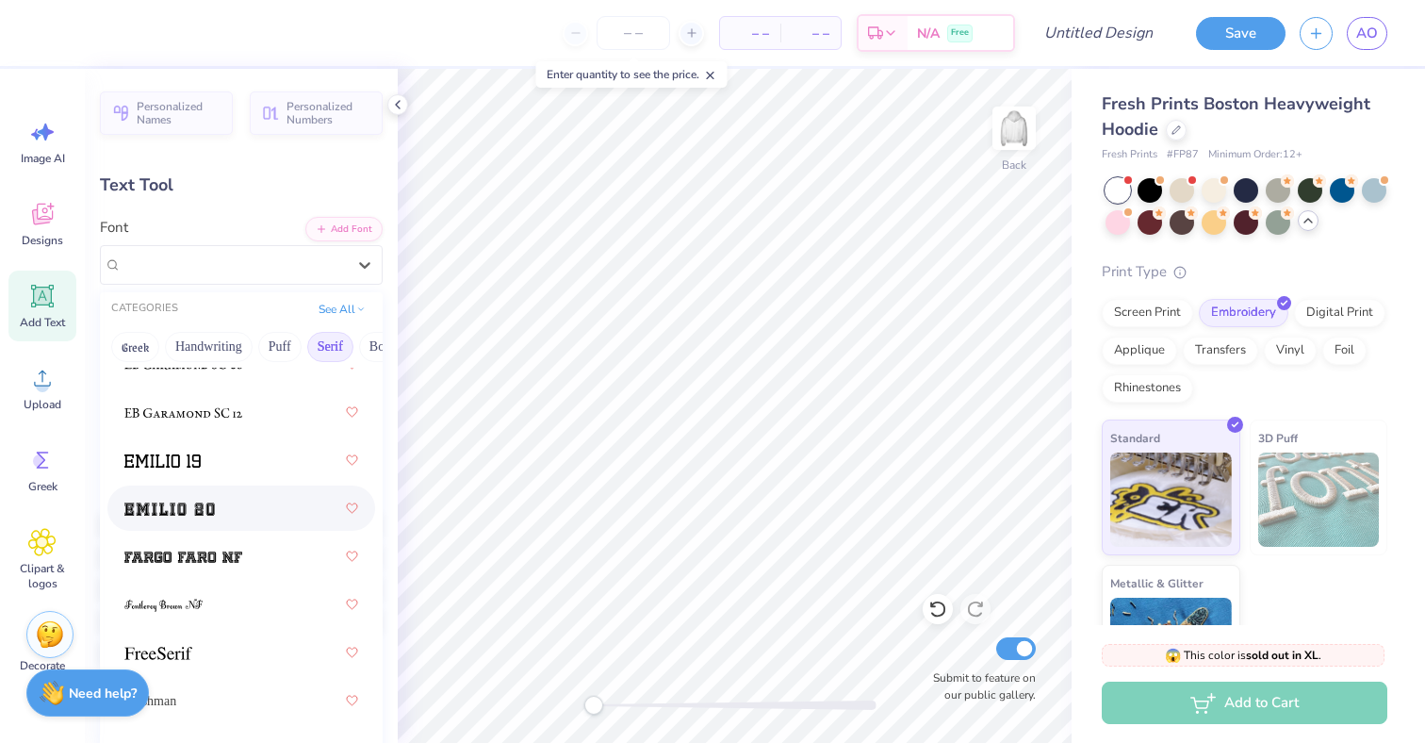
click at [212, 508] on img at bounding box center [169, 508] width 90 height 13
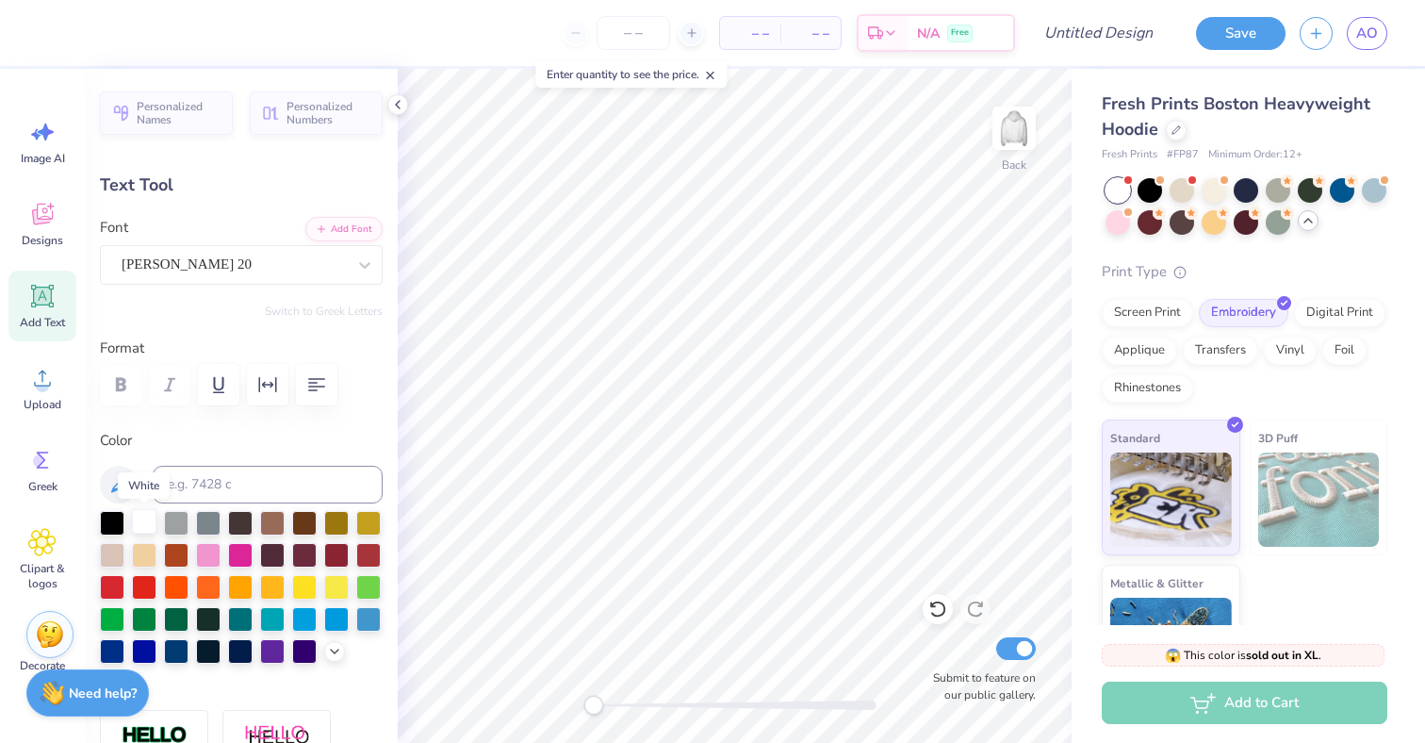
click at [143, 525] on div at bounding box center [144, 521] width 24 height 24
type input "9.30"
type input "2.67"
type input "5.42"
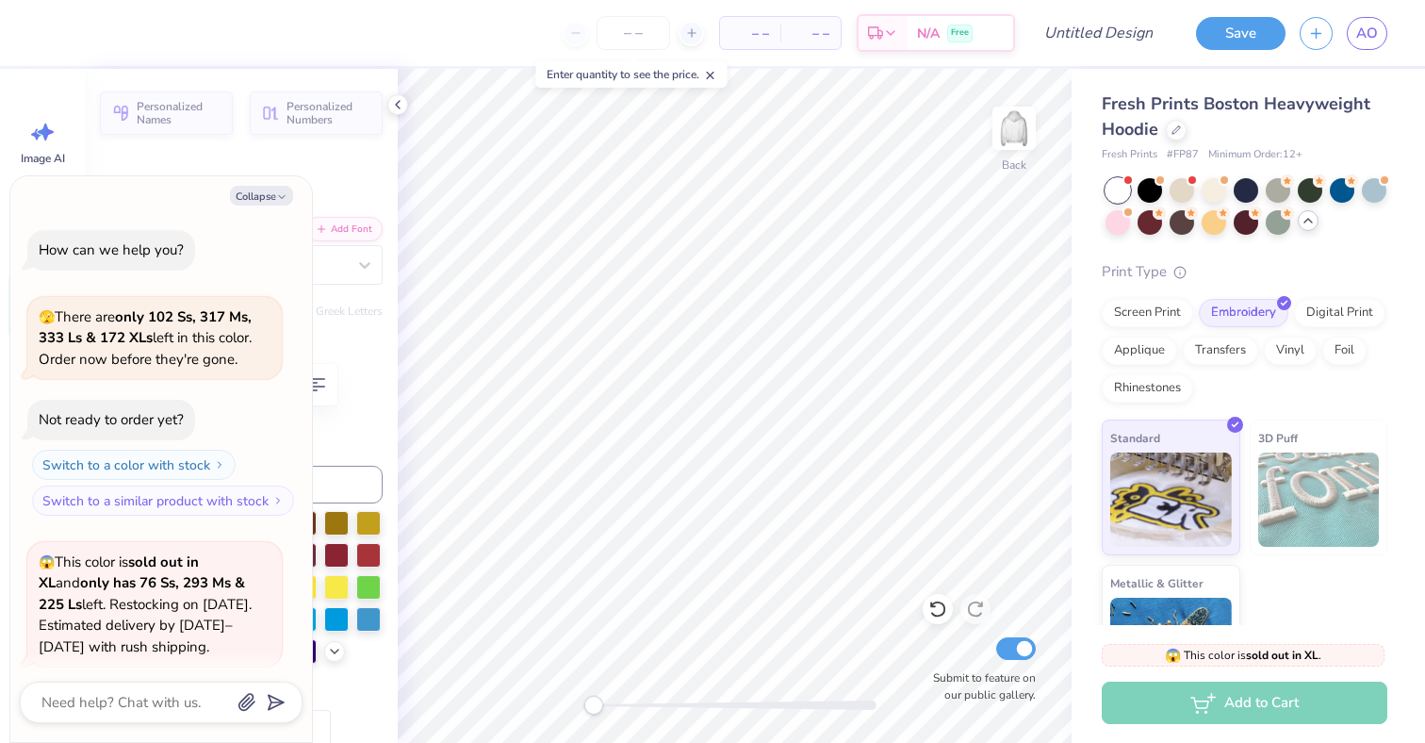
scroll to position [736, 0]
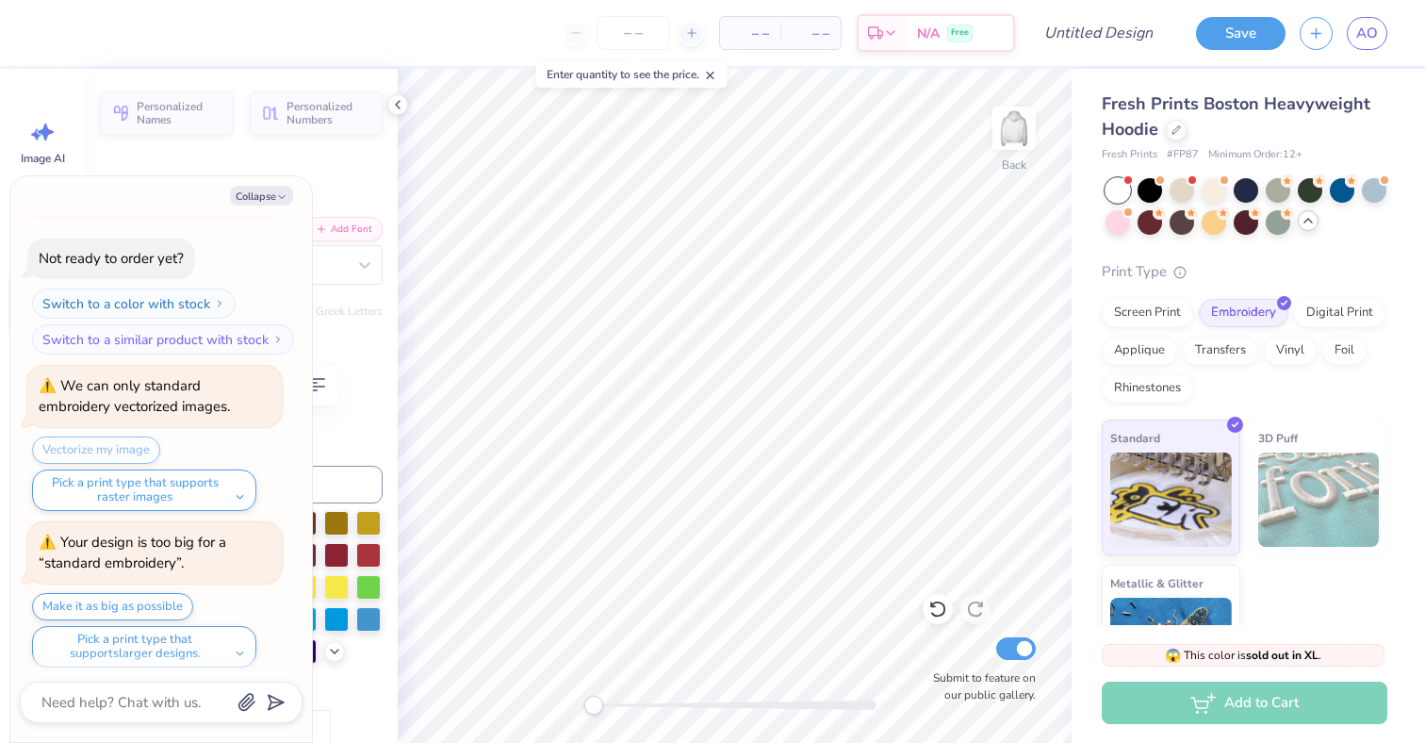
type textarea "x"
type textarea "D"
type textarea "x"
type textarea "De"
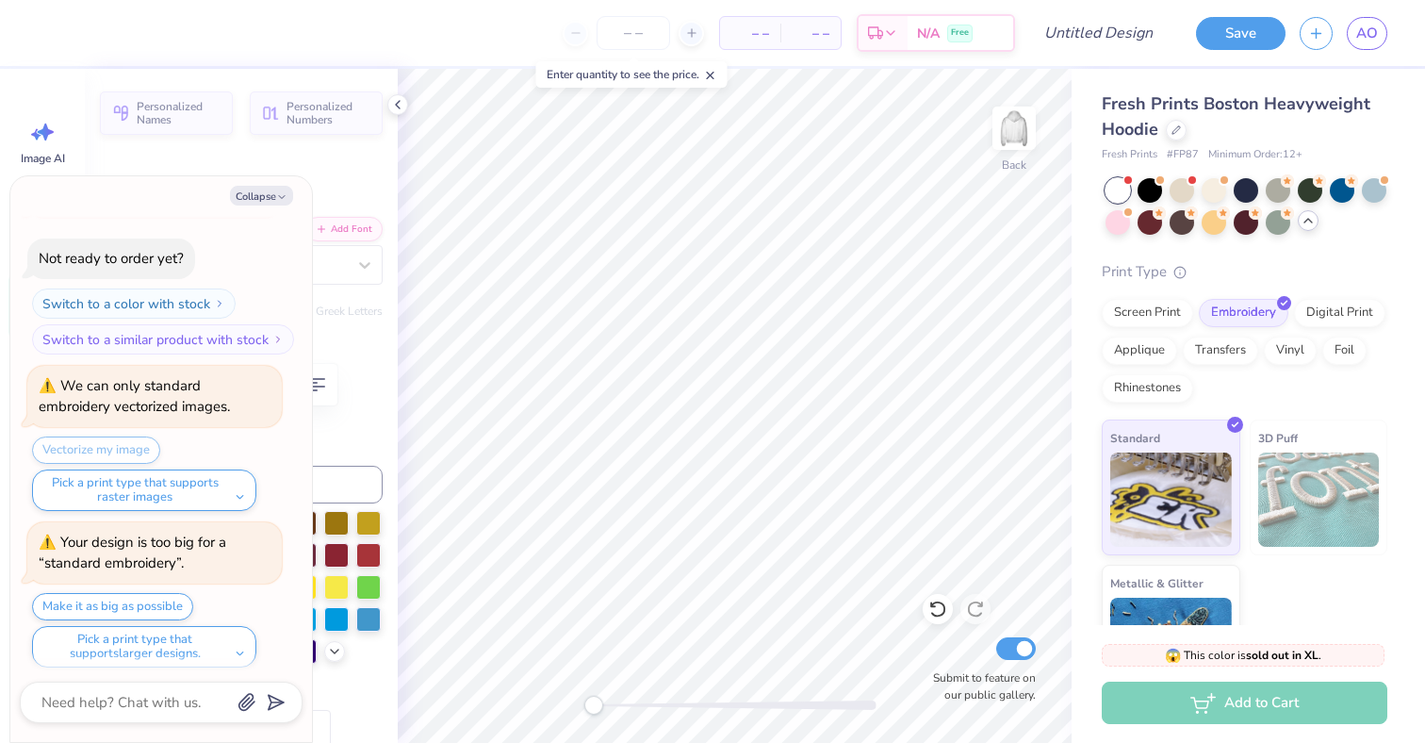
type textarea "x"
type textarea "De"
type textarea "x"
type textarea "Del"
type textarea "x"
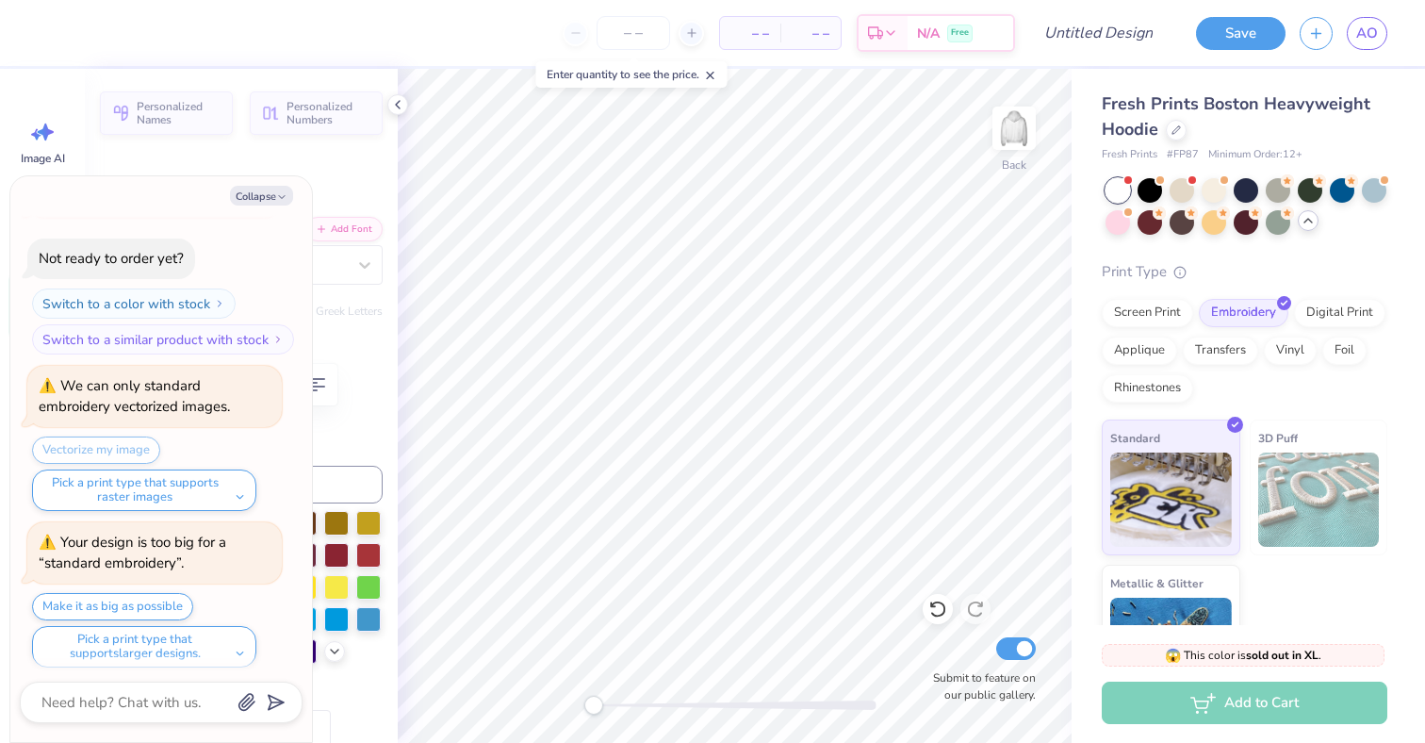
type textarea "De"
type textarea "x"
type textarea "De"
type textarea "x"
type textarea "Dee"
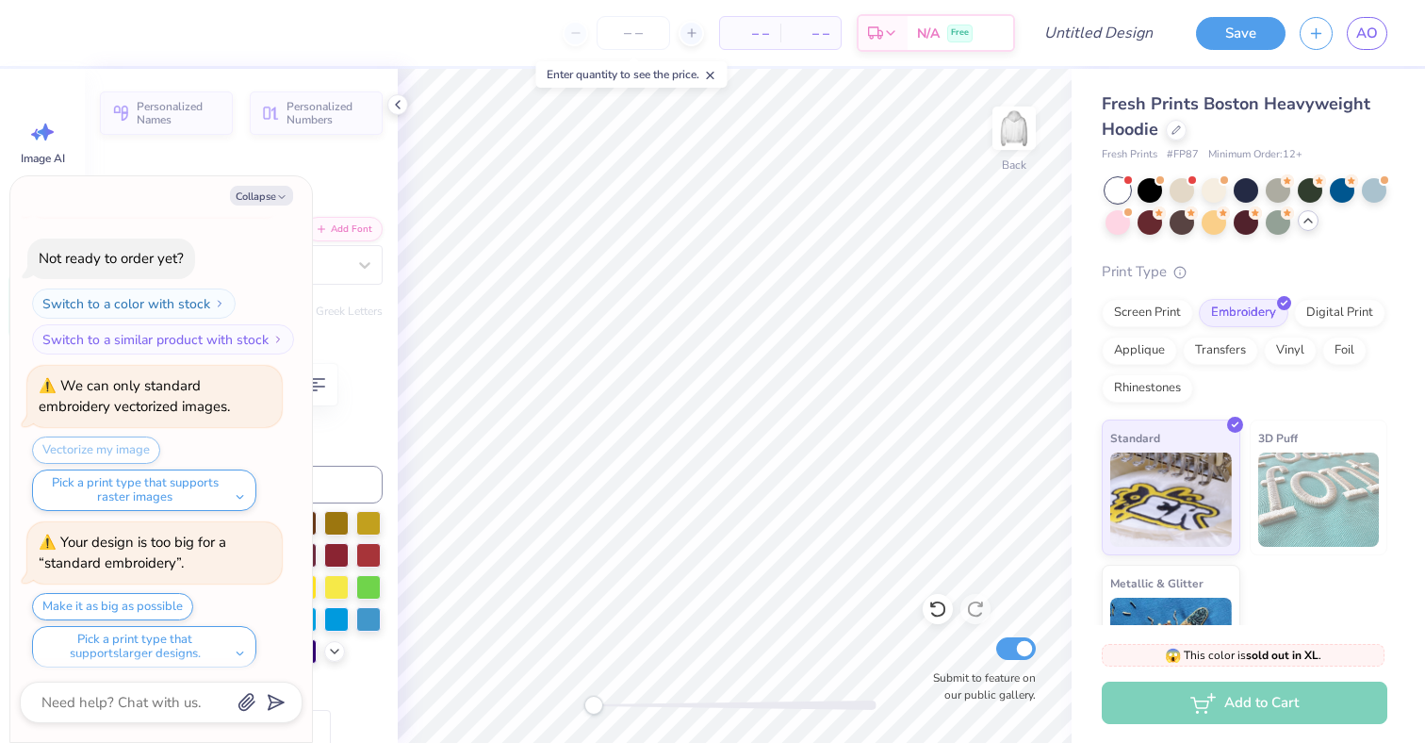
type textarea "x"
type textarea "Deez"
type textarea "x"
type textarea "Deeze"
type textarea "x"
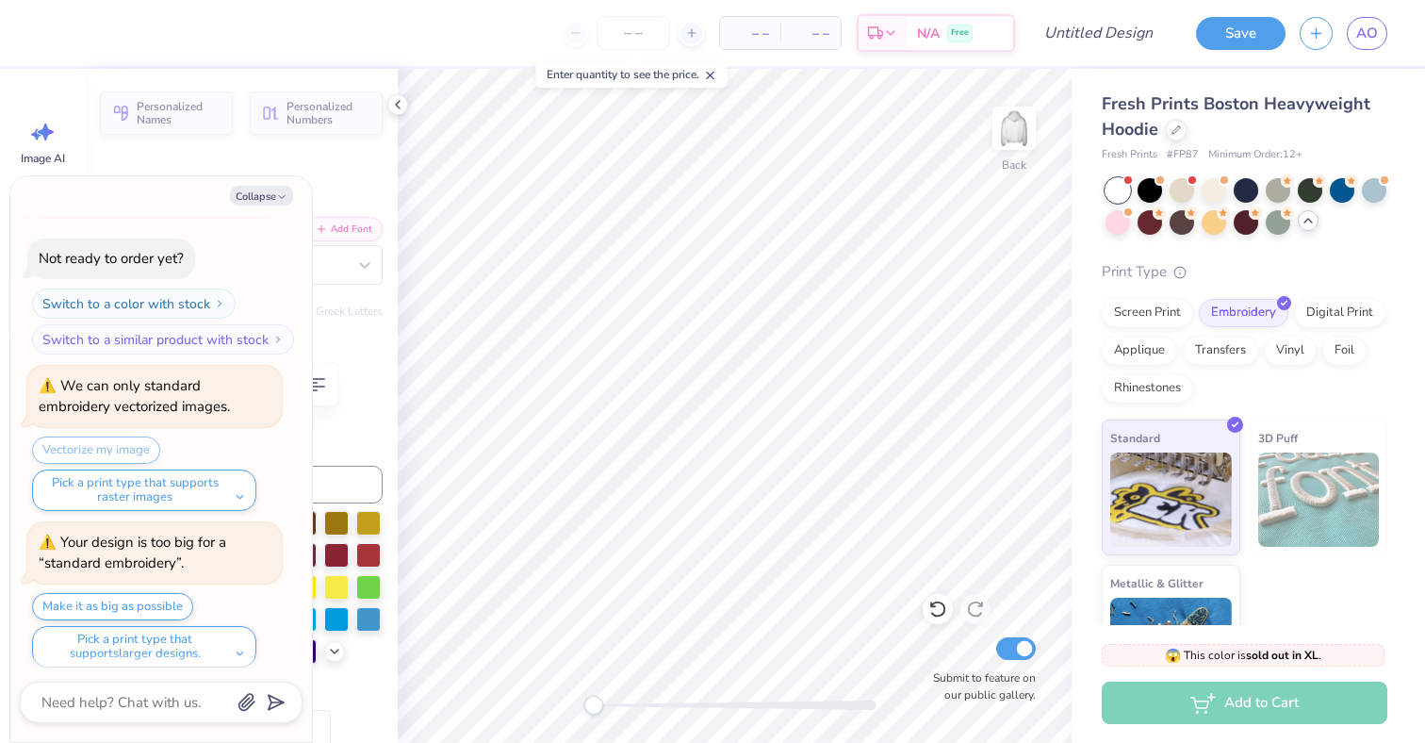
type textarea "Deezee"
type textarea "x"
type textarea "Deeze"
type textarea "x"
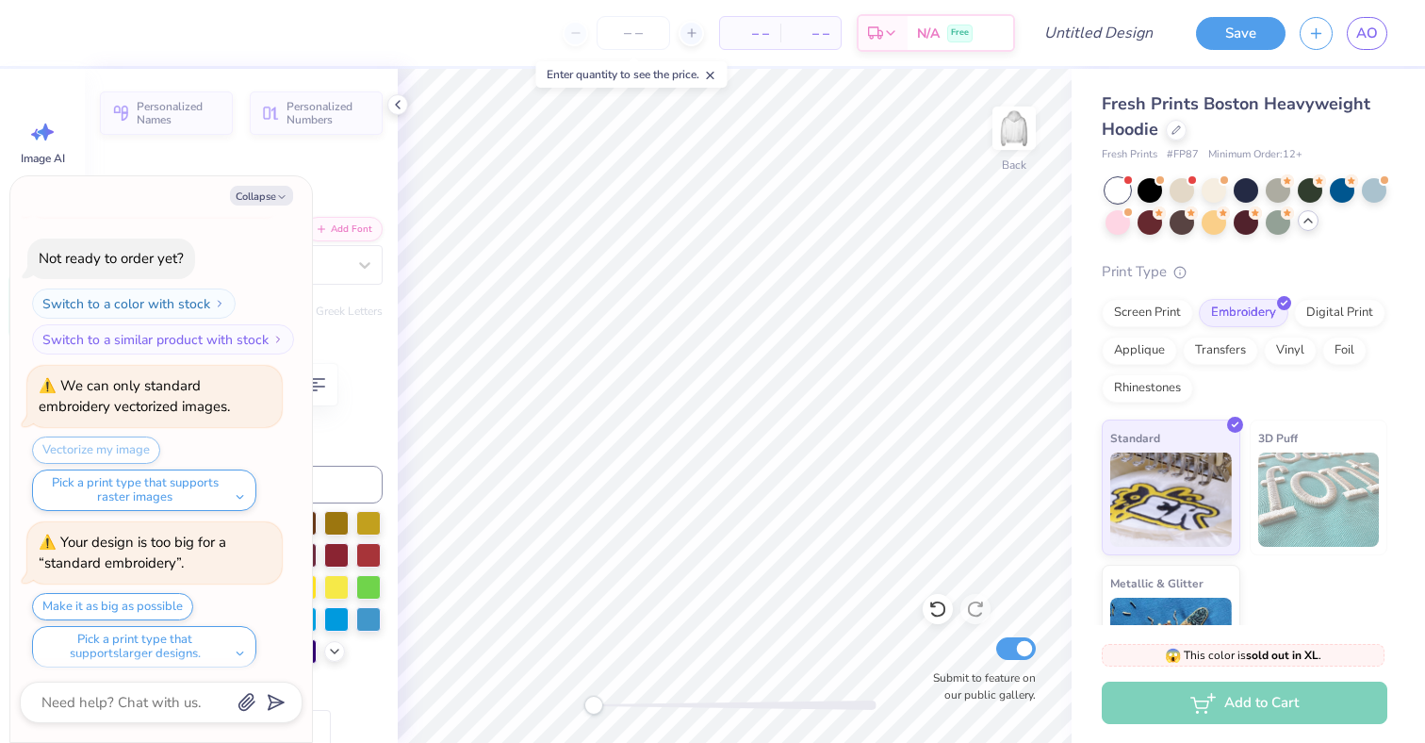
type textarea "Deez"
type textarea "x"
type textarea "Dee"
type textarea "x"
type textarea "De"
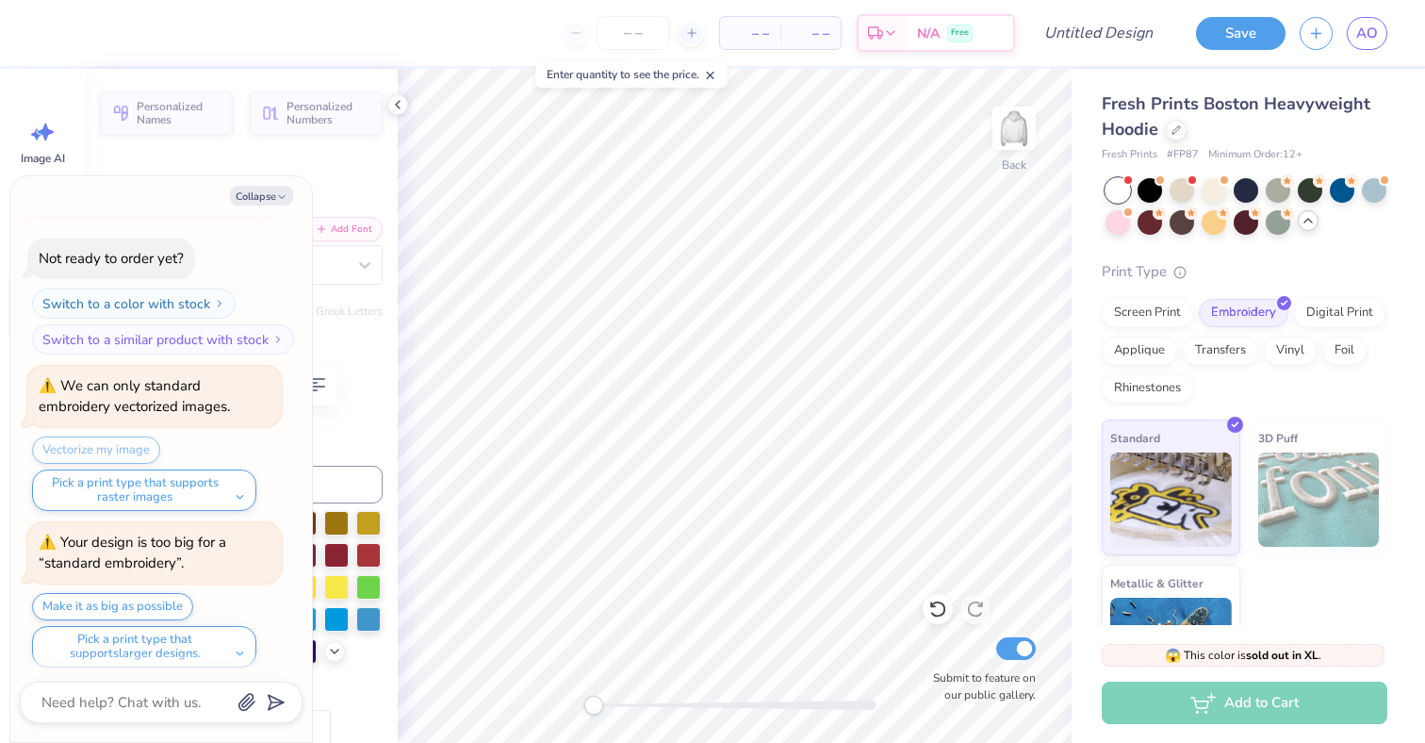
scroll to position [15, 3]
type textarea "x"
type textarea "Del"
type textarea "x"
type textarea "Delt"
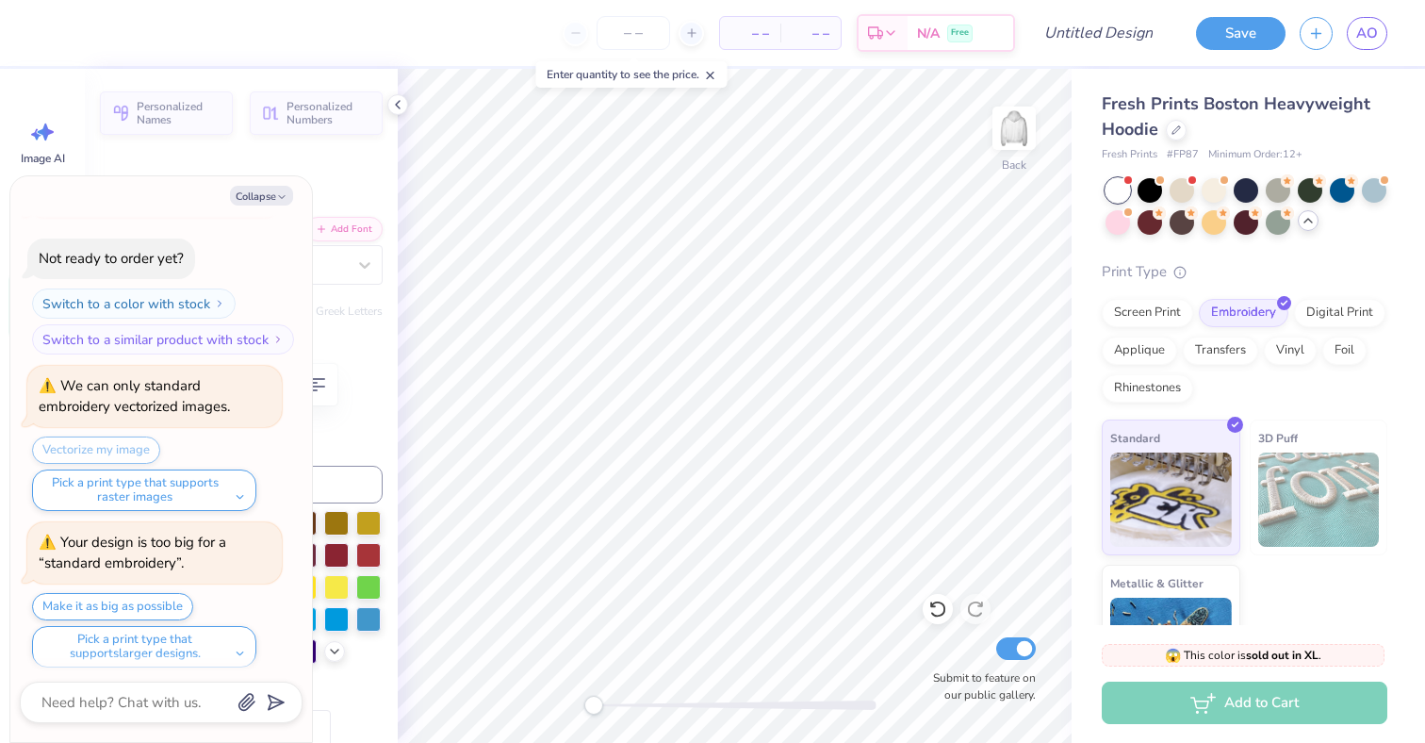
type textarea "x"
type textarea "Delta"
type textarea "x"
type textarea "Delta"
type textarea "x"
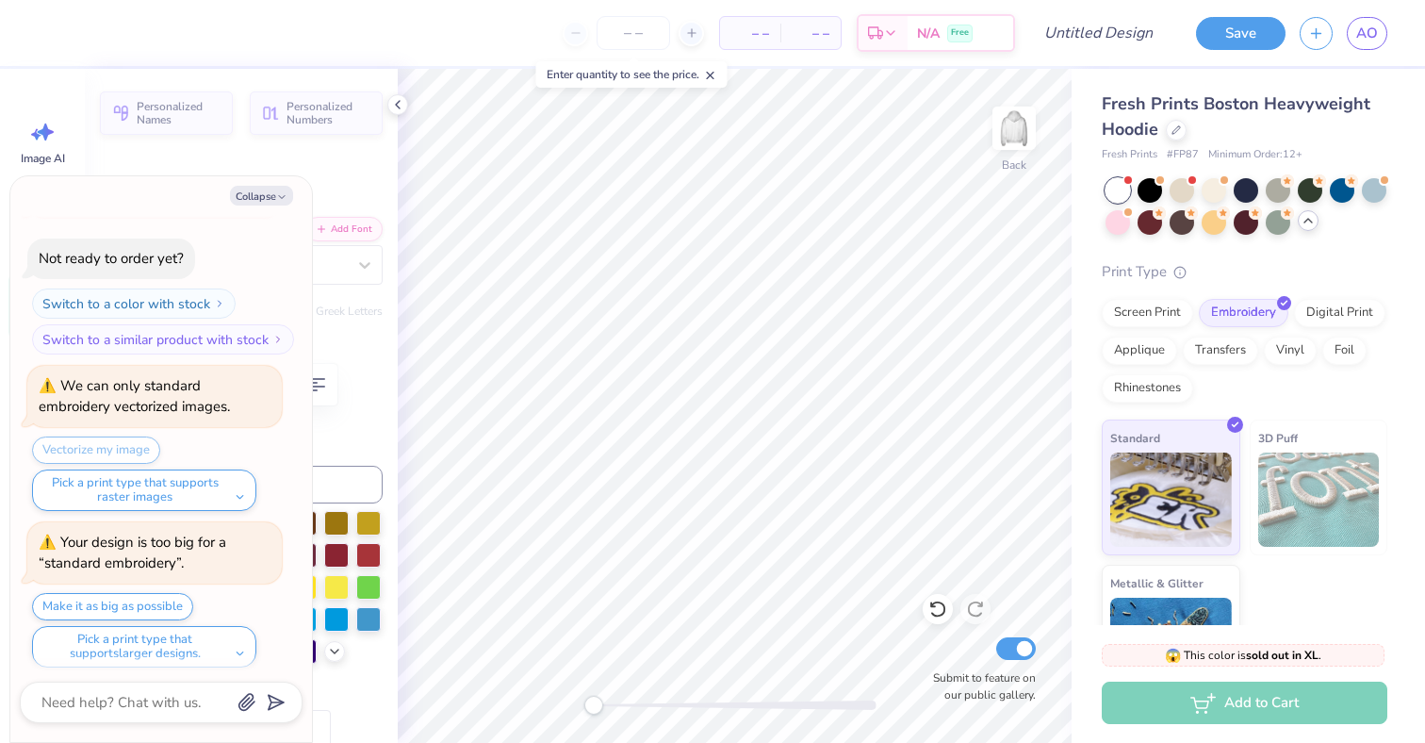
type textarea "Delta z"
type textarea "x"
type textarea "Delta ze"
type textarea "x"
type textarea "Delta zet"
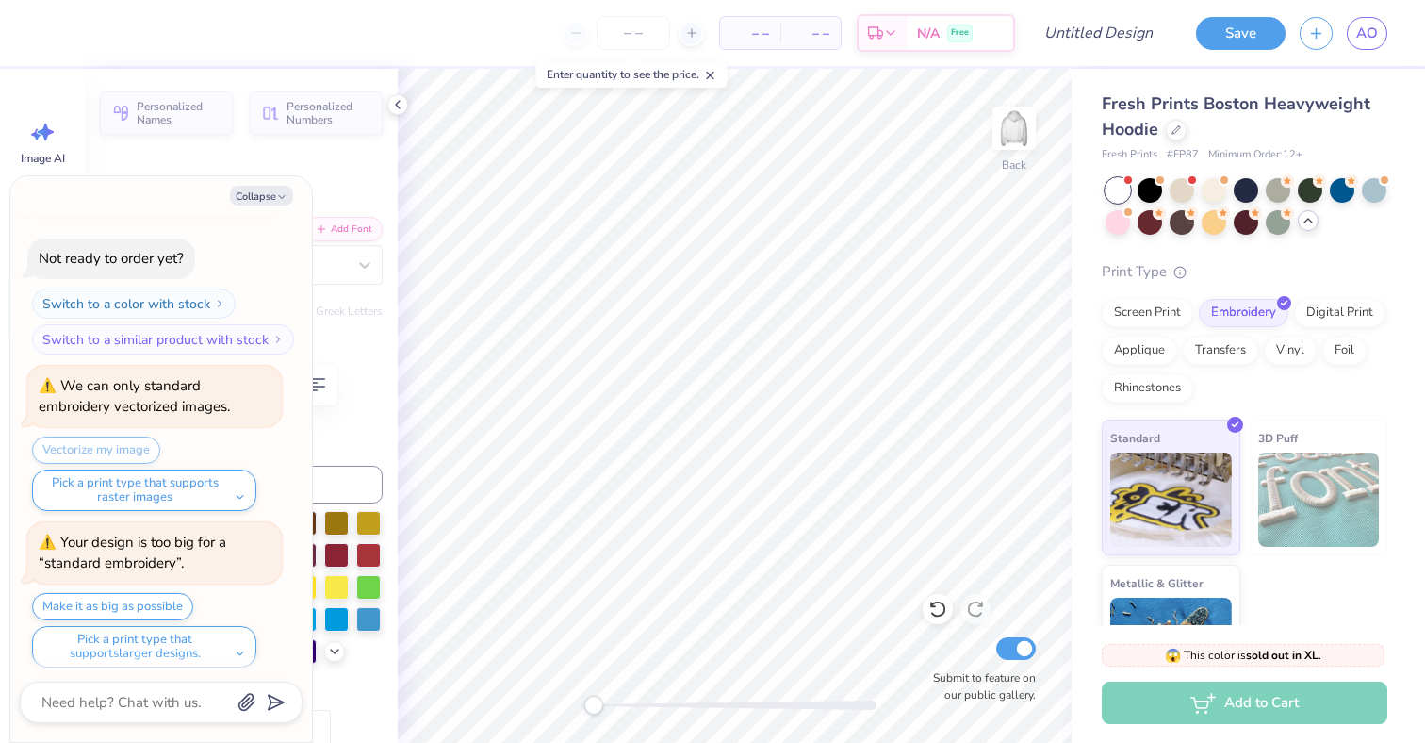
type textarea "x"
type textarea "Delta zeta"
type textarea "x"
type input "11.58"
type input "6.17"
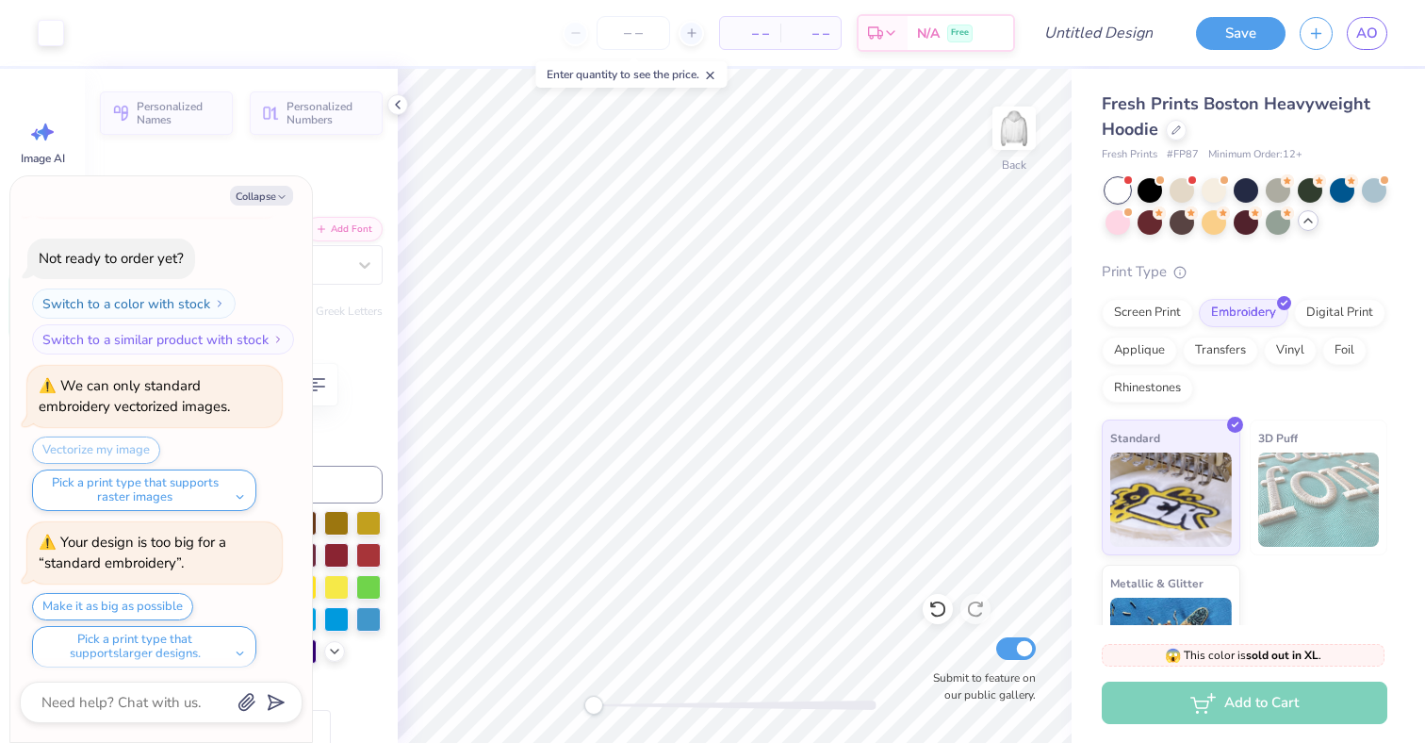
type input "3.67"
click at [257, 192] on button "Collapse" at bounding box center [261, 196] width 63 height 20
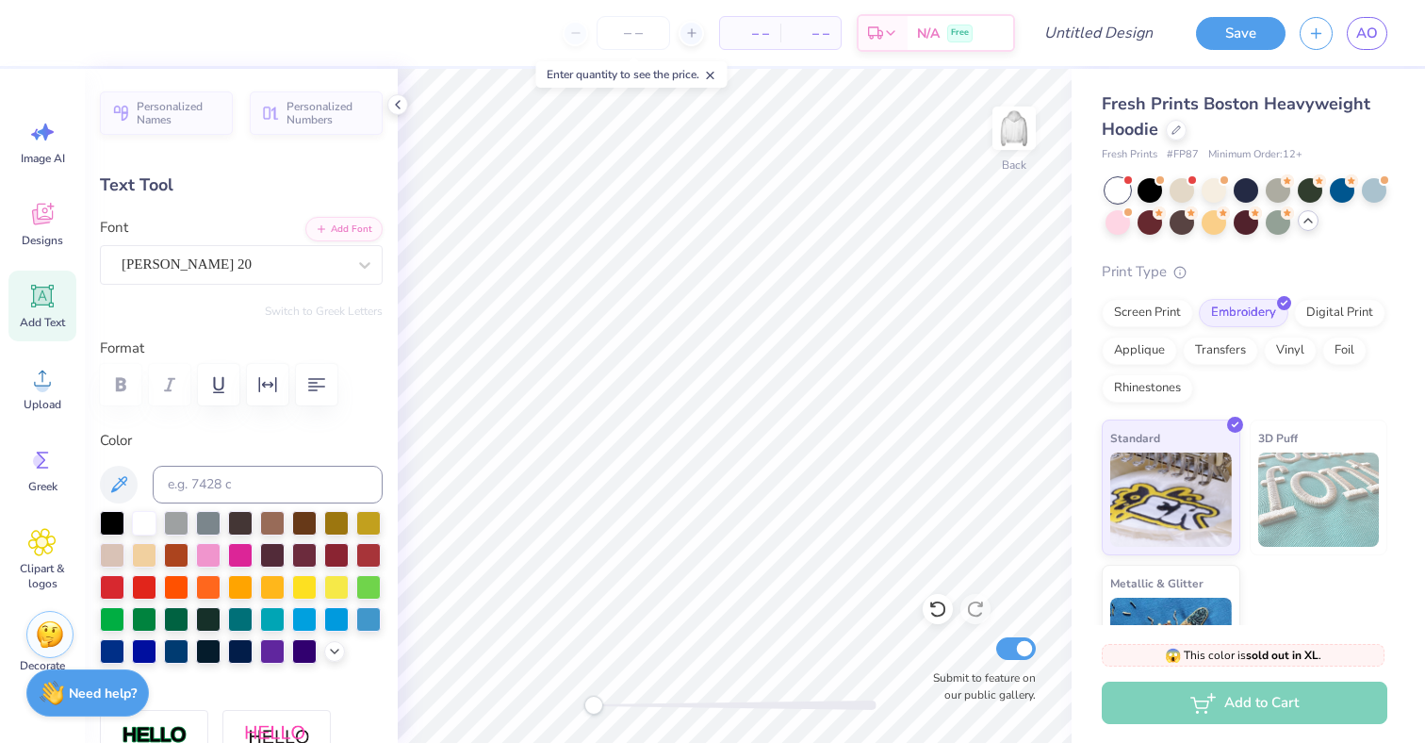
type textarea "x"
click at [321, 386] on icon "button" at bounding box center [316, 384] width 23 height 23
type input "11.57"
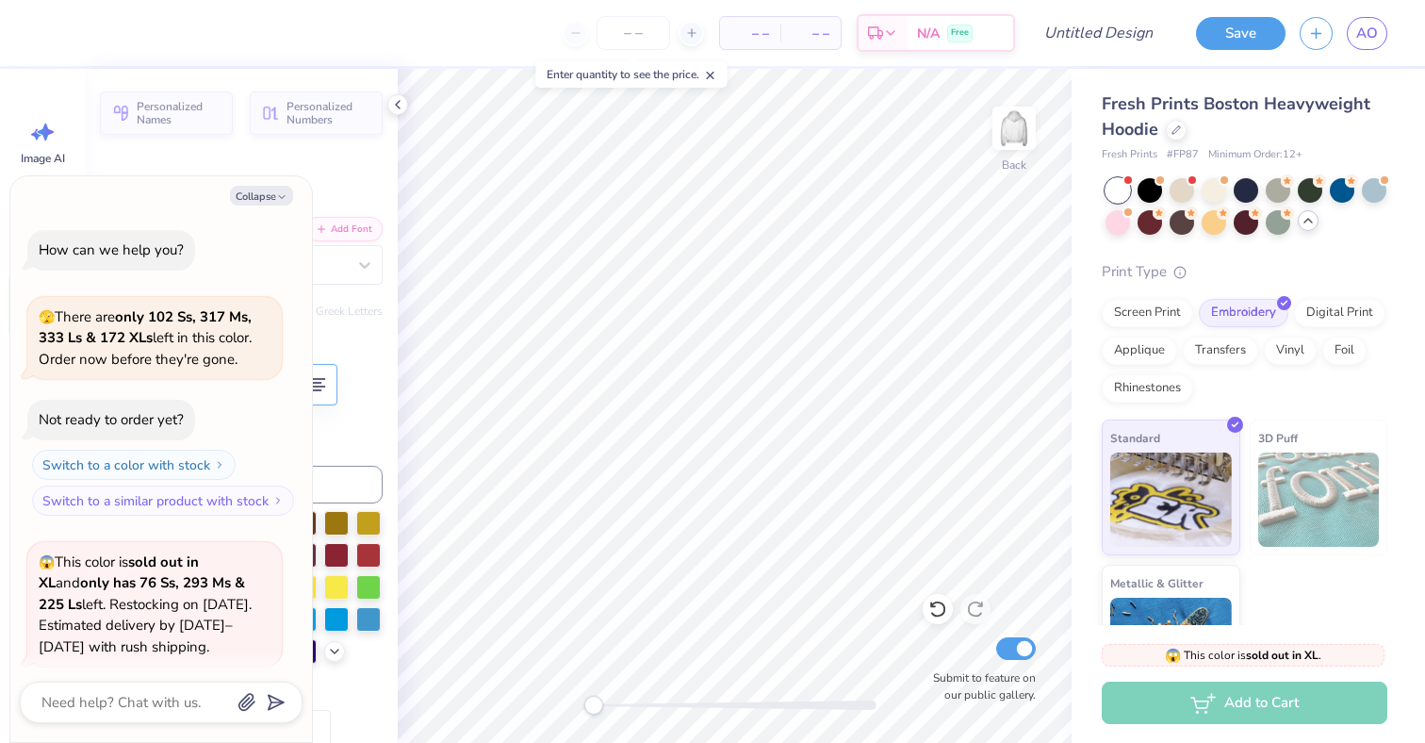
scroll to position [891, 0]
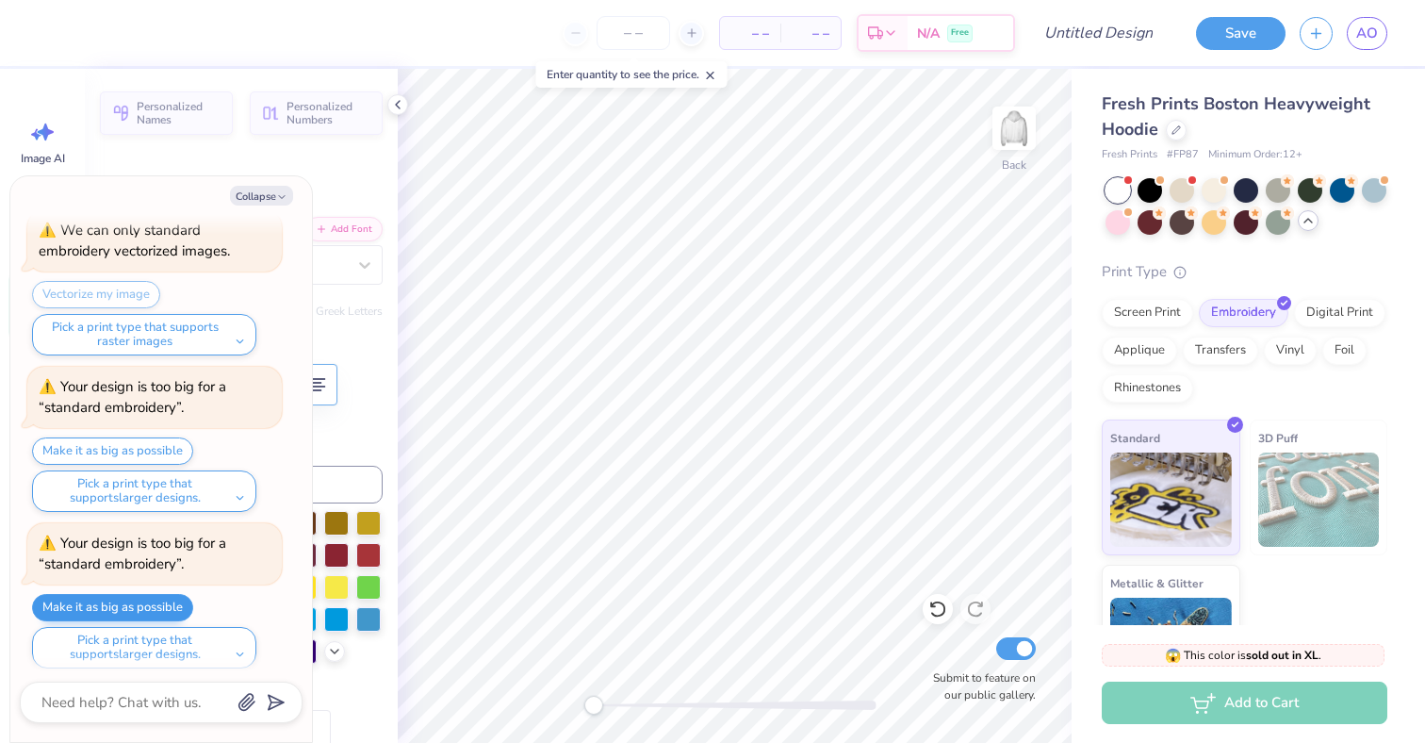
click at [150, 598] on button "Make it as big as possible" at bounding box center [112, 607] width 161 height 27
click at [158, 596] on button "Make it as big as possible" at bounding box center [112, 607] width 161 height 27
type textarea "x"
type input "12.00"
type input "6.39"
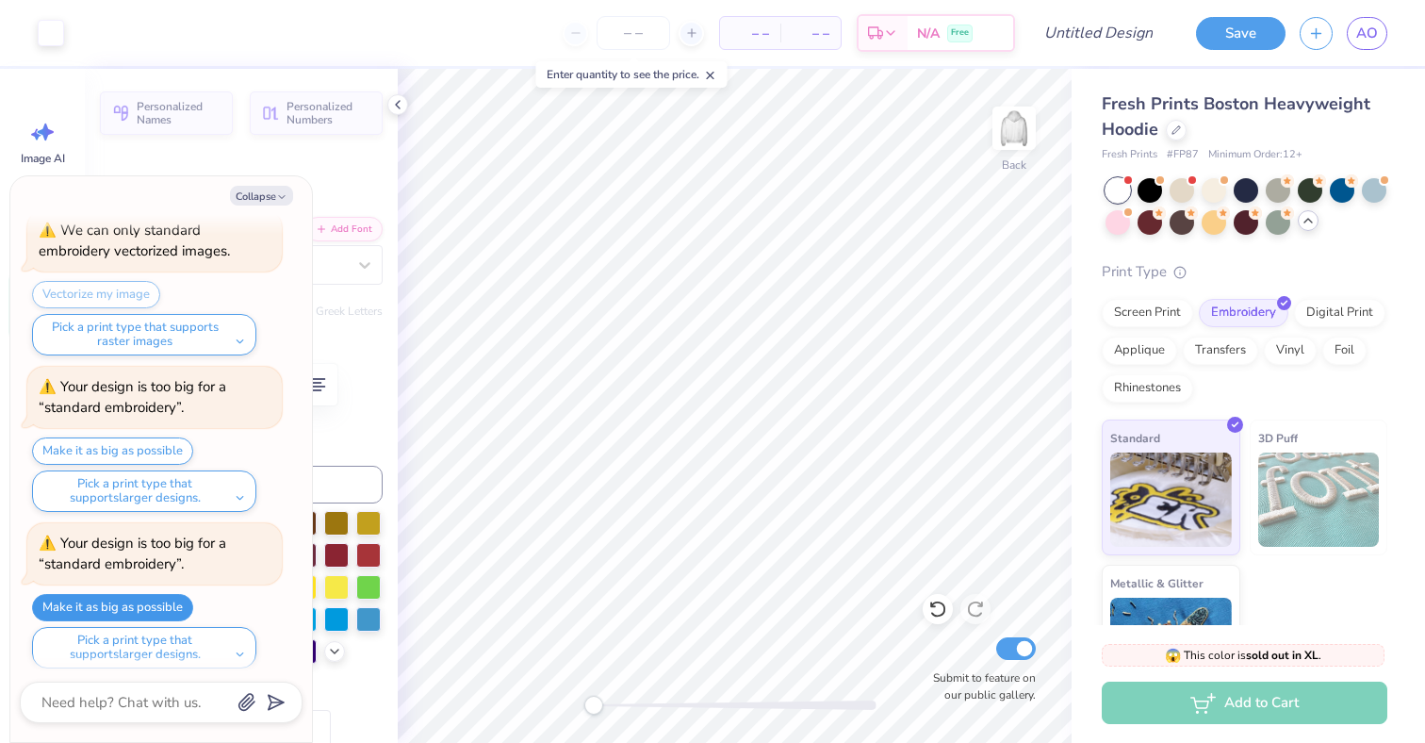
type input "3.67"
click at [260, 200] on button "Collapse" at bounding box center [261, 196] width 63 height 20
type textarea "x"
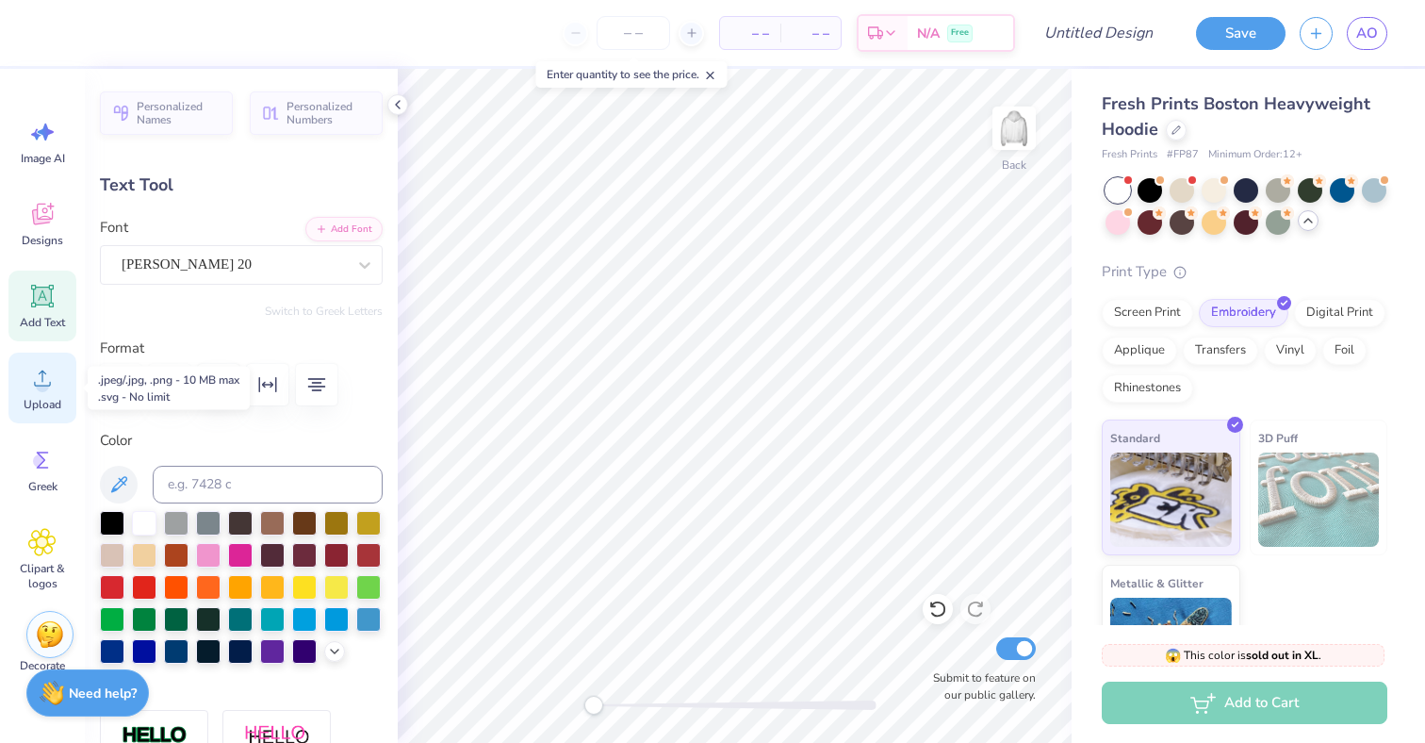
click at [42, 380] on icon at bounding box center [42, 378] width 17 height 16
click at [42, 233] on span "Designs" at bounding box center [42, 240] width 41 height 15
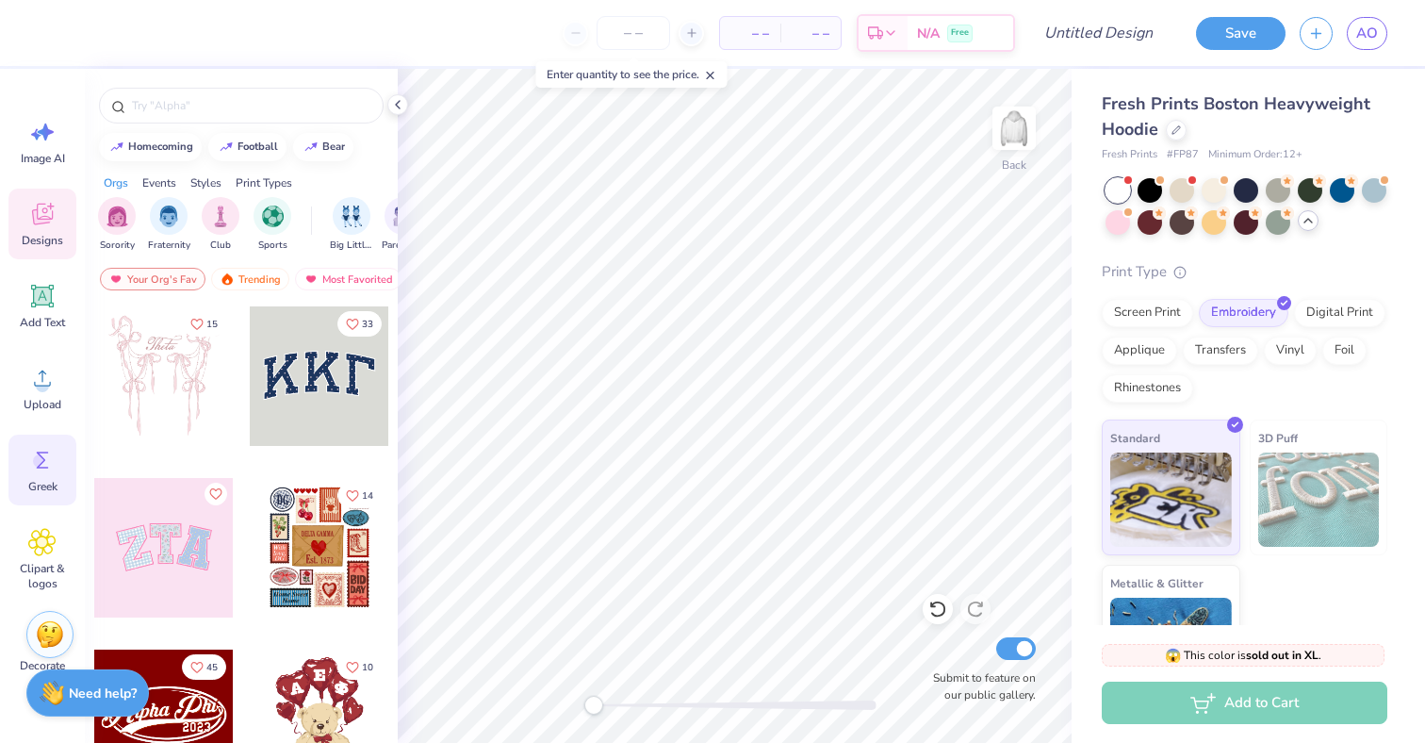
scroll to position [0, 0]
click at [31, 540] on icon at bounding box center [42, 542] width 26 height 26
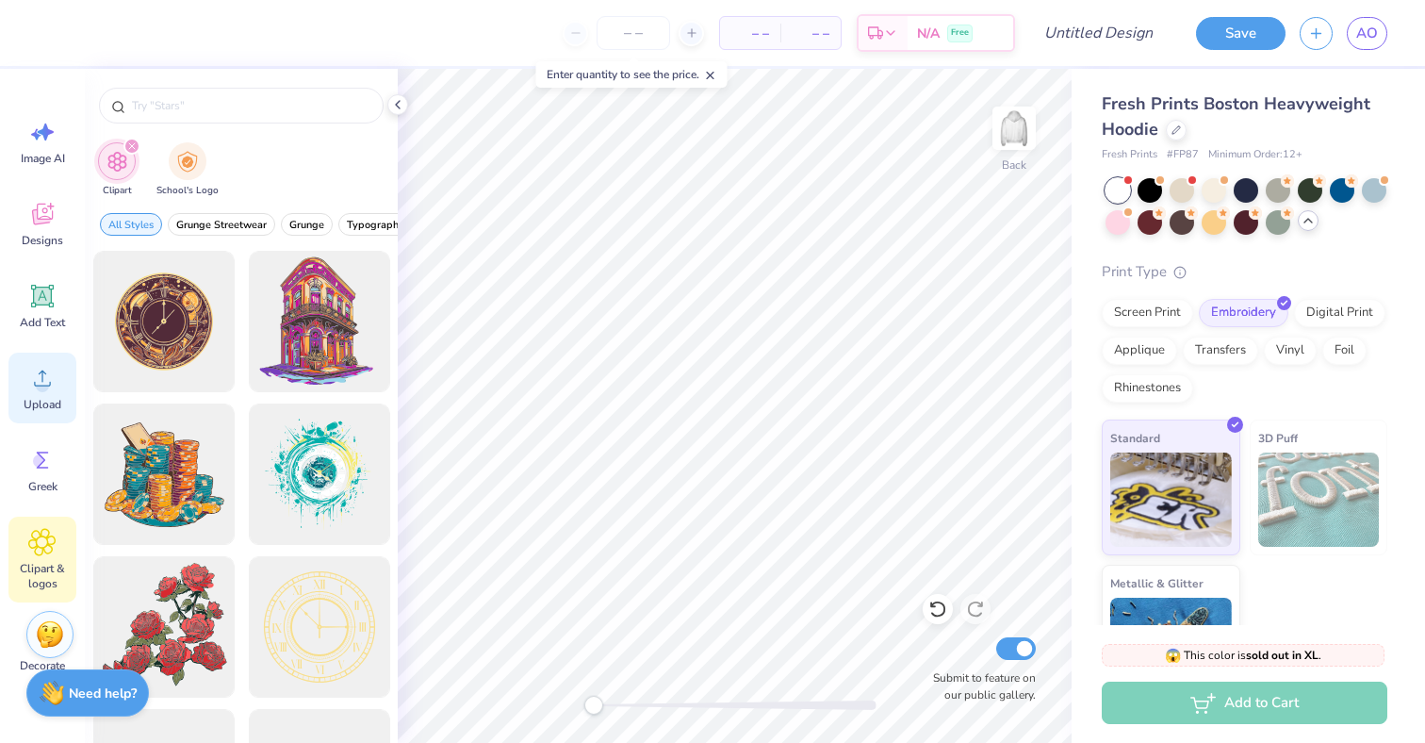
click at [36, 379] on icon at bounding box center [42, 378] width 28 height 28
click at [39, 244] on span "Designs" at bounding box center [42, 240] width 41 height 15
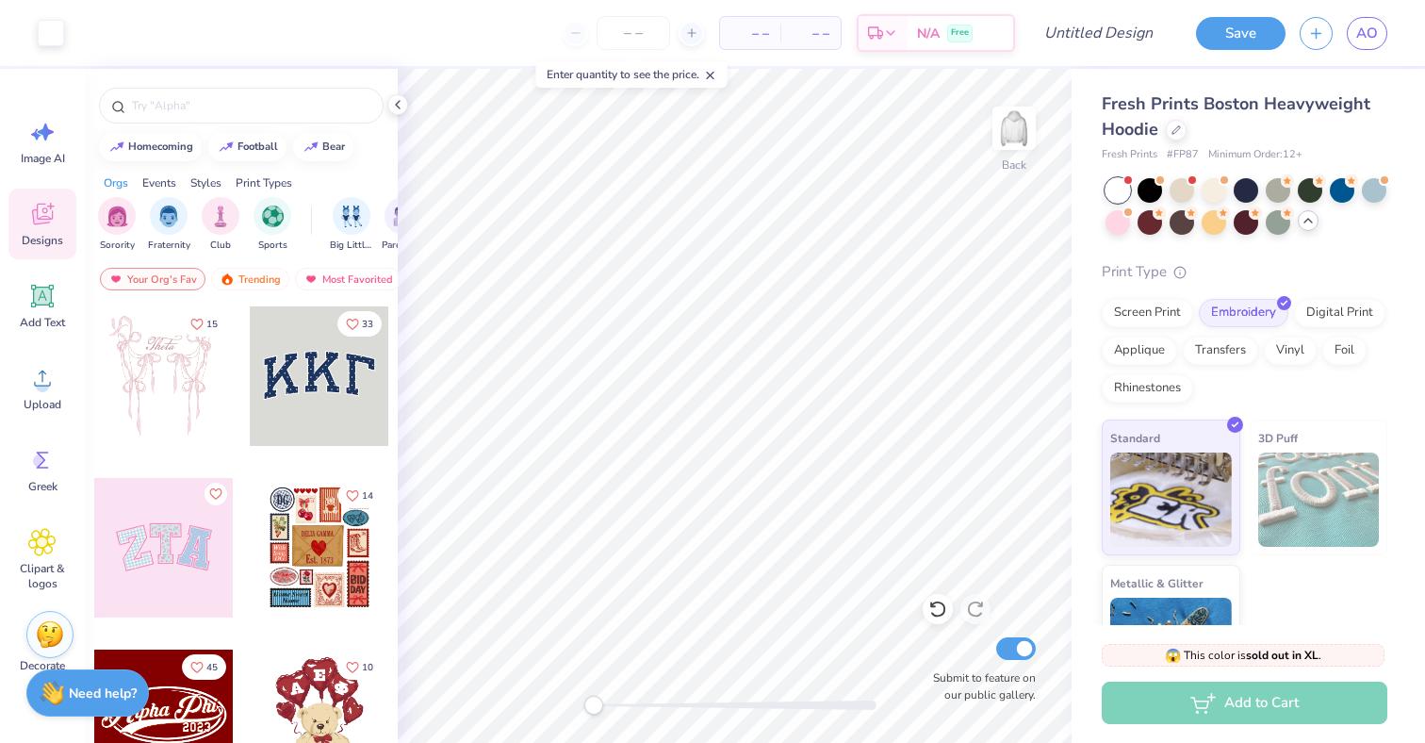
click at [171, 550] on div at bounding box center [163, 547] width 139 height 139
